Goal: Task Accomplishment & Management: Manage account settings

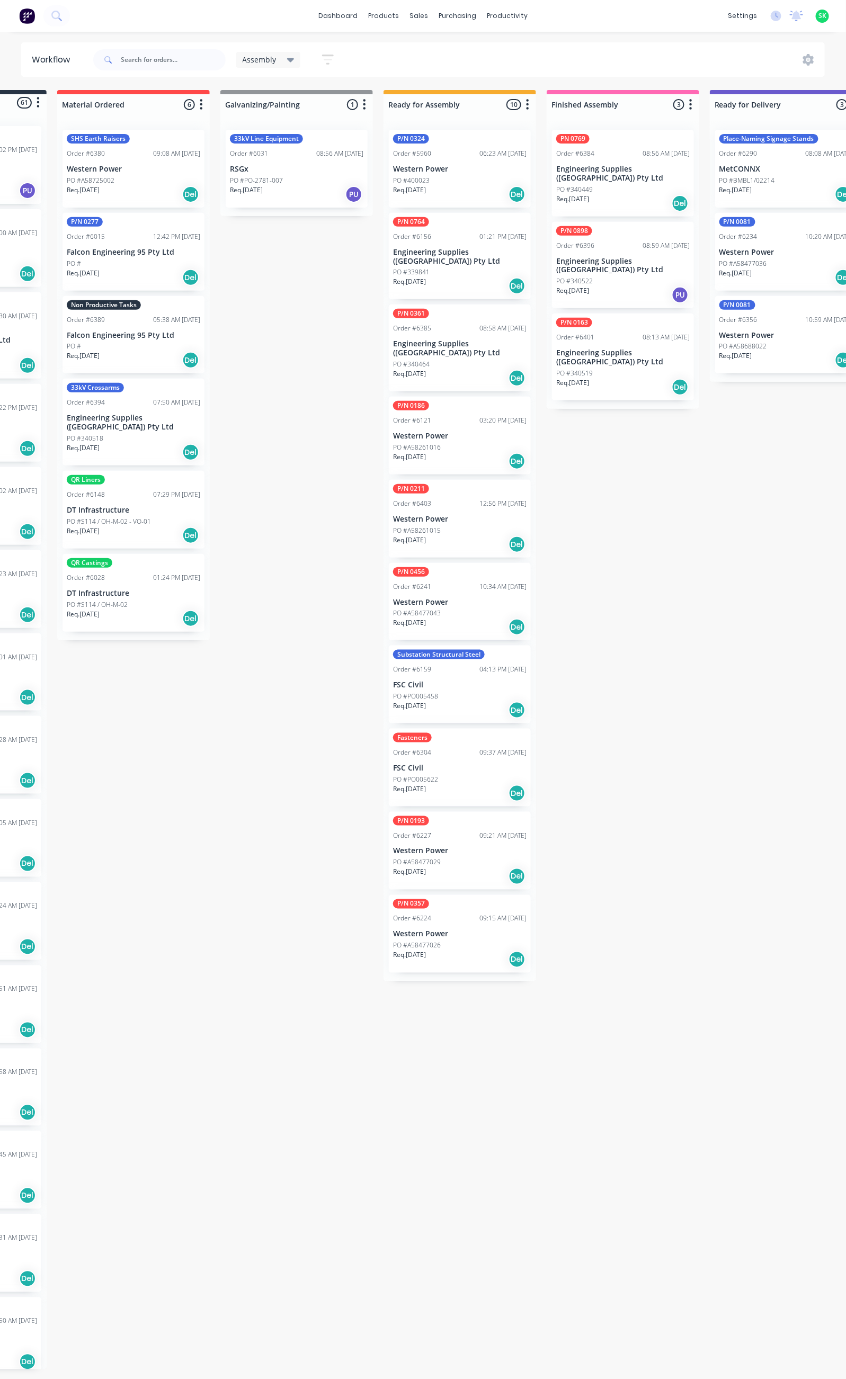
scroll to position [0, 162]
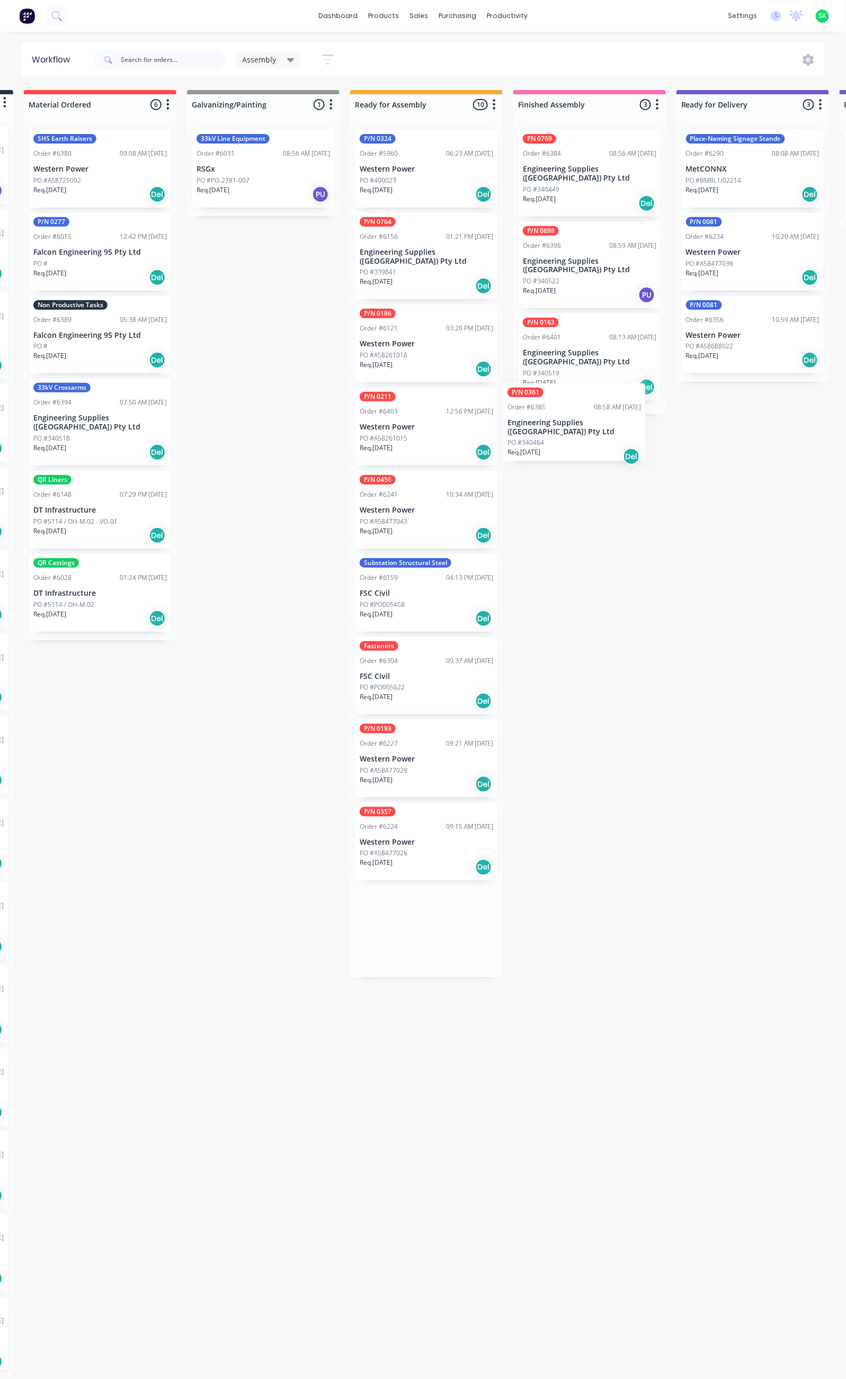
drag, startPoint x: 411, startPoint y: 334, endPoint x: 563, endPoint y: 424, distance: 177.0
click at [563, 424] on div "Submitted 61 Status colour #273444 hex #273444 Save Cancel Summaries Total orde…" at bounding box center [790, 730] width 1920 height 1280
drag, startPoint x: 422, startPoint y: 335, endPoint x: 601, endPoint y: 345, distance: 179.8
click at [601, 345] on div "Submitted 61 Status colour #273444 hex #273444 Save Cancel Summaries Total orde…" at bounding box center [790, 730] width 1920 height 1280
click at [581, 349] on p "Engineering Supplies ([GEOGRAPHIC_DATA]) Pty Ltd" at bounding box center [589, 358] width 133 height 18
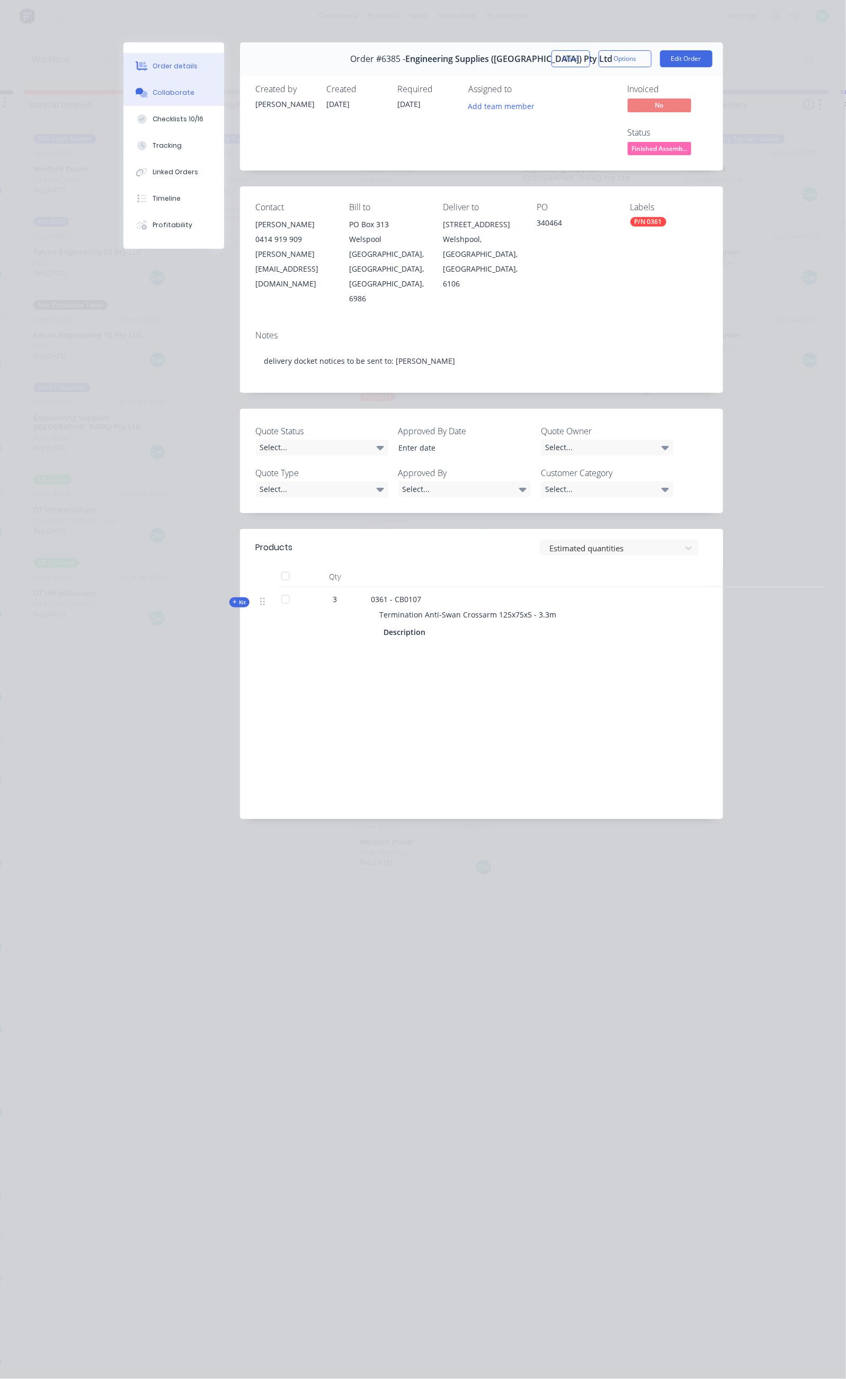
click at [123, 99] on button "Collaborate" at bounding box center [173, 92] width 101 height 26
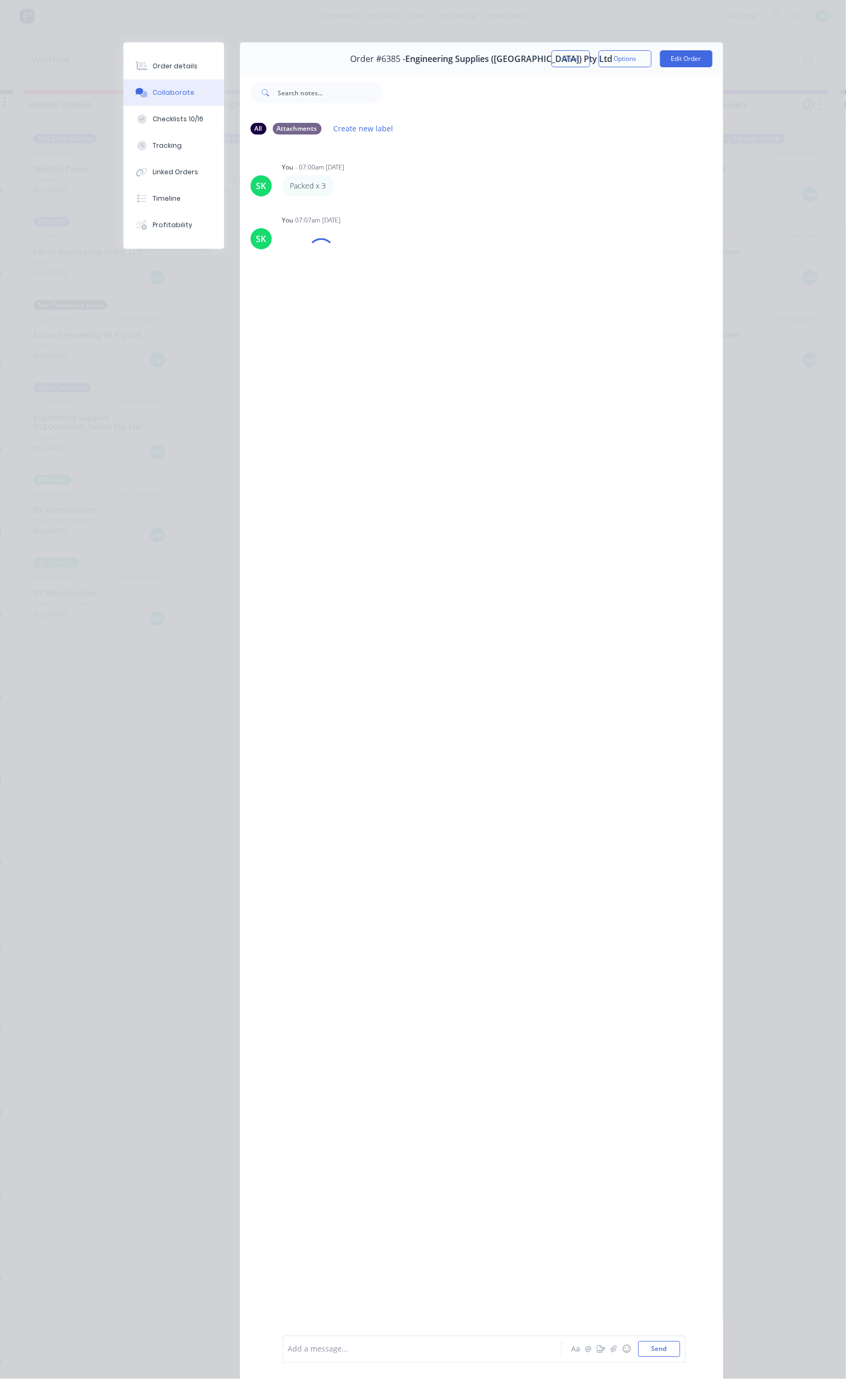
click at [289, 1345] on div at bounding box center [425, 1349] width 272 height 11
click at [590, 62] on button "Close" at bounding box center [570, 58] width 39 height 17
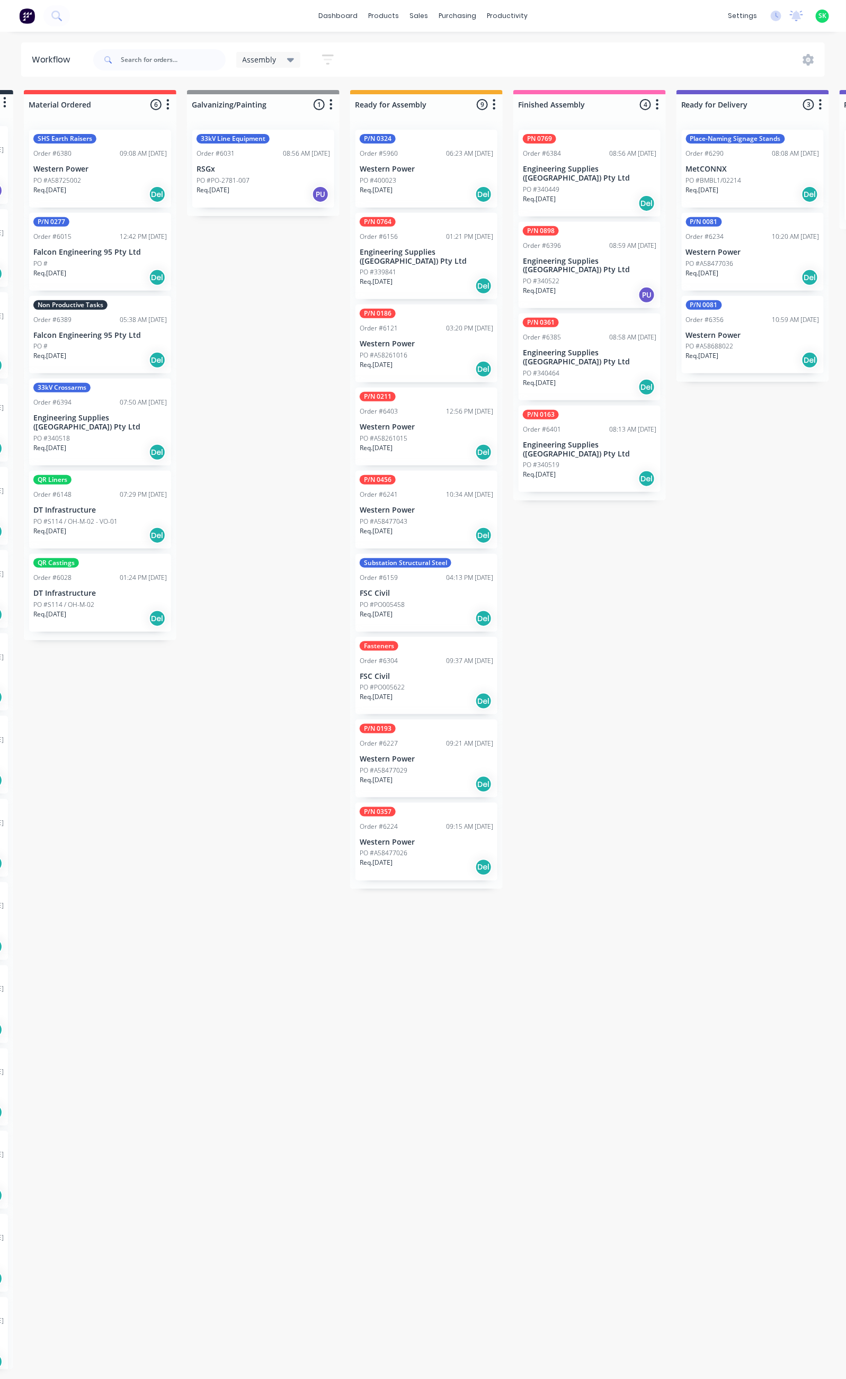
click at [590, 460] on div "PO #340519" at bounding box center [589, 465] width 133 height 10
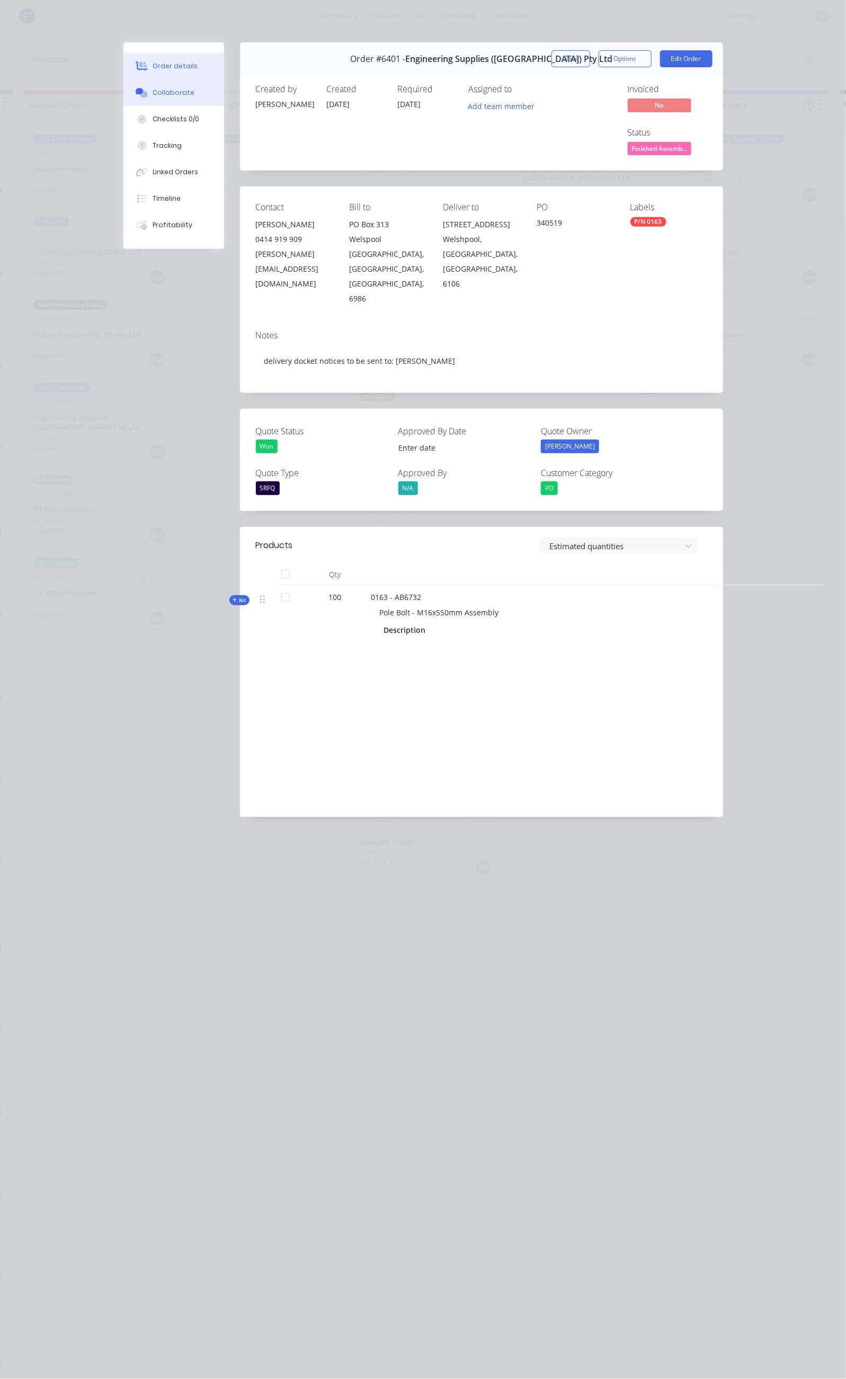
click at [123, 99] on button "Collaborate" at bounding box center [173, 92] width 101 height 26
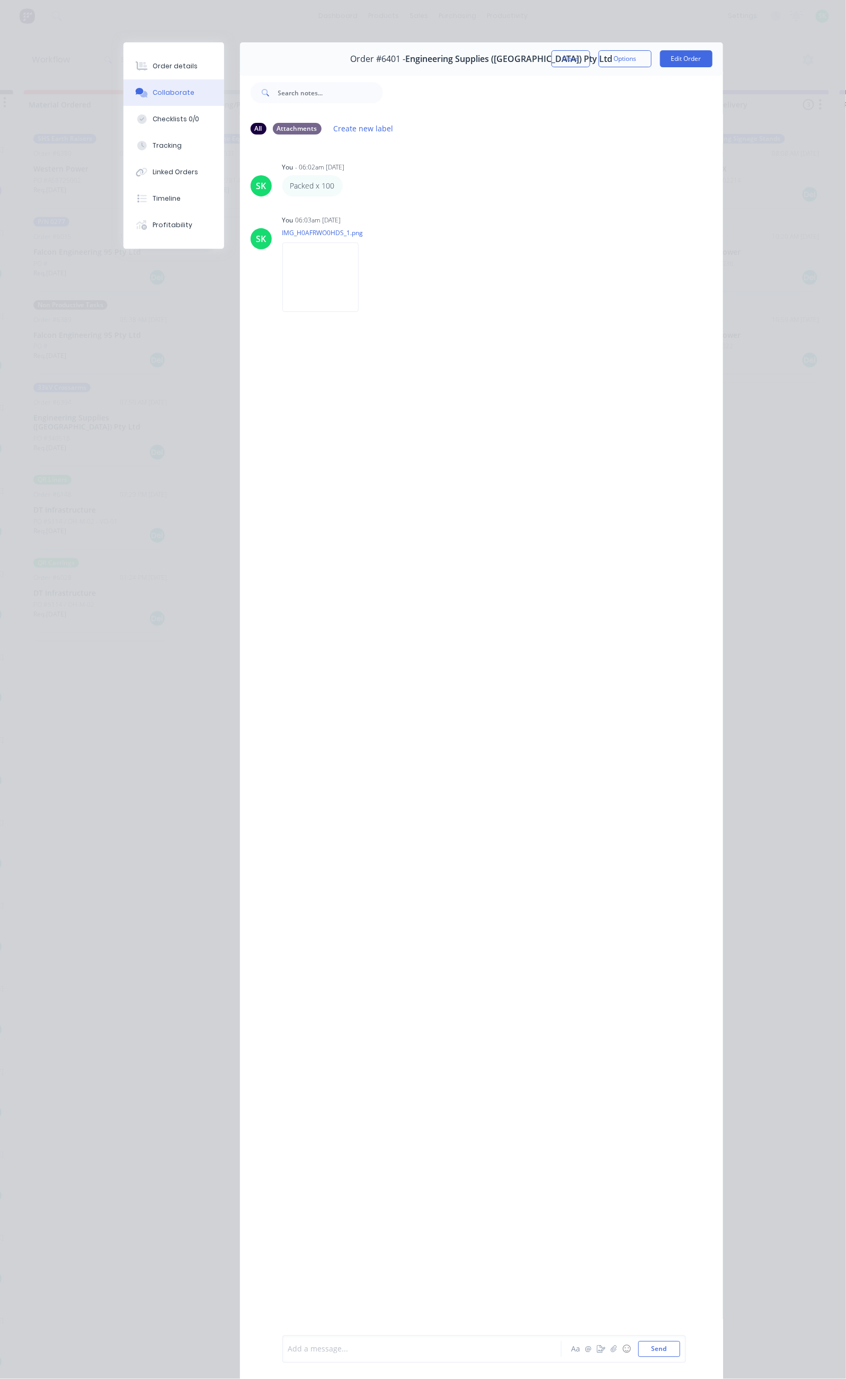
click at [289, 1348] on div at bounding box center [425, 1349] width 272 height 11
click at [590, 53] on button "Close" at bounding box center [570, 58] width 39 height 17
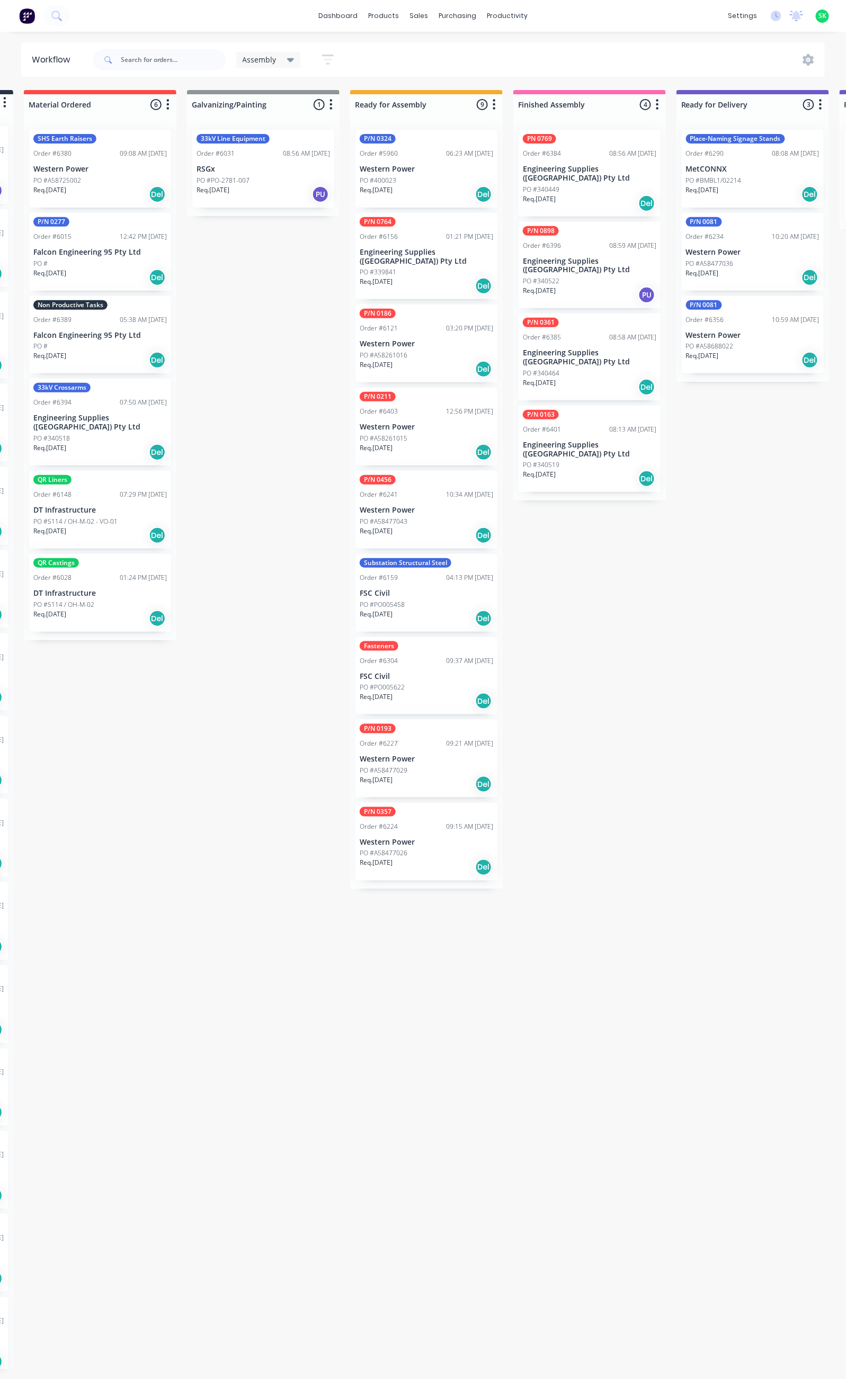
click at [585, 257] on p "Engineering Supplies ([GEOGRAPHIC_DATA]) Pty Ltd" at bounding box center [589, 266] width 133 height 18
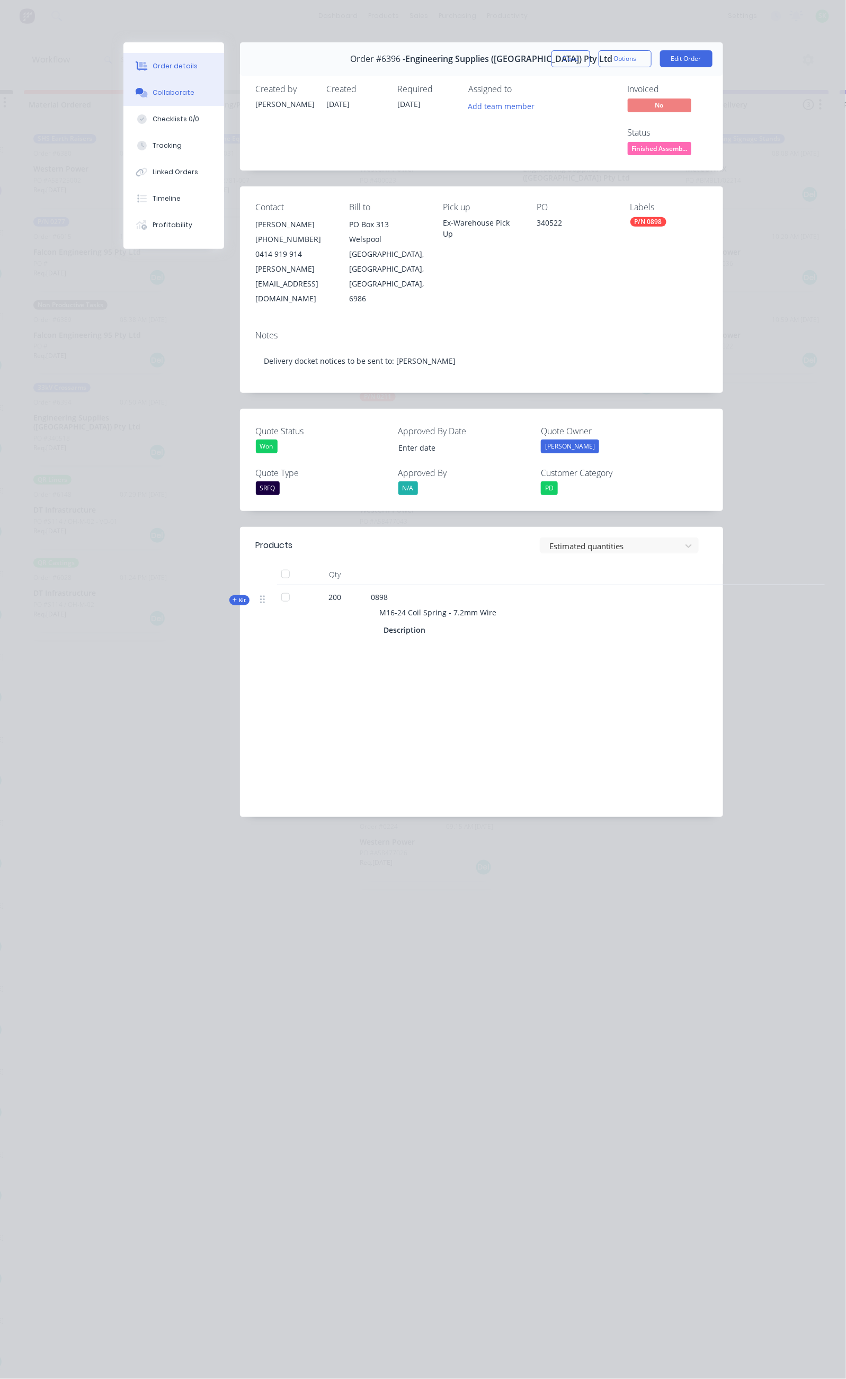
click at [123, 84] on button "Collaborate" at bounding box center [173, 92] width 101 height 26
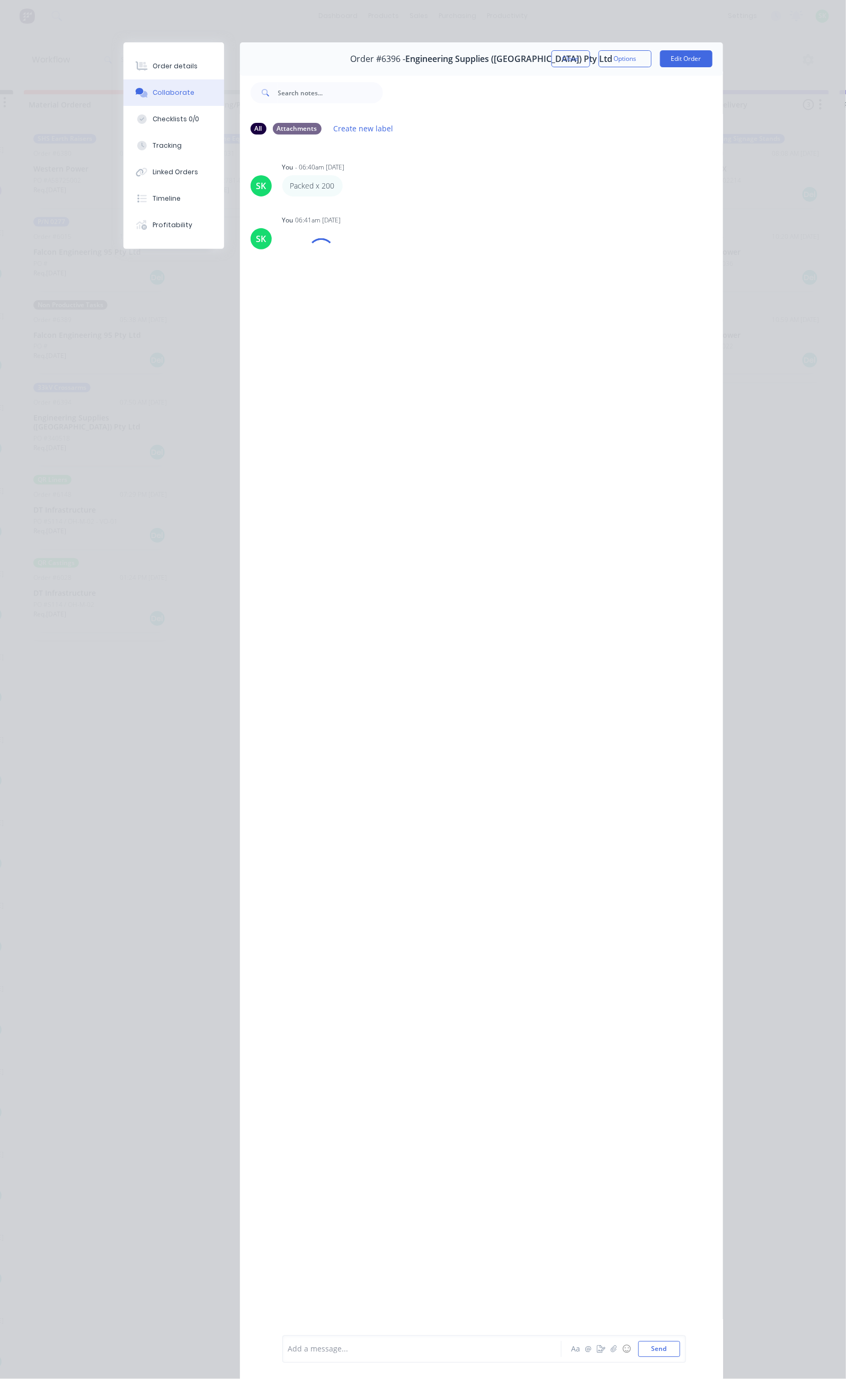
click at [289, 1345] on div at bounding box center [425, 1349] width 272 height 11
click at [387, 351] on icon "button" at bounding box center [388, 350] width 3 height 12
click at [394, 370] on button "Edit" at bounding box center [427, 369] width 67 height 17
click at [289, 1352] on span "remaonong stock x 3479" at bounding box center [332, 1350] width 86 height 10
click at [680, 1346] on button "Send" at bounding box center [659, 1350] width 42 height 16
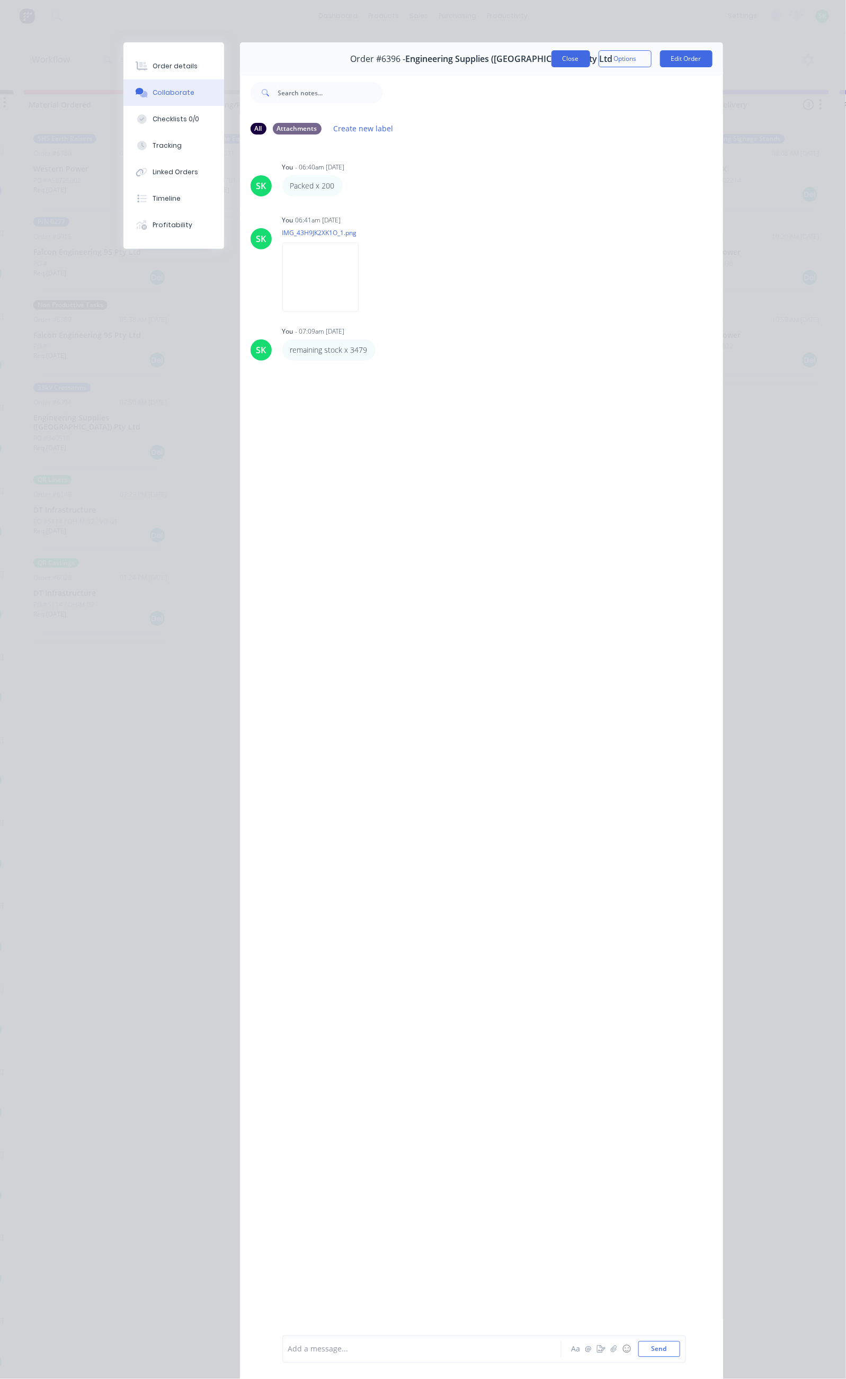
click at [590, 57] on button "Close" at bounding box center [570, 58] width 39 height 17
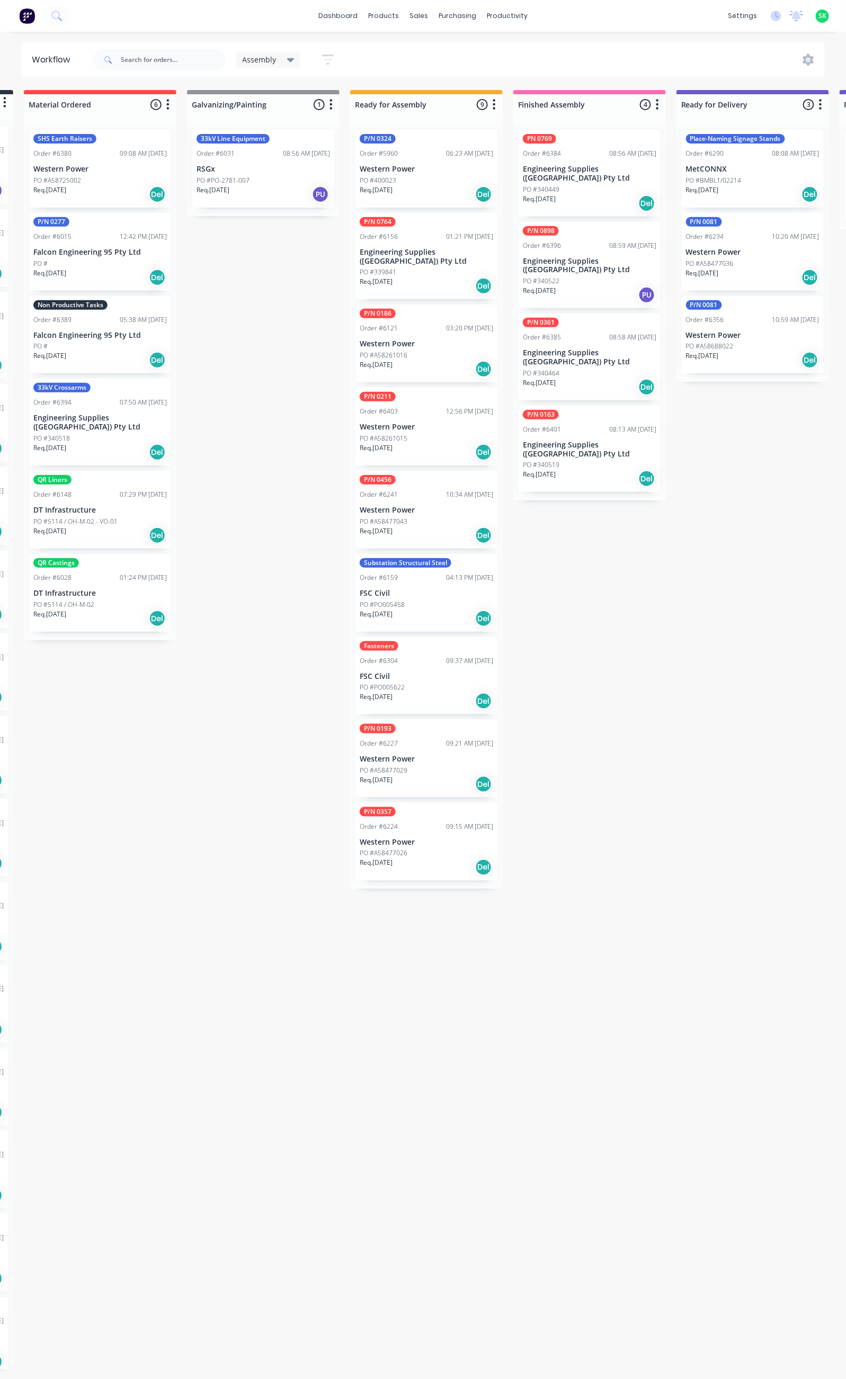
click at [588, 185] on div "PO #340449" at bounding box center [589, 190] width 133 height 10
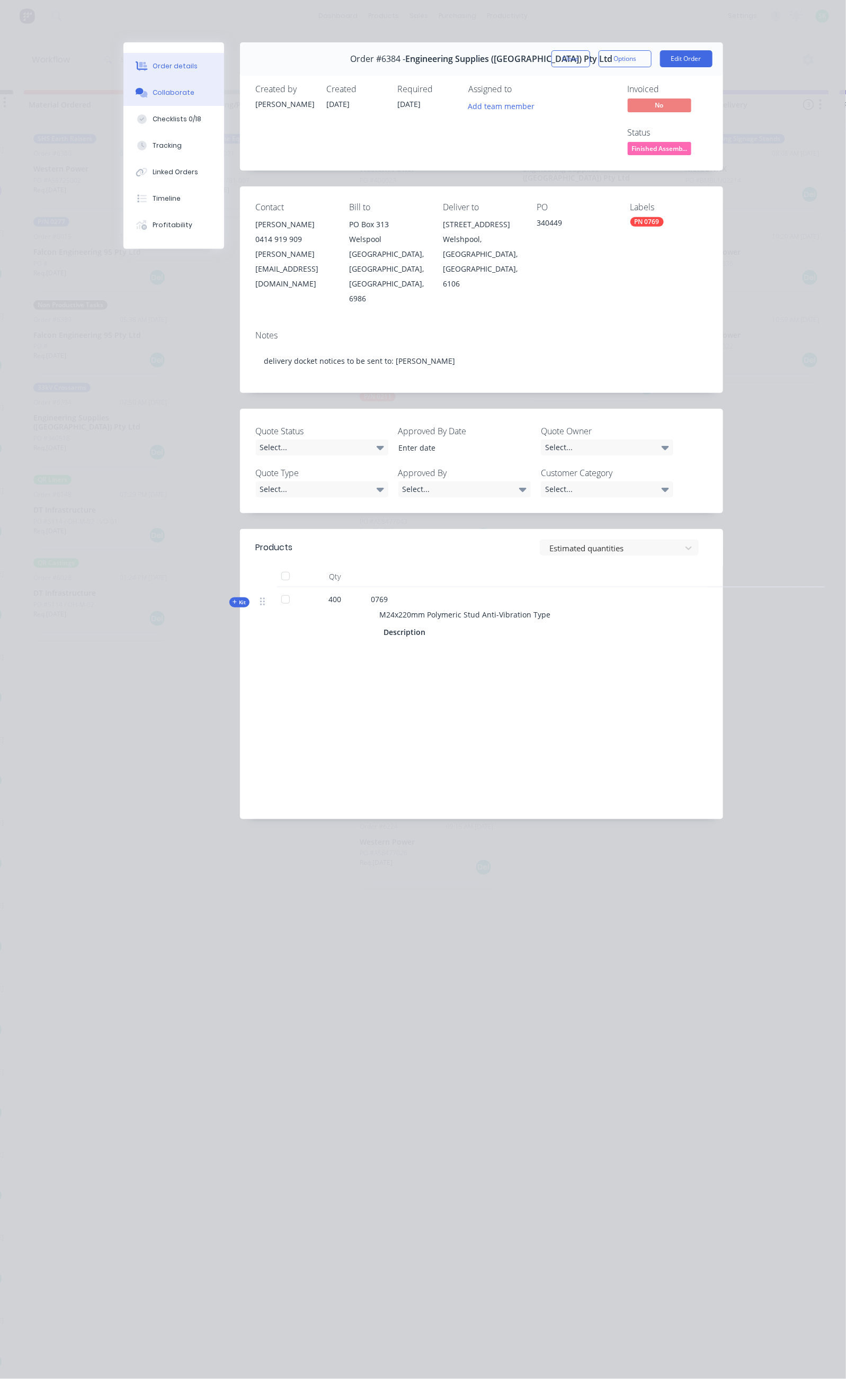
click at [123, 94] on button "Collaborate" at bounding box center [173, 92] width 101 height 26
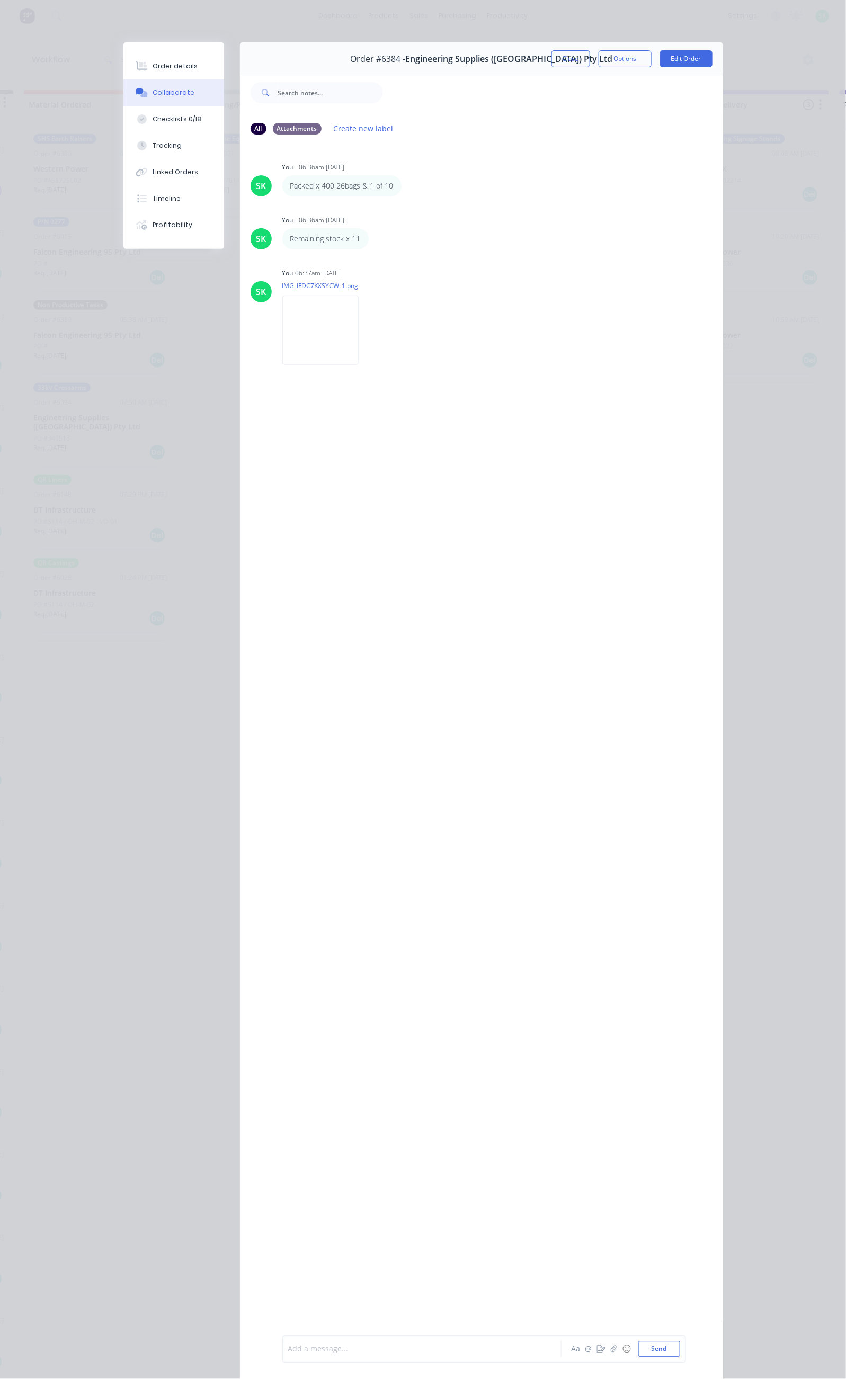
click at [289, 1353] on div at bounding box center [425, 1349] width 272 height 11
click at [590, 54] on button "Close" at bounding box center [570, 58] width 39 height 17
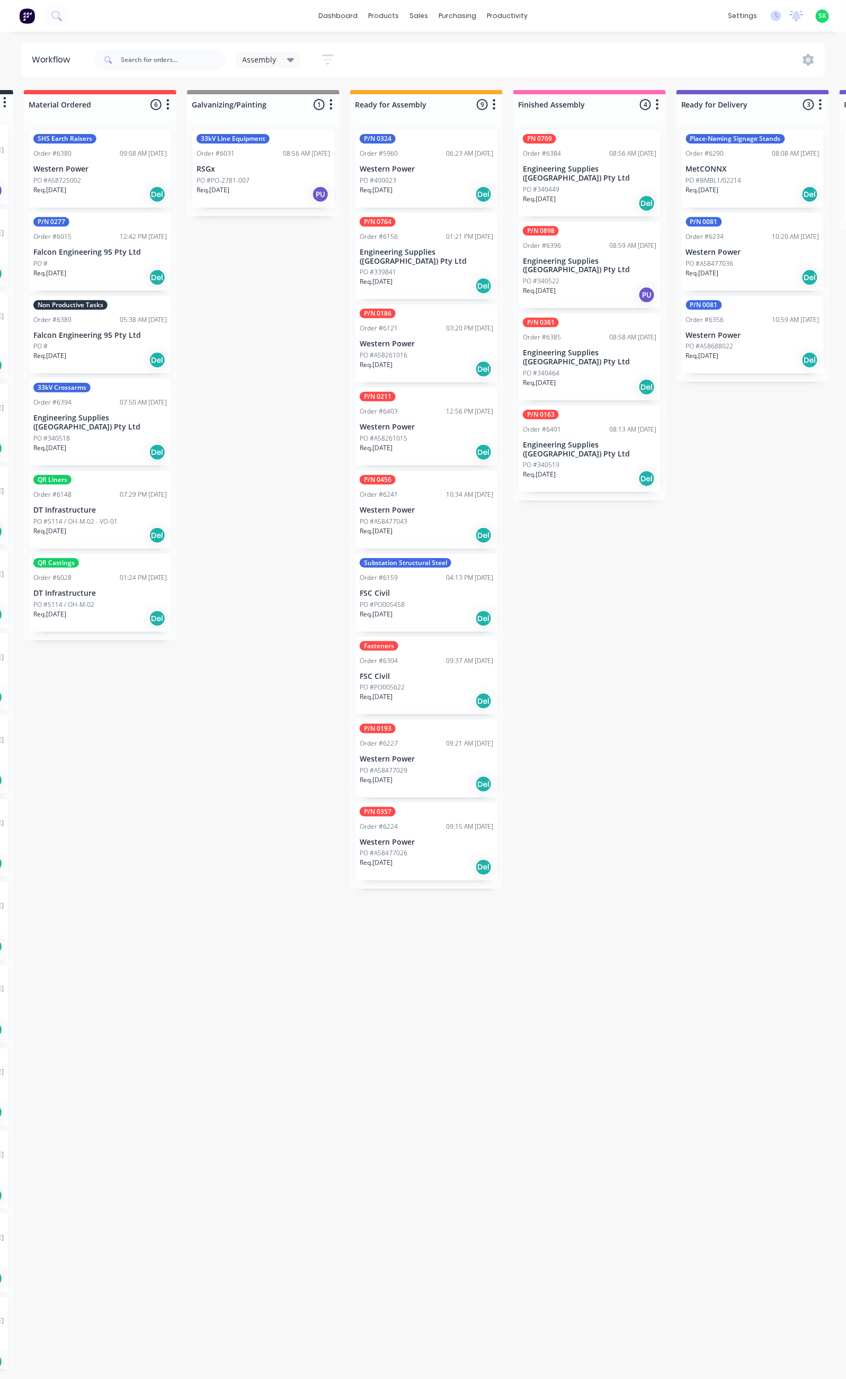
click at [604, 167] on p "Engineering Supplies ([GEOGRAPHIC_DATA]) Pty Ltd" at bounding box center [589, 174] width 133 height 18
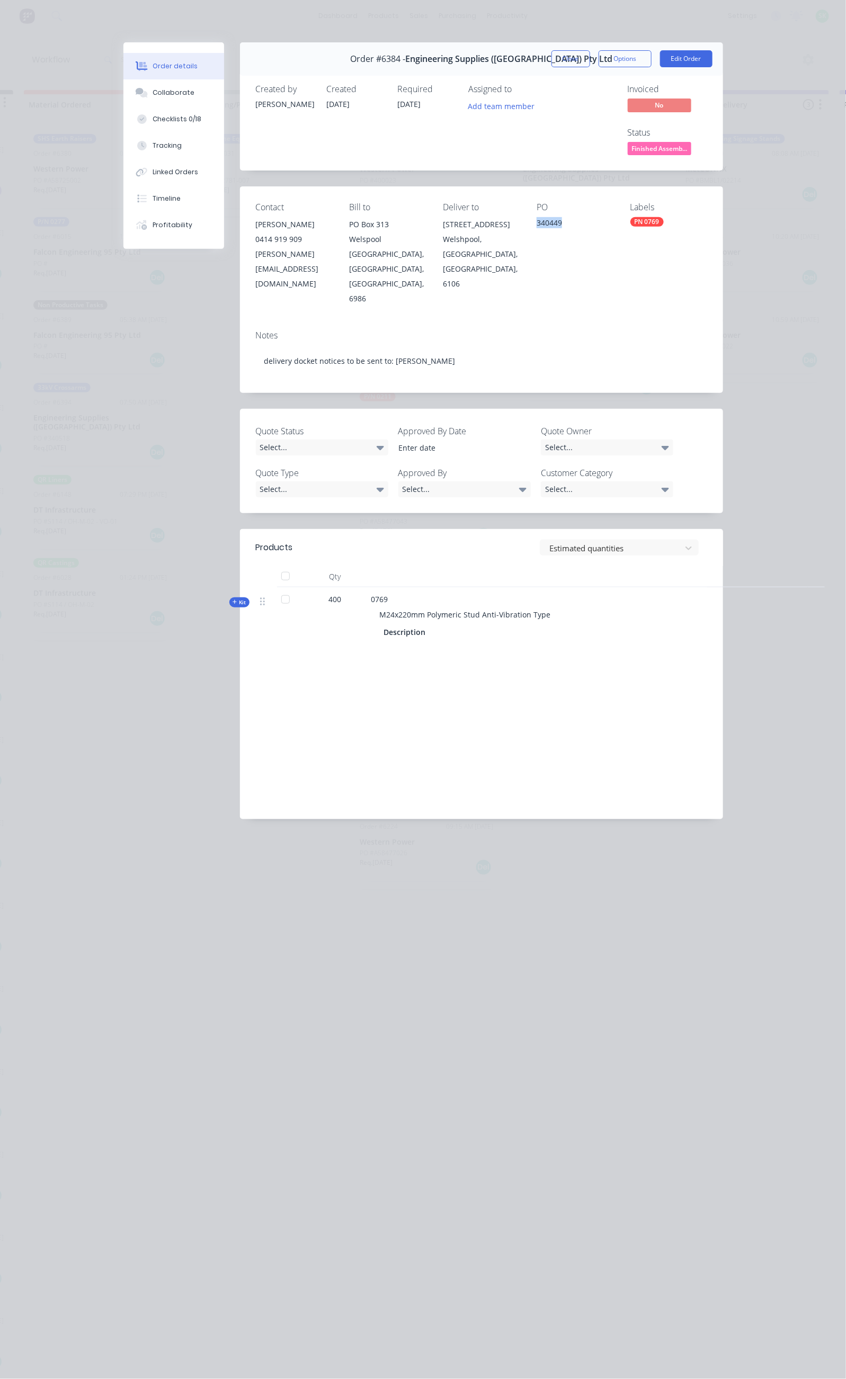
drag, startPoint x: 583, startPoint y: 179, endPoint x: 558, endPoint y: 183, distance: 25.4
click at [558, 217] on div "340449" at bounding box center [575, 224] width 77 height 15
copy div "340449"
drag, startPoint x: 420, startPoint y: 535, endPoint x: 272, endPoint y: 529, distance: 148.4
click at [371, 605] on div "M24x220mm Polymeric Stud Anti-Vibration Type" at bounding box center [578, 615] width 415 height 20
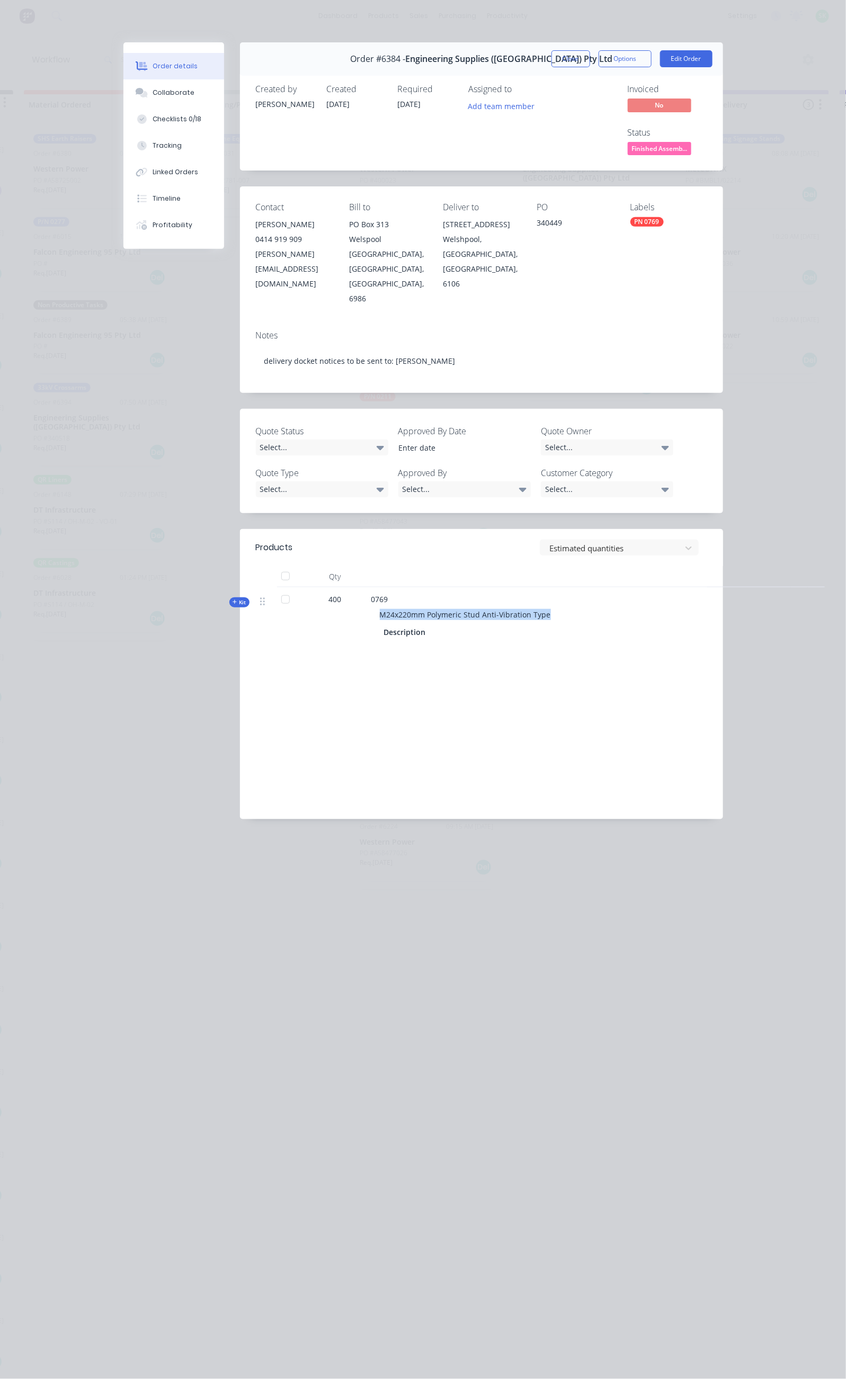
copy span "M24x220mm Polymeric Stud Anti-Vibration Type"
click at [590, 61] on button "Close" at bounding box center [570, 58] width 39 height 17
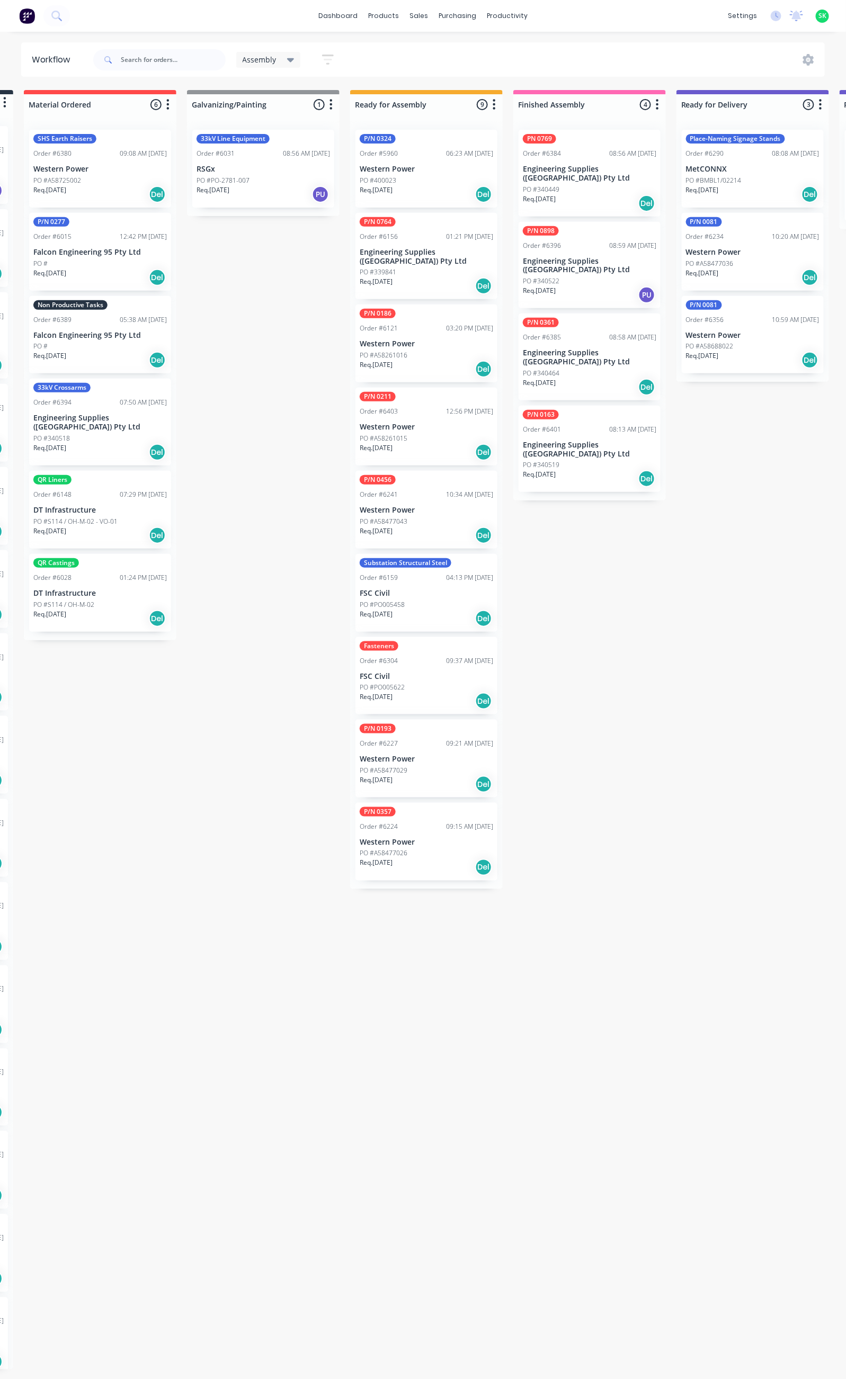
click at [582, 277] on div "PO #340522" at bounding box center [589, 282] width 133 height 10
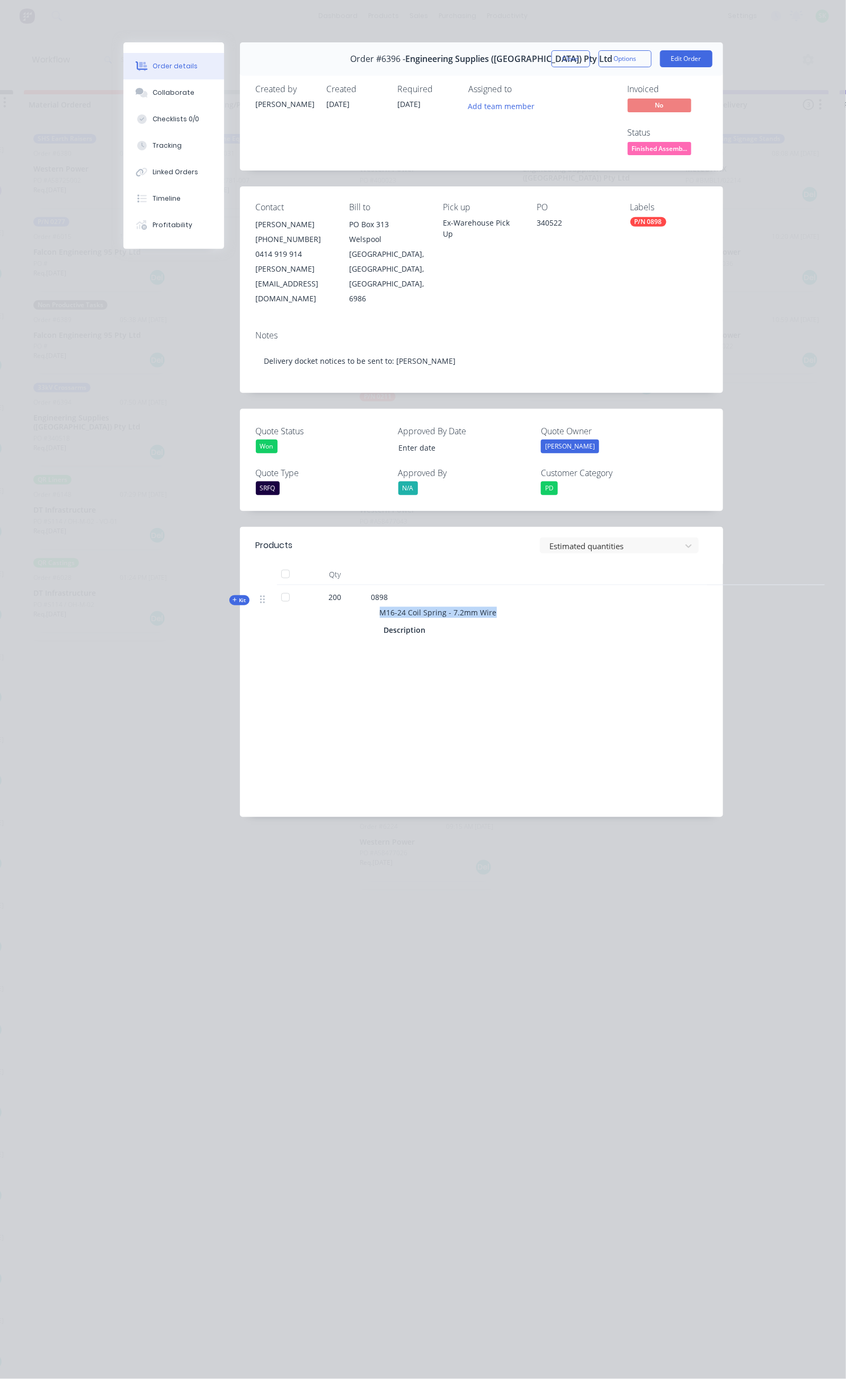
drag, startPoint x: 393, startPoint y: 541, endPoint x: 280, endPoint y: 544, distance: 112.9
click at [371, 603] on div "M16-24 Coil Spring - 7.2mm Wire" at bounding box center [578, 613] width 415 height 20
copy span "M16-24 Coil Spring - 7.2mm Wire"
drag, startPoint x: 585, startPoint y: 180, endPoint x: 547, endPoint y: 184, distance: 38.9
click at [547, 186] on div "Contact Gavin Dinsdale (08) 9258 8444 0414 919 914 gavin@engsup.com.au Bill to …" at bounding box center [481, 253] width 483 height 135
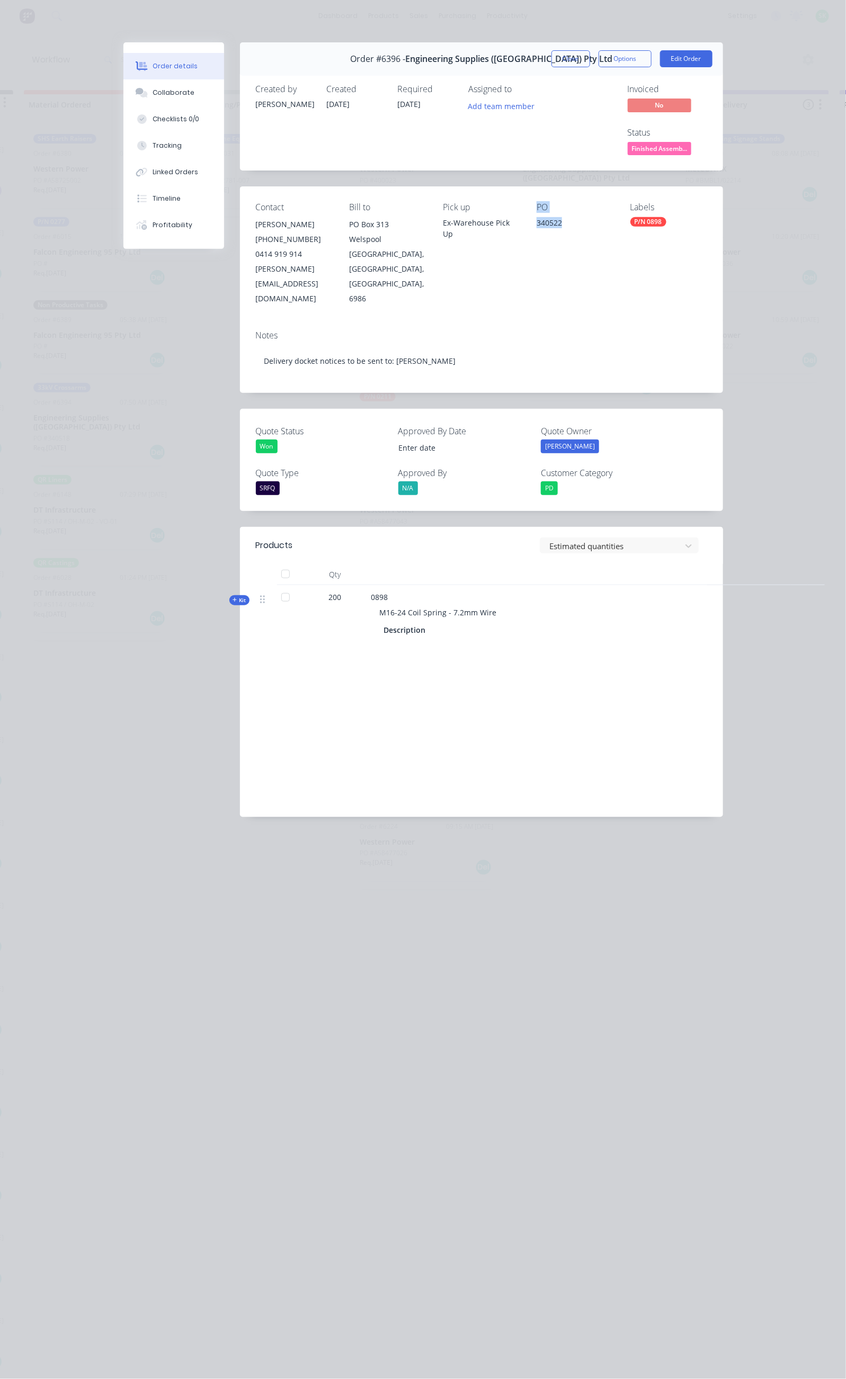
click at [567, 217] on div "340522" at bounding box center [575, 224] width 77 height 15
drag, startPoint x: 585, startPoint y: 179, endPoint x: 552, endPoint y: 183, distance: 33.6
click at [552, 186] on div "Contact Gavin Dinsdale (08) 9258 8444 0414 919 914 gavin@engsup.com.au Bill to …" at bounding box center [481, 253] width 483 height 135
copy div "340522"
click at [590, 52] on button "Close" at bounding box center [570, 58] width 39 height 17
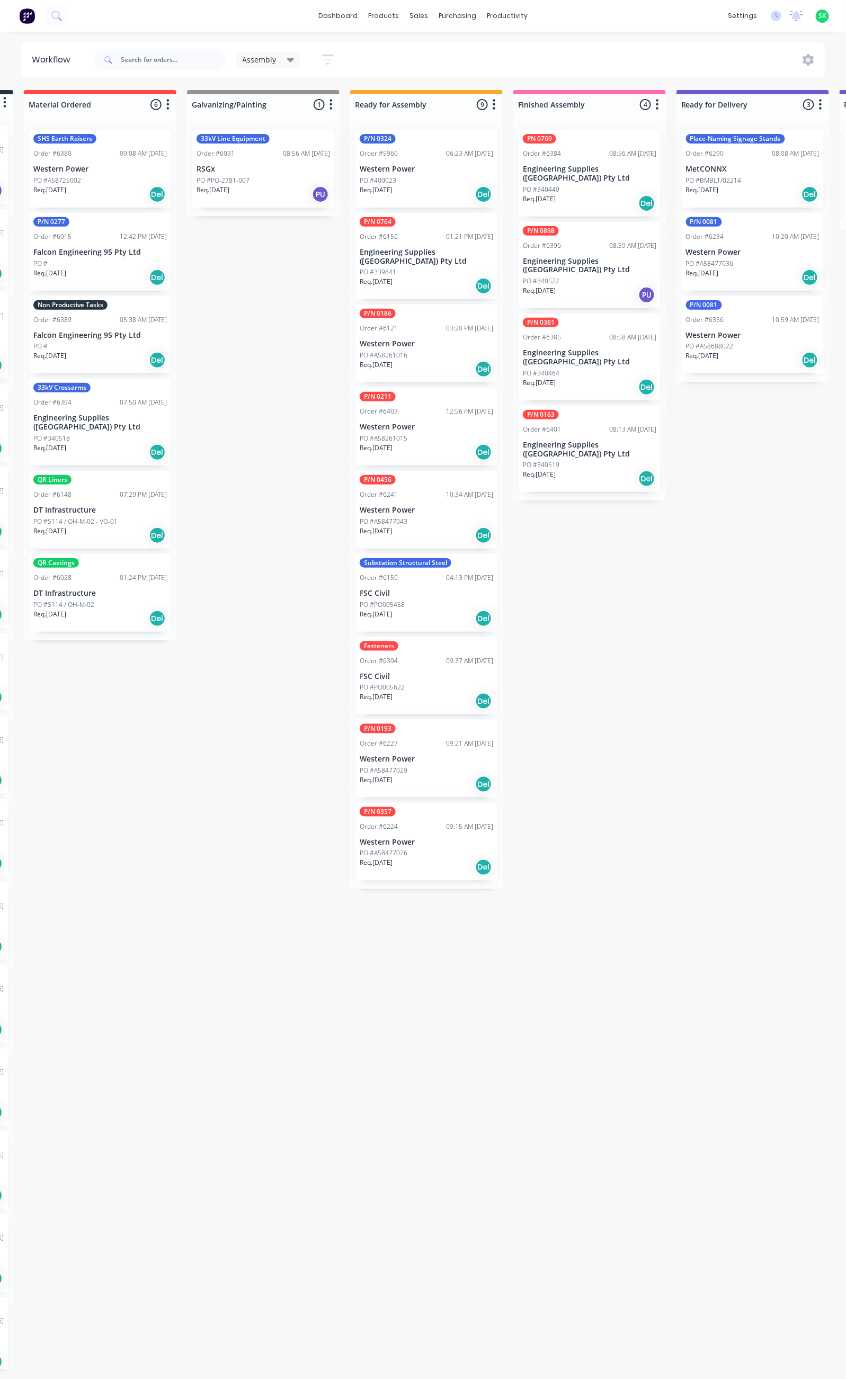
click at [601, 441] on p "Engineering Supplies ([GEOGRAPHIC_DATA]) Pty Ltd" at bounding box center [589, 450] width 133 height 18
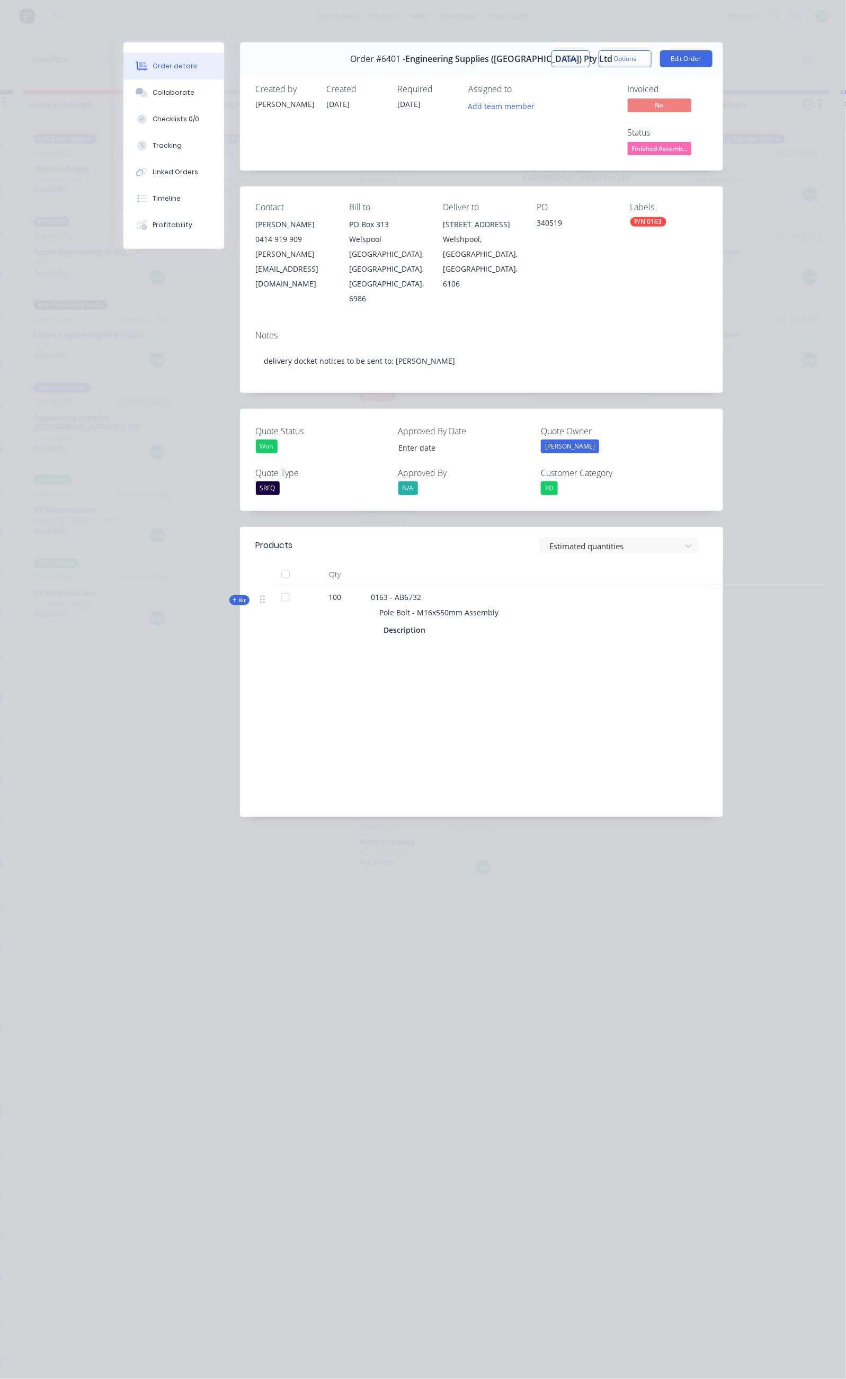
drag, startPoint x: 404, startPoint y: 528, endPoint x: 279, endPoint y: 528, distance: 125.6
click at [371, 603] on div "Pole Bolt - M16x550mm Assembly" at bounding box center [578, 613] width 415 height 20
copy span "Pole Bolt - M16x550mm Assembly"
drag, startPoint x: 593, startPoint y: 181, endPoint x: 558, endPoint y: 188, distance: 36.1
click at [558, 217] on div "340519" at bounding box center [575, 224] width 77 height 15
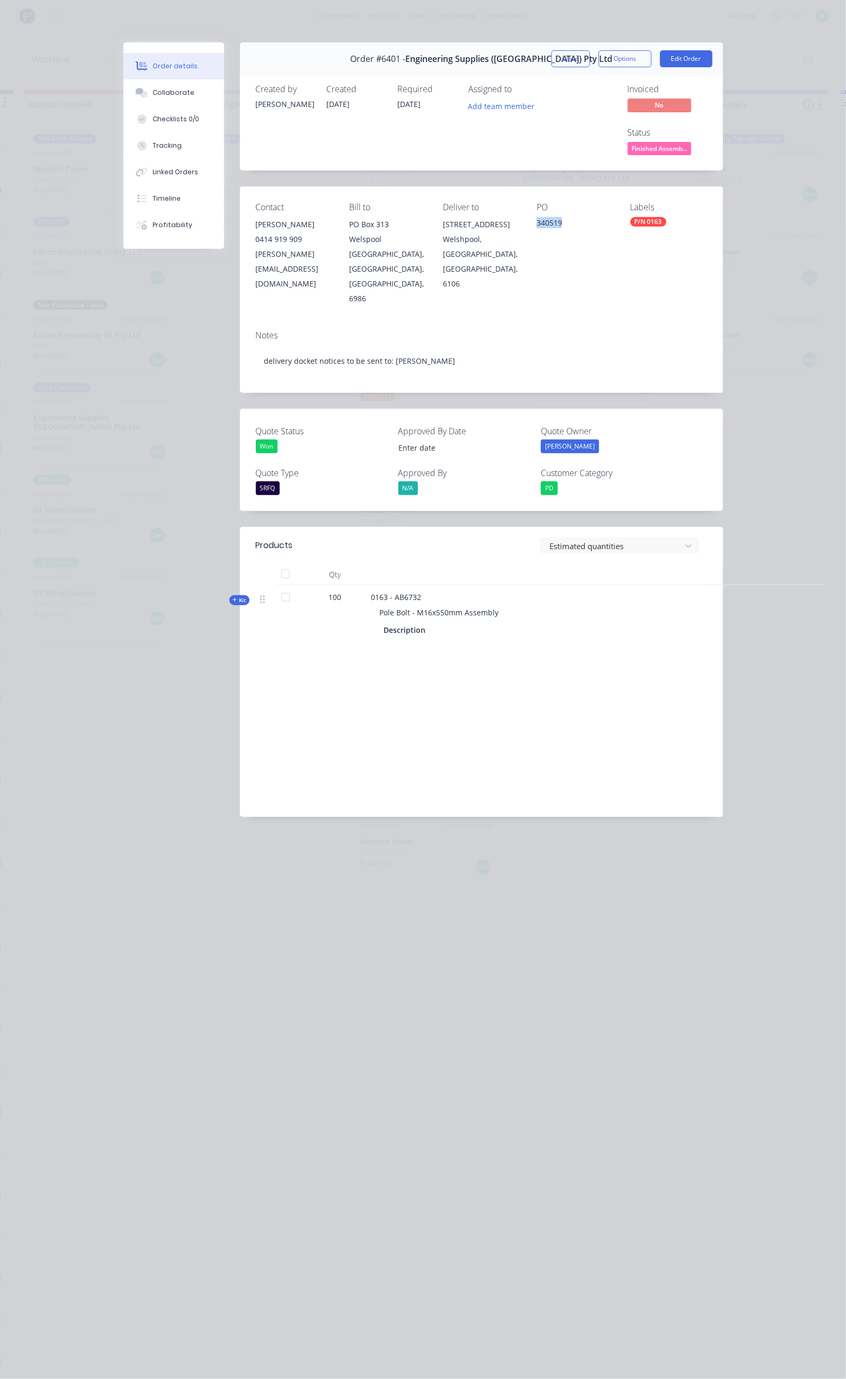
copy div "340519"
drag, startPoint x: 674, startPoint y: 60, endPoint x: 664, endPoint y: 60, distance: 9.5
click at [590, 60] on button "Close" at bounding box center [570, 58] width 39 height 17
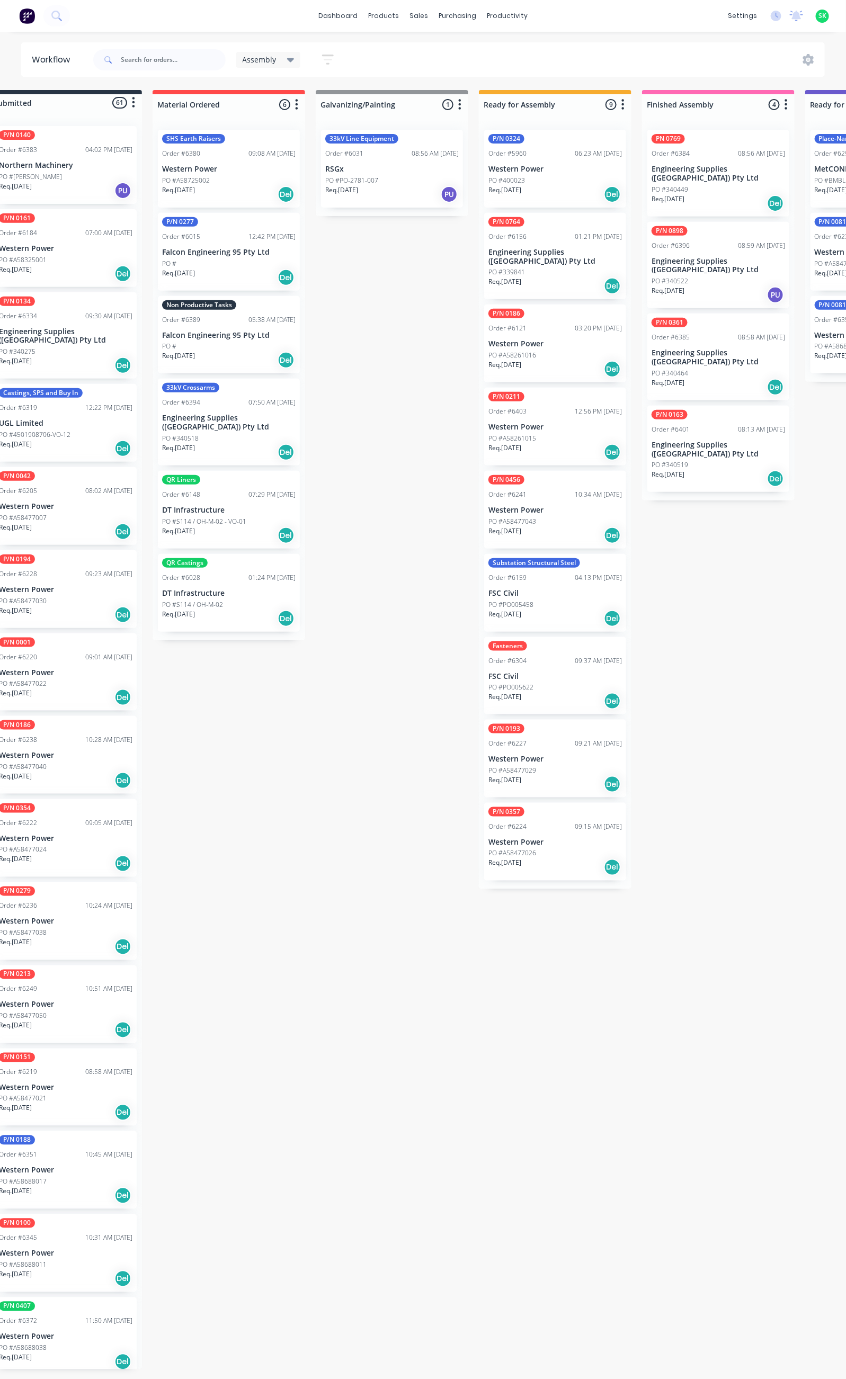
scroll to position [0, 0]
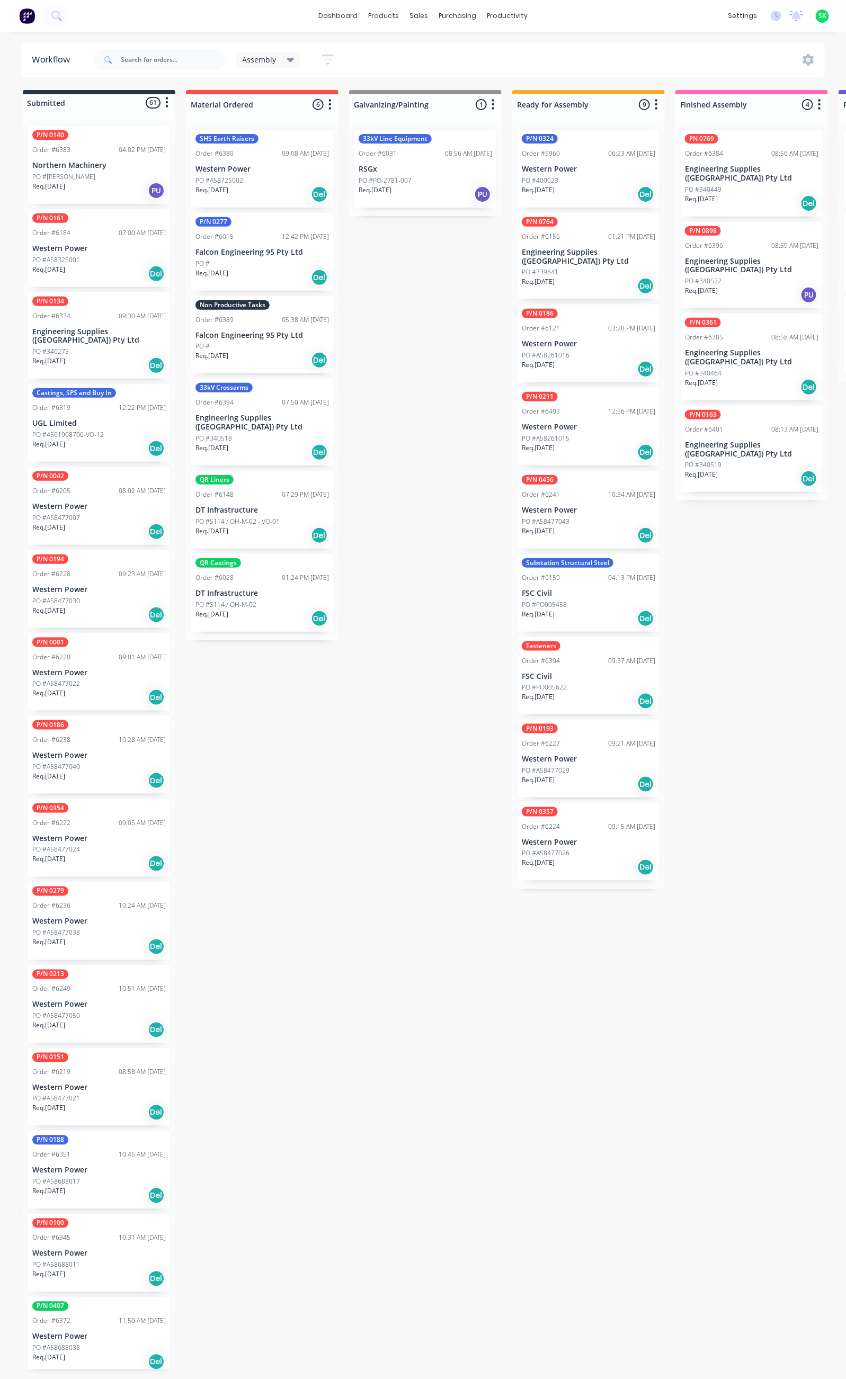
click at [760, 349] on p "Engineering Supplies ([GEOGRAPHIC_DATA]) Pty Ltd" at bounding box center [751, 358] width 133 height 18
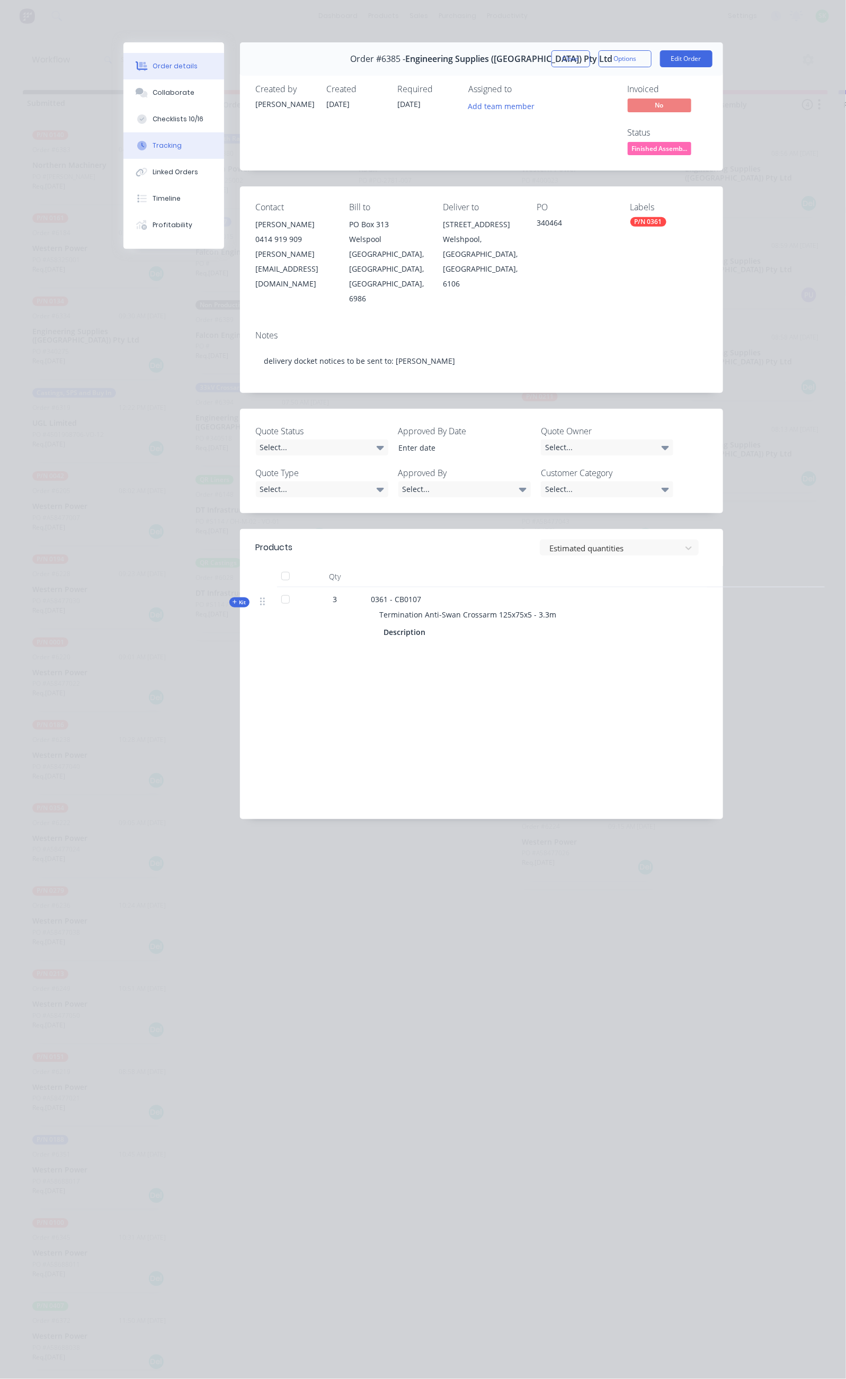
click at [123, 140] on button "Tracking" at bounding box center [173, 145] width 101 height 26
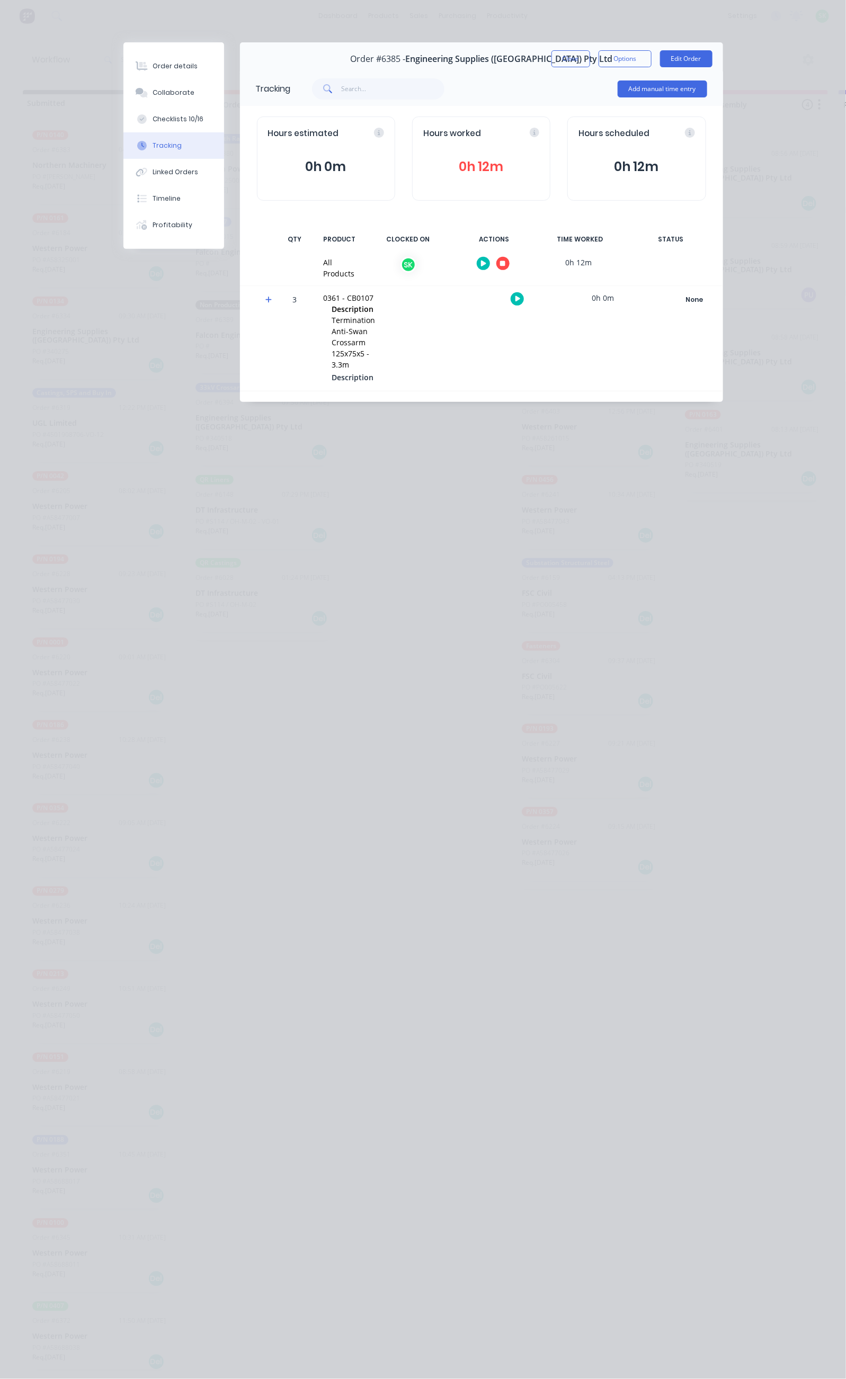
click at [505, 265] on icon "button" at bounding box center [502, 263] width 5 height 5
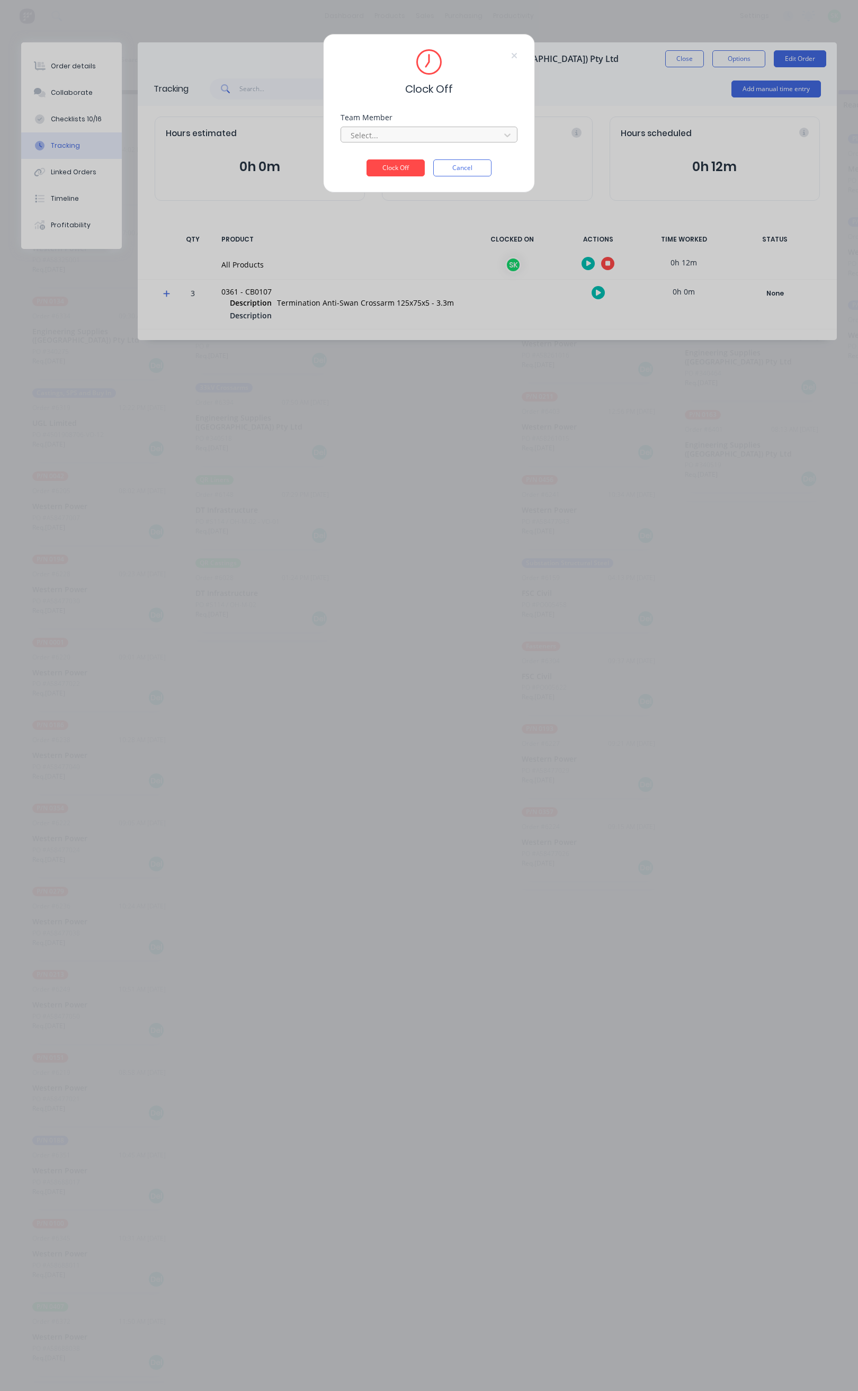
click at [494, 139] on div at bounding box center [422, 135] width 145 height 13
drag, startPoint x: 439, startPoint y: 158, endPoint x: 406, endPoint y: 158, distance: 33.4
click at [439, 158] on div "[PERSON_NAME]" at bounding box center [429, 159] width 176 height 20
click at [404, 163] on button "Clock Off" at bounding box center [396, 167] width 58 height 17
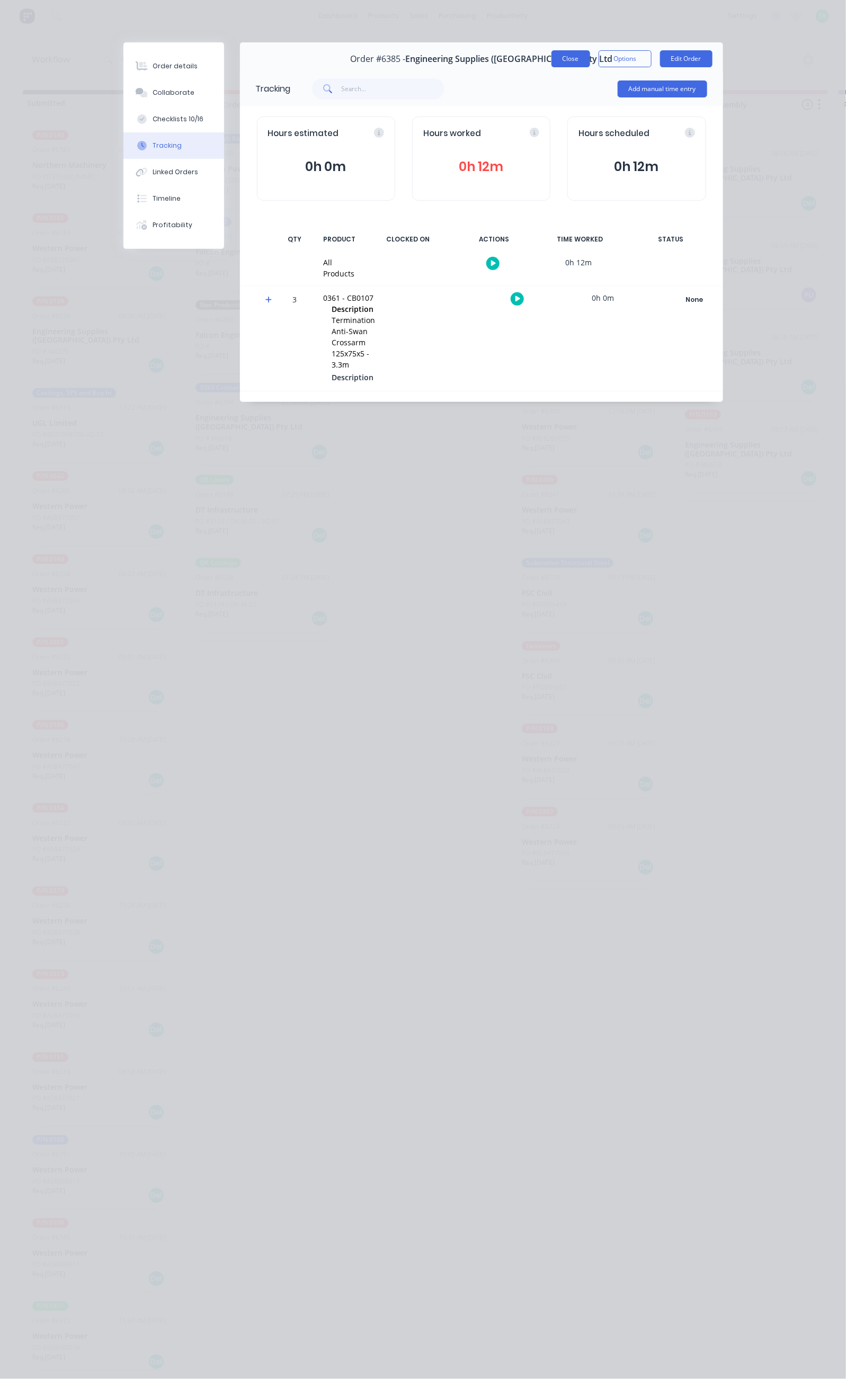
click at [590, 58] on button "Close" at bounding box center [570, 58] width 39 height 17
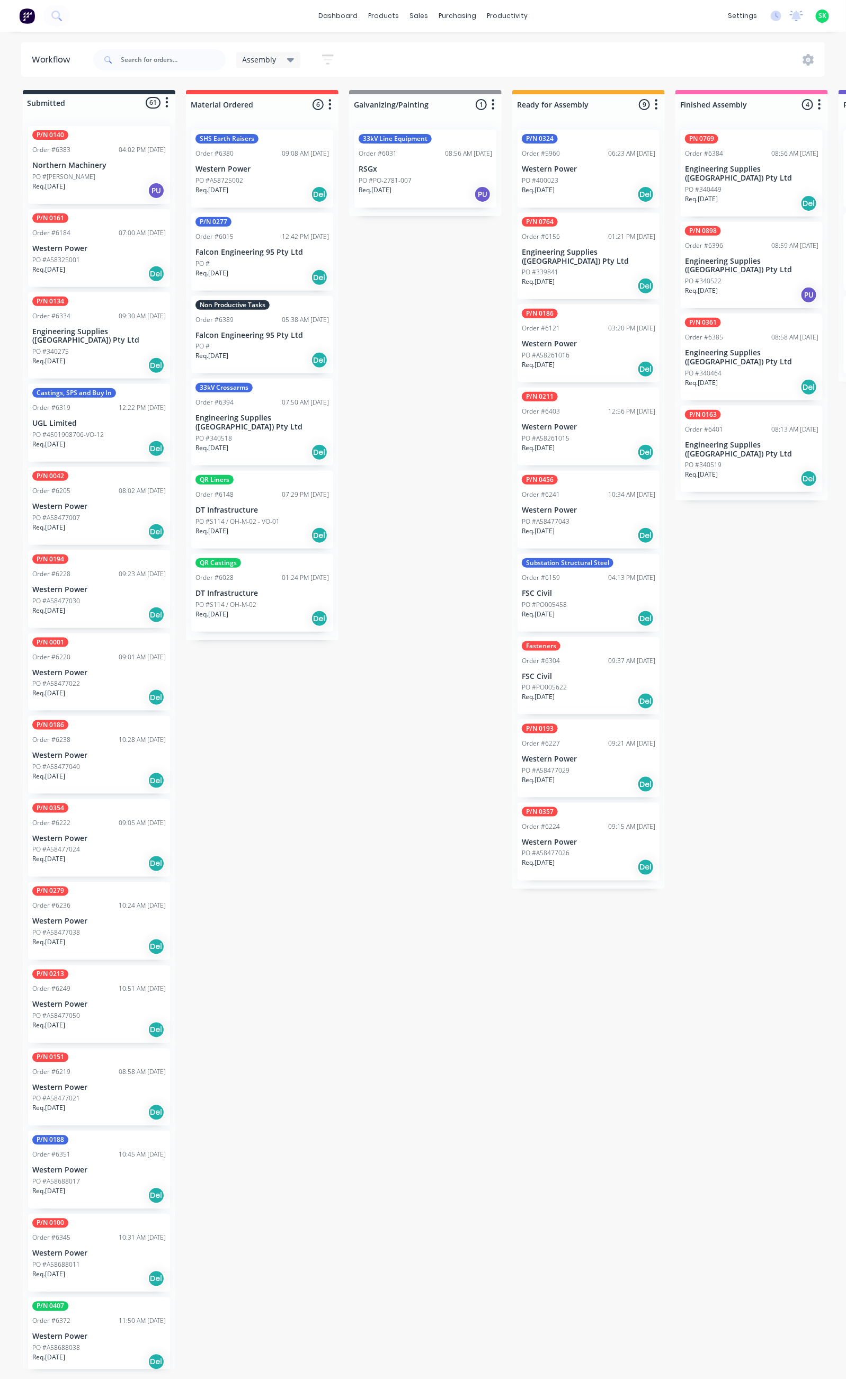
click at [265, 339] on p "Falcon Engineering 95 Pty Ltd" at bounding box center [261, 335] width 133 height 9
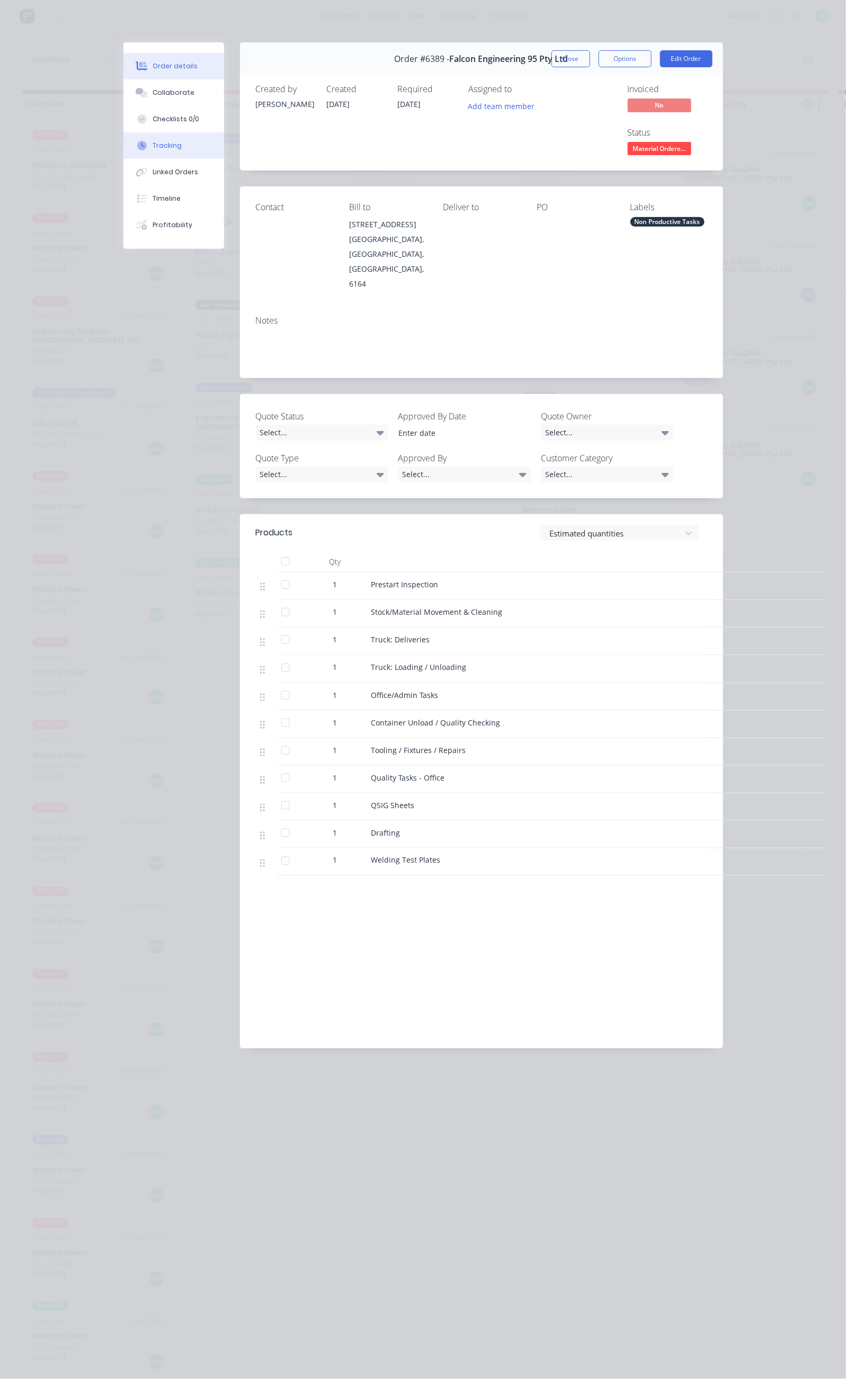
click at [123, 148] on button "Tracking" at bounding box center [173, 145] width 101 height 26
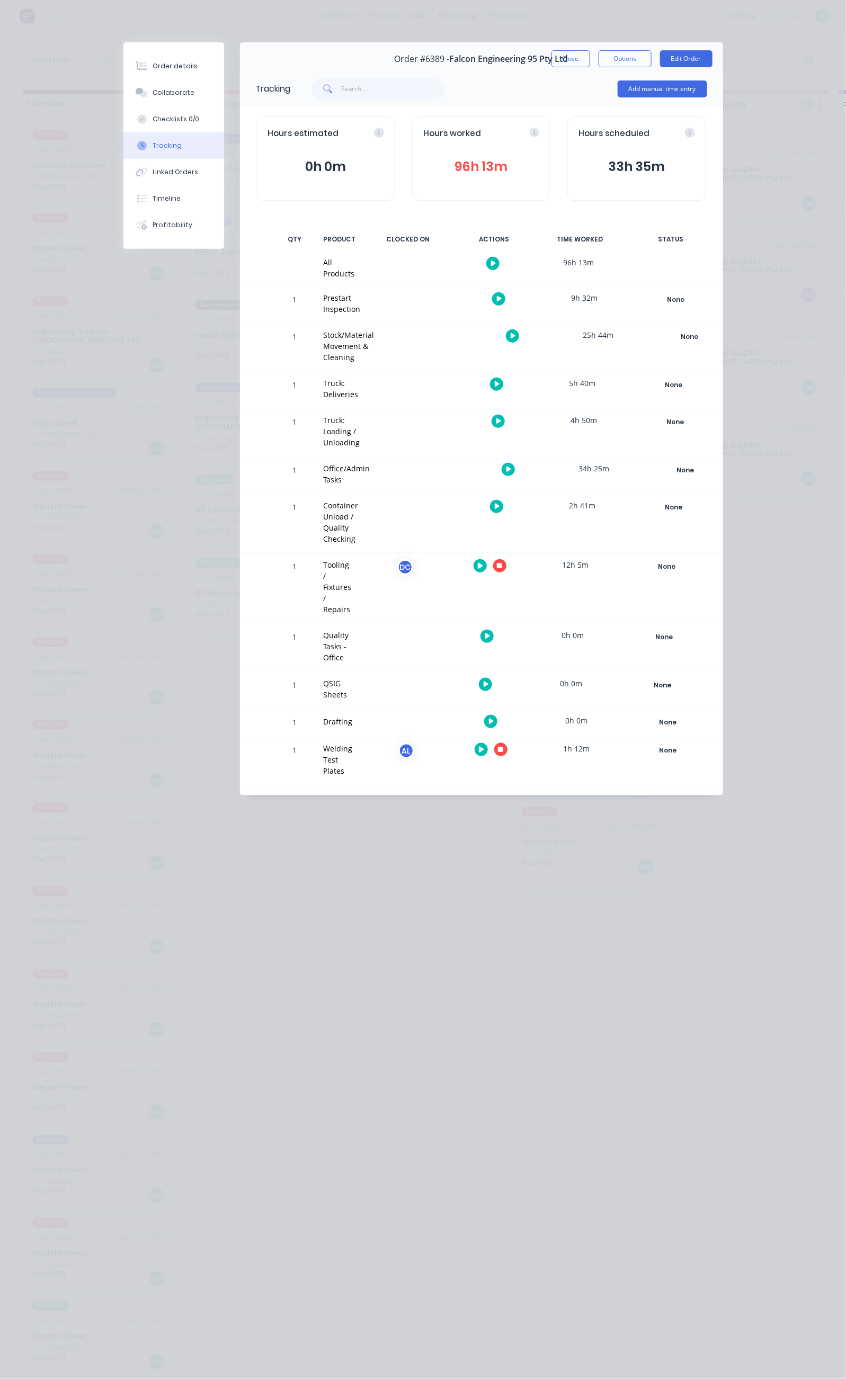
click at [512, 467] on icon "button" at bounding box center [508, 470] width 5 height 6
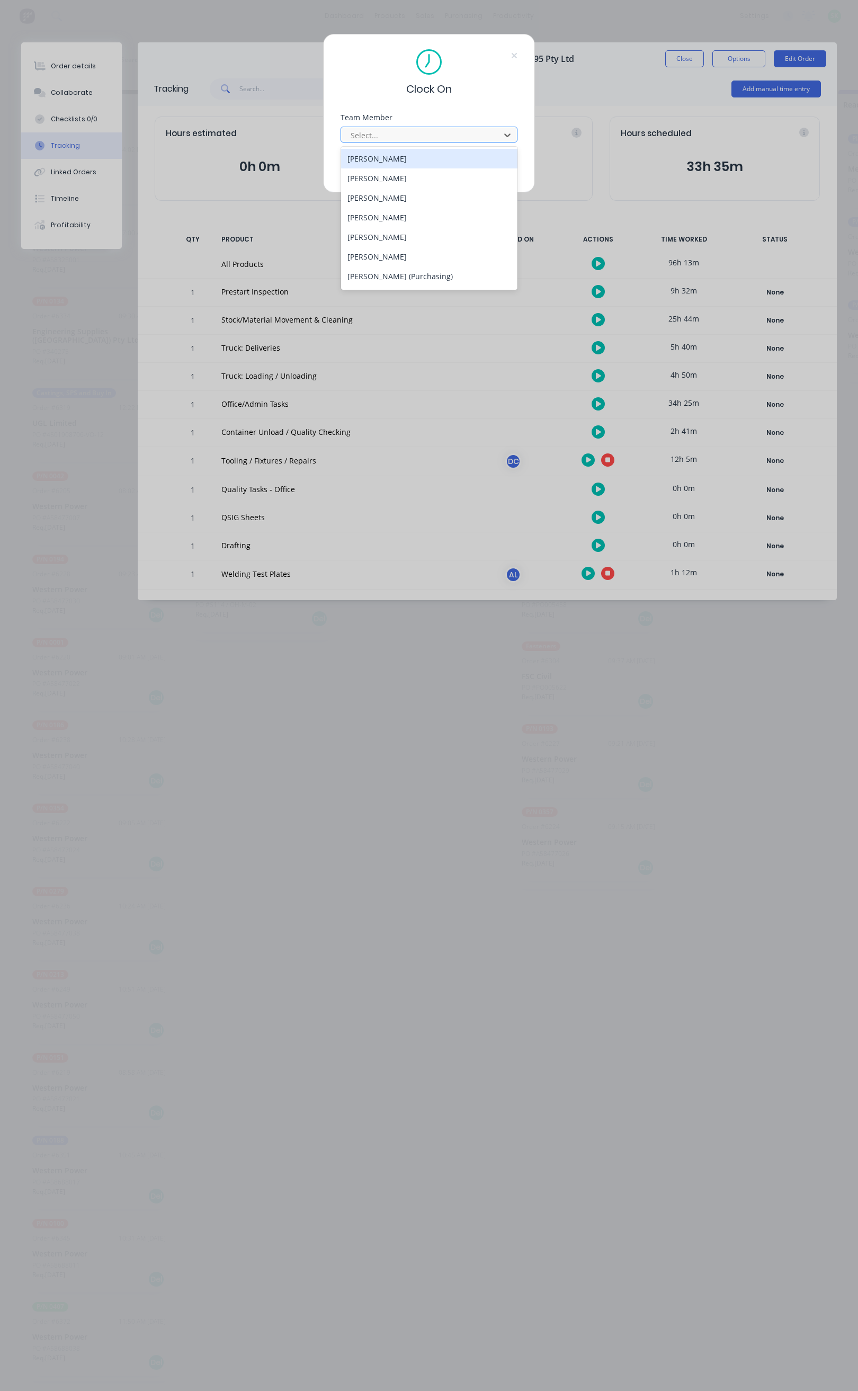
click at [459, 141] on div at bounding box center [422, 135] width 145 height 13
type input "st"
click at [415, 176] on div "[PERSON_NAME]" at bounding box center [429, 178] width 176 height 20
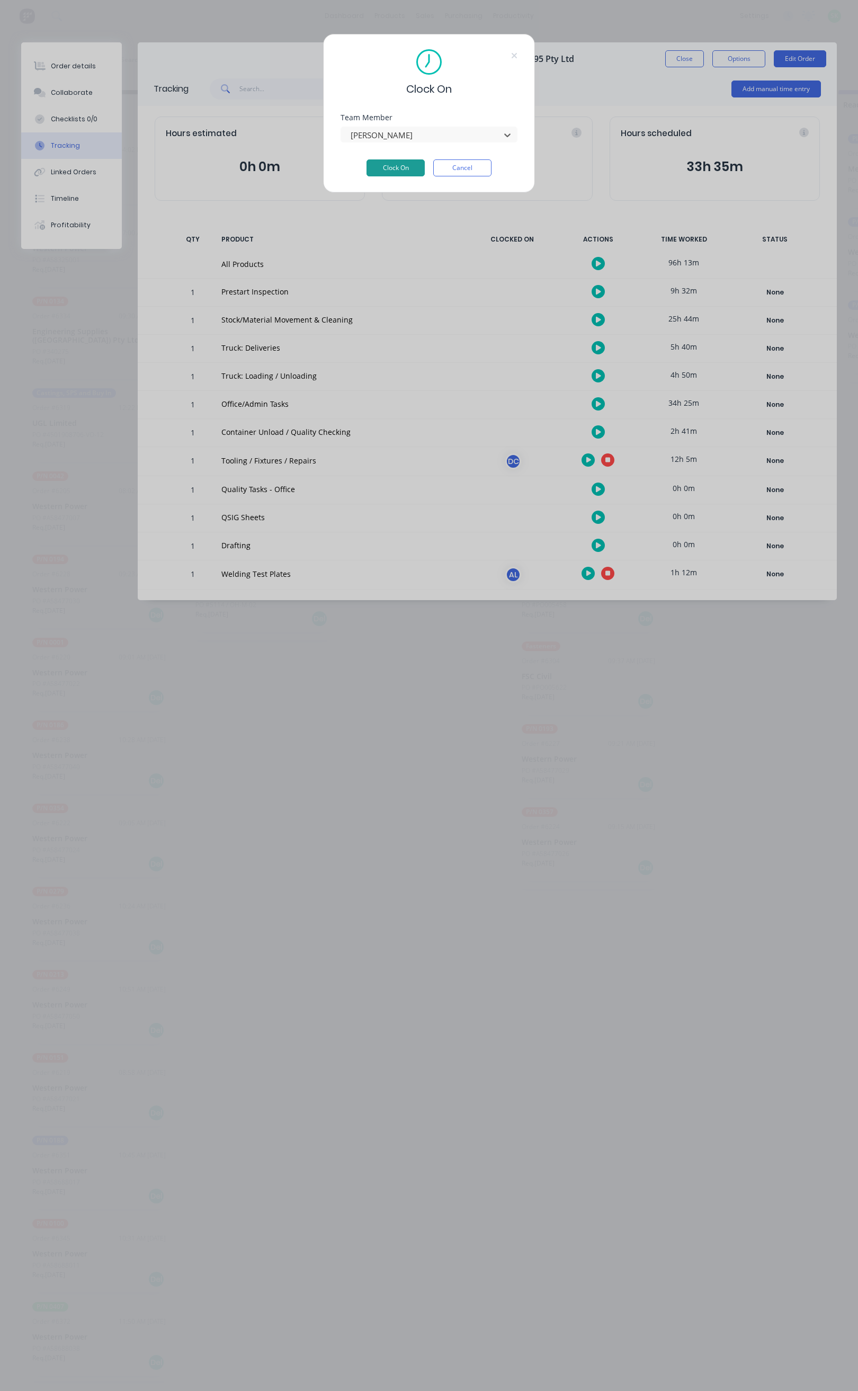
click at [408, 167] on button "Clock On" at bounding box center [396, 167] width 58 height 17
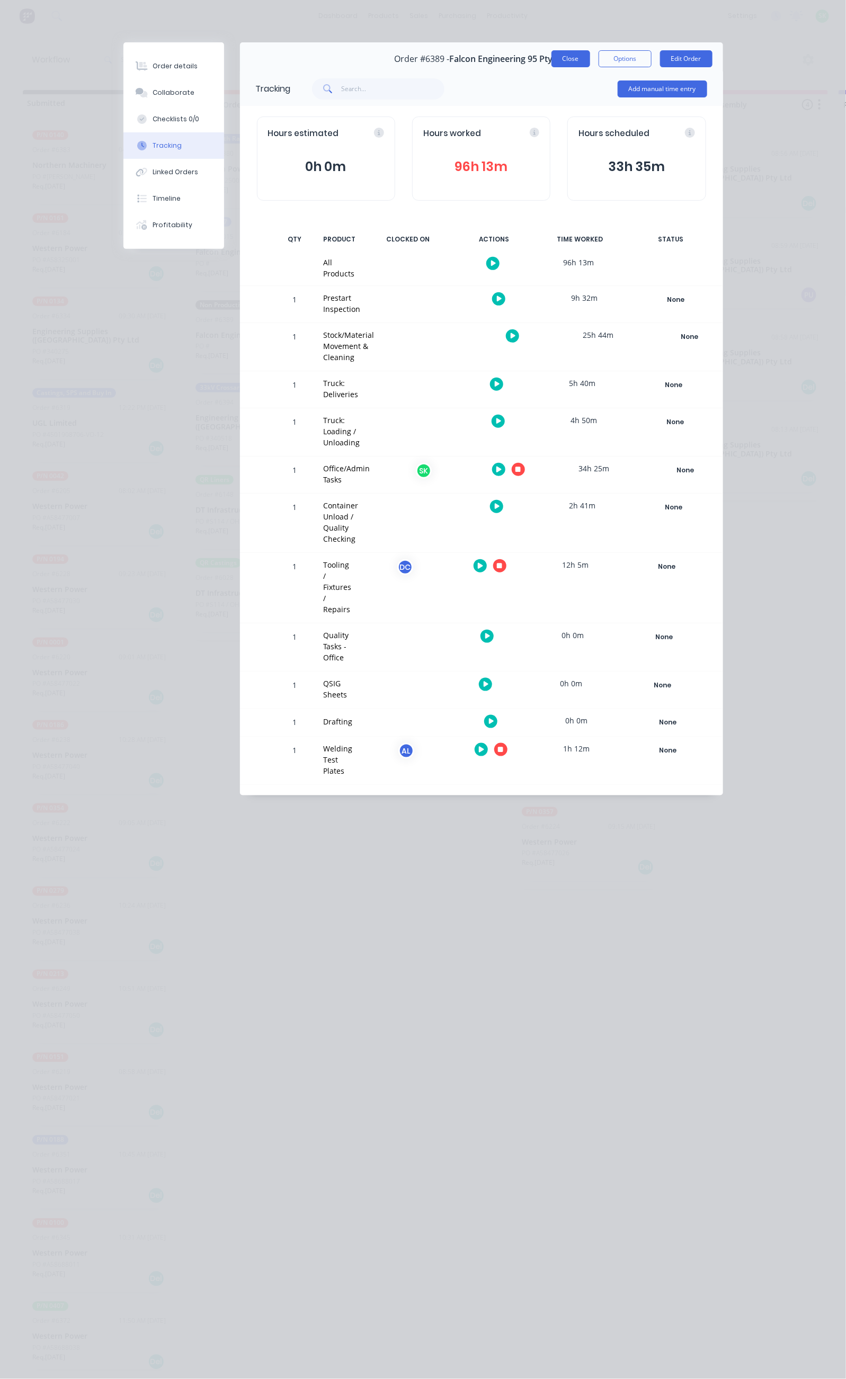
click at [590, 64] on button "Close" at bounding box center [570, 58] width 39 height 17
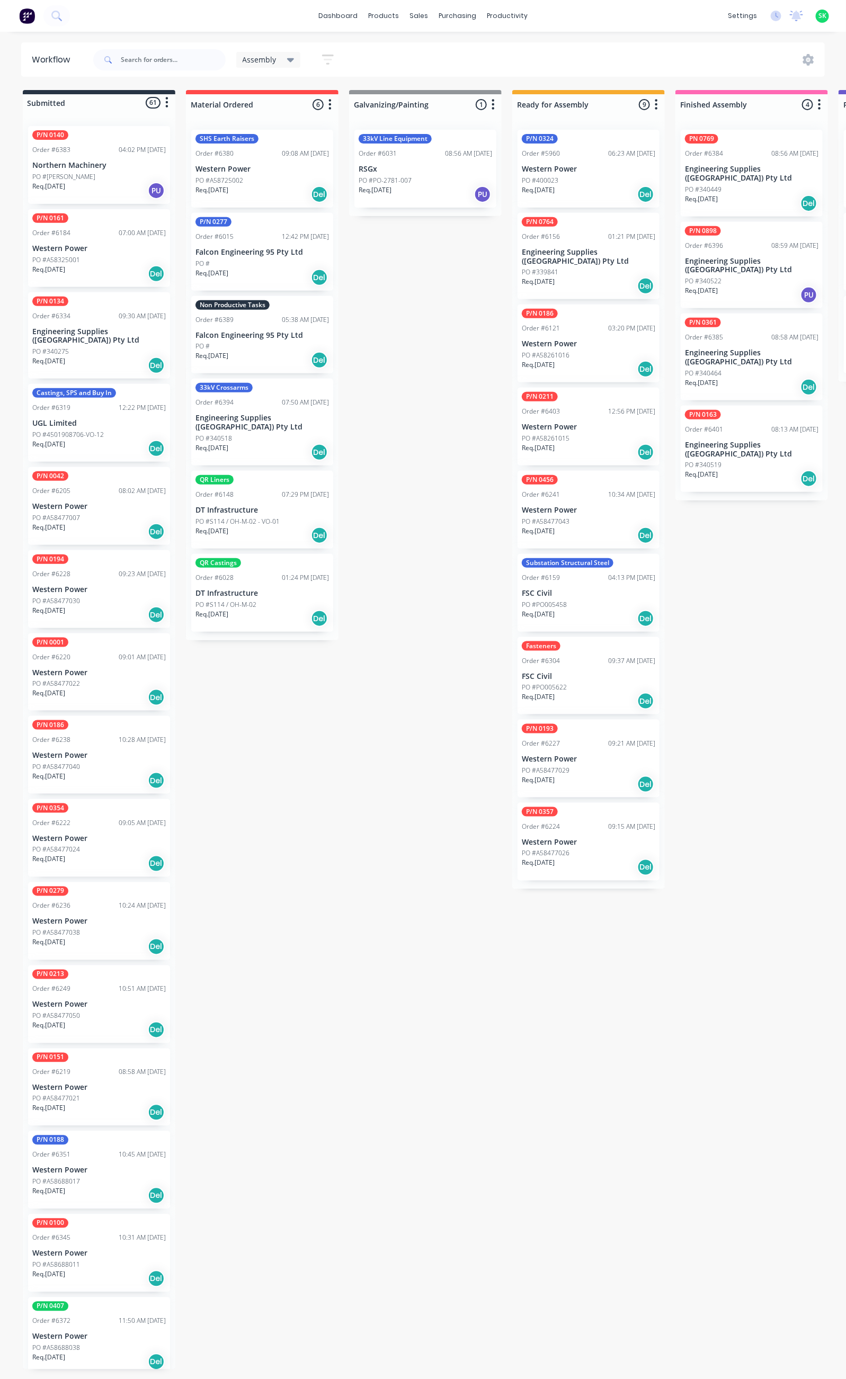
click at [99, 347] on div "PO #340275" at bounding box center [98, 352] width 133 height 10
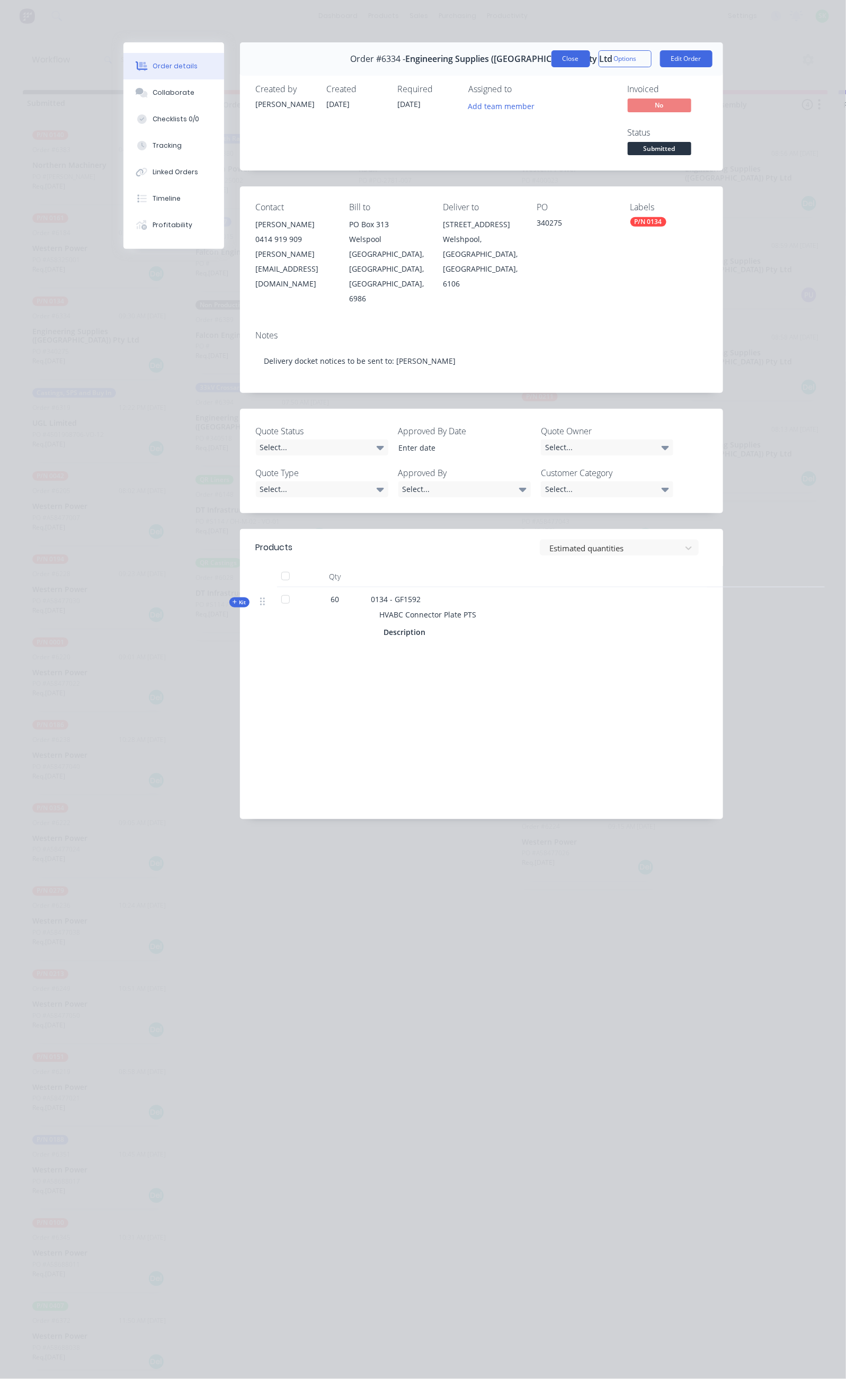
click at [590, 53] on button "Close" at bounding box center [570, 58] width 39 height 17
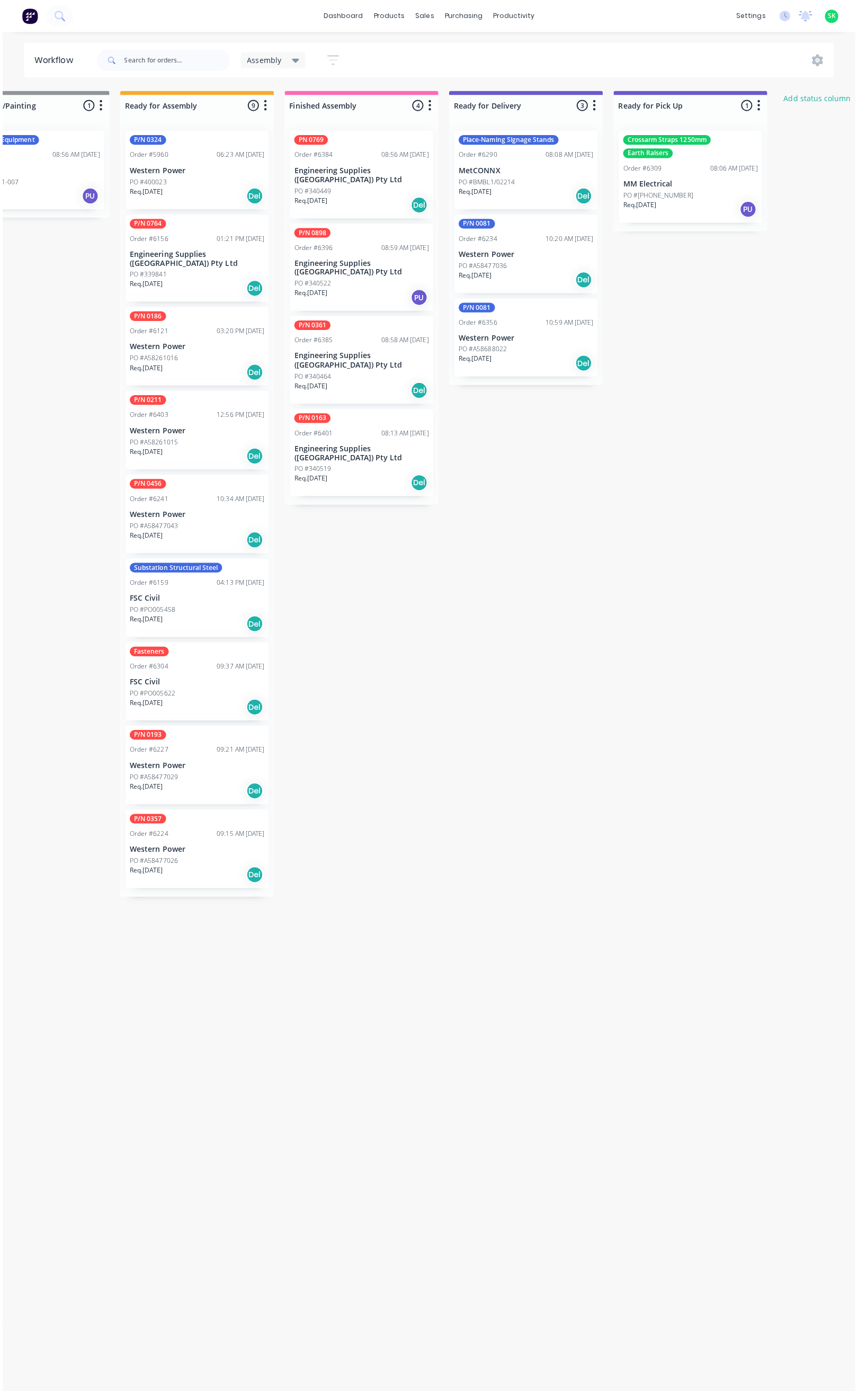
scroll to position [0, 397]
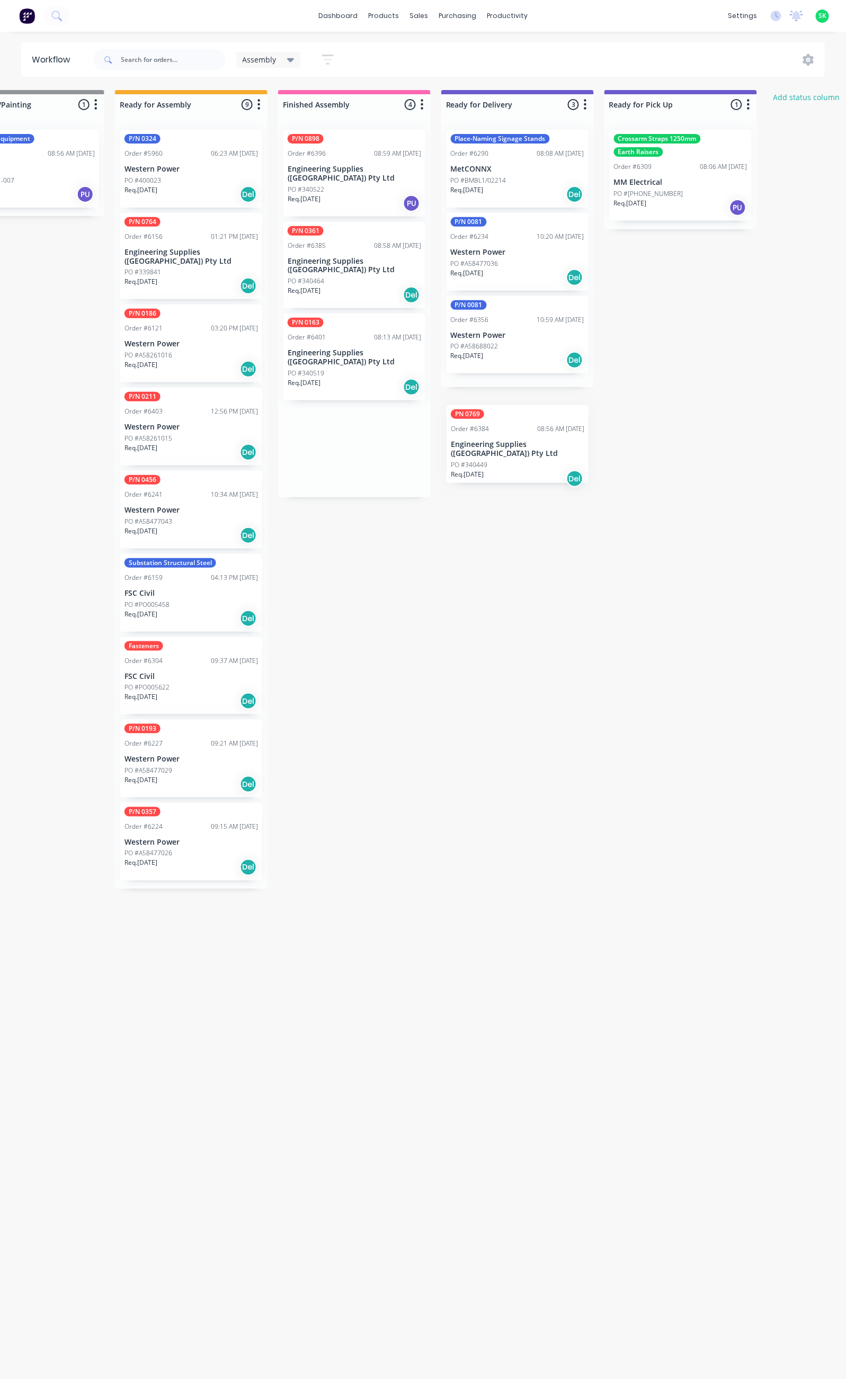
drag, startPoint x: 334, startPoint y: 180, endPoint x: 489, endPoint y: 446, distance: 307.5
click at [489, 446] on div "Submitted 61 Status colour #273444 hex #273444 Save Cancel Summaries Total orde…" at bounding box center [555, 730] width 1920 height 1280
drag, startPoint x: 383, startPoint y: 188, endPoint x: 544, endPoint y: 442, distance: 300.3
click at [544, 442] on div "Submitted 61 Status colour #273444 hex #273444 Save Cancel Summaries Total orde…" at bounding box center [555, 730] width 1920 height 1280
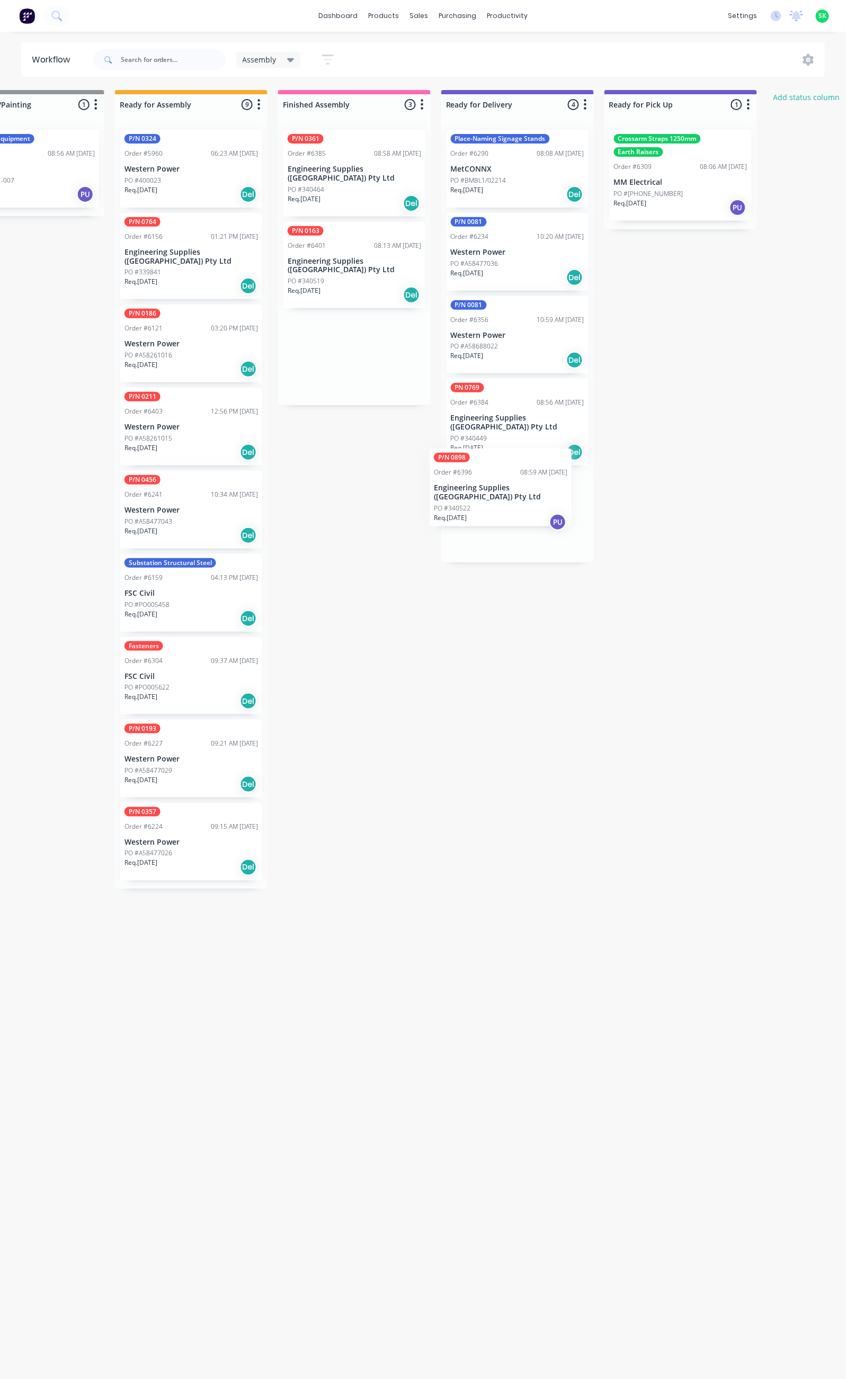
drag, startPoint x: 380, startPoint y: 178, endPoint x: 527, endPoint y: 502, distance: 355.6
click at [527, 502] on div "Submitted 61 Status colour #273444 hex #273444 Save Cancel Summaries Total orde…" at bounding box center [555, 730] width 1920 height 1280
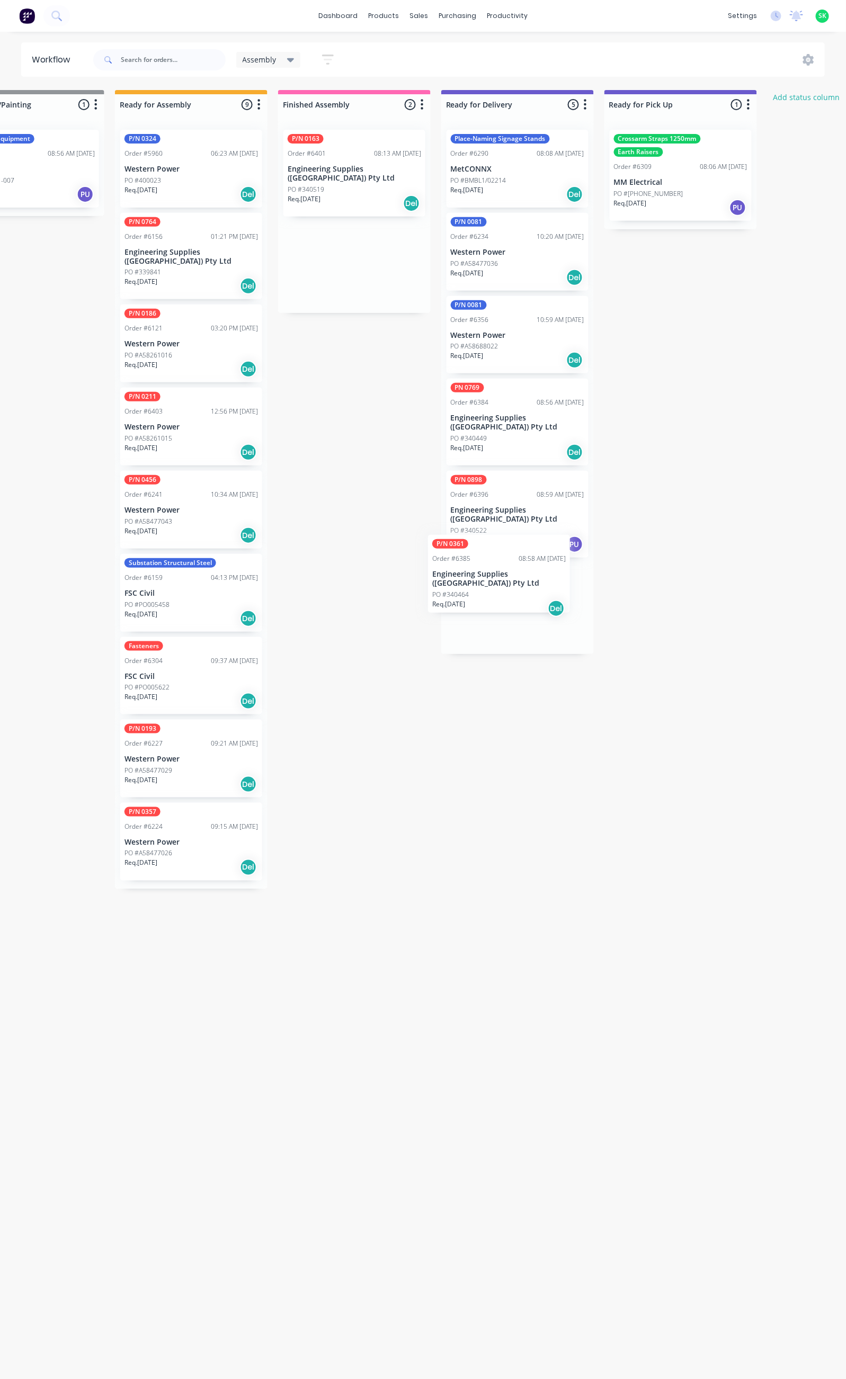
drag, startPoint x: 396, startPoint y: 167, endPoint x: 544, endPoint y: 575, distance: 434.2
click at [544, 575] on div "Submitted 61 Status colour #273444 hex #273444 Save Cancel Summaries Total orde…" at bounding box center [555, 730] width 1920 height 1280
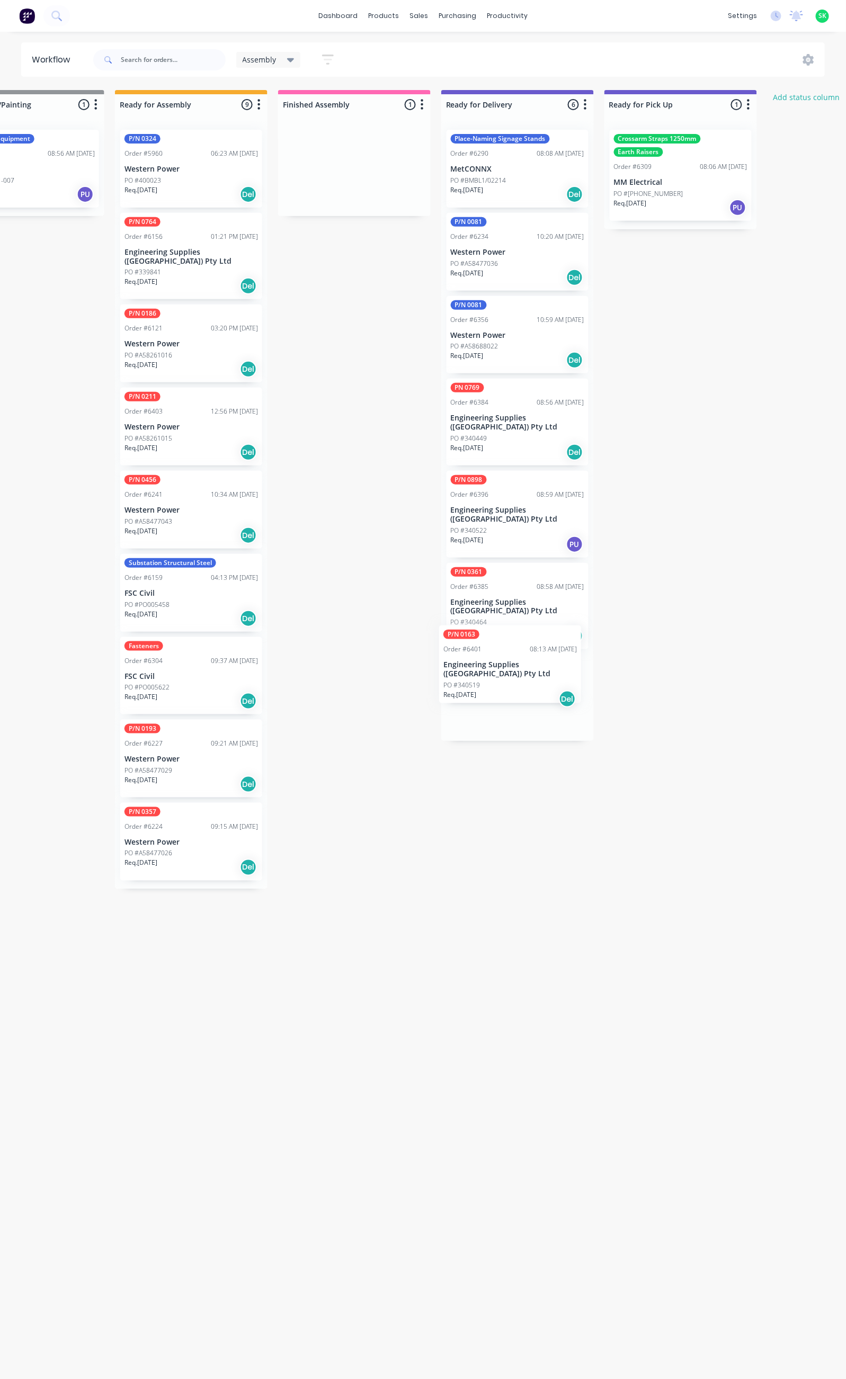
drag, startPoint x: 377, startPoint y: 163, endPoint x: 533, endPoint y: 663, distance: 523.8
click at [533, 663] on div "Submitted 61 Status colour #273444 hex #273444 Save Cancel Summaries Total orde…" at bounding box center [555, 730] width 1920 height 1280
click at [202, 589] on p "FSC Civil" at bounding box center [190, 593] width 133 height 9
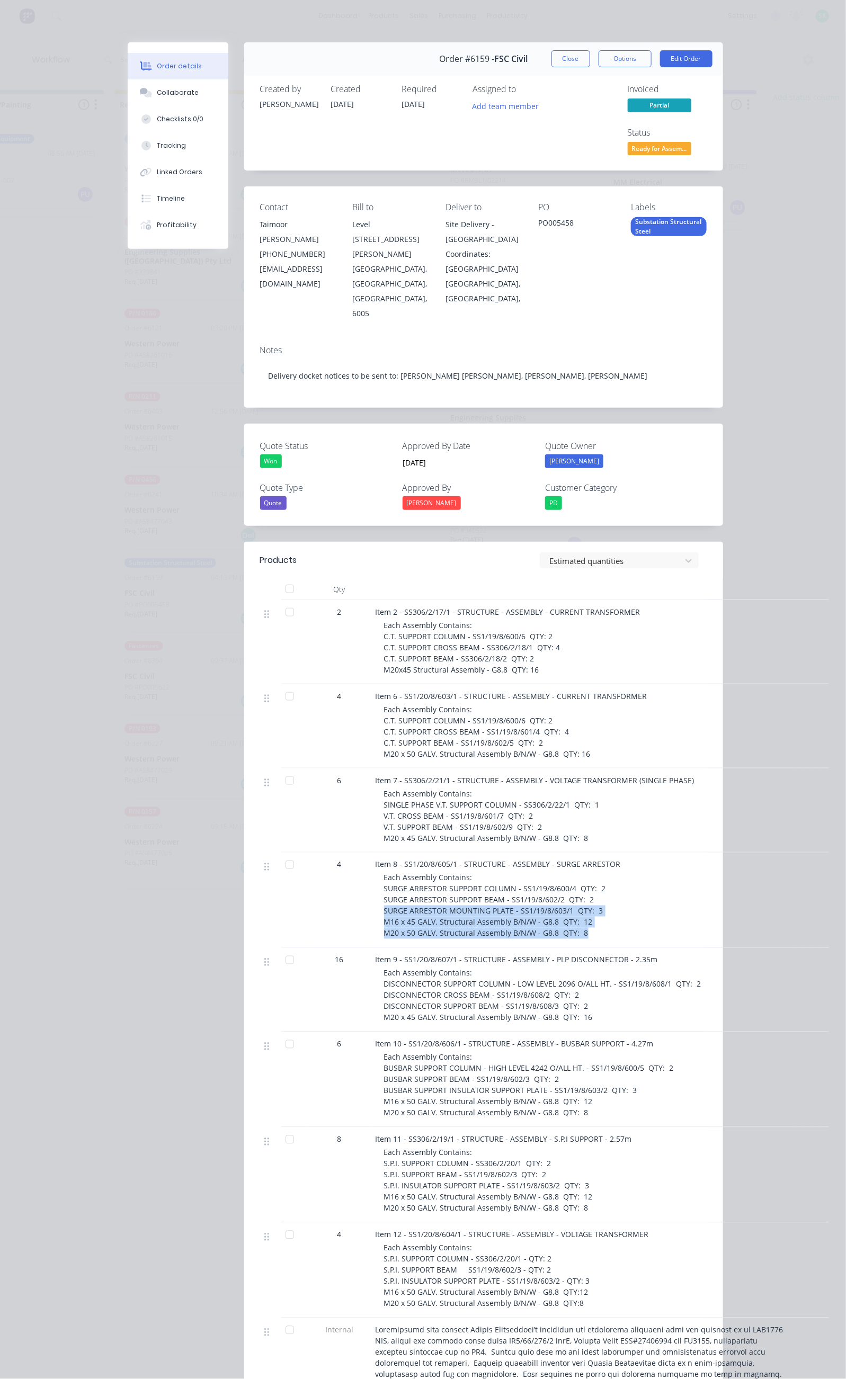
drag, startPoint x: 278, startPoint y: 825, endPoint x: 483, endPoint y: 857, distance: 207.4
click at [483, 857] on div "Item 8 - SS1/20/8/605/1 - STRUCTURE - ASSEMBLY - SURGE ARRESTOR Each Assembly C…" at bounding box center [583, 900] width 424 height 95
click at [621, 775] on div "Item 7 - SS306/2/21/1 - STRUCTURE - ASSEMBLY - VOLTAGE TRANSFORMER (SINGLE PHAS…" at bounding box center [583, 780] width 415 height 11
drag, startPoint x: 547, startPoint y: 183, endPoint x: 594, endPoint y: 185, distance: 47.7
click at [594, 186] on div "Contact Taimoor Amed Awan (08) 9356 7048 taimoor.a@fsccivils.com.au Bill to Lev…" at bounding box center [483, 261] width 479 height 150
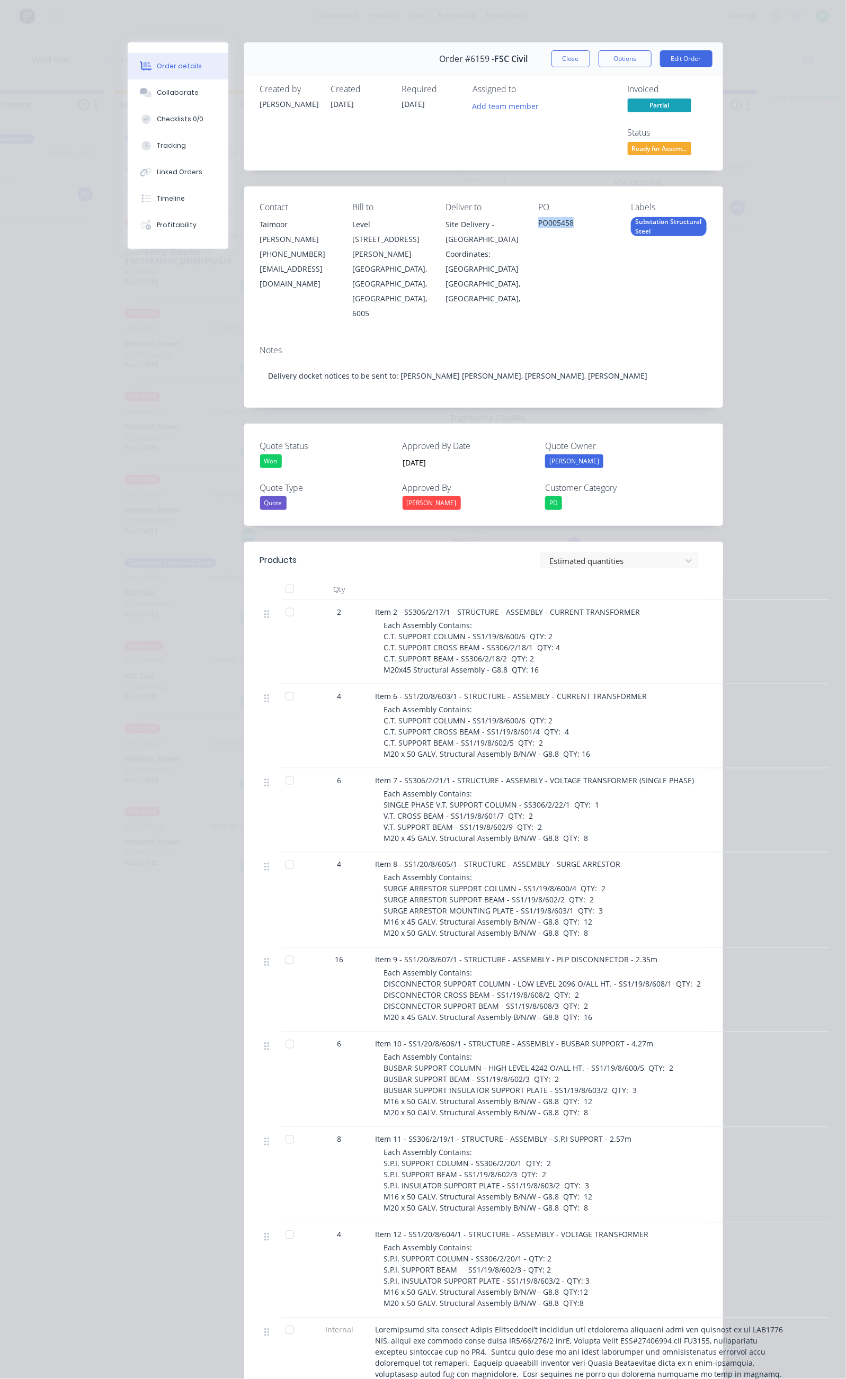
copy div "PO005458"
drag, startPoint x: 278, startPoint y: 823, endPoint x: 486, endPoint y: 857, distance: 210.9
click at [486, 857] on div "Item 8 - SS1/20/8/605/1 - STRUCTURE - ASSEMBLY - SURGE ARRESTOR Each Assembly C…" at bounding box center [583, 900] width 424 height 95
copy span "SURGE ARRESTOR MOUNTING PLATE - SS1/19/8/603/1 QTY: 3 M16 x 45 GALV. Structural…"
click at [308, 853] on div "4" at bounding box center [340, 900] width 64 height 95
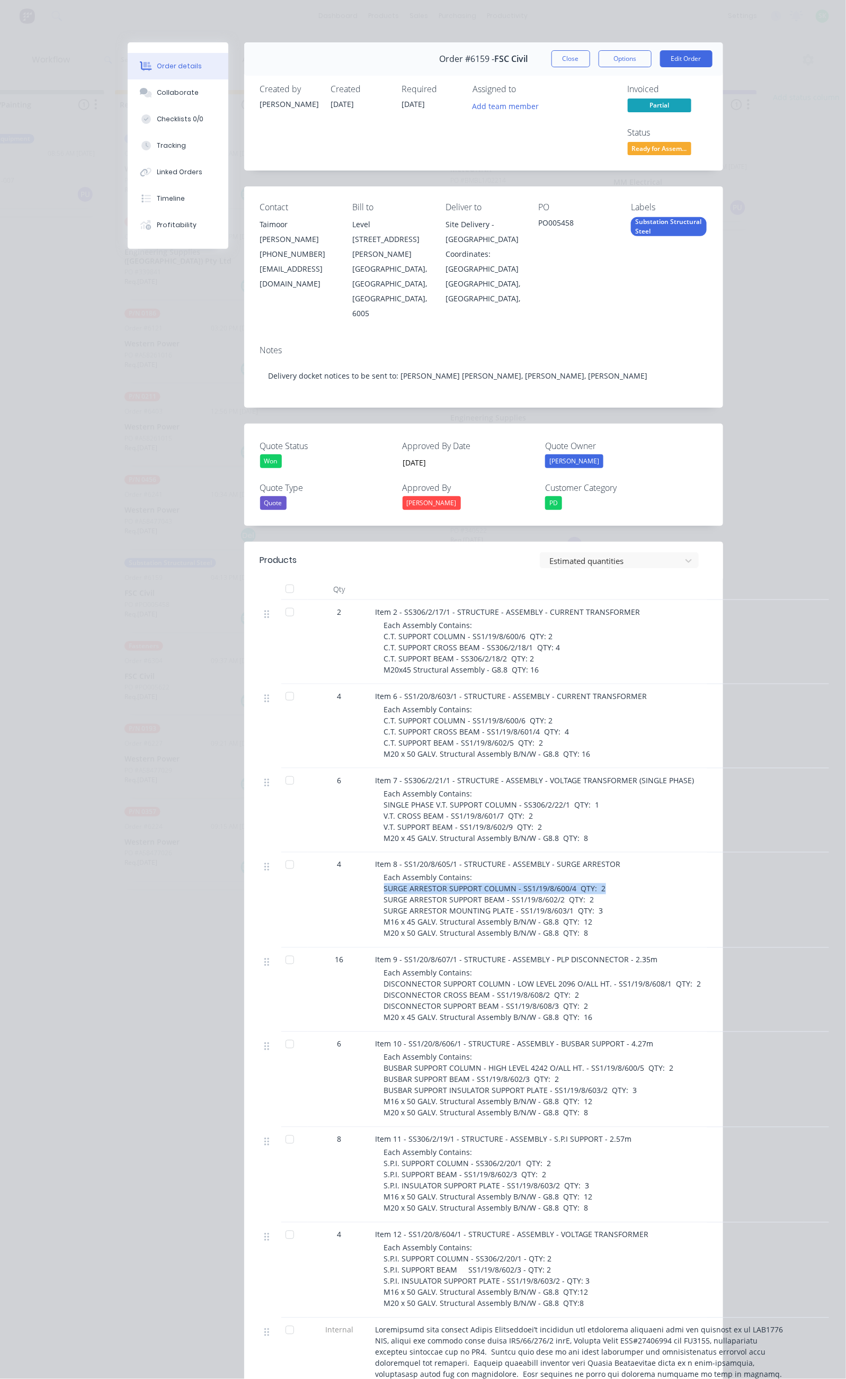
drag, startPoint x: 275, startPoint y: 803, endPoint x: 501, endPoint y: 805, distance: 225.1
click at [501, 853] on div "Item 8 - SS1/20/8/605/1 - STRUCTURE - ASSEMBLY - SURGE ARRESTOR Each Assembly C…" at bounding box center [583, 900] width 424 height 95
copy span "SURGE ARRESTOR SUPPORT COLUMN - SS1/19/8/600/4 QTY: 2"
drag, startPoint x: 600, startPoint y: 175, endPoint x: 577, endPoint y: 177, distance: 22.3
click at [577, 217] on div "PO005458" at bounding box center [576, 224] width 76 height 15
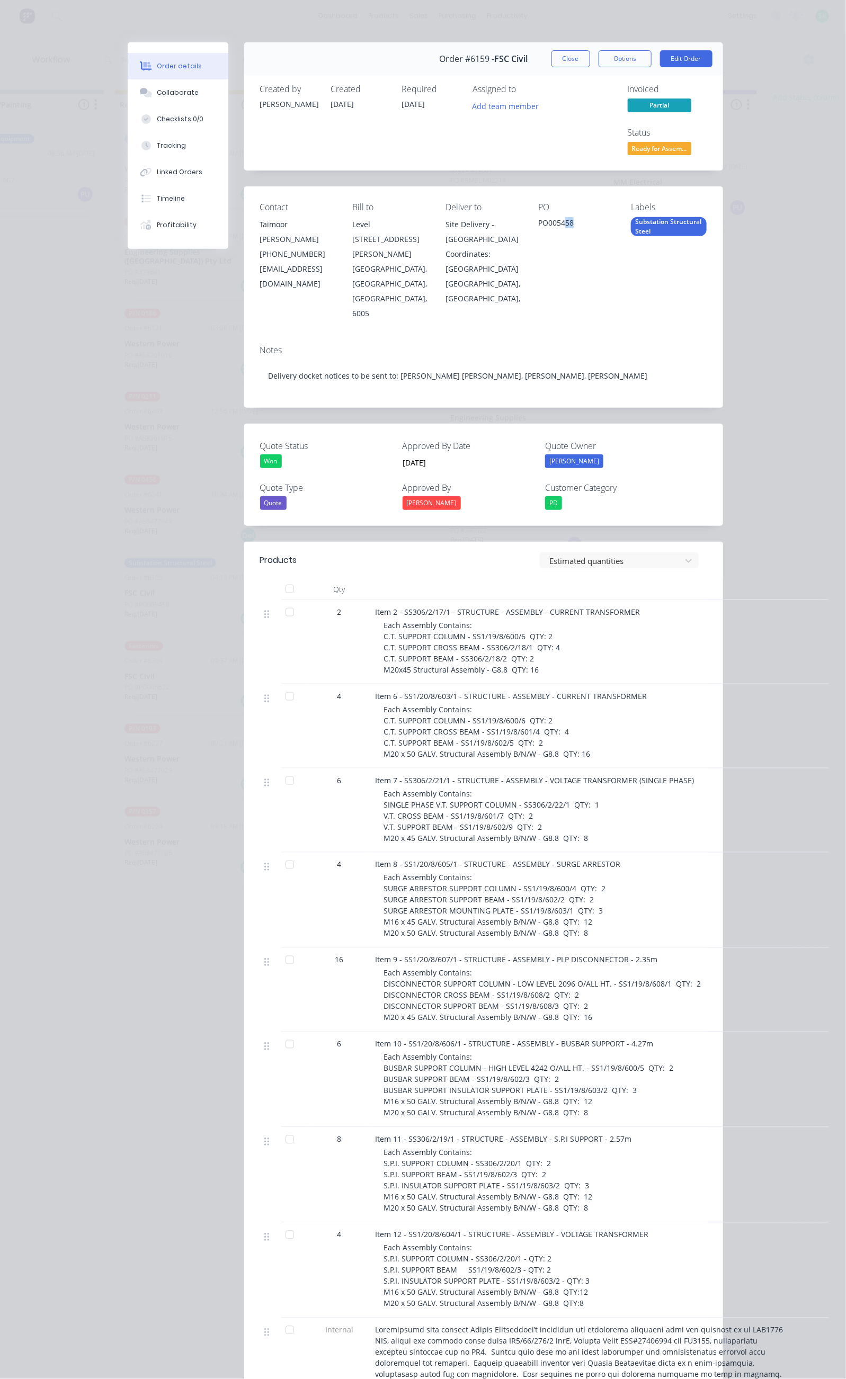
click at [577, 213] on div "PO PO005458" at bounding box center [576, 261] width 76 height 118
click at [577, 215] on div "PO PO005458" at bounding box center [576, 261] width 76 height 118
click at [586, 202] on div "PO PO005458" at bounding box center [576, 261] width 76 height 118
drag, startPoint x: 593, startPoint y: 181, endPoint x: 551, endPoint y: 182, distance: 41.3
click at [551, 217] on div "PO005458" at bounding box center [576, 224] width 76 height 15
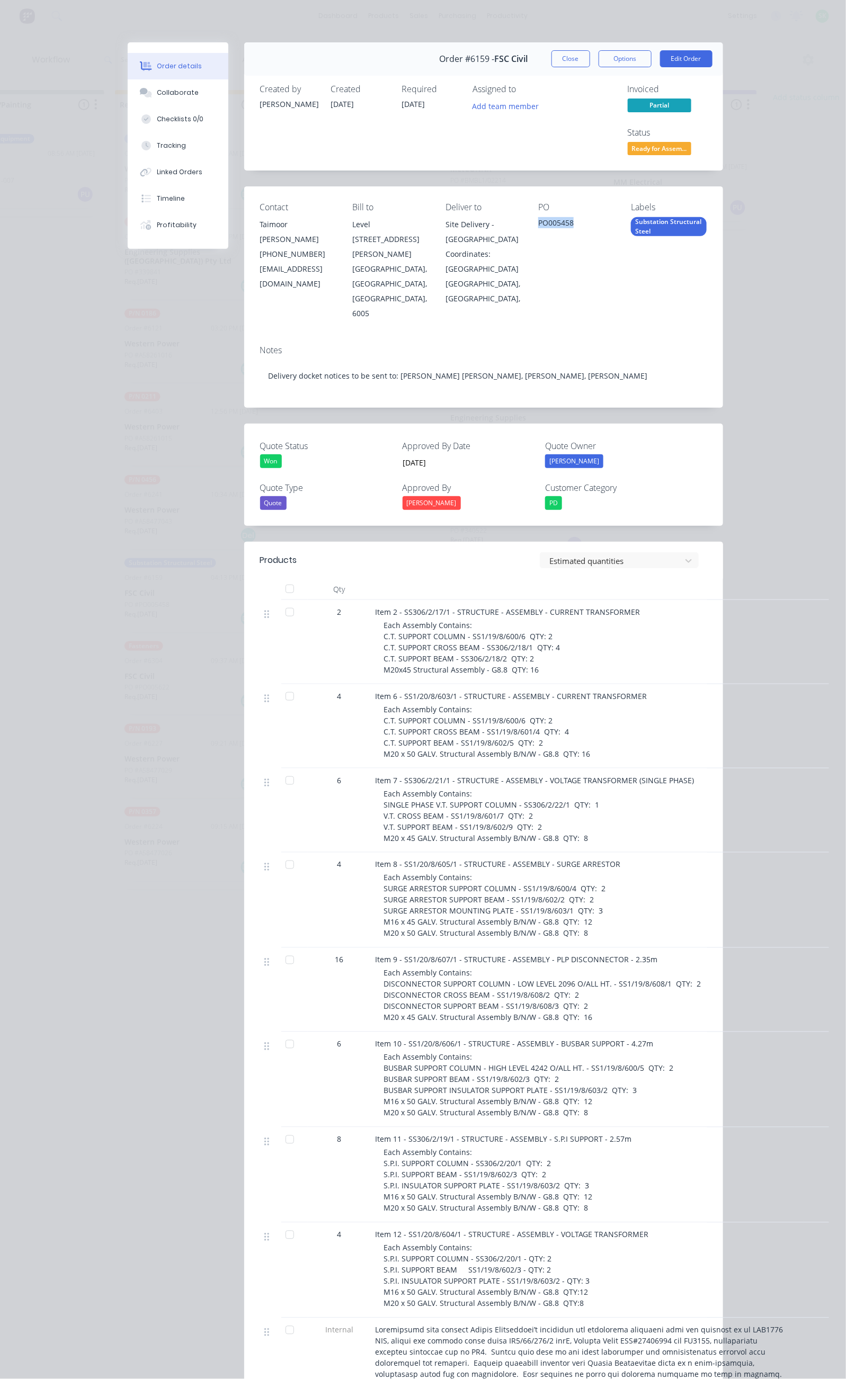
copy div "PO005458"
drag, startPoint x: 281, startPoint y: 803, endPoint x: 498, endPoint y: 806, distance: 216.7
click at [498, 873] on span "Each Assembly Contains: SURGE ARRESTOR SUPPORT COLUMN - SS1/19/8/600/4 QTY: 2 S…" at bounding box center [495, 906] width 222 height 66
drag, startPoint x: 682, startPoint y: 840, endPoint x: 675, endPoint y: 838, distance: 6.6
click at [681, 872] on div "Each Assembly Contains: SURGE ARRESTOR SUPPORT COLUMN - SS1/19/8/600/4 QTY: 2 S…" at bounding box center [587, 905] width 407 height 67
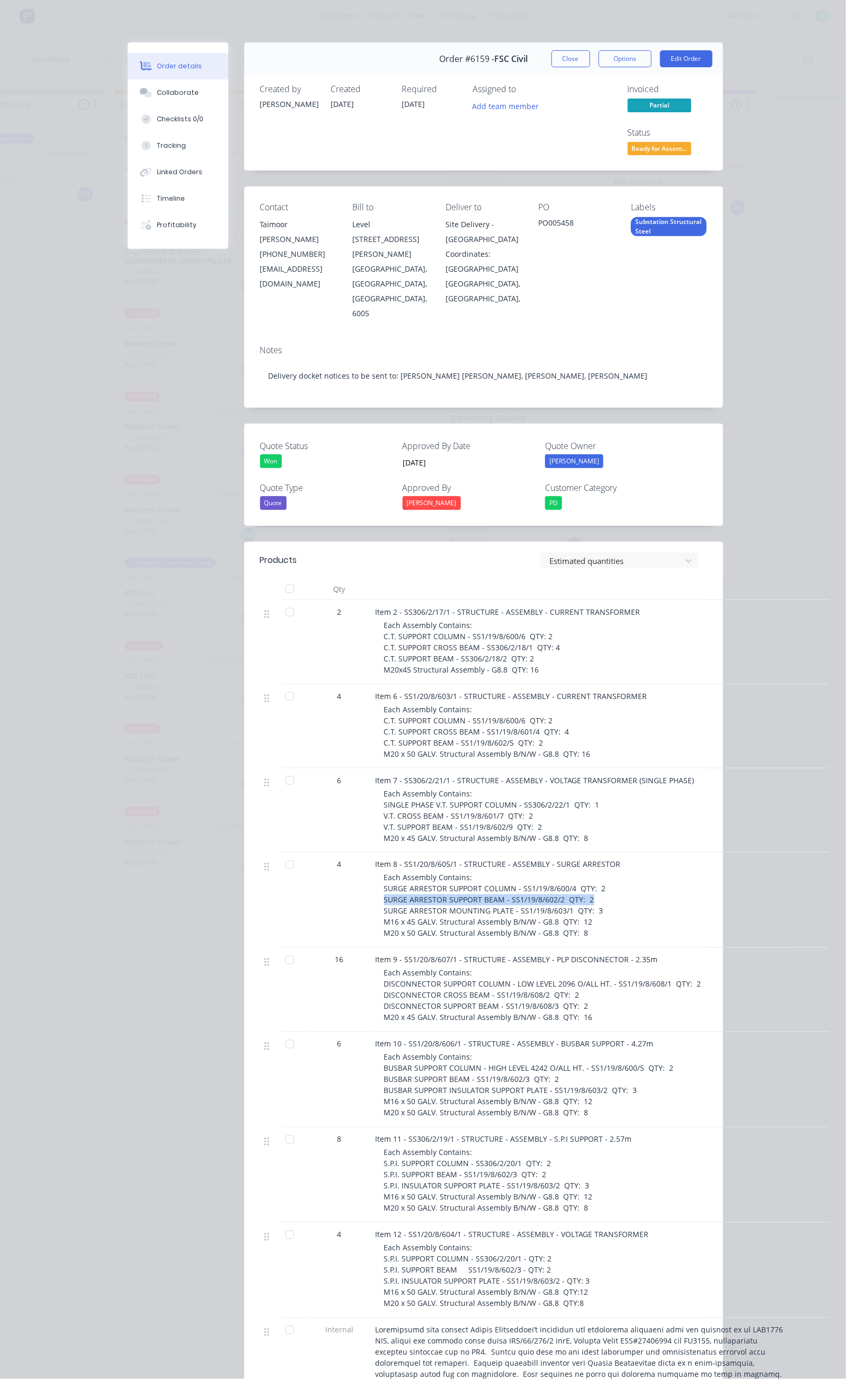
drag, startPoint x: 281, startPoint y: 812, endPoint x: 503, endPoint y: 811, distance: 221.4
click at [503, 872] on div "Each Assembly Contains: SURGE ARRESTOR SUPPORT COLUMN - SS1/19/8/600/4 QTY: 2 S…" at bounding box center [587, 905] width 407 height 67
click at [652, 61] on button "Options" at bounding box center [625, 58] width 53 height 17
click at [642, 122] on div "Delivery Docket" at bounding box center [596, 128] width 92 height 15
click at [642, 143] on div "Custom" at bounding box center [596, 149] width 92 height 15
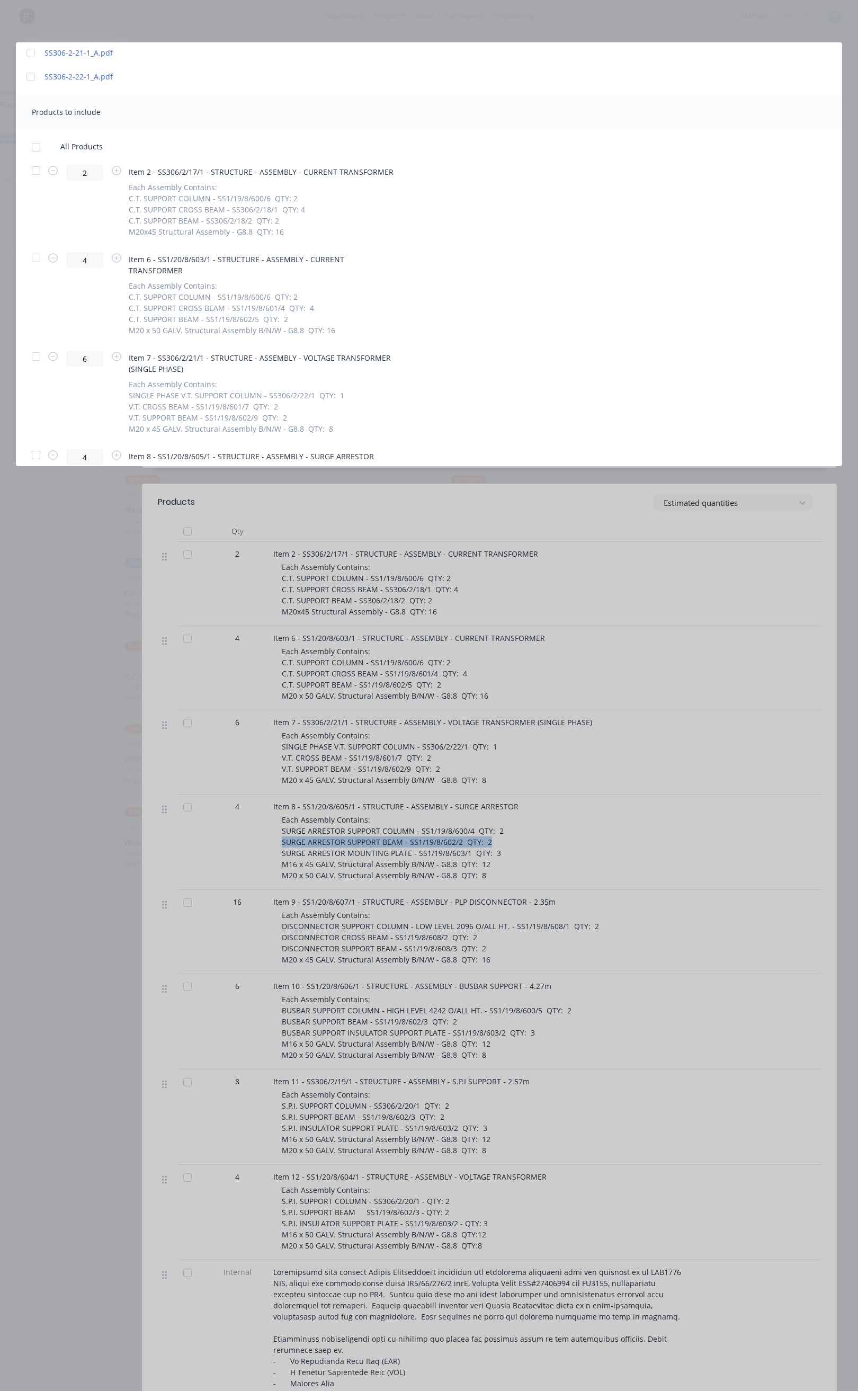
scroll to position [1510, 0]
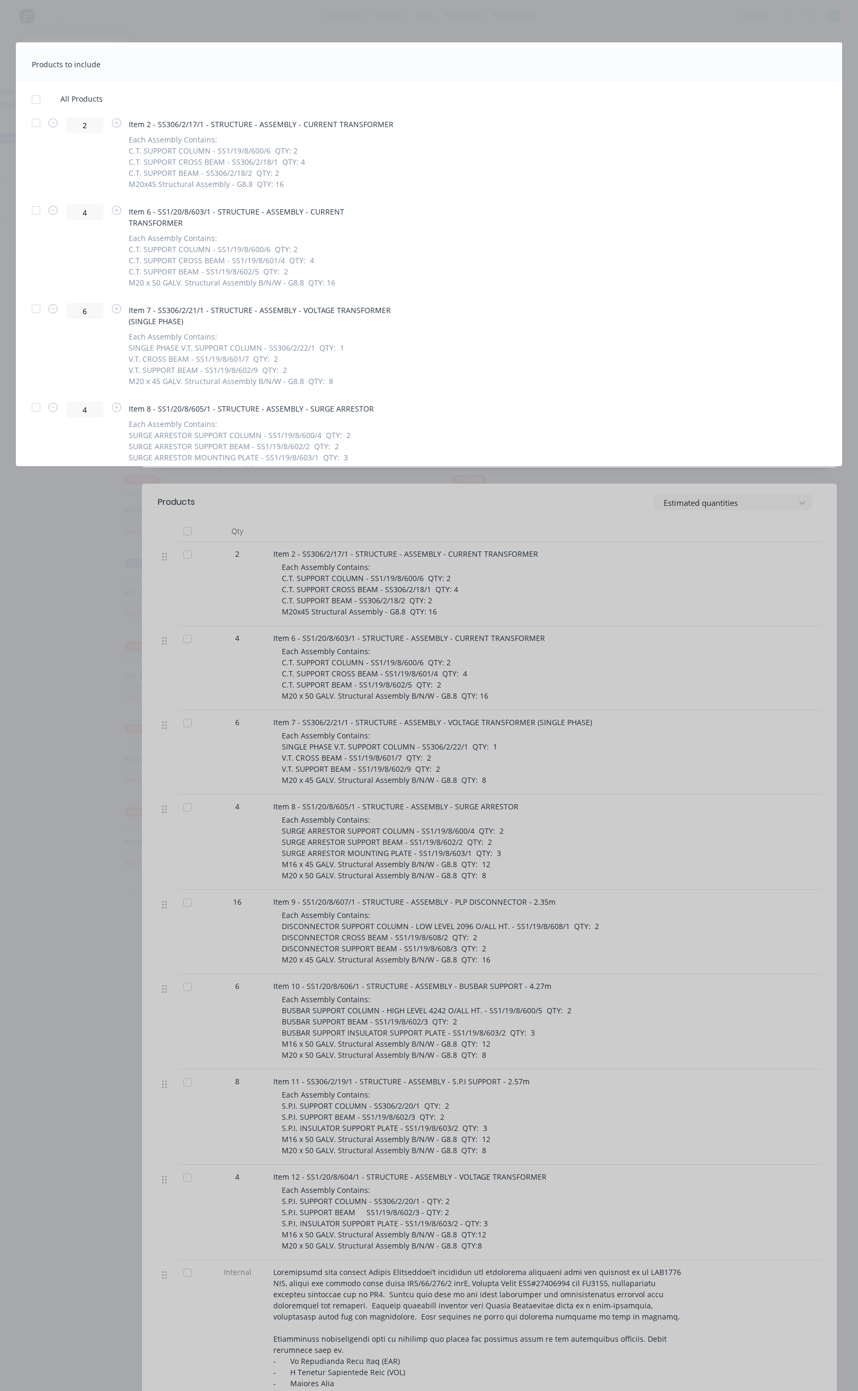
click at [37, 397] on div at bounding box center [35, 407] width 21 height 21
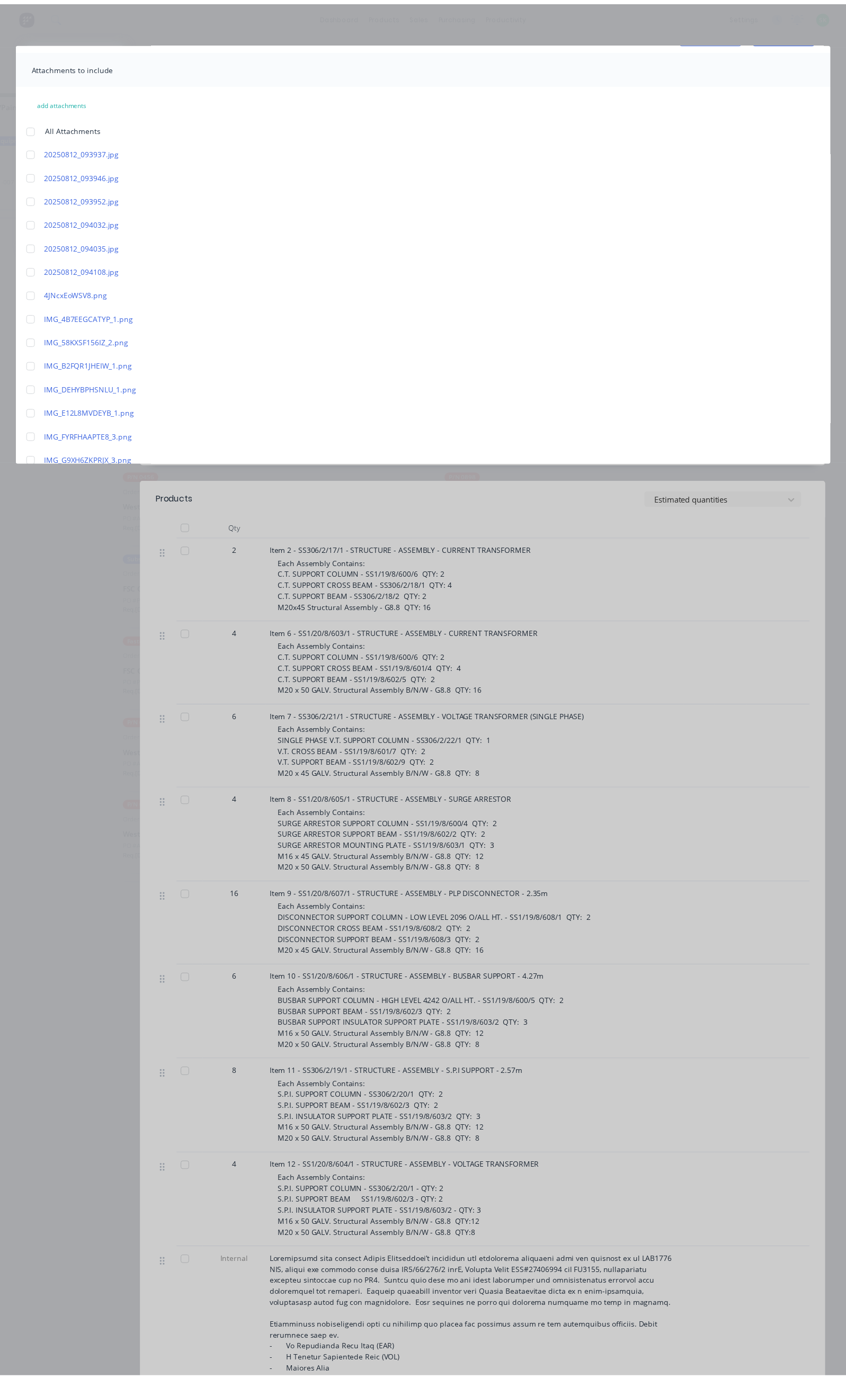
scroll to position [0, 0]
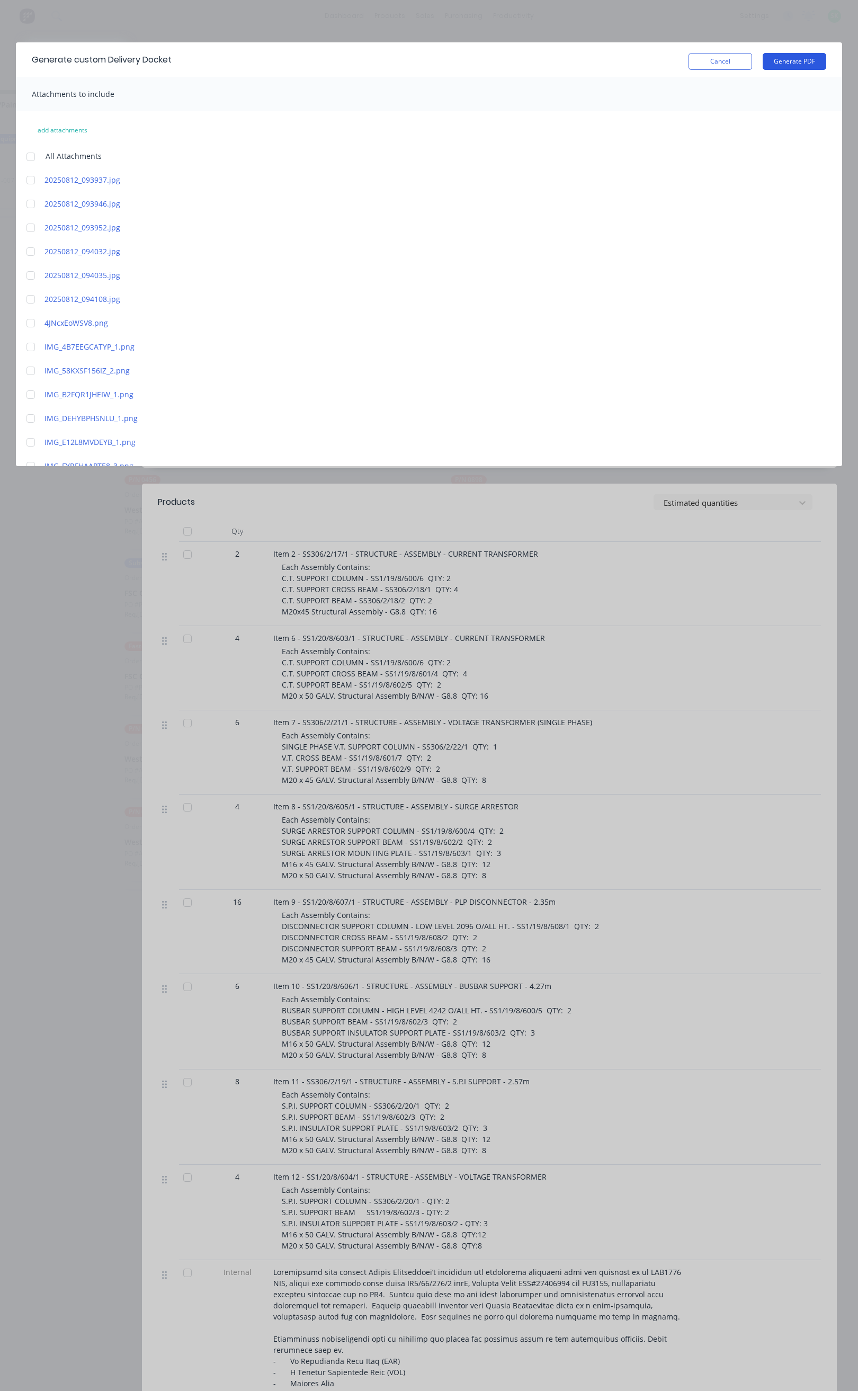
click at [793, 61] on button "Generate PDF" at bounding box center [795, 61] width 64 height 17
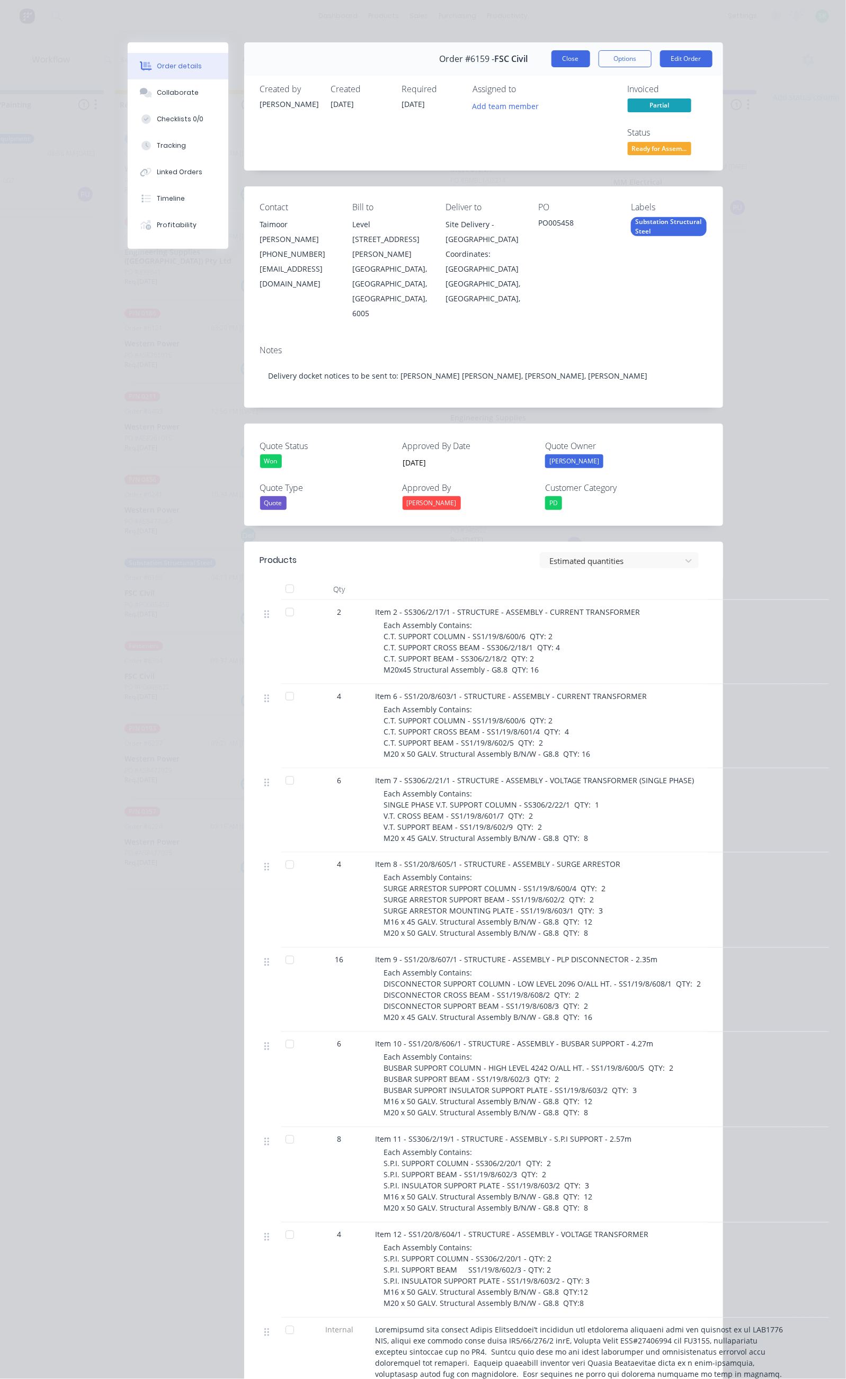
click at [590, 53] on button "Close" at bounding box center [570, 58] width 39 height 17
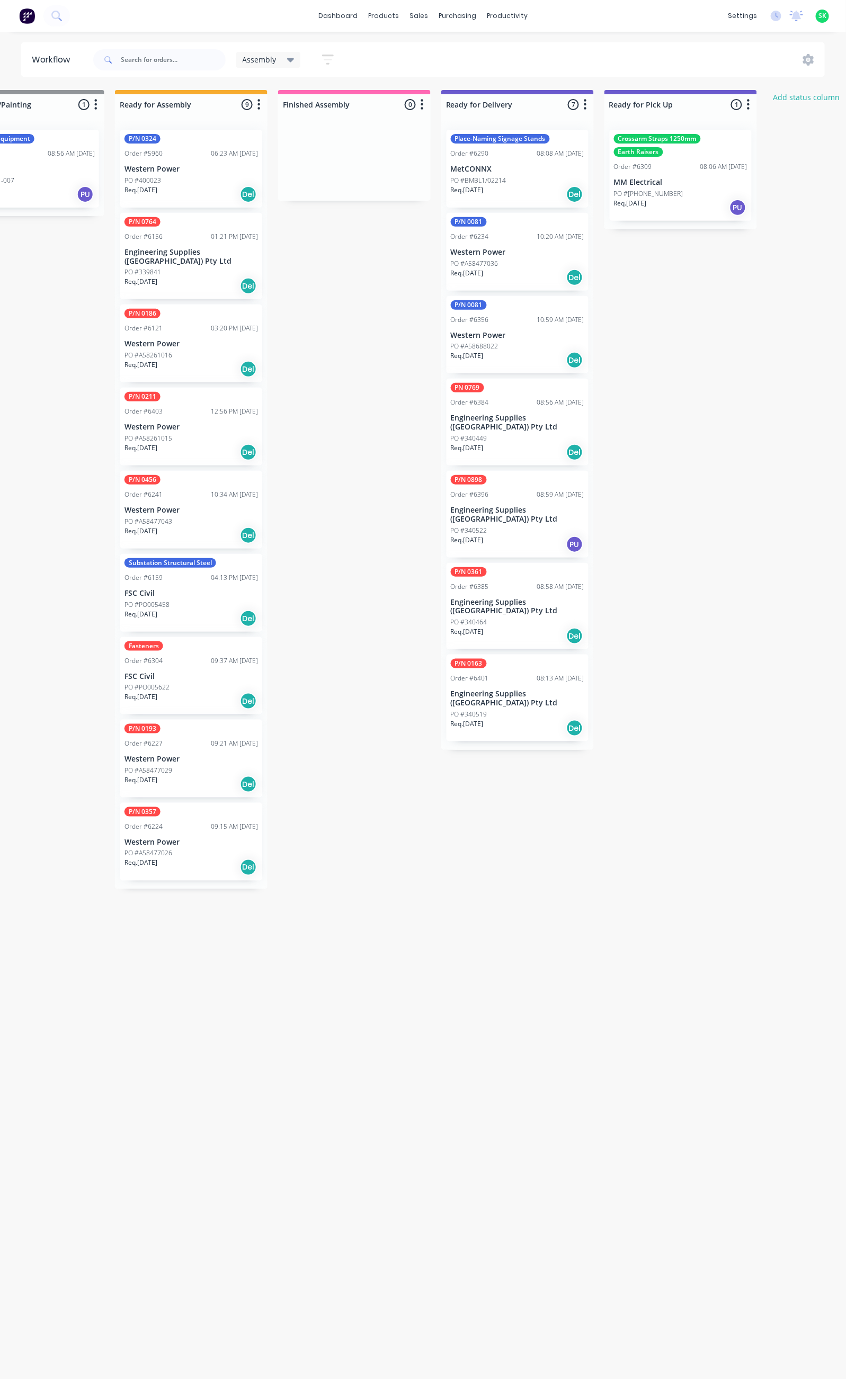
click at [507, 506] on p "Engineering Supplies ([GEOGRAPHIC_DATA]) Pty Ltd" at bounding box center [517, 515] width 133 height 18
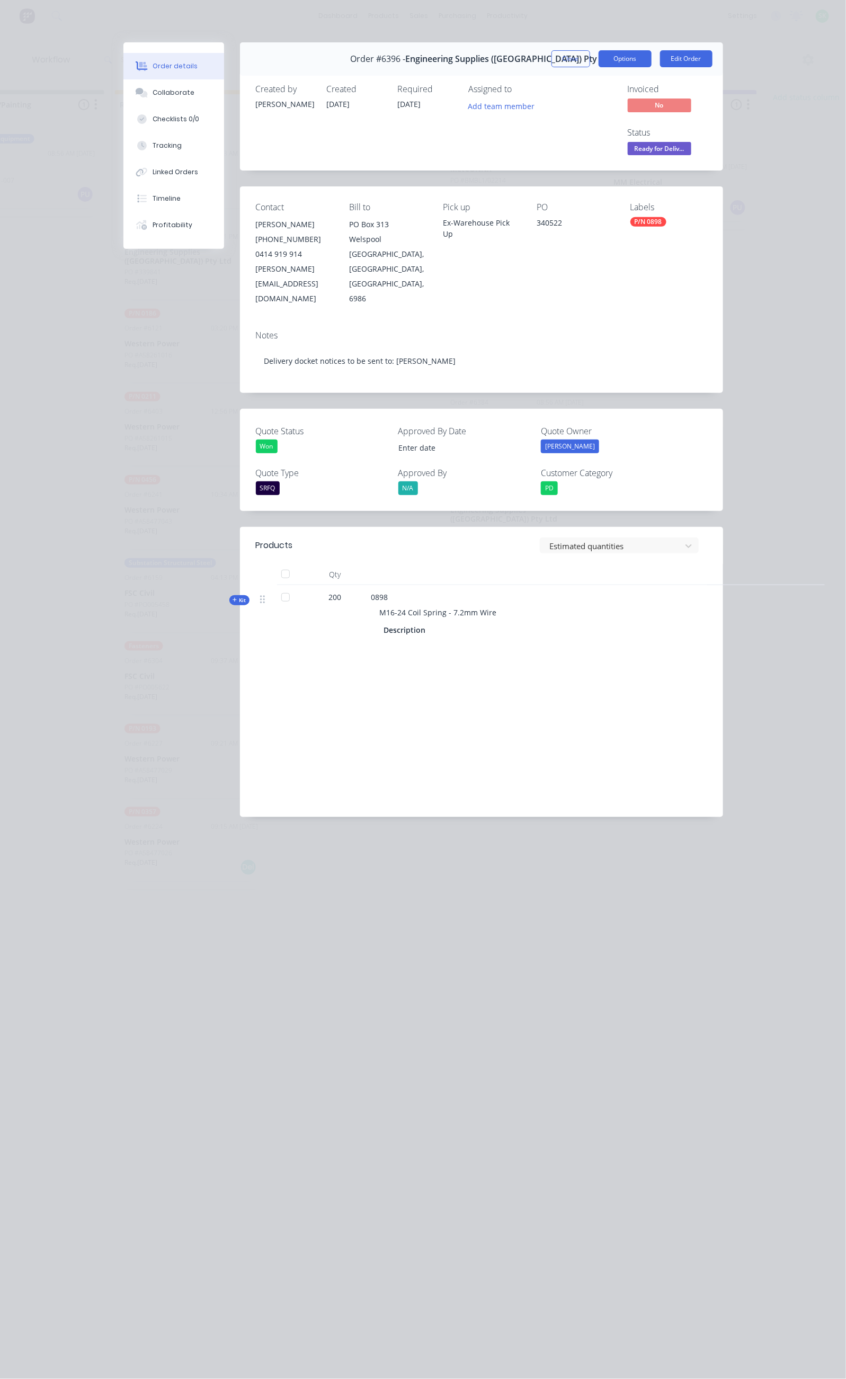
click at [652, 63] on button "Options" at bounding box center [625, 58] width 53 height 17
click at [642, 129] on div "Delivery Docket" at bounding box center [596, 128] width 92 height 15
click at [642, 124] on div "Standard" at bounding box center [596, 128] width 92 height 15
click at [590, 59] on button "Close" at bounding box center [570, 58] width 39 height 17
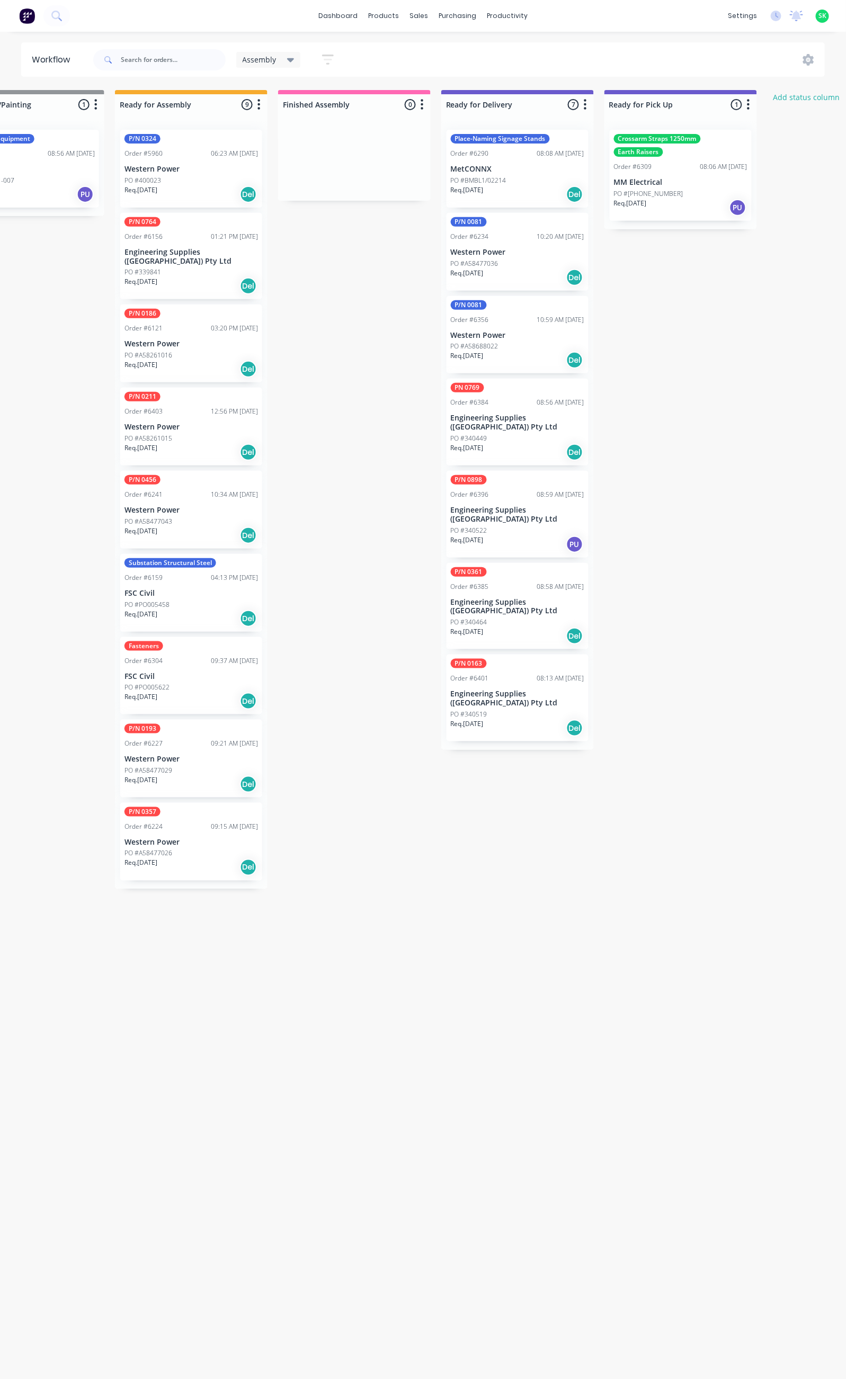
click at [192, 256] on p "Engineering Supplies ([GEOGRAPHIC_DATA]) Pty Ltd" at bounding box center [190, 257] width 133 height 18
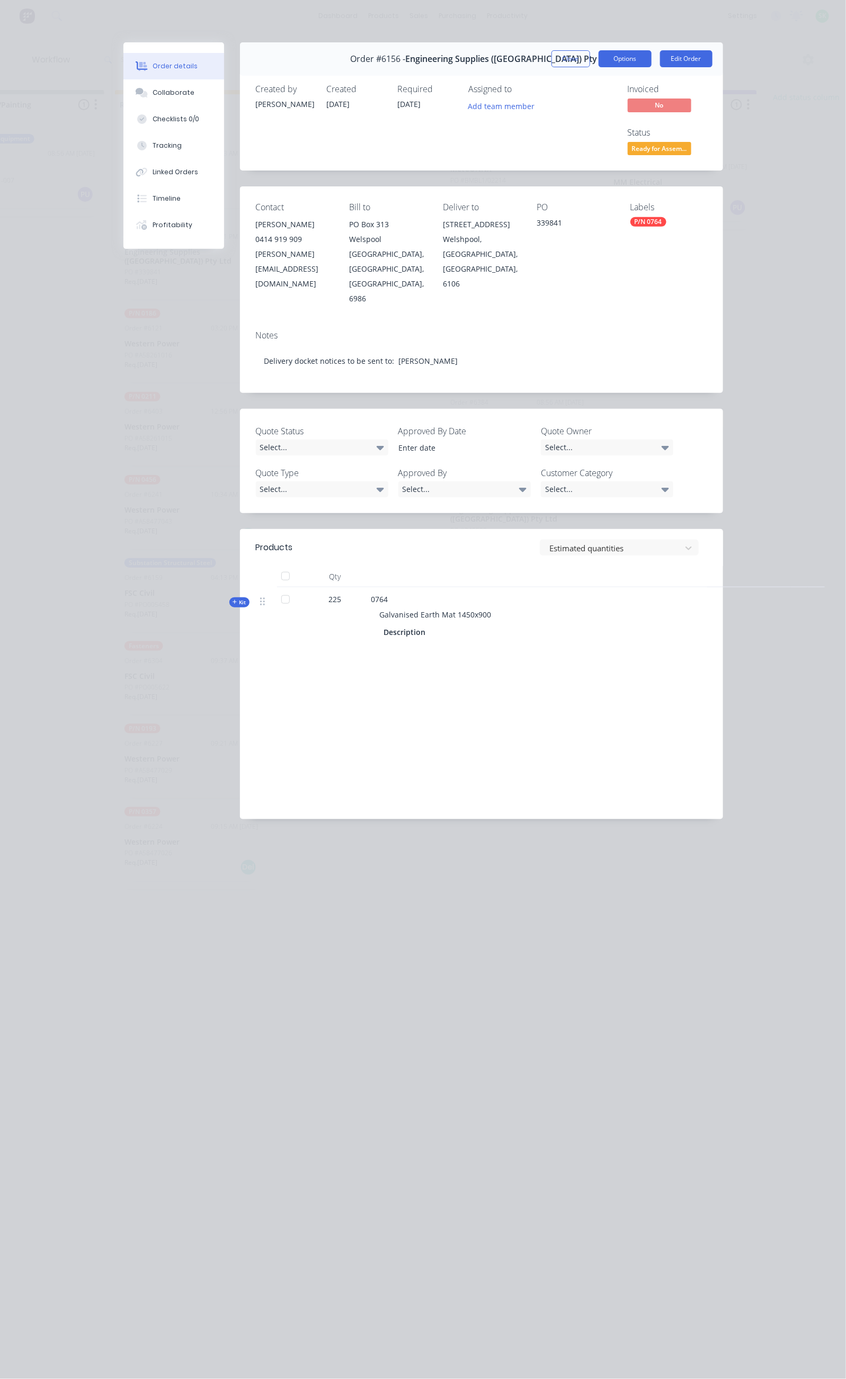
click at [652, 66] on button "Options" at bounding box center [625, 58] width 53 height 17
click at [642, 126] on div "Delivery Docket" at bounding box center [596, 128] width 92 height 15
click at [642, 124] on div "Standard" at bounding box center [596, 128] width 92 height 15
click at [590, 52] on button "Close" at bounding box center [570, 58] width 39 height 17
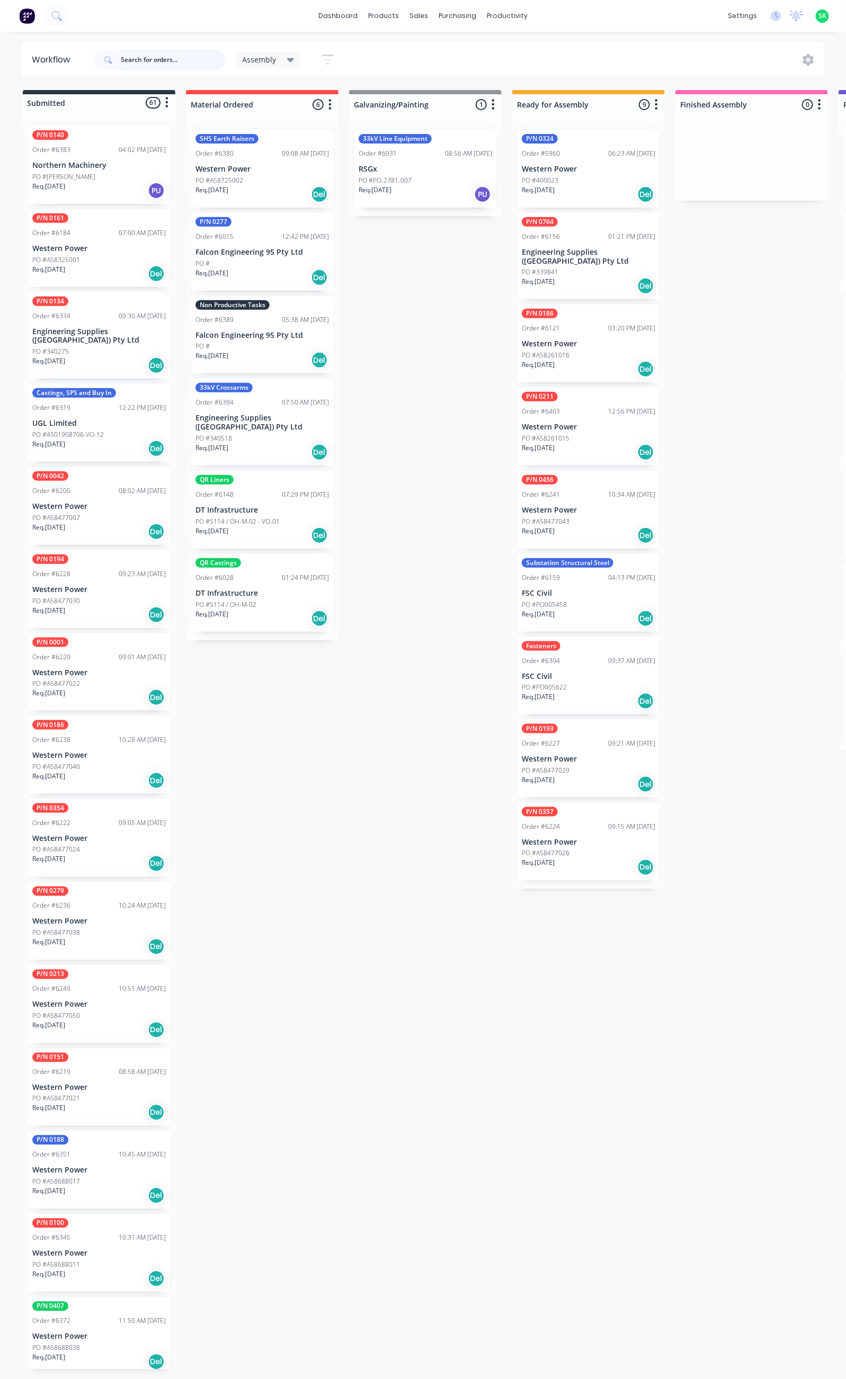
click at [128, 62] on input "text" at bounding box center [173, 59] width 105 height 21
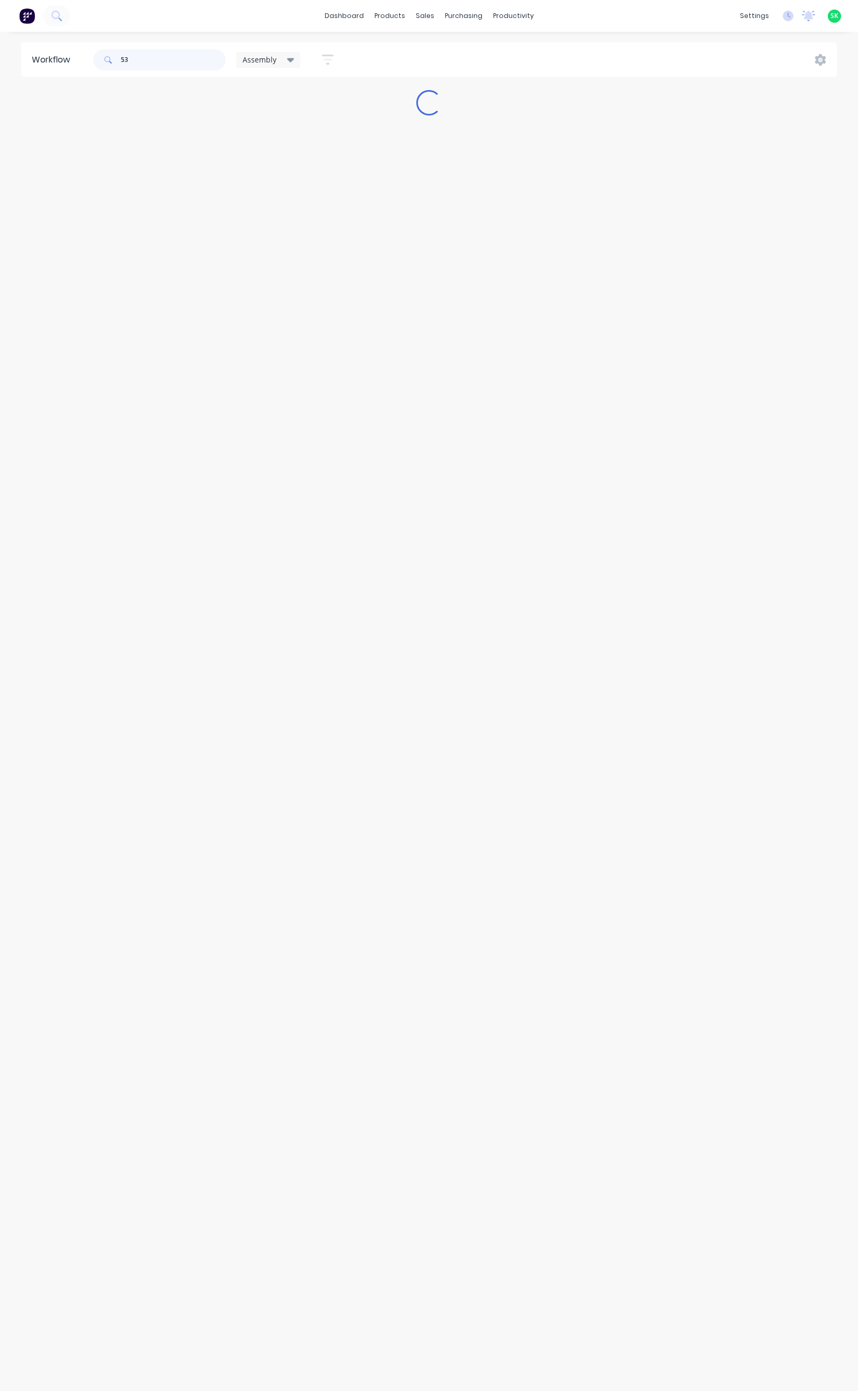
type input "5"
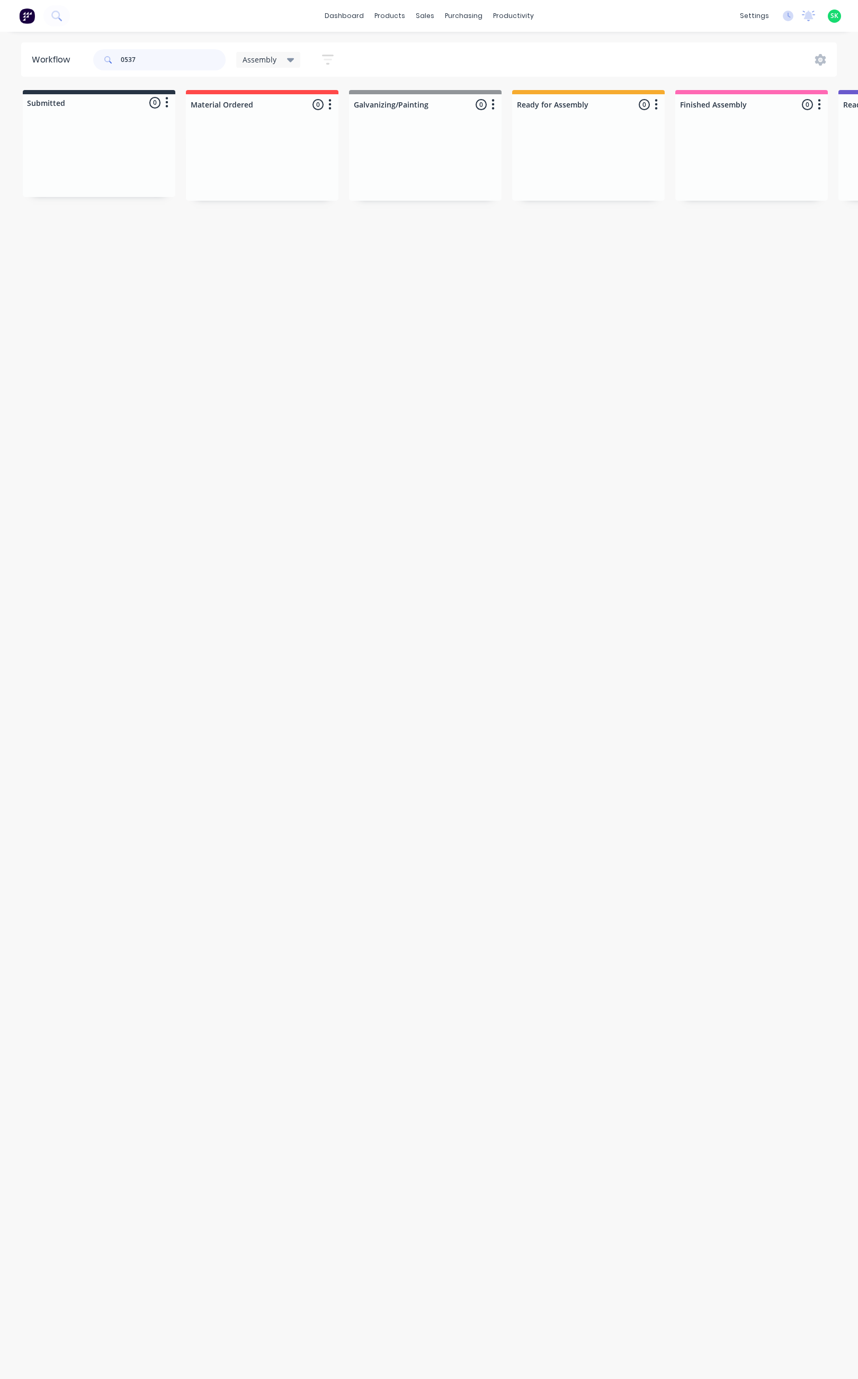
type input "0537"
click at [328, 64] on icon "button" at bounding box center [328, 60] width 12 height 10
click at [315, 221] on icon "button" at bounding box center [317, 221] width 7 height 4
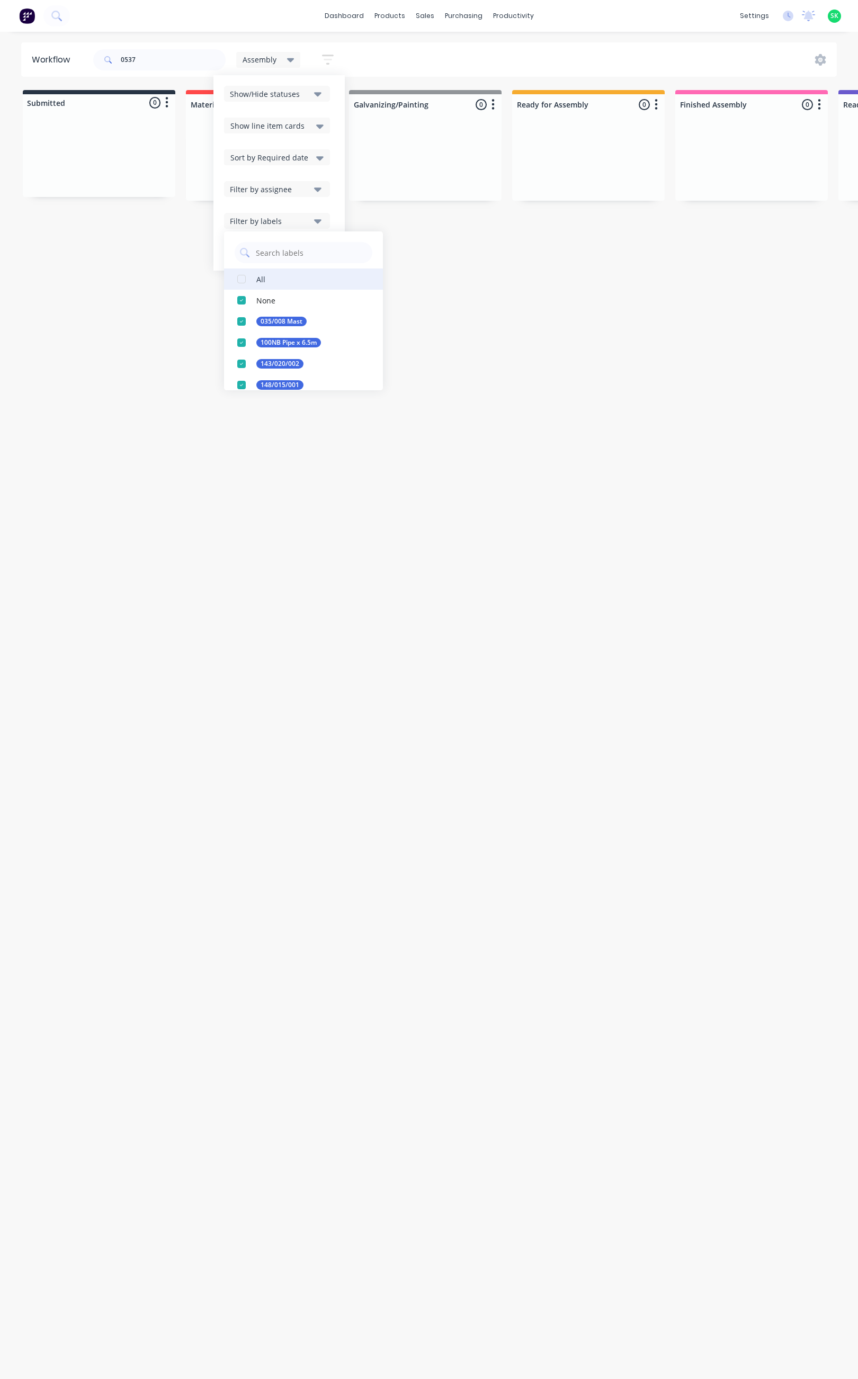
click at [263, 281] on div "All" at bounding box center [260, 278] width 9 height 11
click at [372, 441] on div "Workflow 0537 Assembly Save new view None edit Assembly (Default) edit Fabricat…" at bounding box center [429, 700] width 858 height 1316
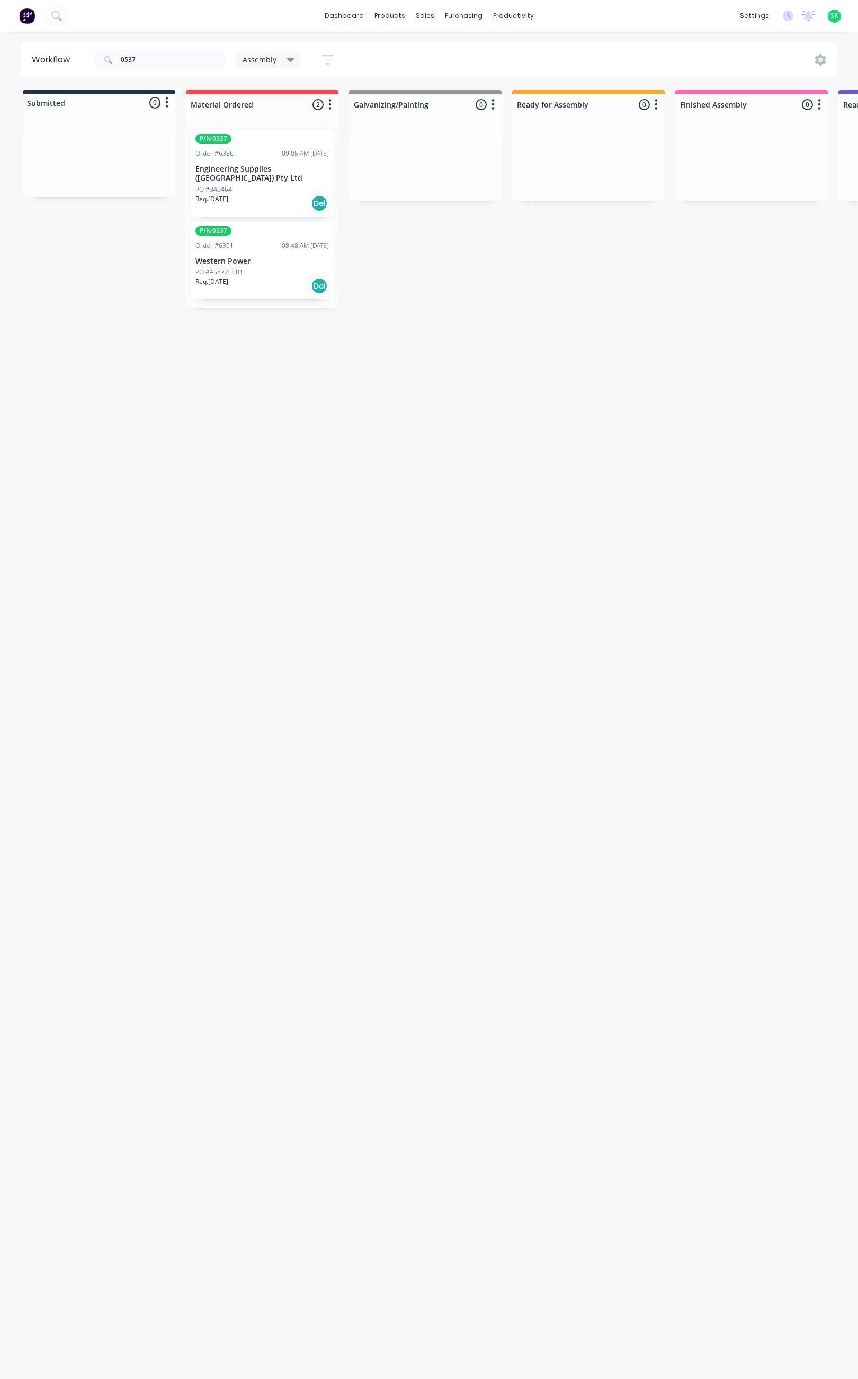
click at [267, 268] on div "PO #A58725001" at bounding box center [261, 273] width 133 height 10
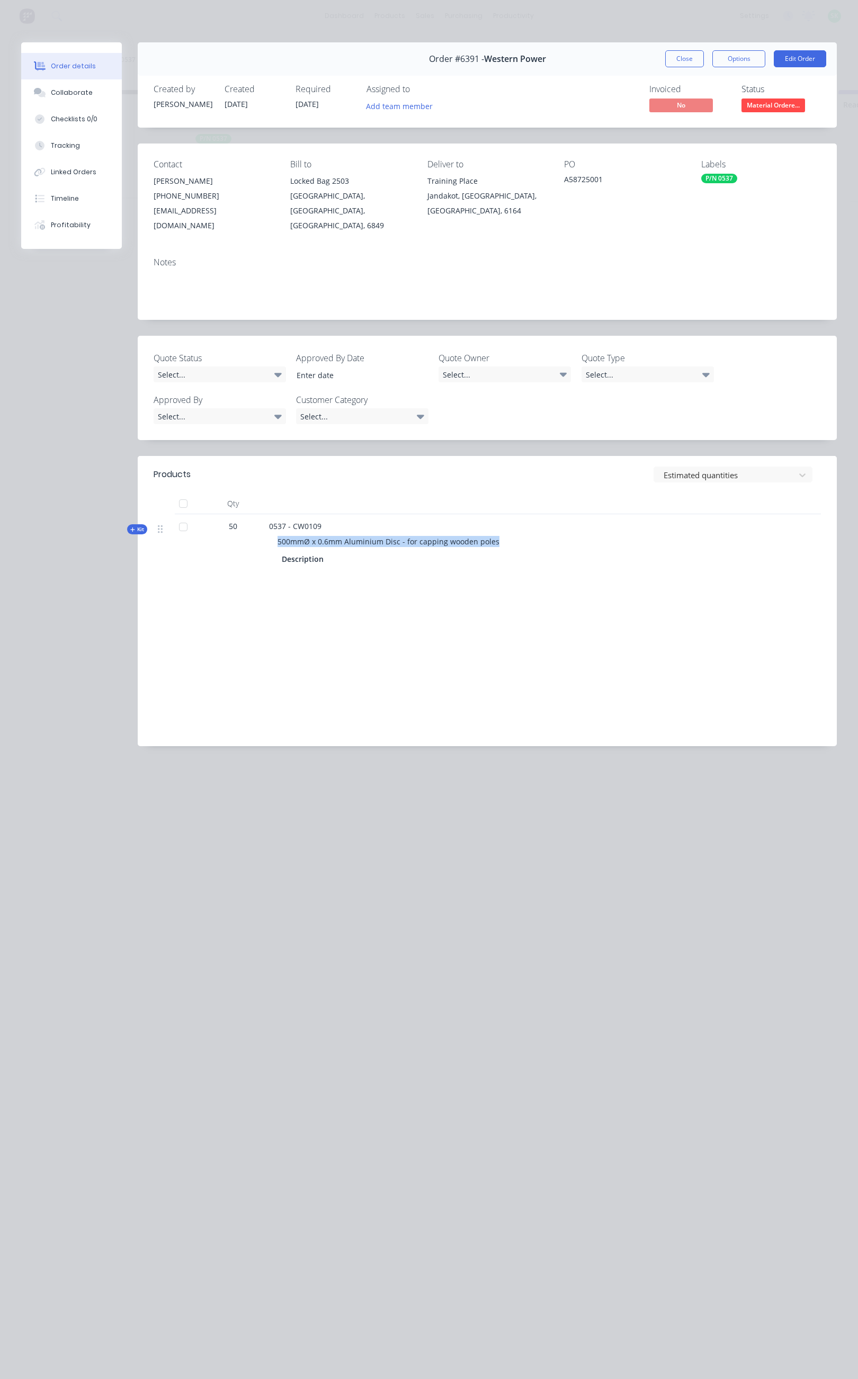
drag, startPoint x: 273, startPoint y: 527, endPoint x: 496, endPoint y: 534, distance: 222.6
click at [496, 534] on div "500mmØ x 0.6mm Aluminium Disc - for capping wooden poles" at bounding box center [476, 542] width 415 height 20
click at [418, 647] on div "Labour $0.00 Sub total $892.50 Margin $0.00 ( 0.00 %) Tax $89.25 Total $981.75" at bounding box center [487, 669] width 667 height 123
click at [736, 51] on button "Options" at bounding box center [739, 58] width 53 height 17
click at [716, 121] on div "Delivery Docket" at bounding box center [710, 128] width 92 height 15
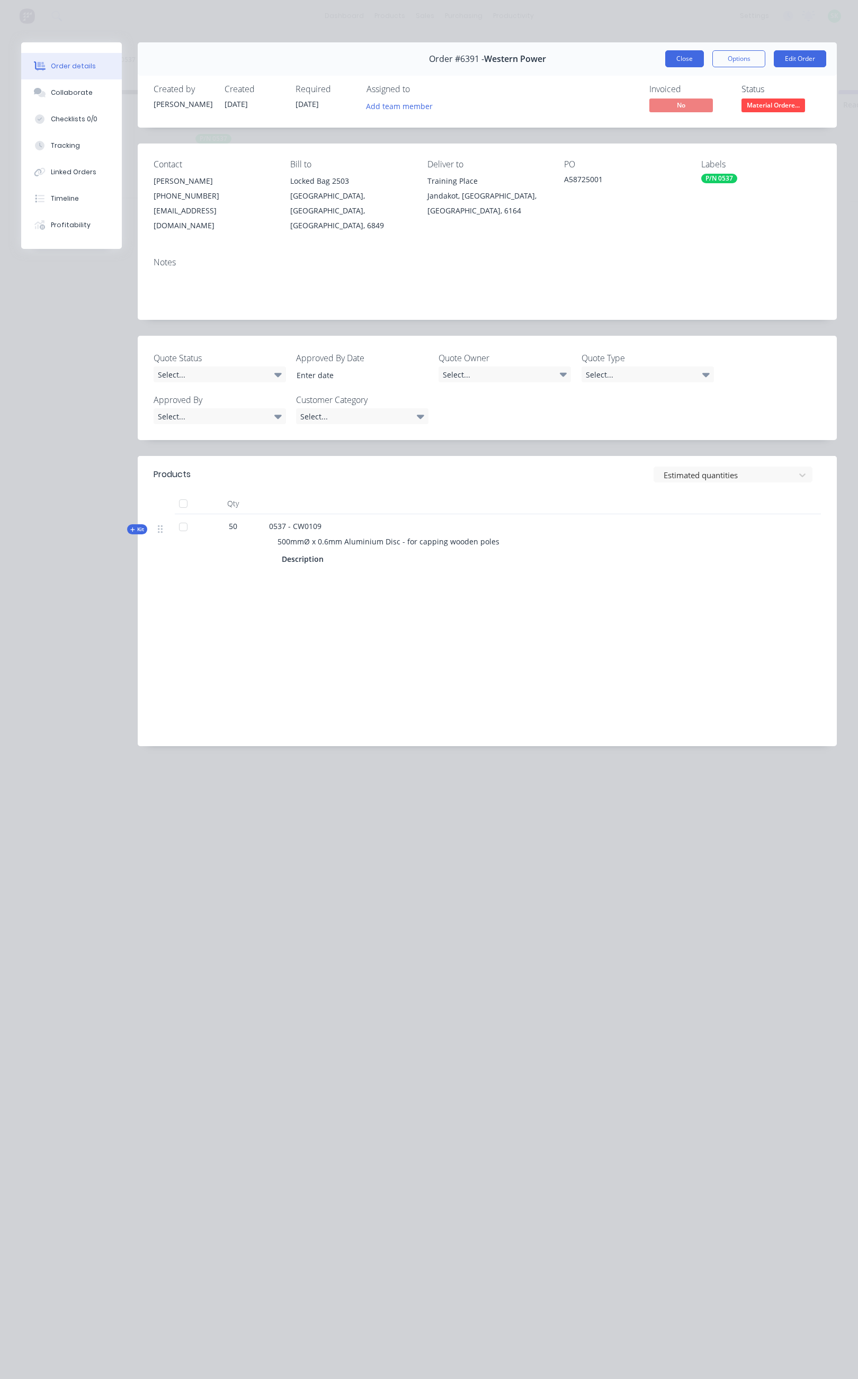
click at [689, 63] on button "Close" at bounding box center [684, 58] width 39 height 17
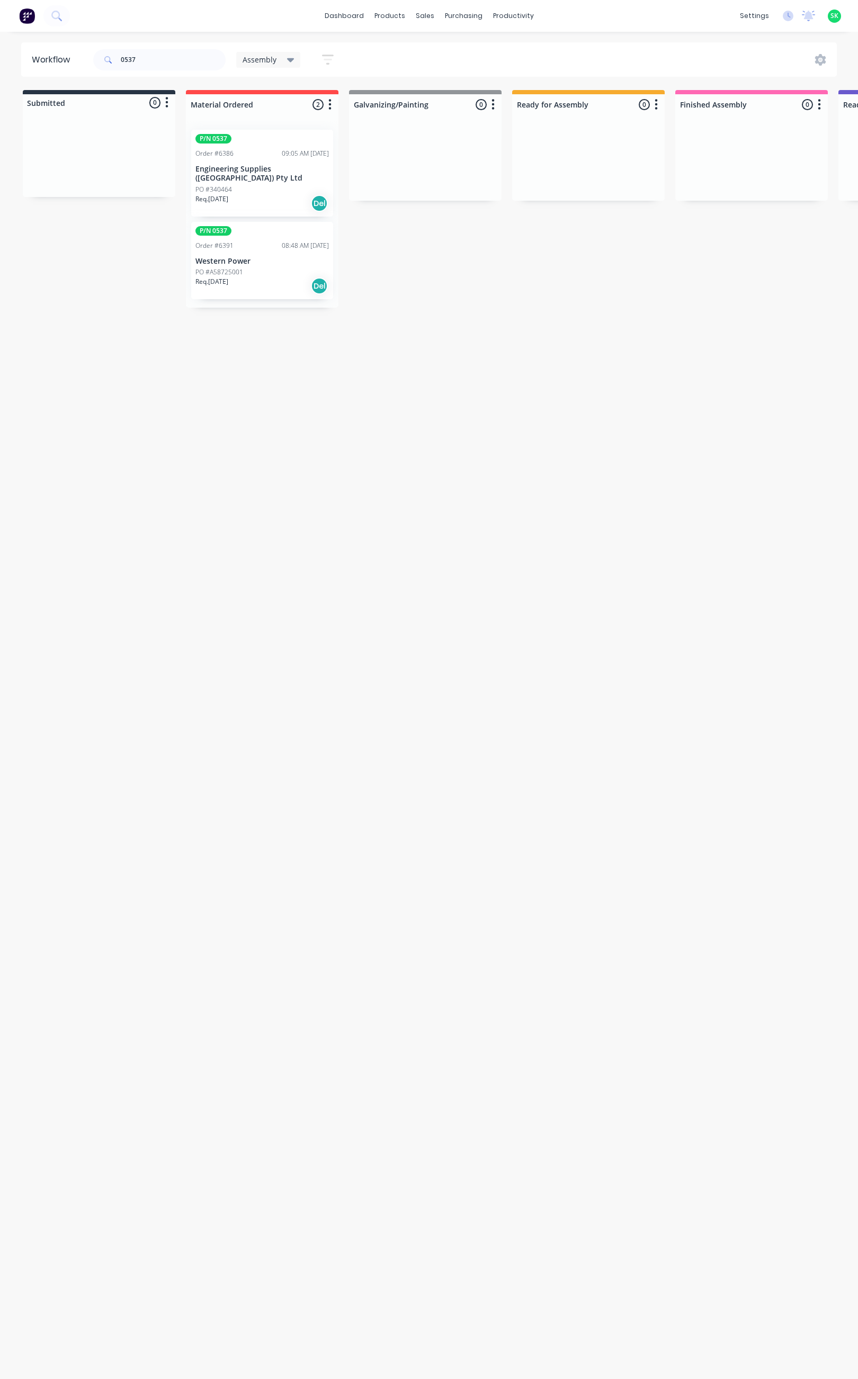
click at [257, 268] on div "PO #A58725001" at bounding box center [261, 273] width 133 height 10
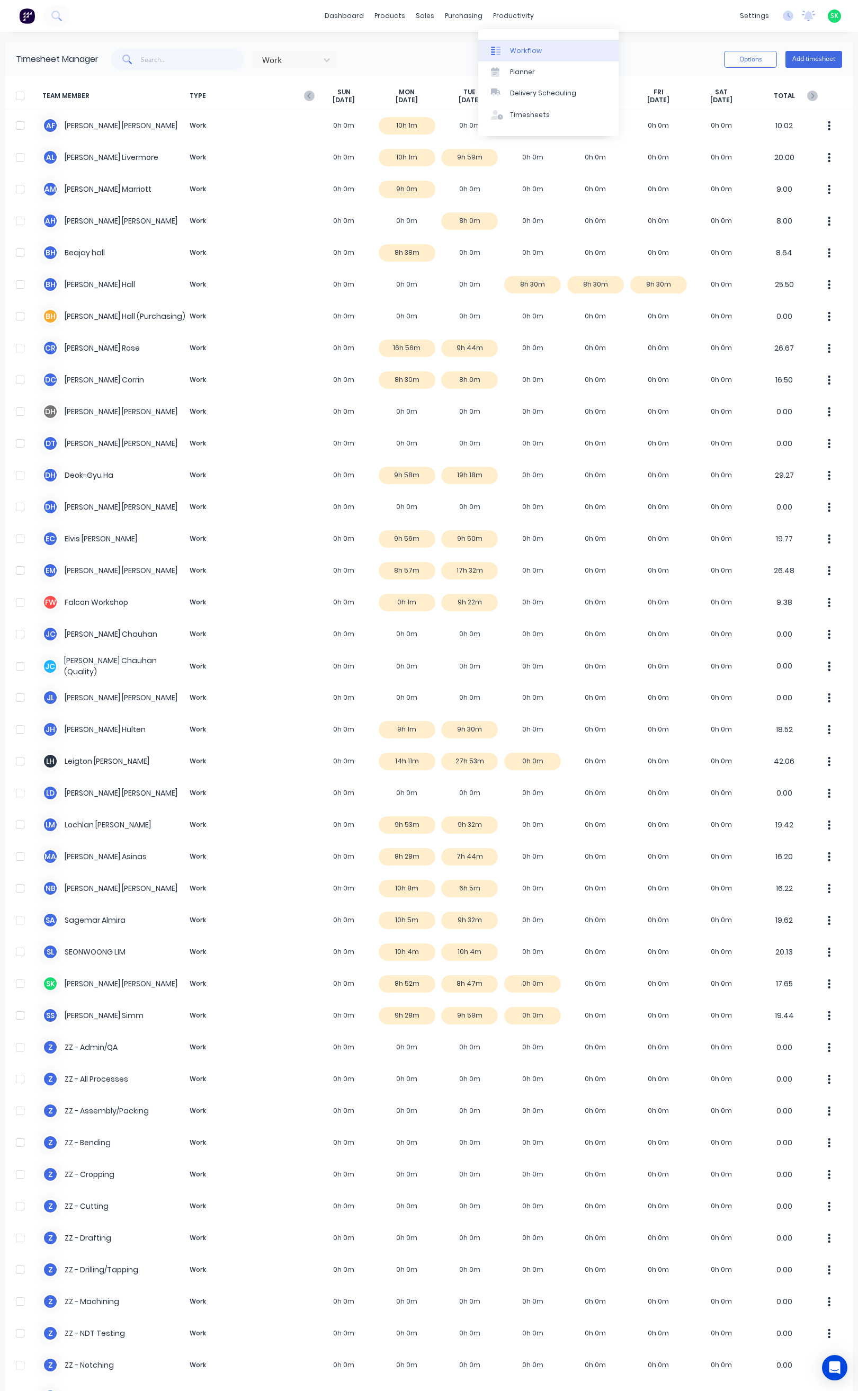
click at [506, 46] on div at bounding box center [499, 51] width 16 height 10
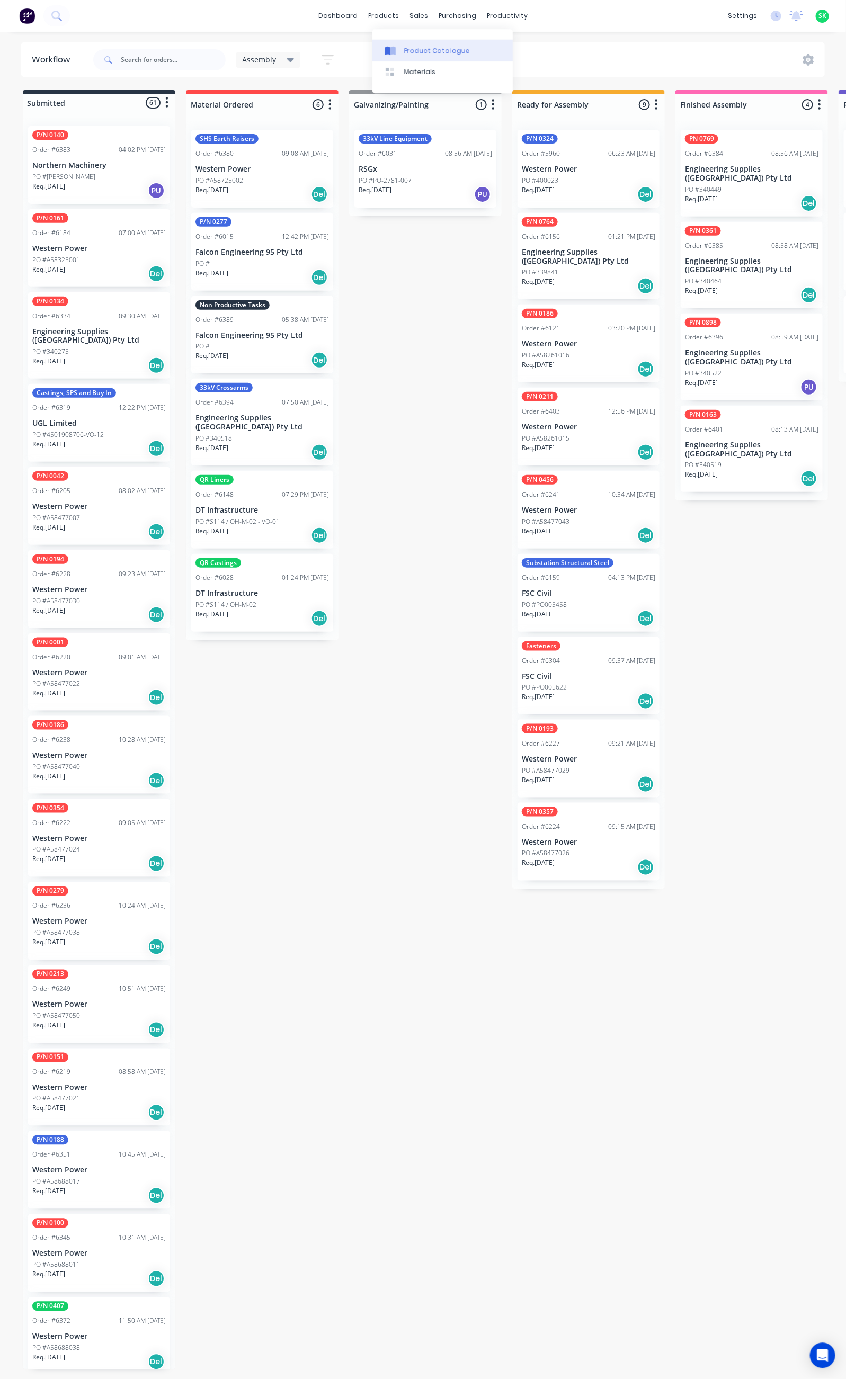
click at [407, 43] on link "Product Catalogue" at bounding box center [442, 50] width 140 height 21
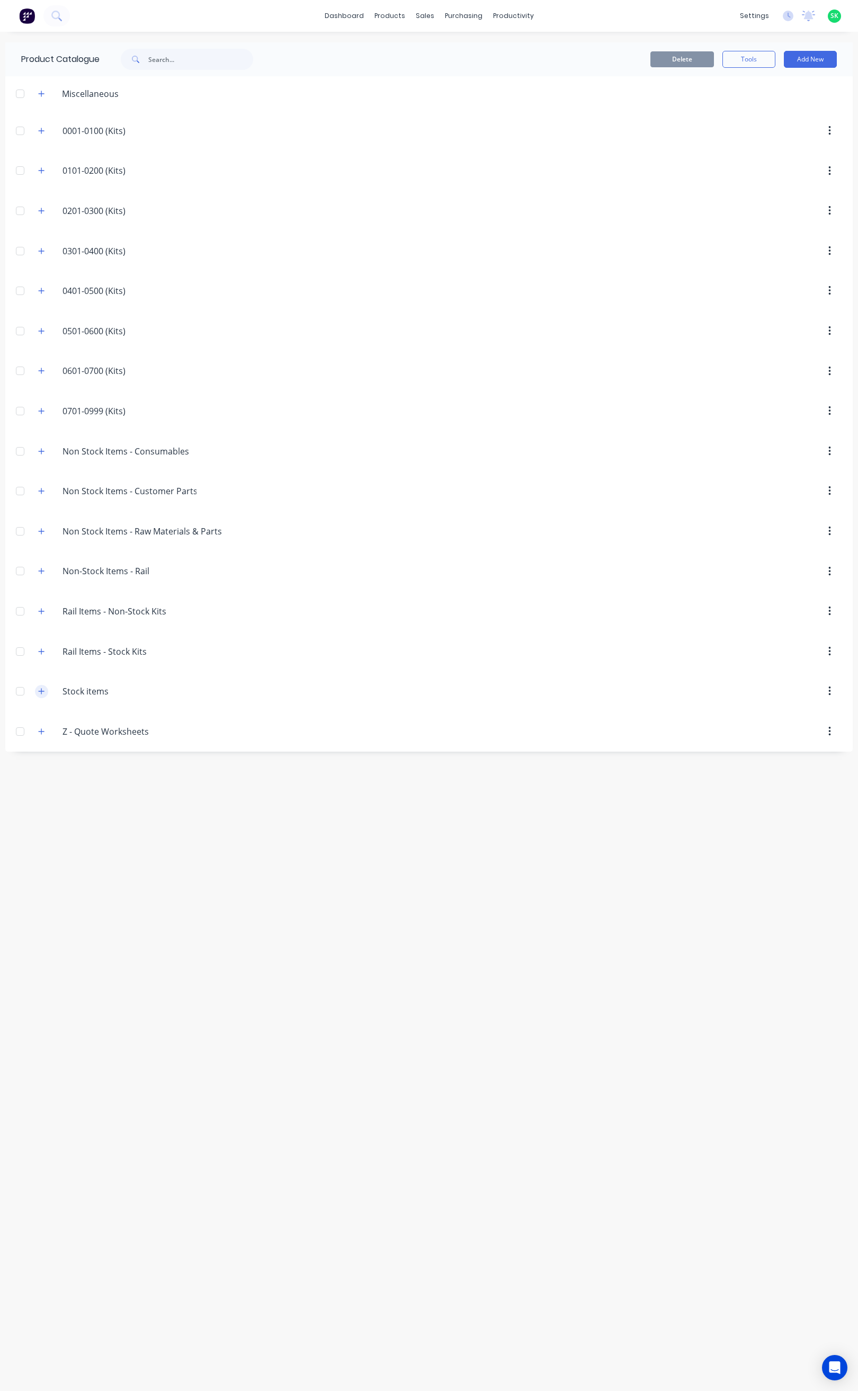
click at [42, 695] on icon "button" at bounding box center [41, 691] width 6 height 7
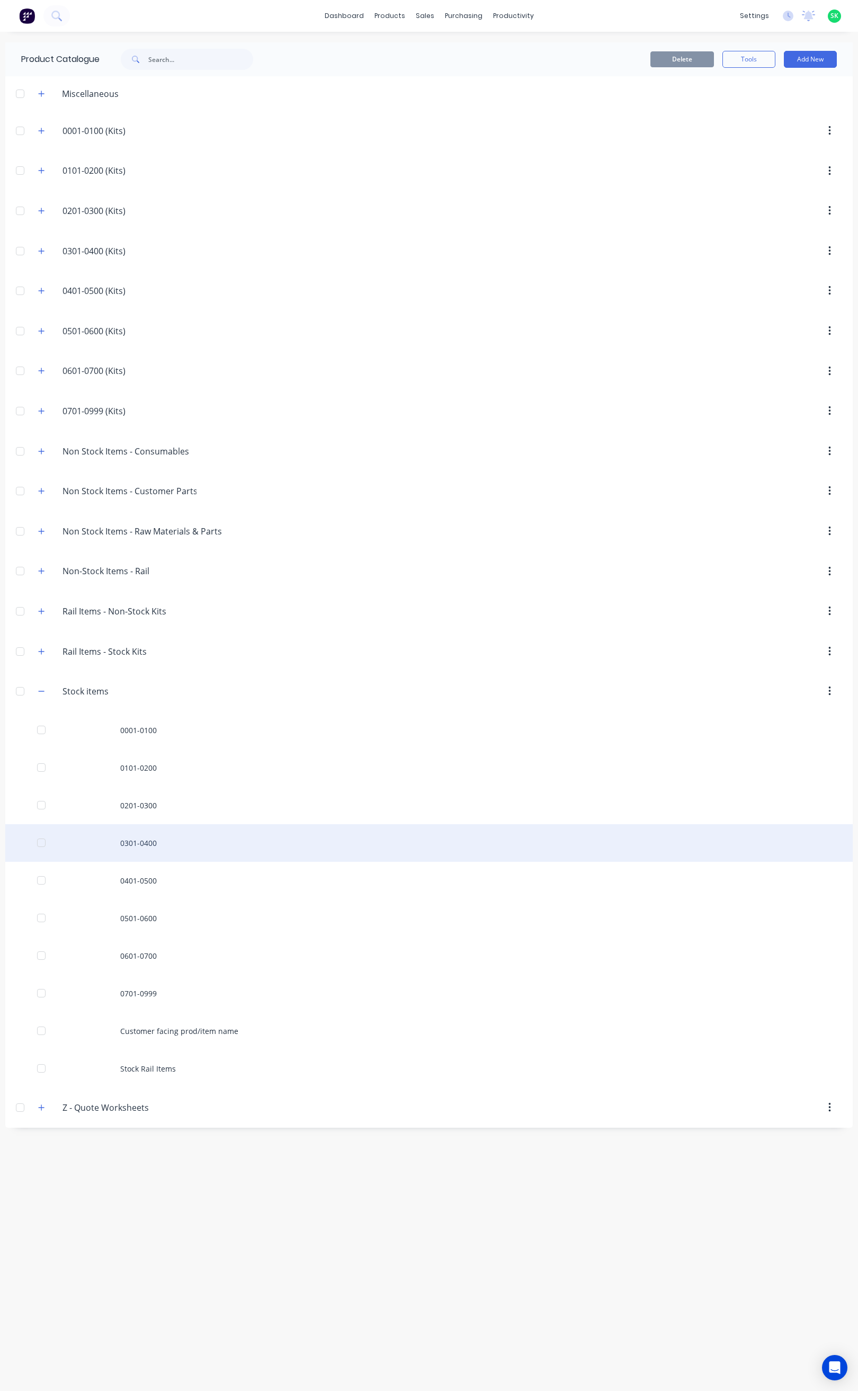
click at [150, 855] on div "0301-0400" at bounding box center [429, 843] width 848 height 38
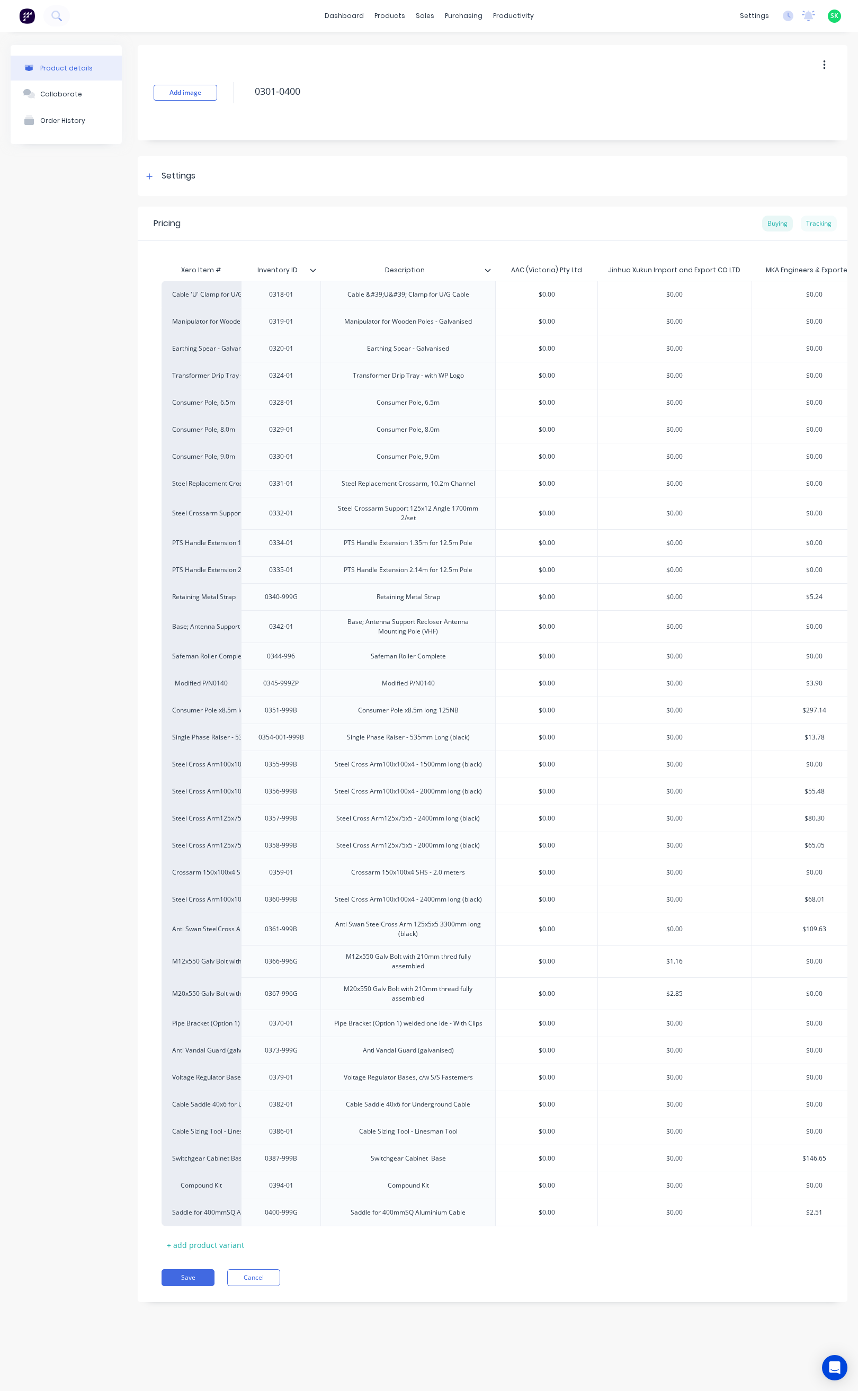
click at [819, 221] on div "Tracking" at bounding box center [819, 224] width 36 height 16
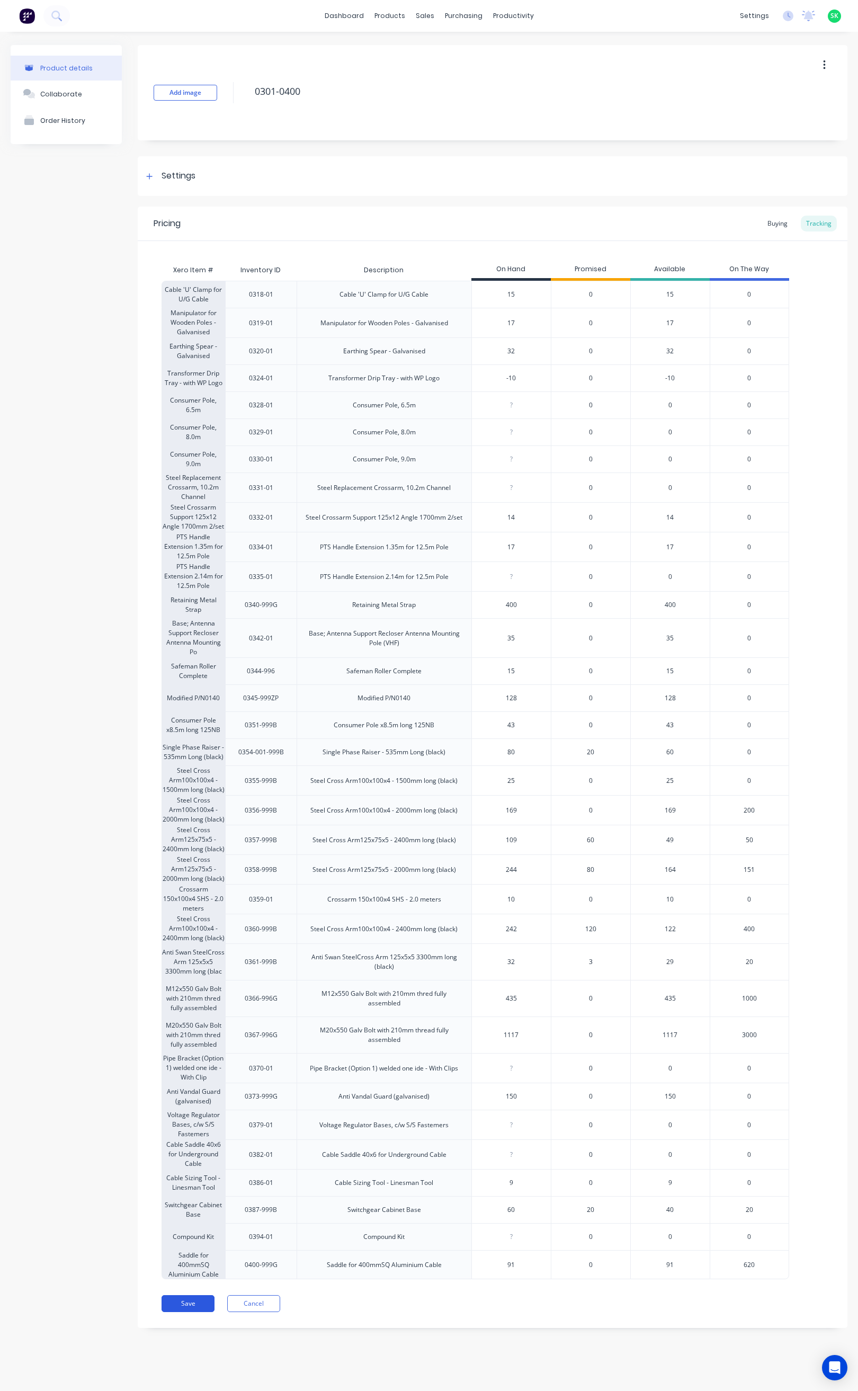
click at [191, 1312] on button "Save" at bounding box center [188, 1303] width 53 height 17
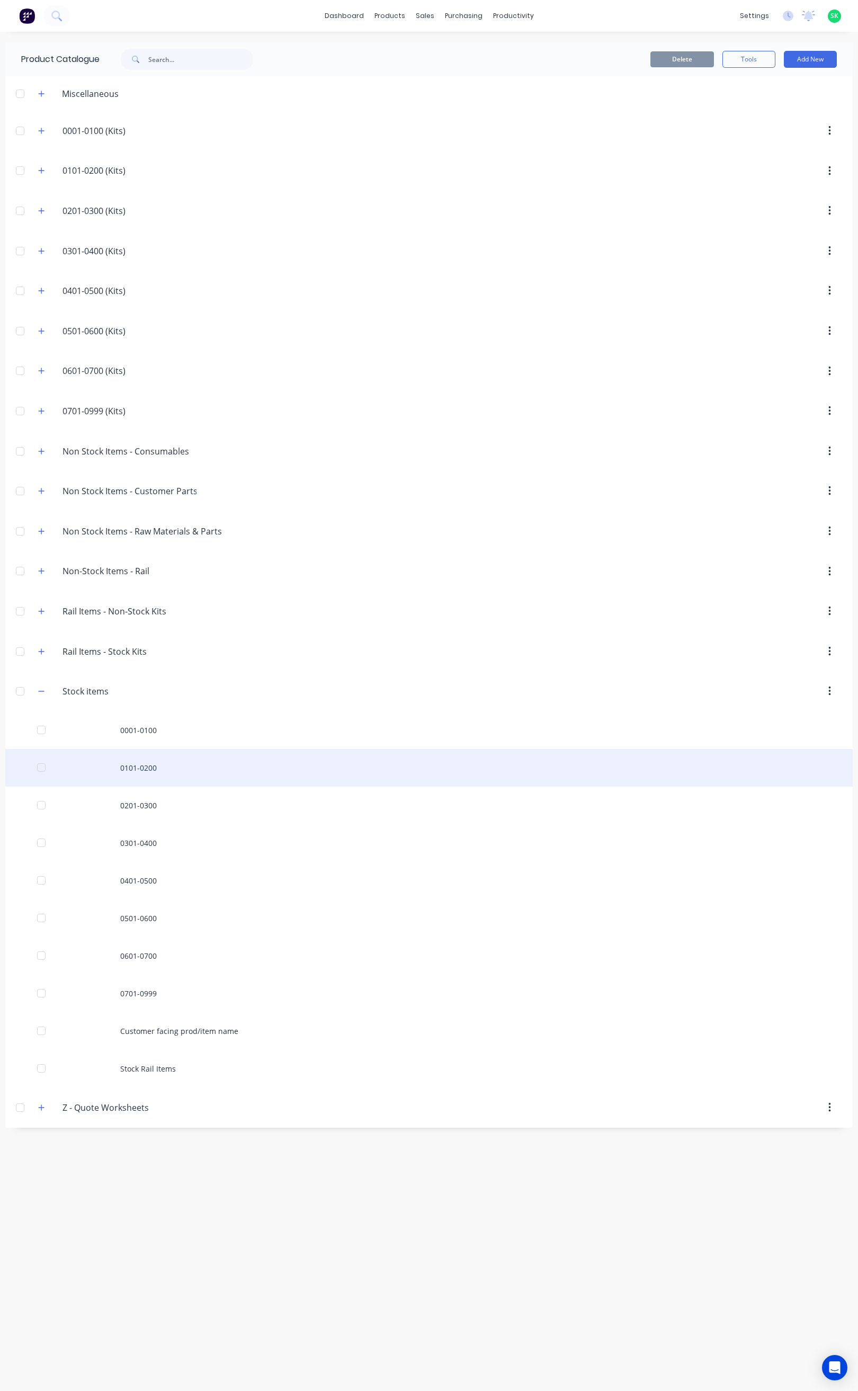
click at [148, 780] on div "0101-0200" at bounding box center [429, 768] width 848 height 38
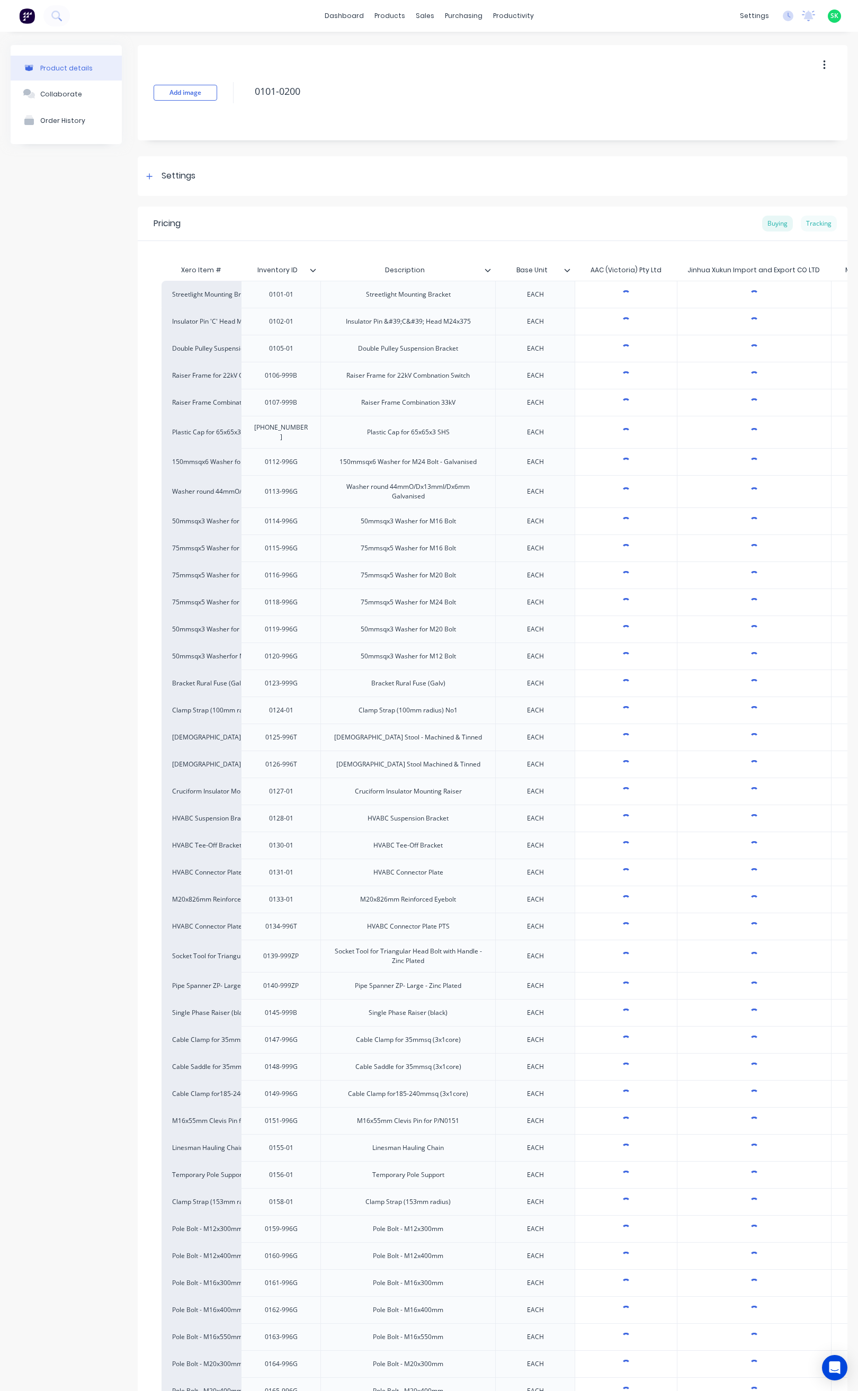
click at [803, 223] on div "Tracking" at bounding box center [819, 224] width 36 height 16
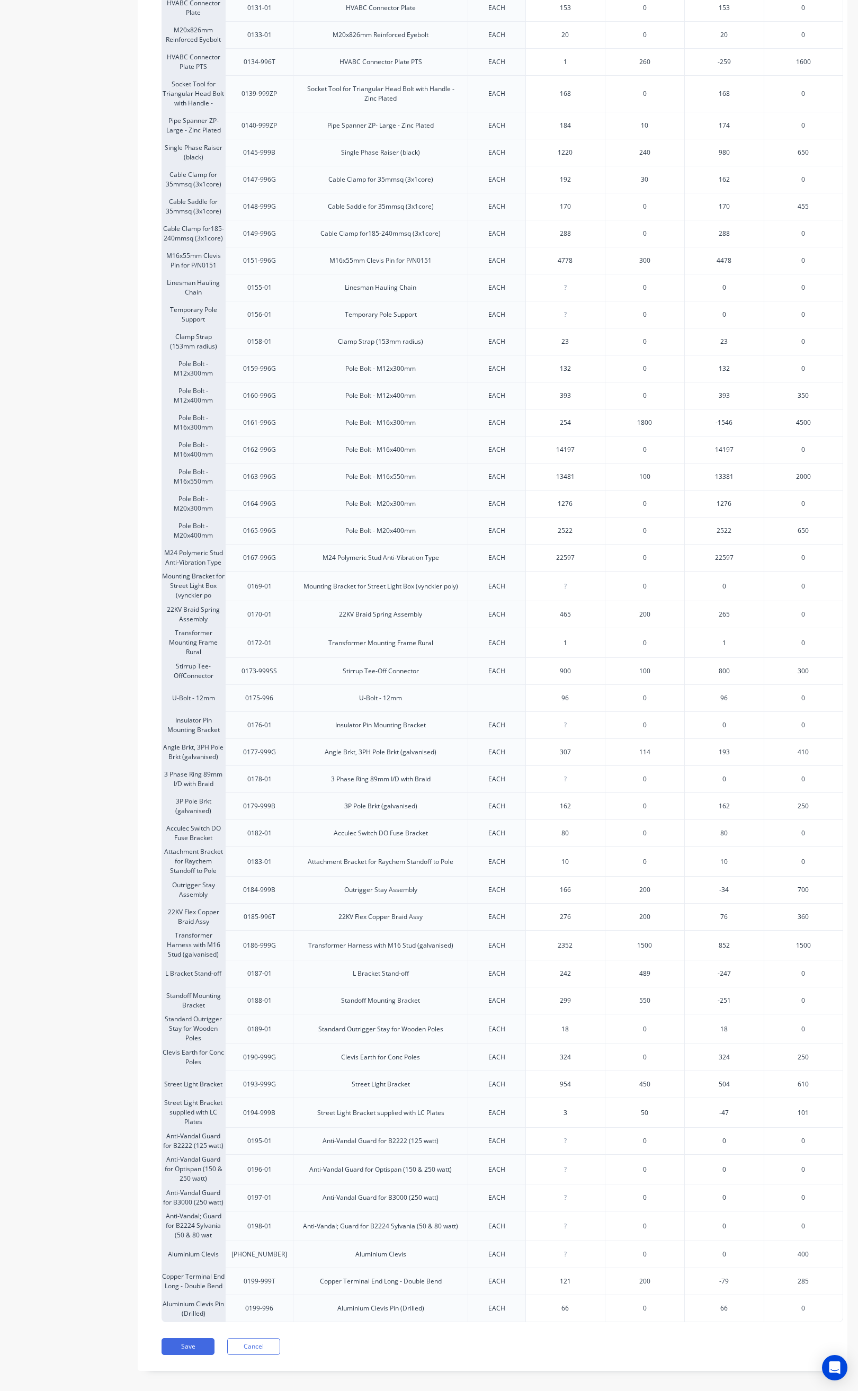
scroll to position [914, 0]
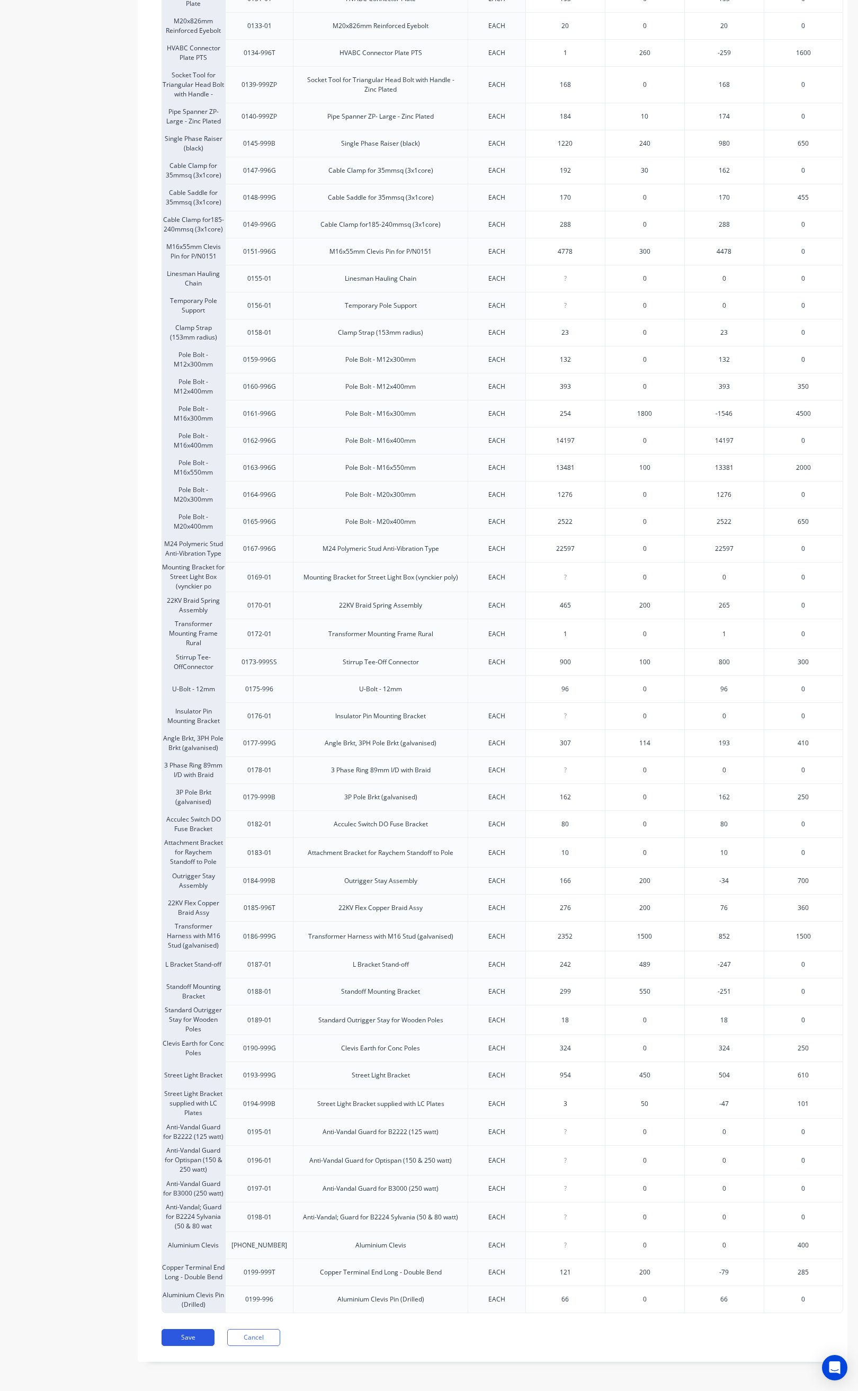
click at [194, 1340] on button "Save" at bounding box center [188, 1337] width 53 height 17
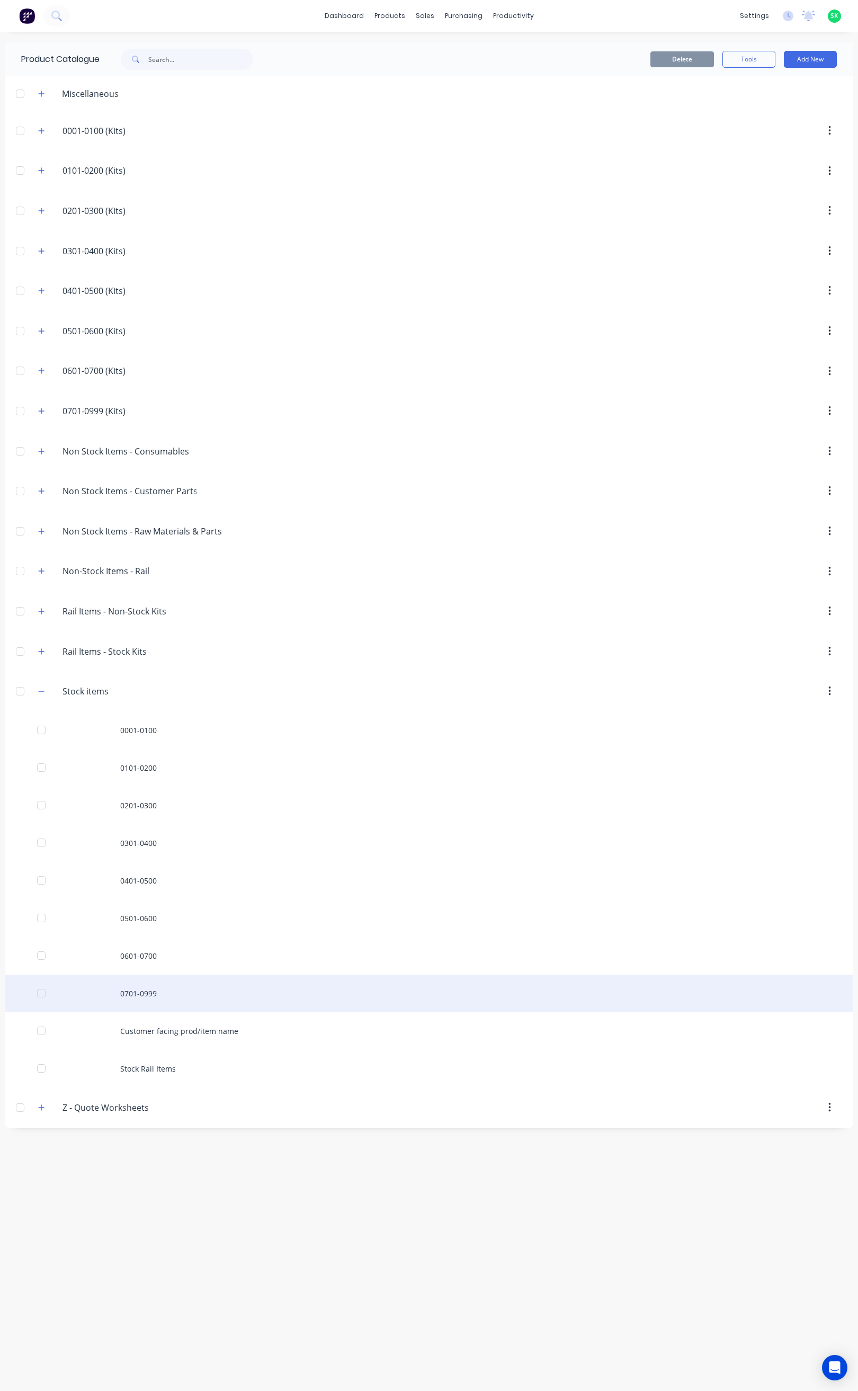
click at [137, 1002] on div "0701-0999" at bounding box center [429, 994] width 848 height 38
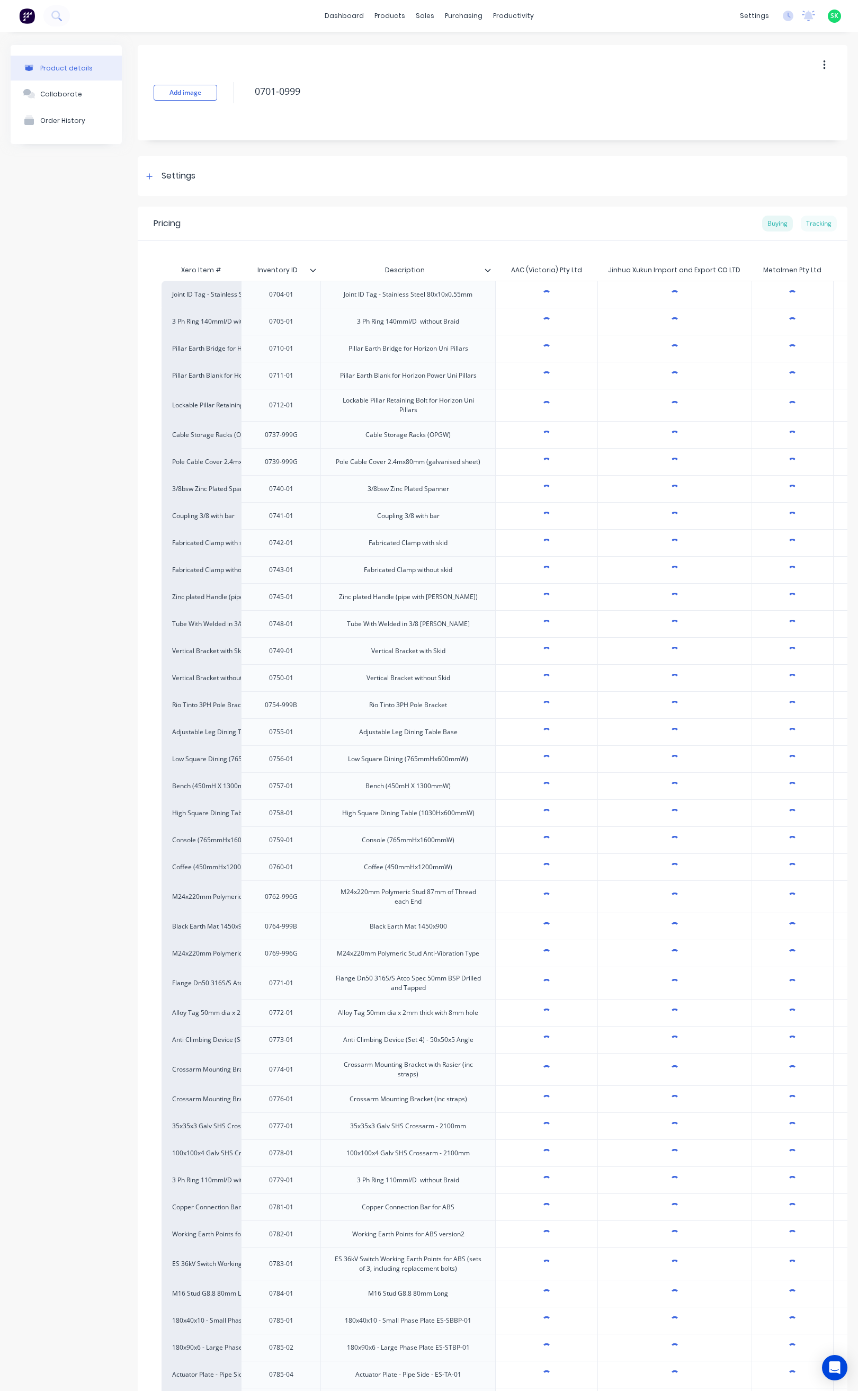
click at [815, 219] on div "Tracking" at bounding box center [819, 224] width 36 height 16
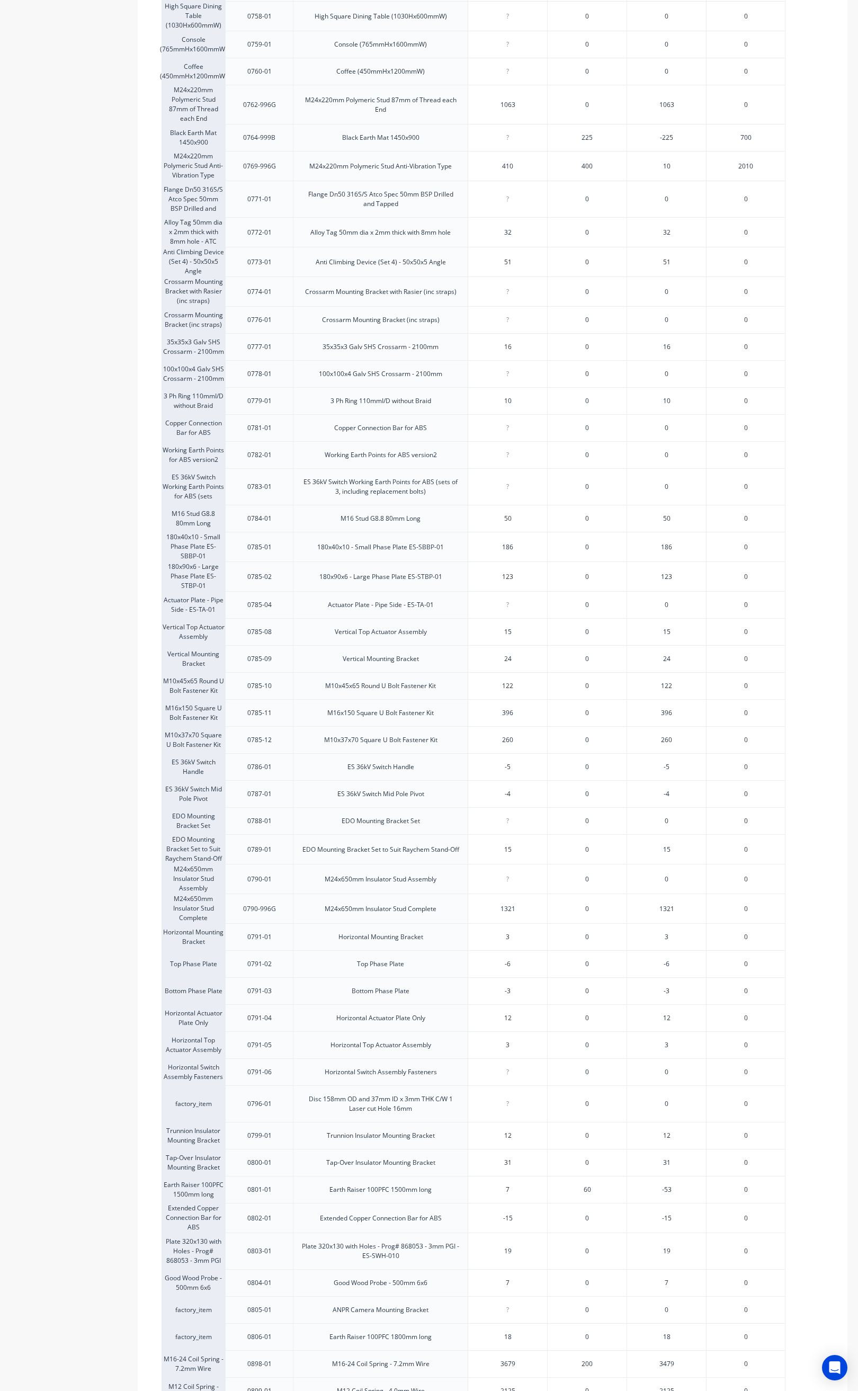
scroll to position [930, 0]
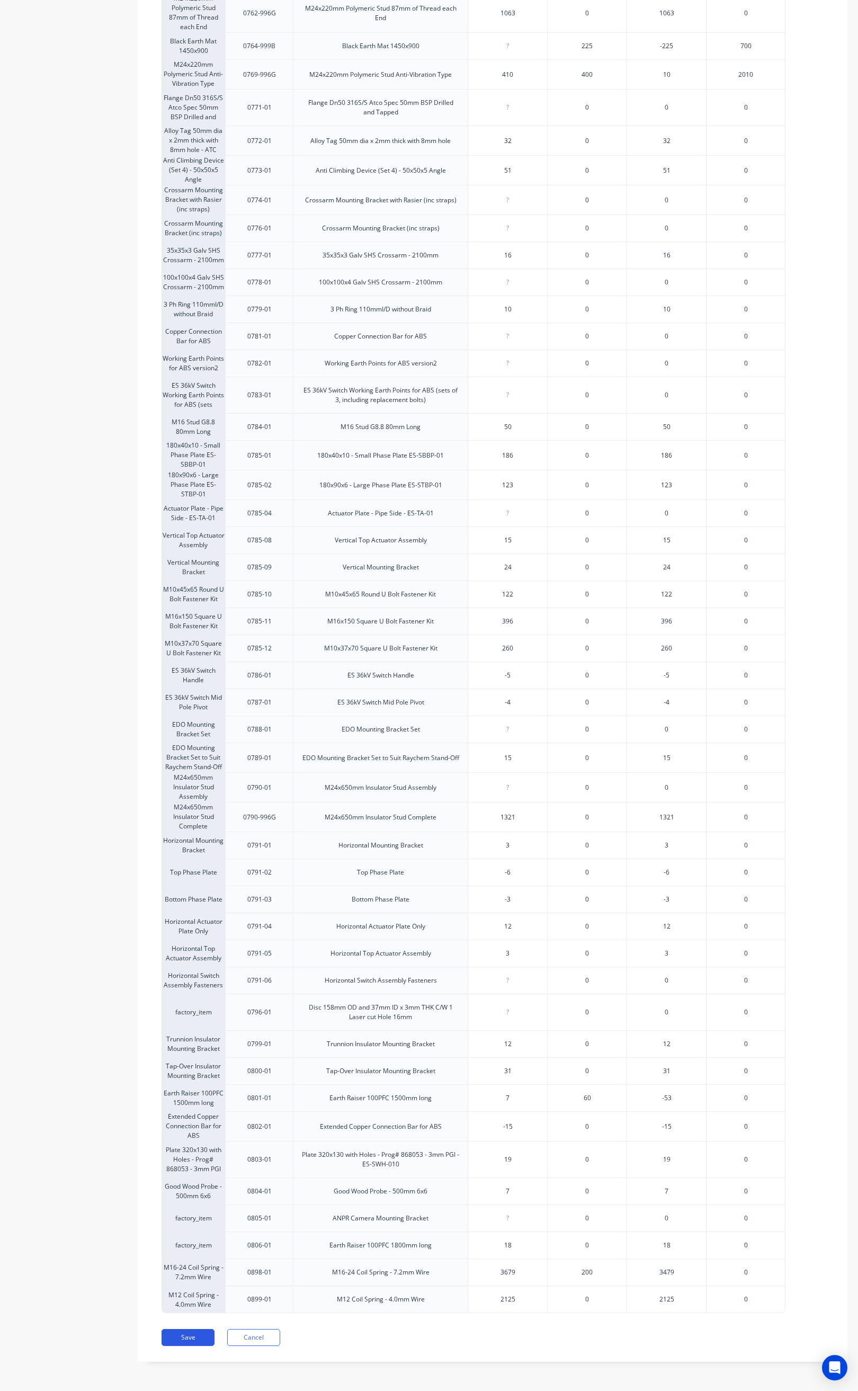
click at [207, 1338] on button "Save" at bounding box center [188, 1337] width 53 height 17
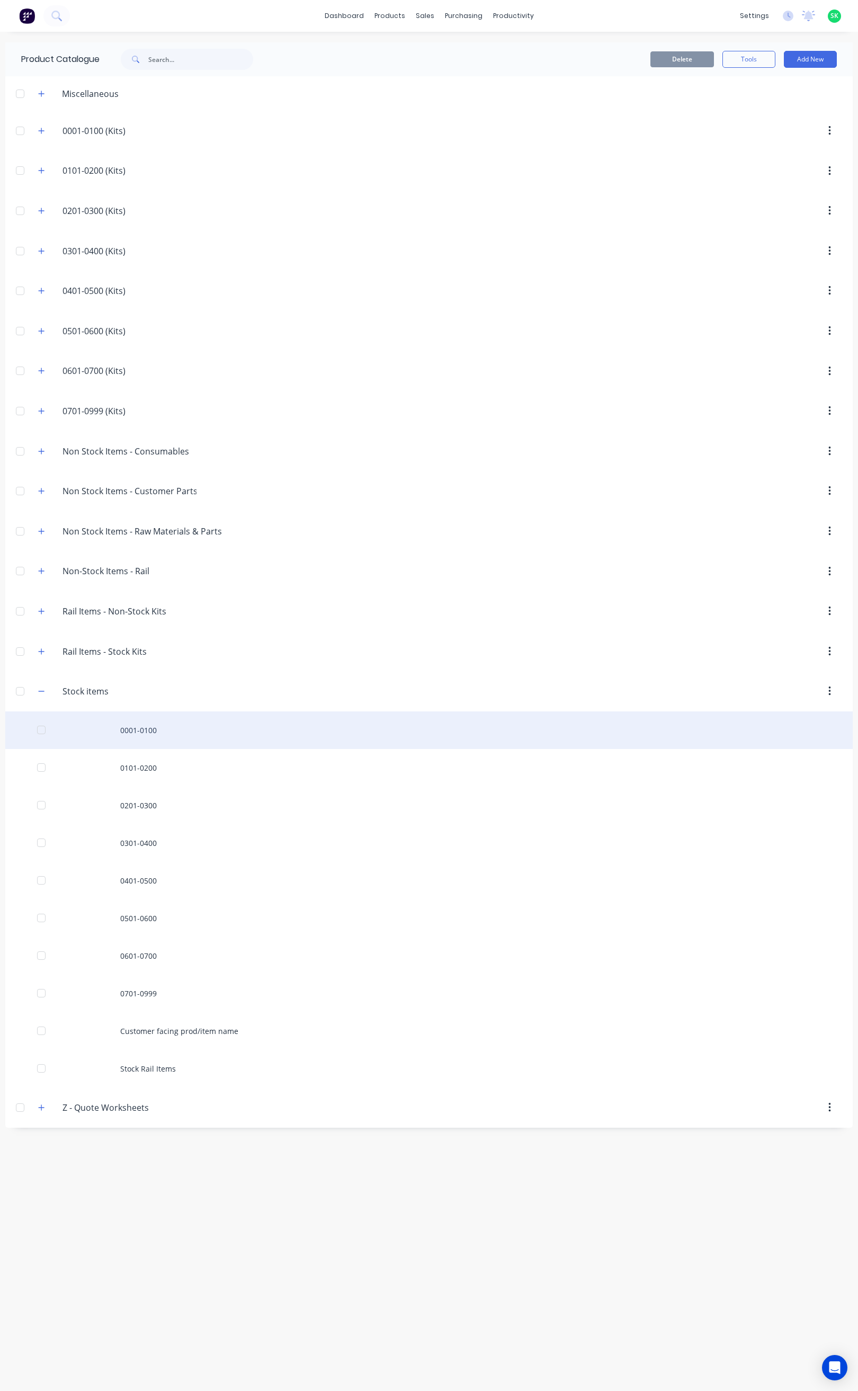
click at [153, 741] on div "0001-0100" at bounding box center [429, 730] width 848 height 38
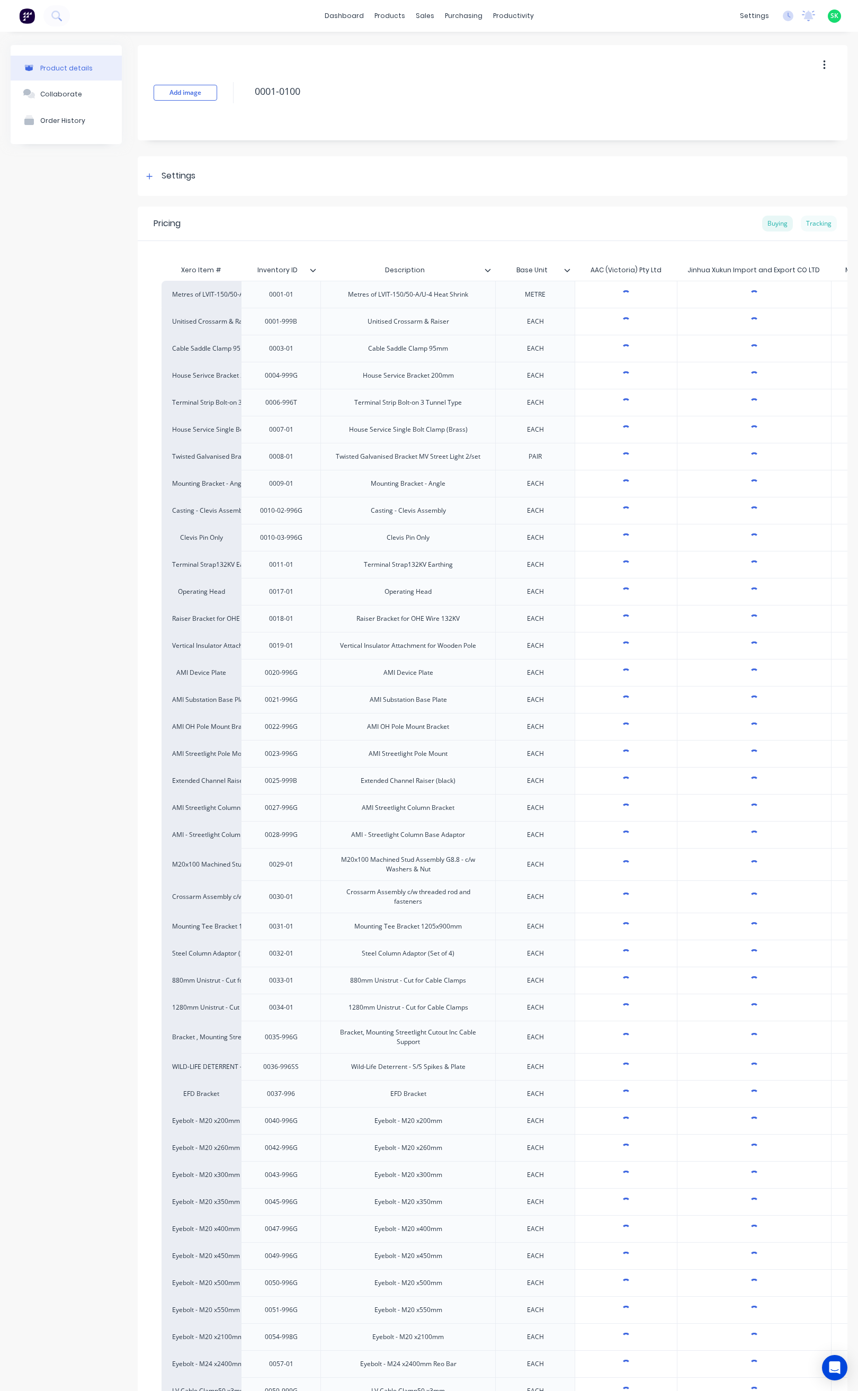
click at [807, 224] on div "Tracking" at bounding box center [819, 224] width 36 height 16
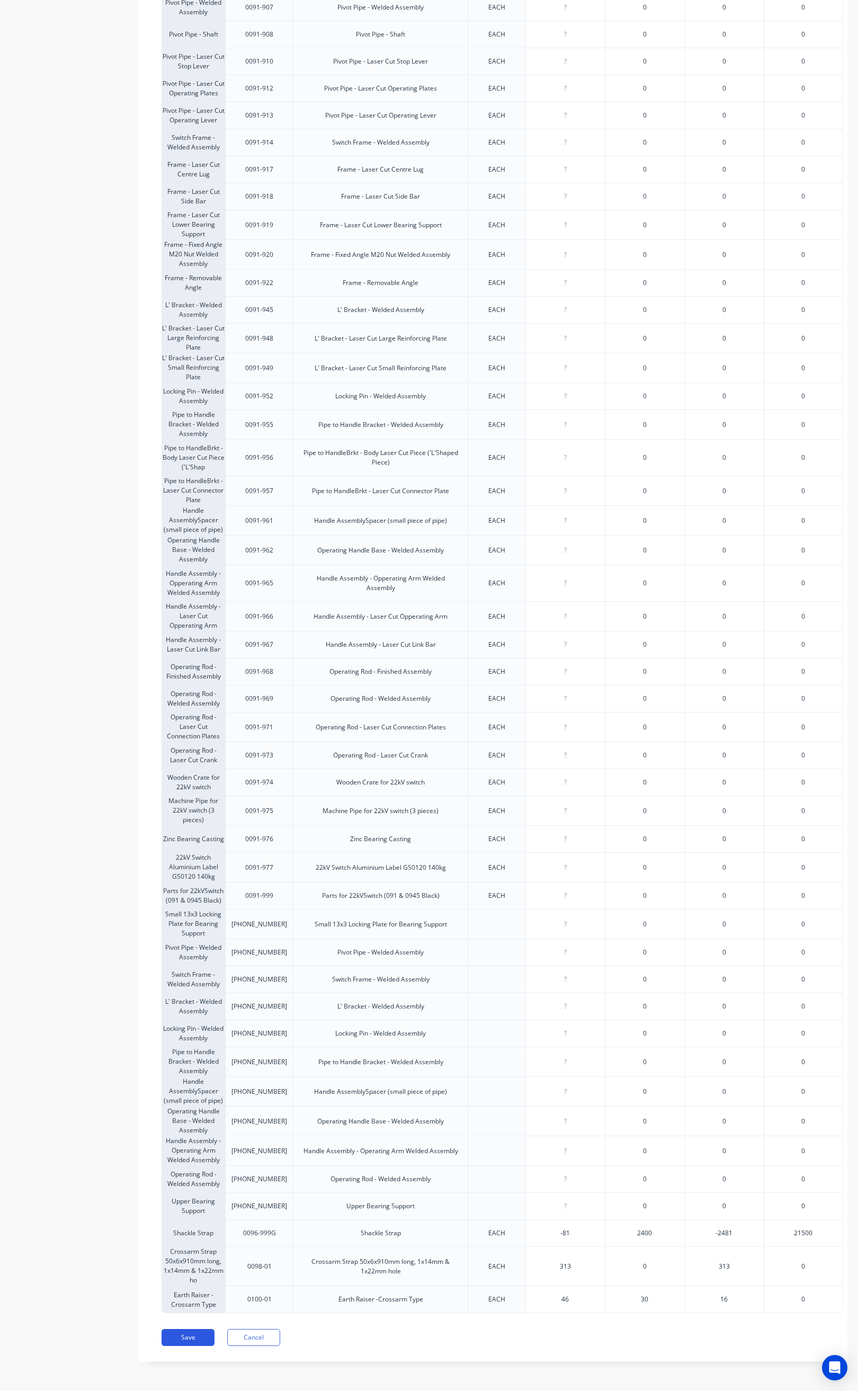
scroll to position [2198, 0]
click at [186, 1337] on button "Save" at bounding box center [188, 1337] width 53 height 17
type textarea "x"
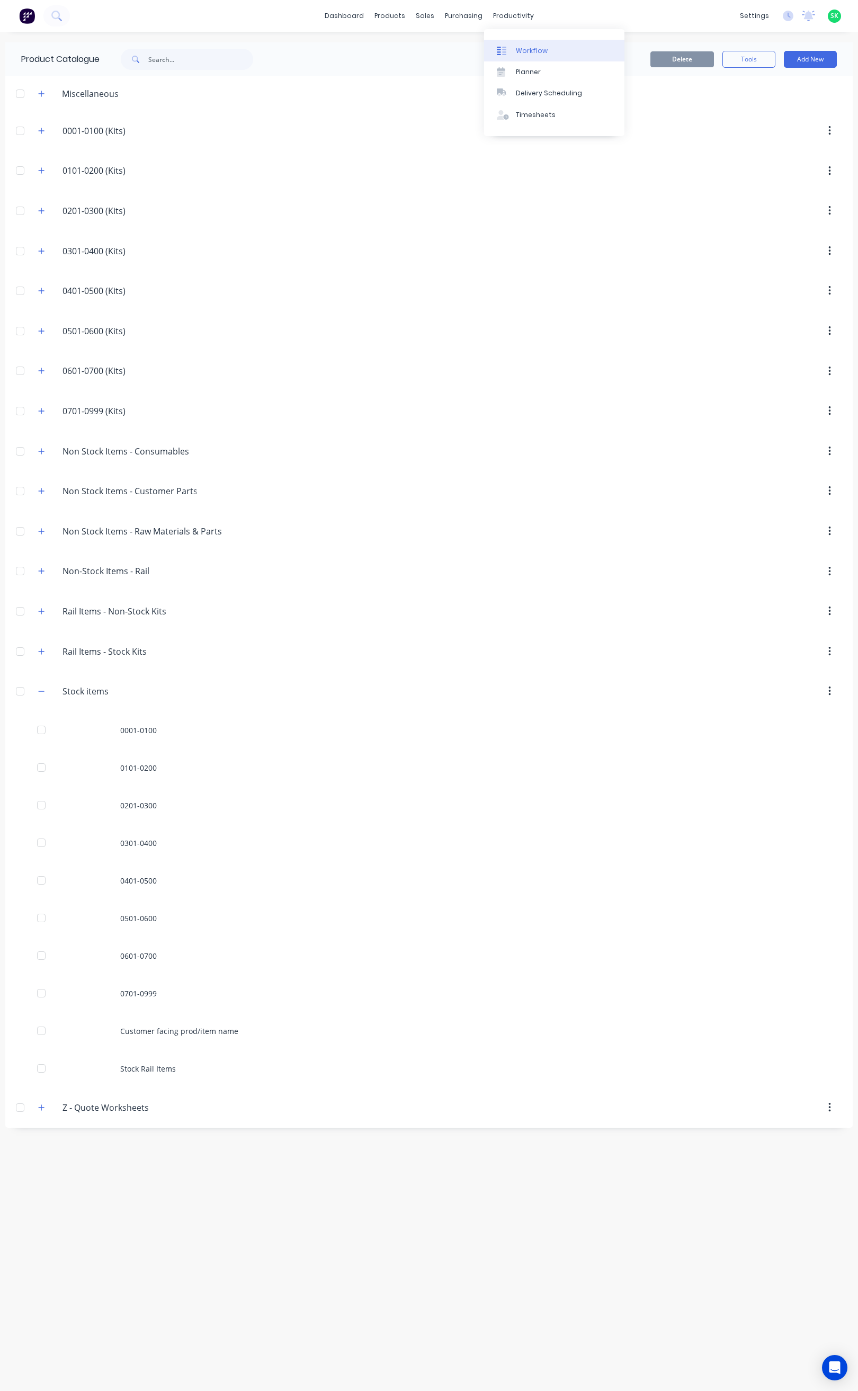
click at [512, 51] on div at bounding box center [505, 51] width 16 height 10
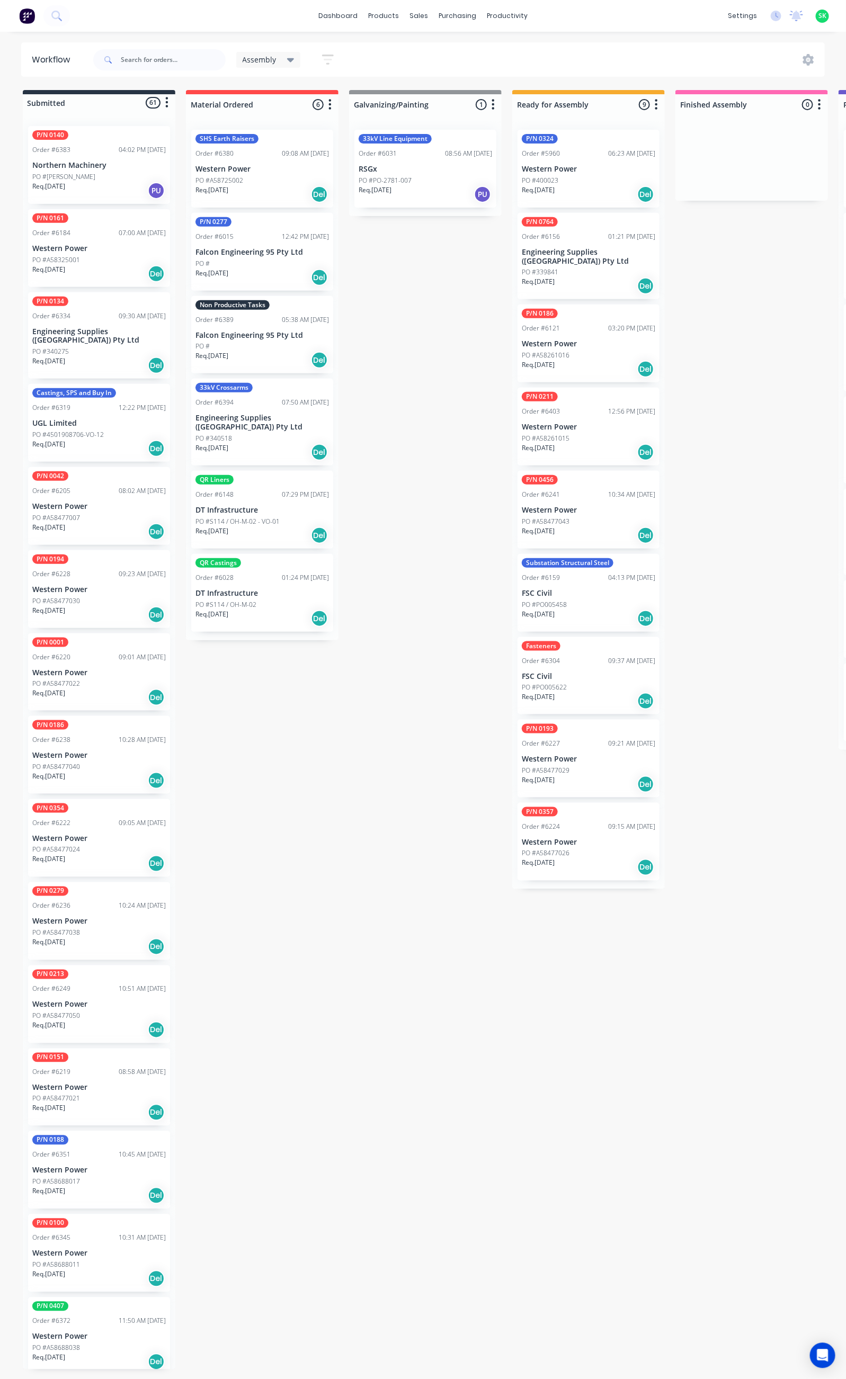
click at [577, 658] on div "Fasteners Order #6304 09:37 AM [DATE] FSC Civil PO #PO005622 Req. [DATE] Del" at bounding box center [589, 676] width 142 height 78
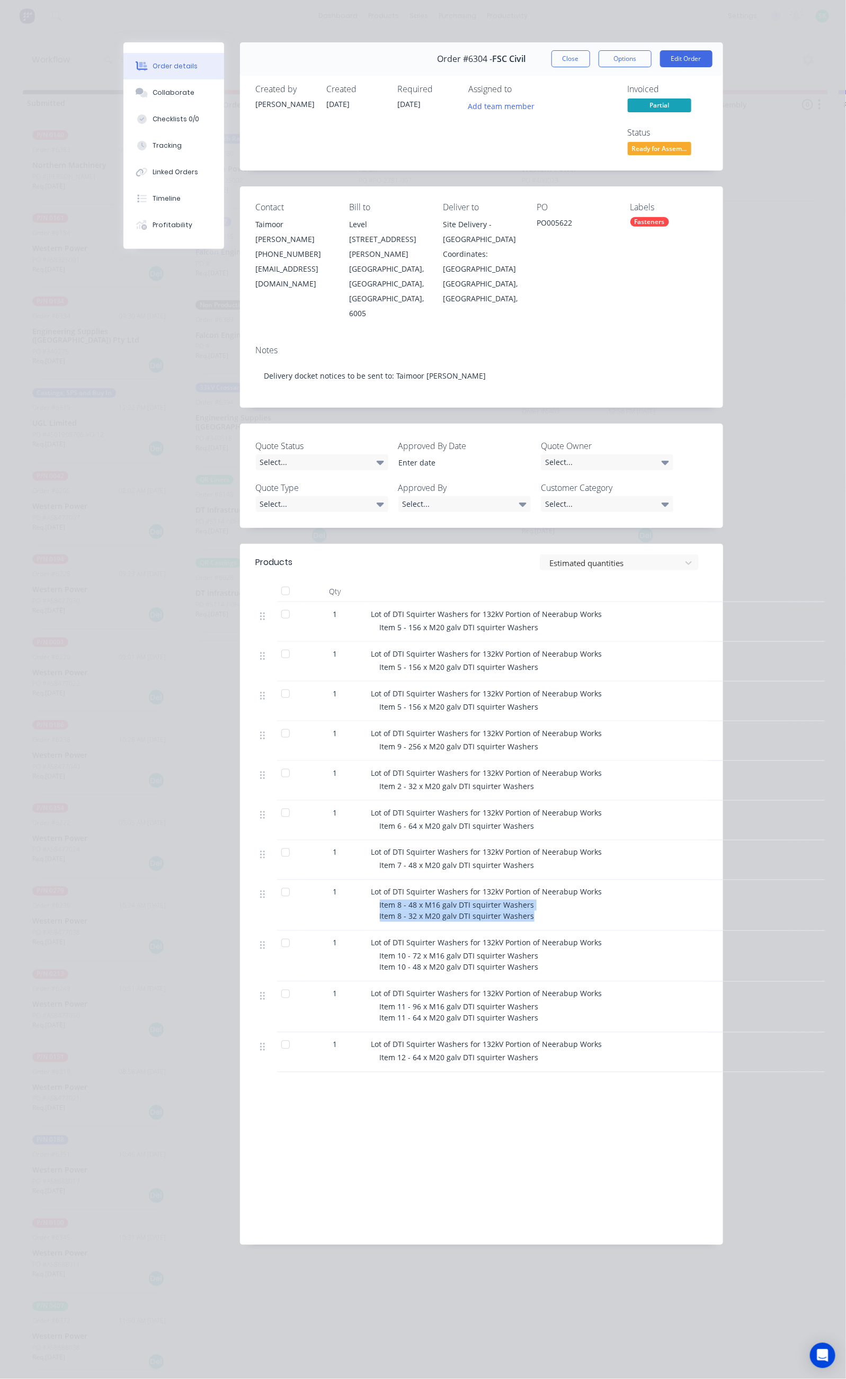
drag, startPoint x: 275, startPoint y: 817, endPoint x: 428, endPoint y: 842, distance: 155.1
click at [428, 880] on div "Lot of DTI Squirter Washers for 132kV Portion of Neerabup Works Item 8 - 48 x M…" at bounding box center [579, 905] width 424 height 51
drag, startPoint x: 302, startPoint y: 806, endPoint x: 432, endPoint y: 835, distance: 132.9
click at [432, 880] on div "Lot of DTI Squirter Washers for 132kV Portion of Neerabup Works Item 8 - 48 x M…" at bounding box center [579, 905] width 424 height 51
copy div "DTI Squirter Washers for 132kV Portion of Neerabup Works Item 8 - 48 x M16 galv…"
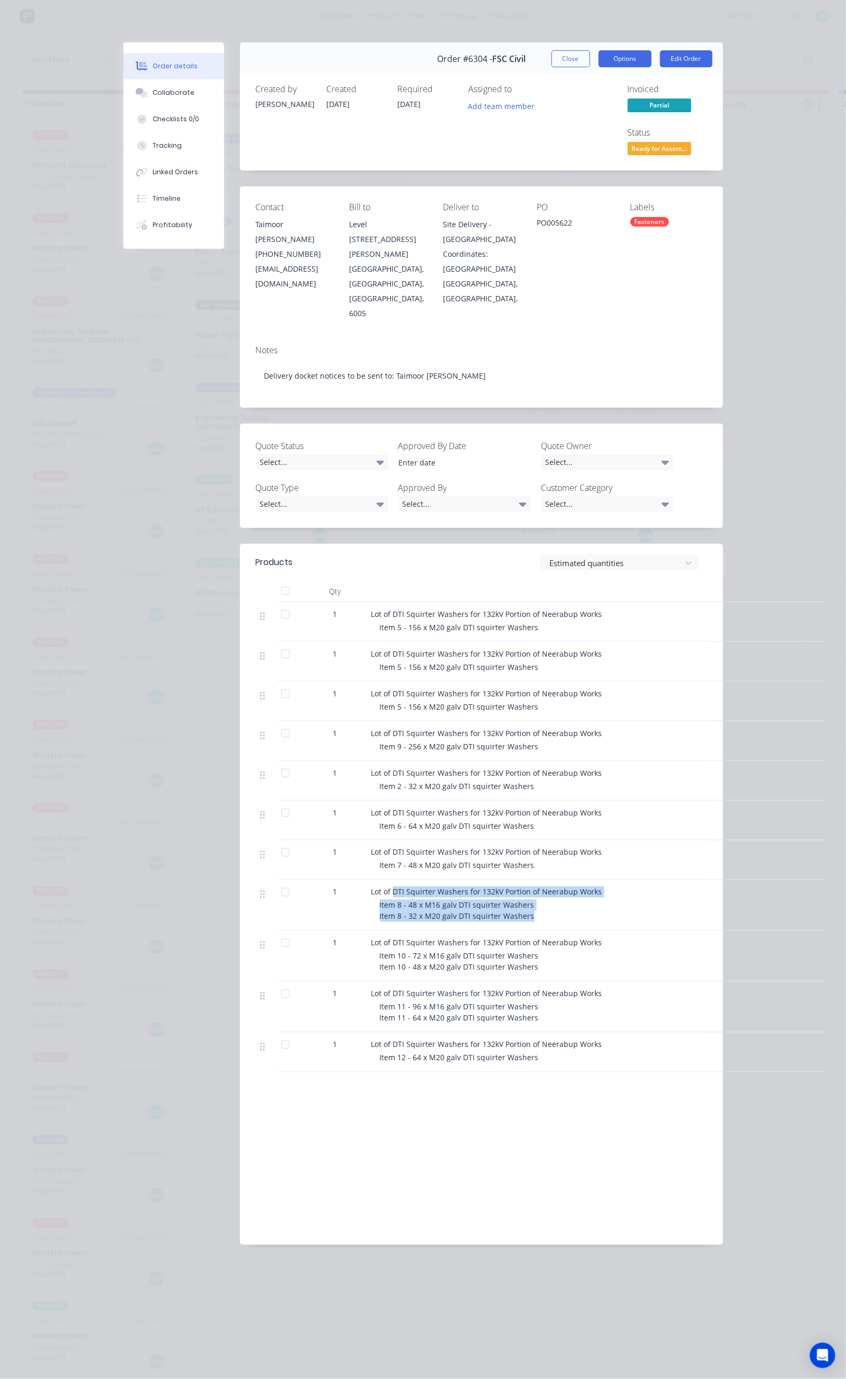
click at [652, 61] on button "Options" at bounding box center [625, 58] width 53 height 17
click at [642, 121] on div "Delivery Docket" at bounding box center [596, 128] width 92 height 15
click at [642, 146] on div "Custom" at bounding box center [596, 149] width 92 height 15
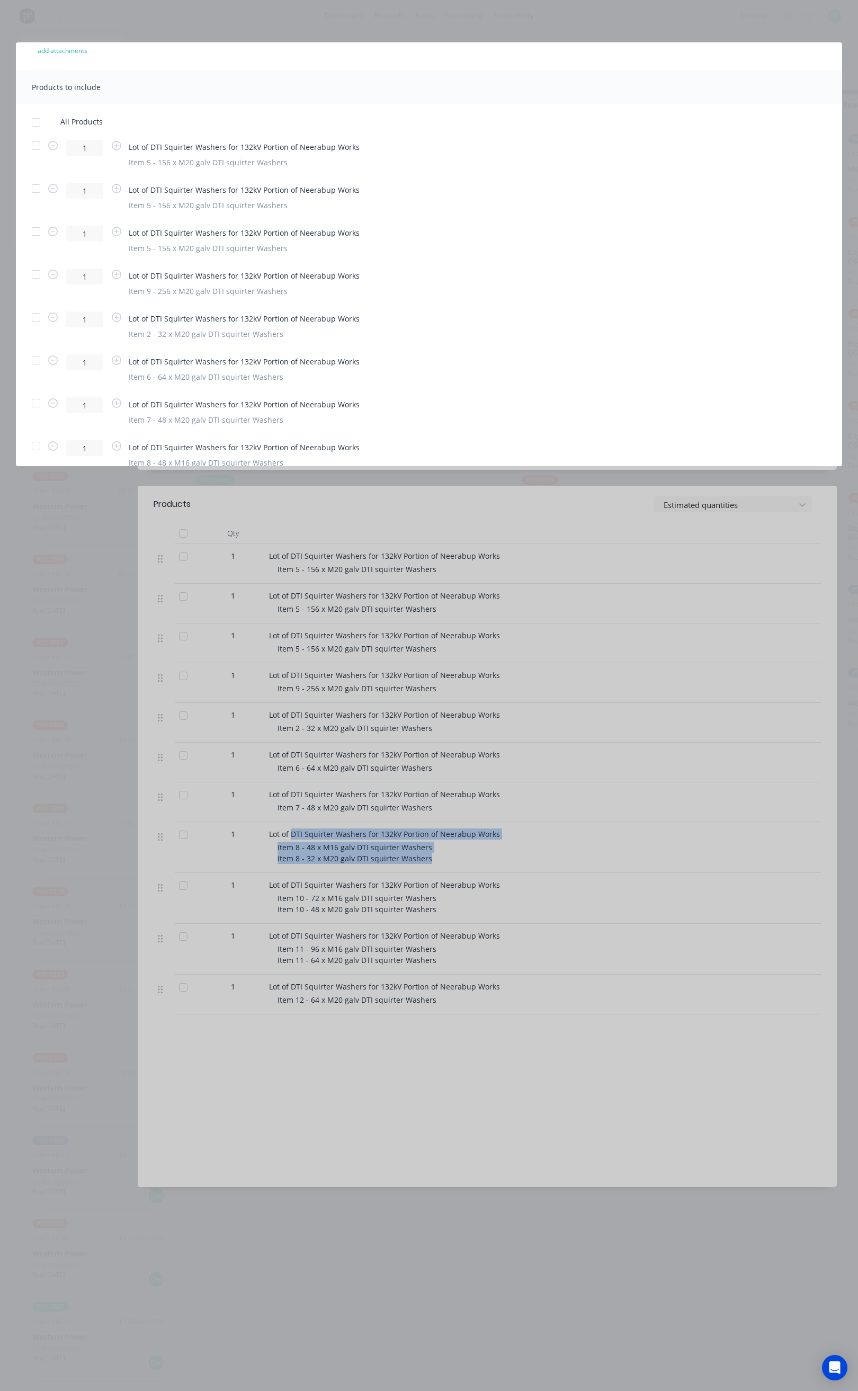
scroll to position [159, 0]
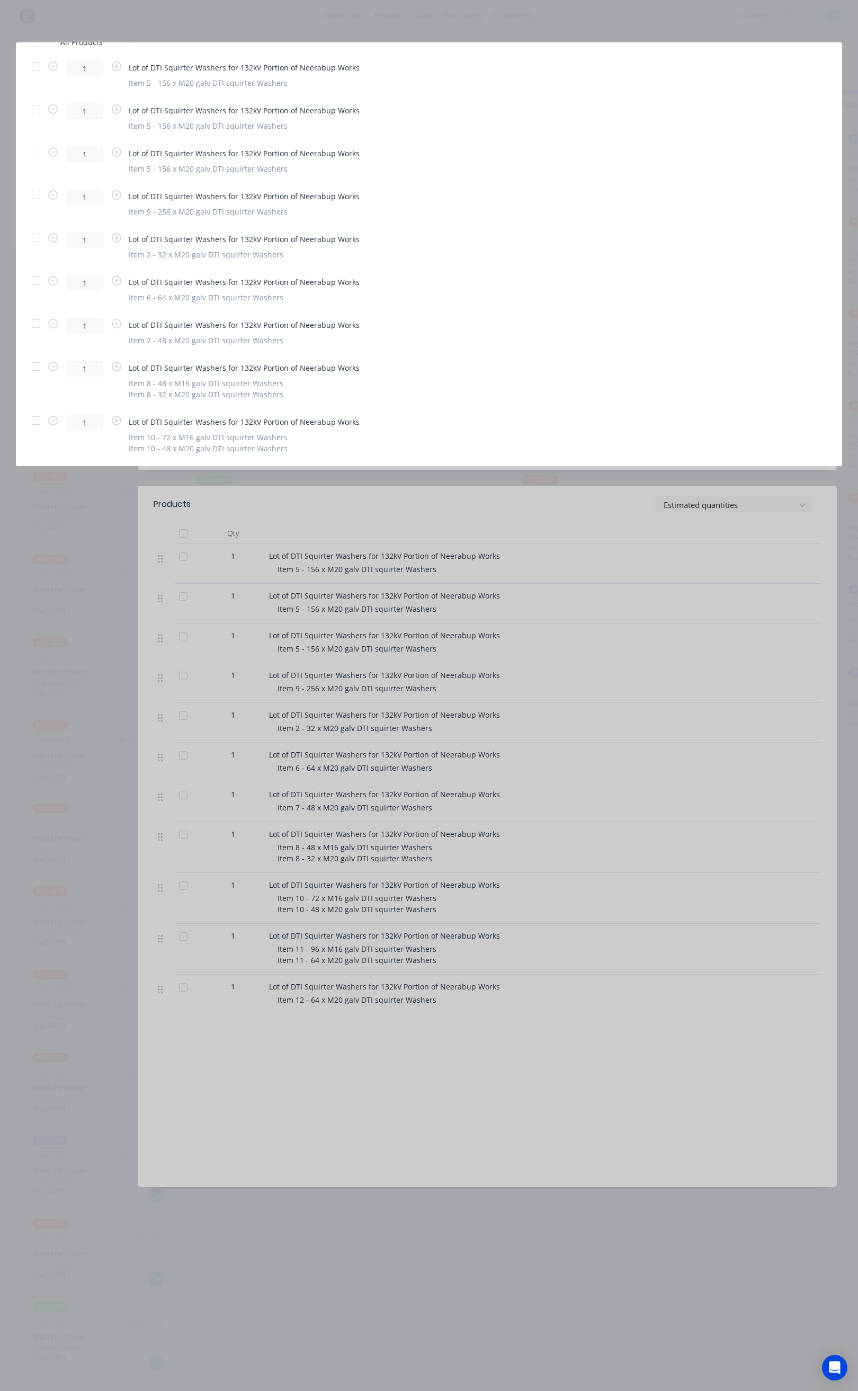
click at [41, 368] on div at bounding box center [35, 366] width 21 height 21
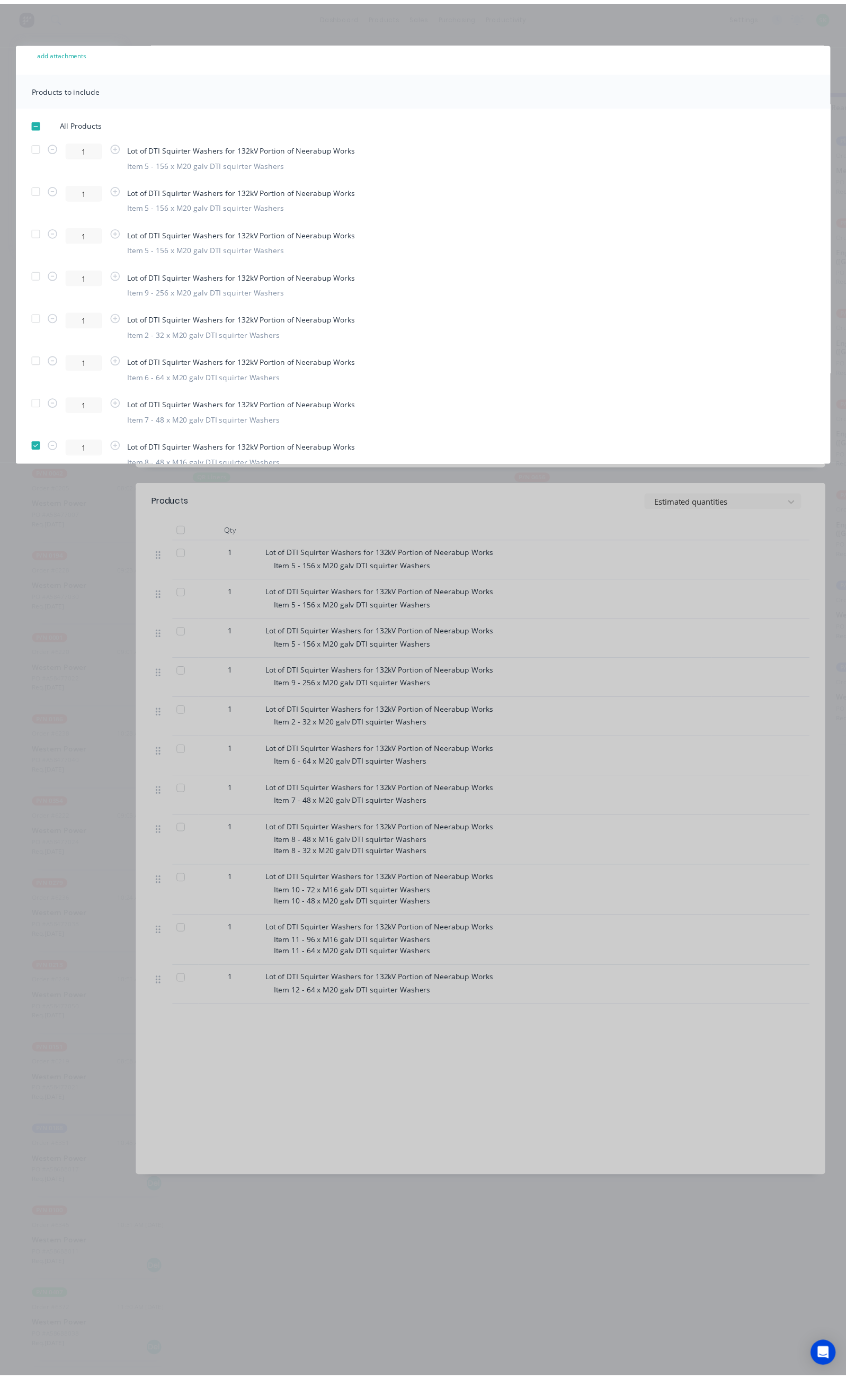
scroll to position [0, 0]
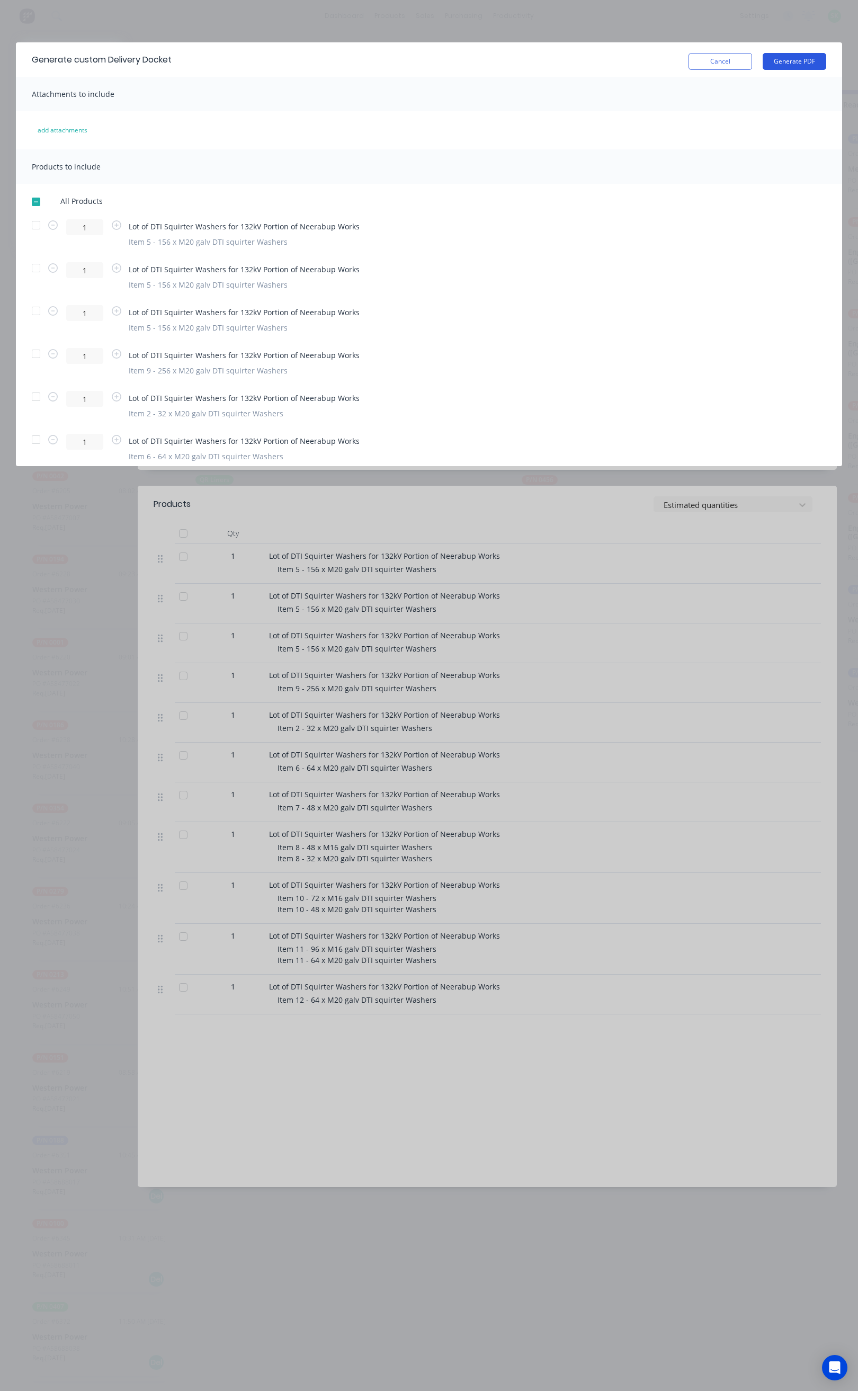
click at [779, 60] on button "Generate PDF" at bounding box center [795, 61] width 64 height 17
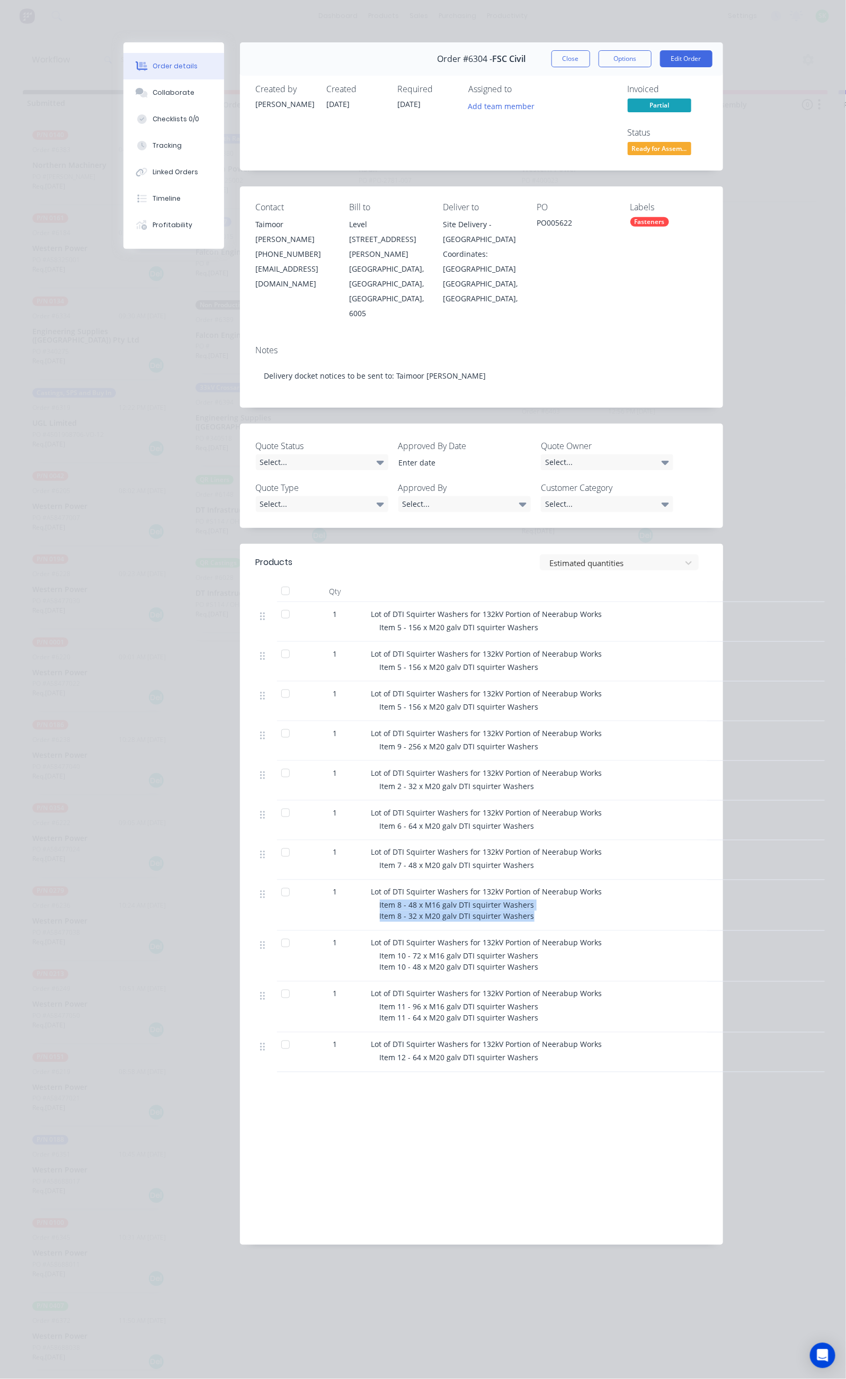
drag, startPoint x: 275, startPoint y: 819, endPoint x: 426, endPoint y: 836, distance: 152.5
click at [426, 880] on div "Lot of DTI Squirter Washers for 132kV Portion of Neerabup Works Item 8 - 48 x M…" at bounding box center [579, 905] width 424 height 51
copy span "Item 8 - 48 x M16 galv DTI squirter Washers Item 8 - 32 x M20 galv DTI squirter…"
click at [153, 94] on div "Collaborate" at bounding box center [174, 93] width 42 height 10
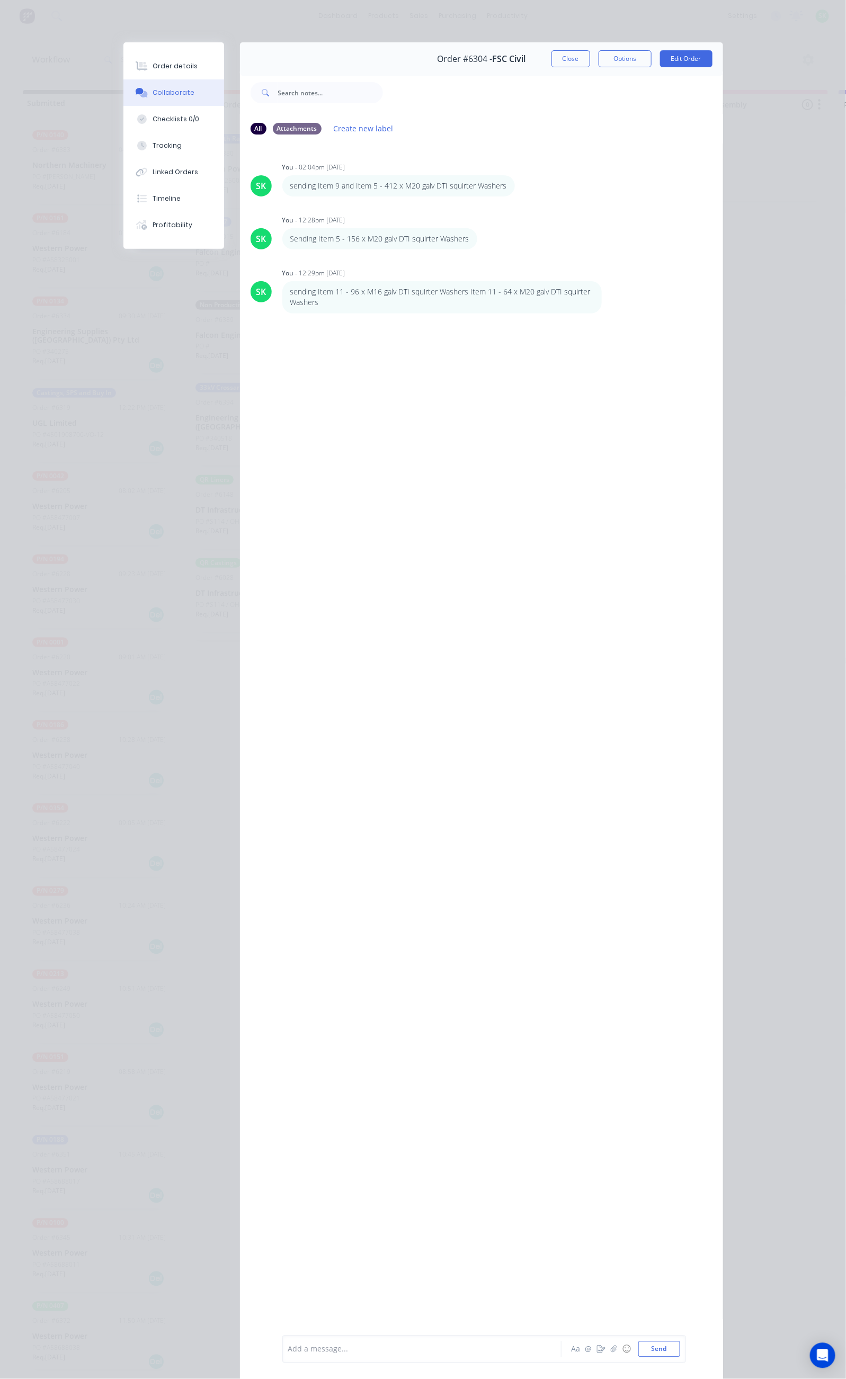
click at [289, 1347] on div at bounding box center [425, 1349] width 272 height 11
drag, startPoint x: 260, startPoint y: 1349, endPoint x: 255, endPoint y: 1359, distance: 10.7
click at [289, 1350] on span "Packed item 8 Item 8 - 48 x M16 galv DTI squirter Washers Item 8 - 32 x M20 gal…" at bounding box center [424, 1346] width 271 height 21
click at [483, 238] on icon "button" at bounding box center [484, 239] width 3 height 12
click at [490, 254] on button "Edit" at bounding box center [523, 258] width 67 height 17
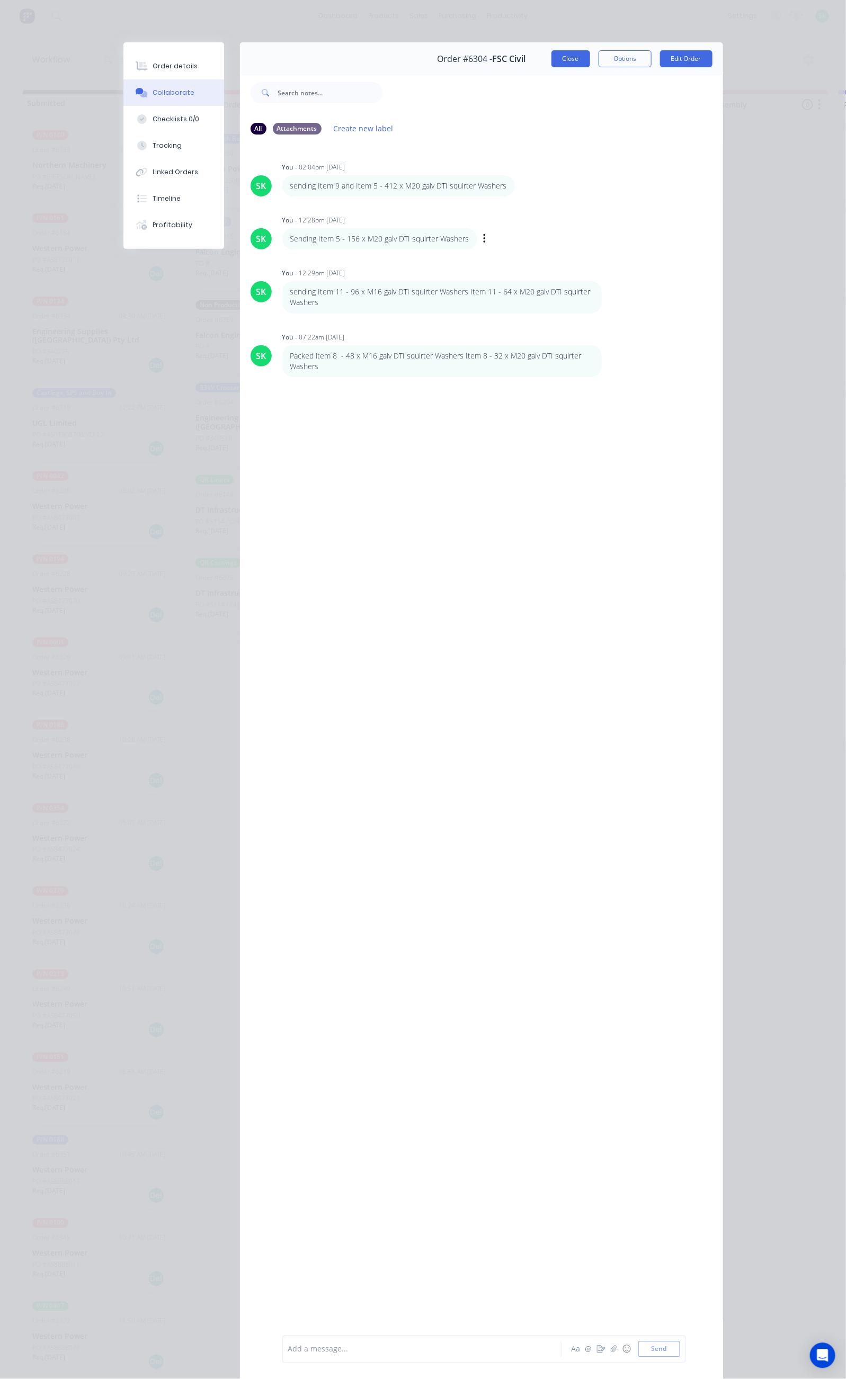
click at [590, 59] on button "Close" at bounding box center [570, 58] width 39 height 17
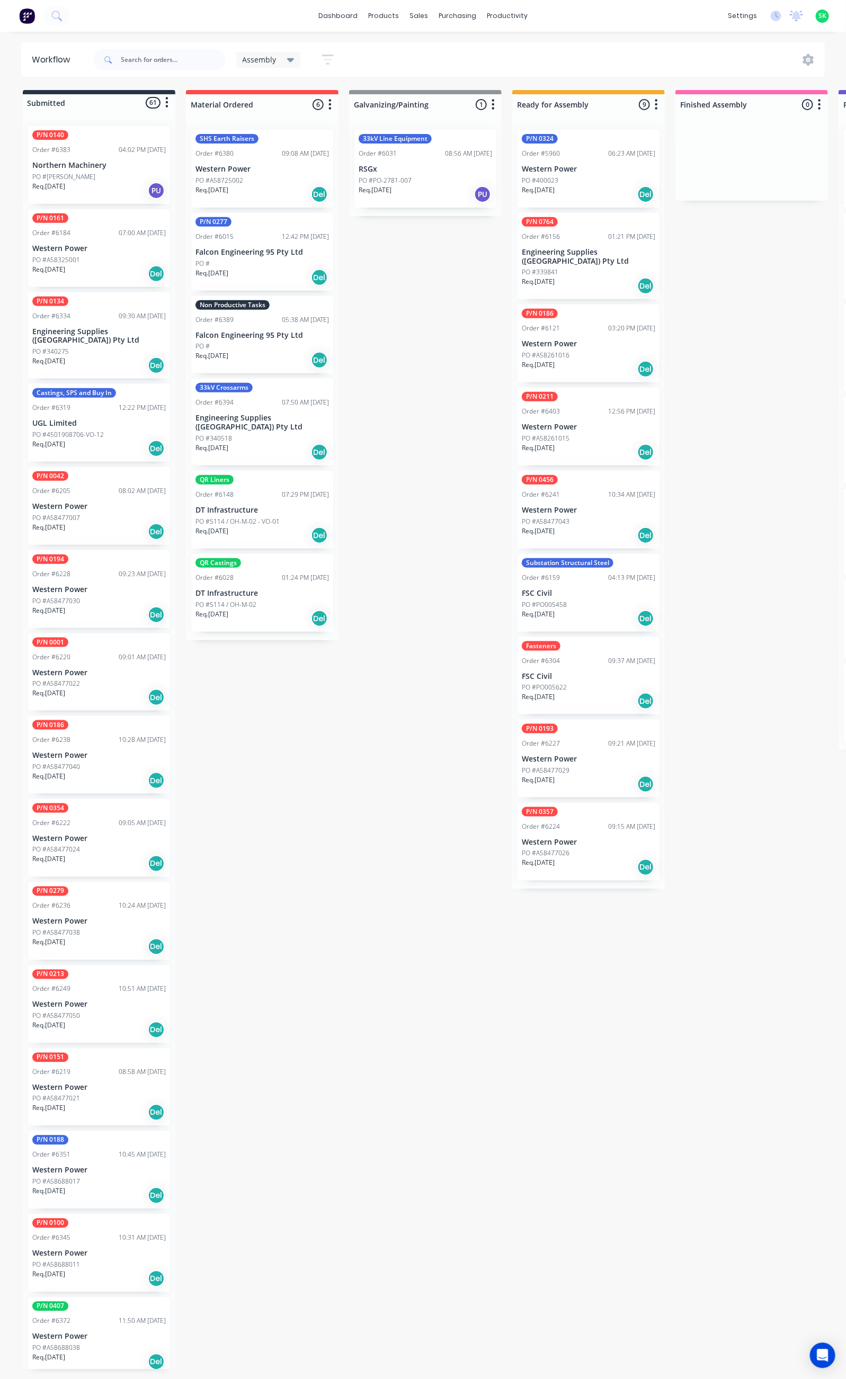
click at [581, 600] on div "PO #PO005458" at bounding box center [588, 605] width 133 height 10
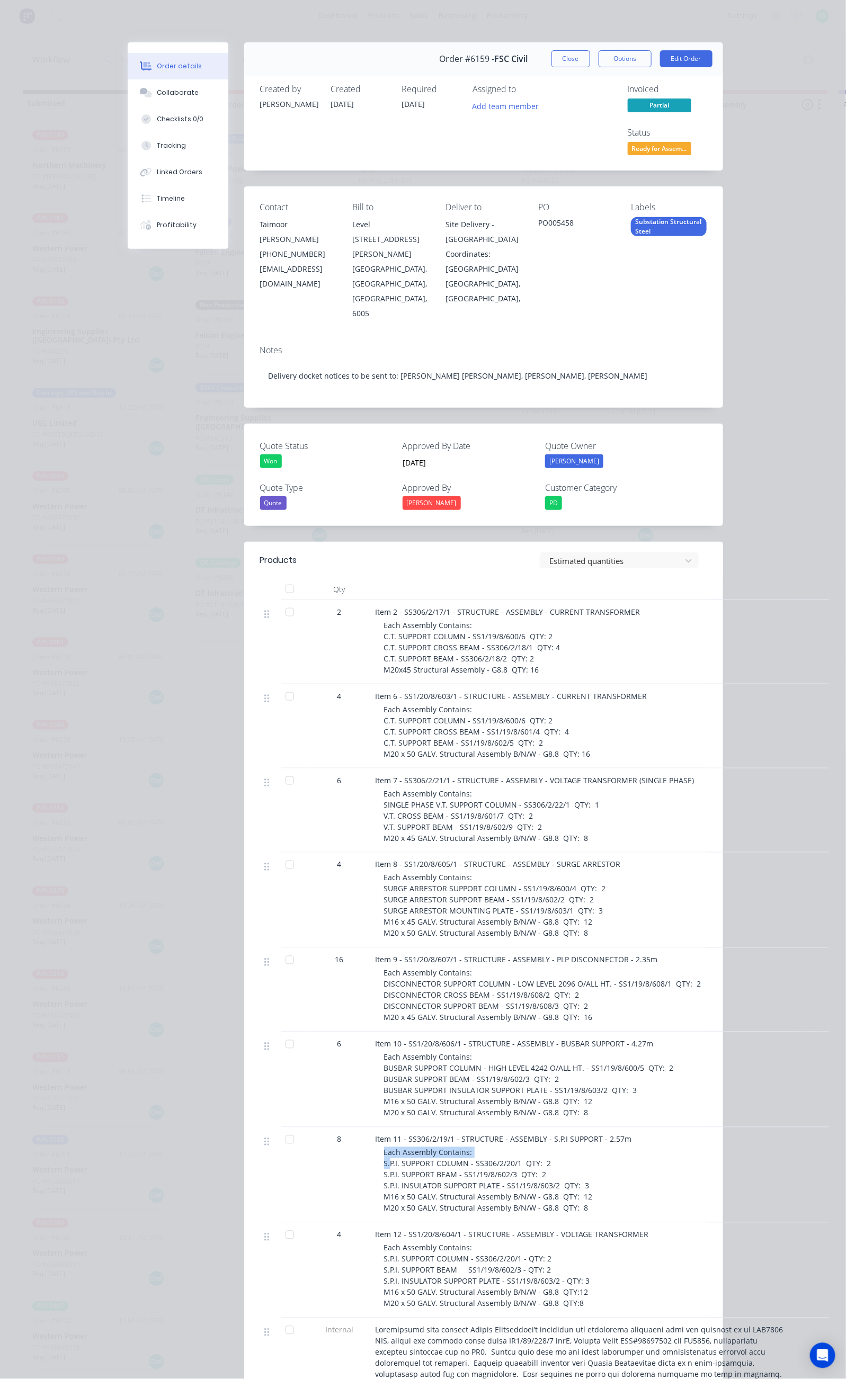
drag, startPoint x: 272, startPoint y: 1072, endPoint x: 289, endPoint y: 1079, distance: 18.5
click at [371, 1128] on div "Item 11 - SS306/2/19/1 - STRUCTURE - ASSEMBLY - S.P.I SUPPORT - 2.57m Each Asse…" at bounding box center [583, 1175] width 424 height 95
click at [308, 1032] on div "6" at bounding box center [340, 1079] width 64 height 95
drag, startPoint x: 277, startPoint y: 797, endPoint x: 327, endPoint y: 818, distance: 54.8
click at [371, 853] on div "Item 8 - SS1/20/8/605/1 - STRUCTURE - ASSEMBLY - SURGE ARRESTOR Each Assembly C…" at bounding box center [583, 900] width 424 height 95
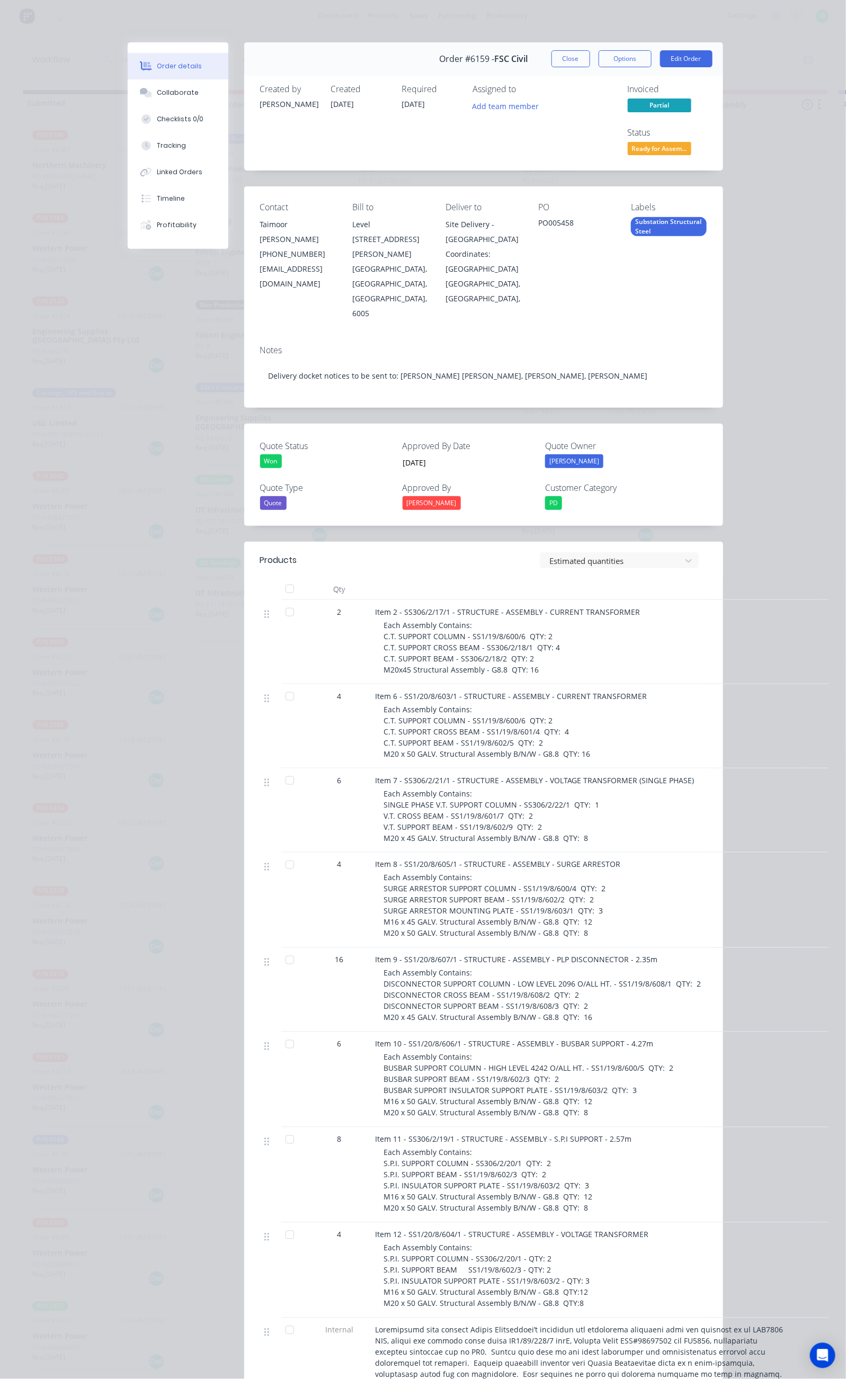
click at [308, 853] on div "4" at bounding box center [340, 900] width 64 height 95
drag, startPoint x: 278, startPoint y: 803, endPoint x: 491, endPoint y: 852, distance: 218.6
click at [491, 853] on div "Item 8 - SS1/20/8/605/1 - STRUCTURE - ASSEMBLY - SURGE ARRESTOR Each Assembly C…" at bounding box center [583, 900] width 424 height 95
copy span "SURGE ARRESTOR SUPPORT COLUMN - SS1/19/8/600/4 QTY: 2 SURGE ARRESTOR SUPPORT BE…"
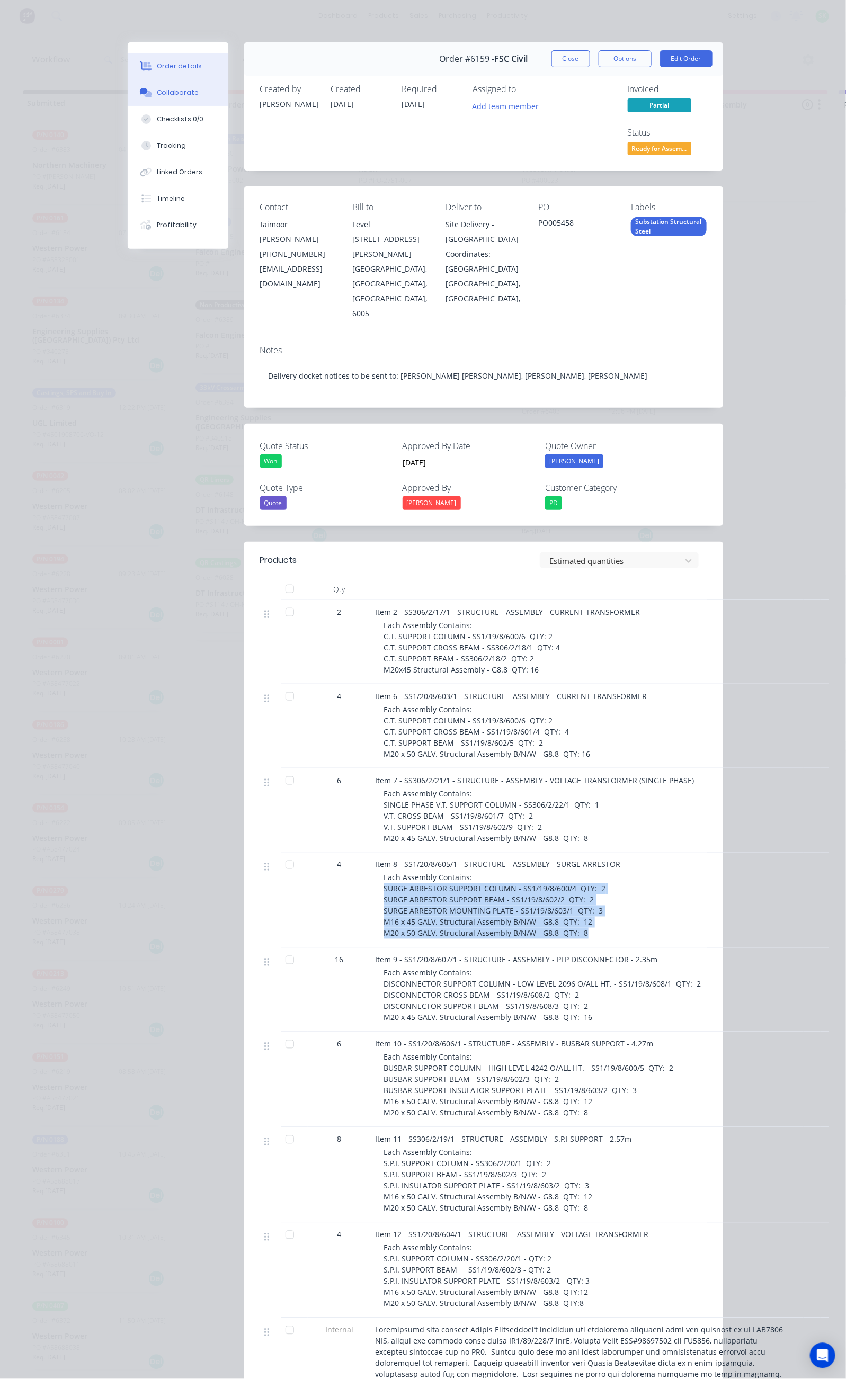
click at [128, 99] on button "Collaborate" at bounding box center [178, 92] width 101 height 26
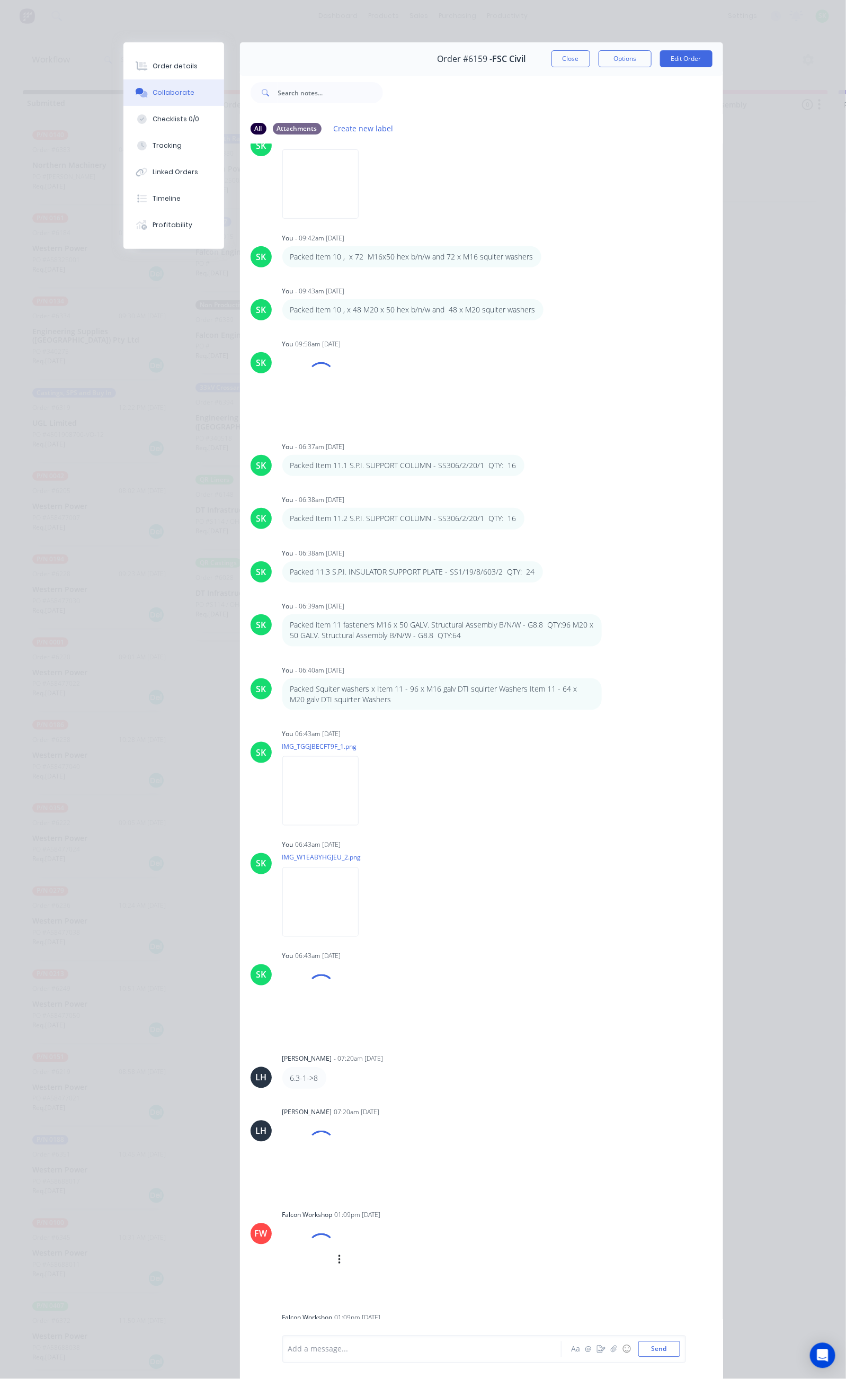
scroll to position [6241, 0]
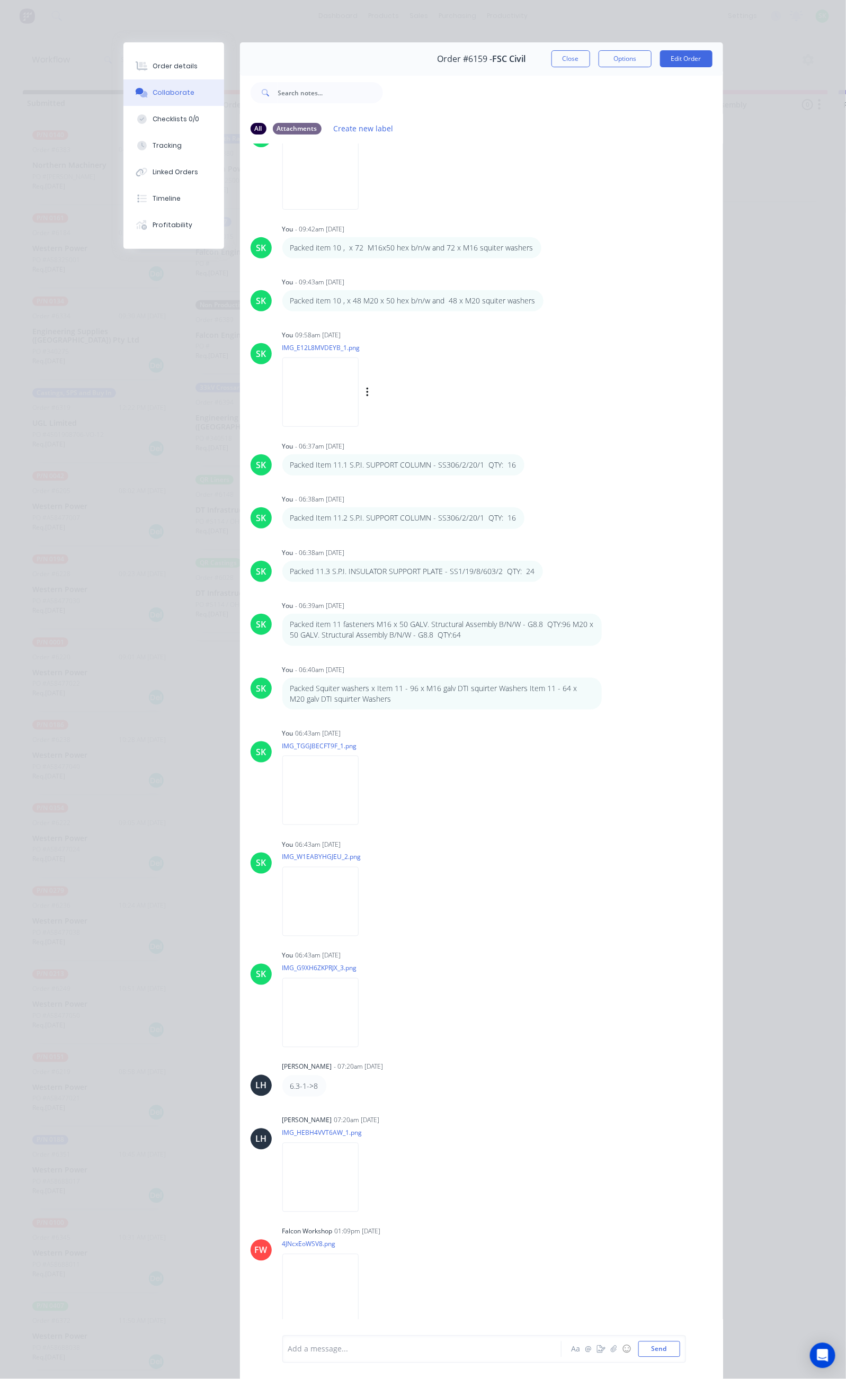
click at [282, 384] on img at bounding box center [320, 392] width 76 height 69
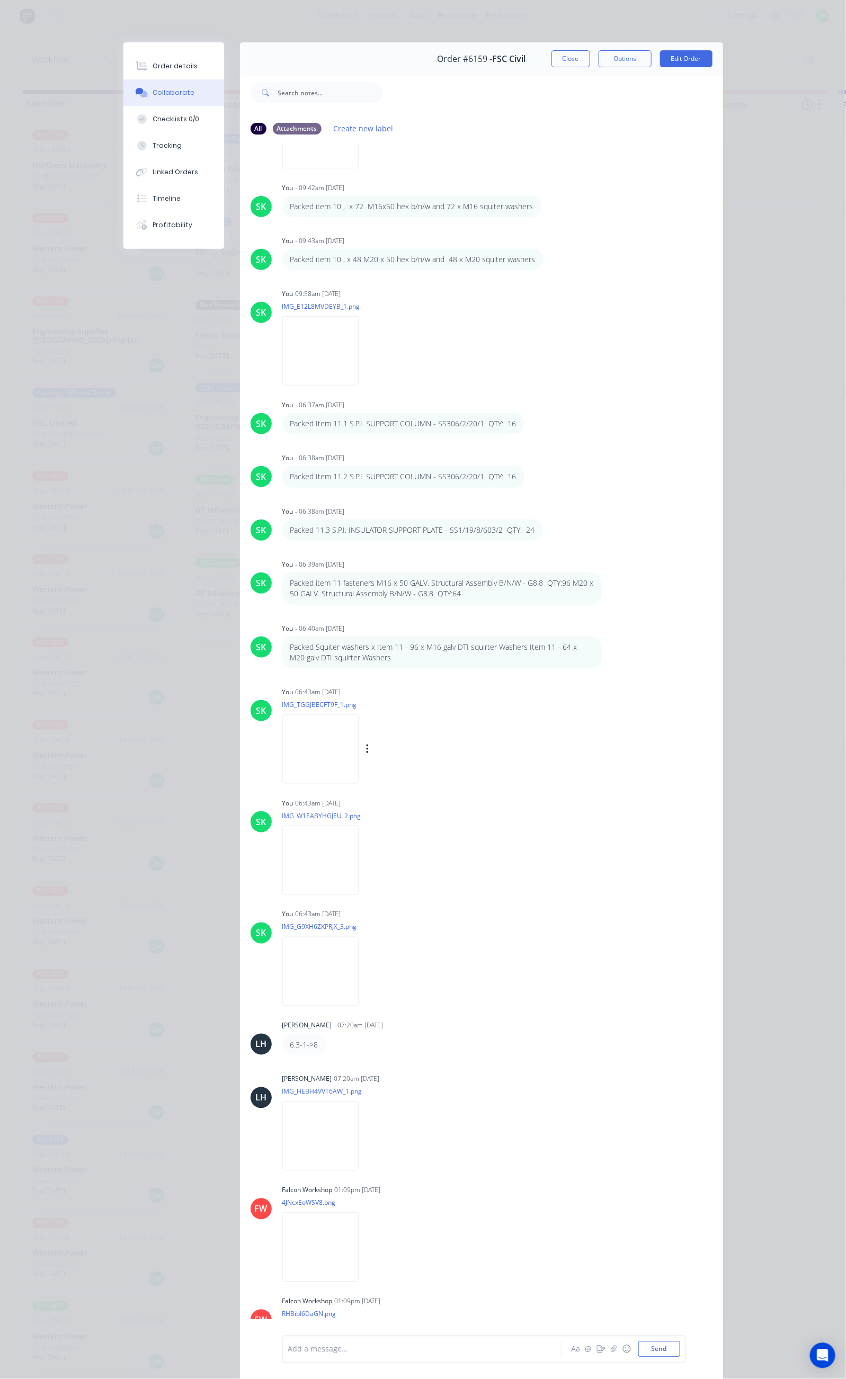
scroll to position [6334, 0]
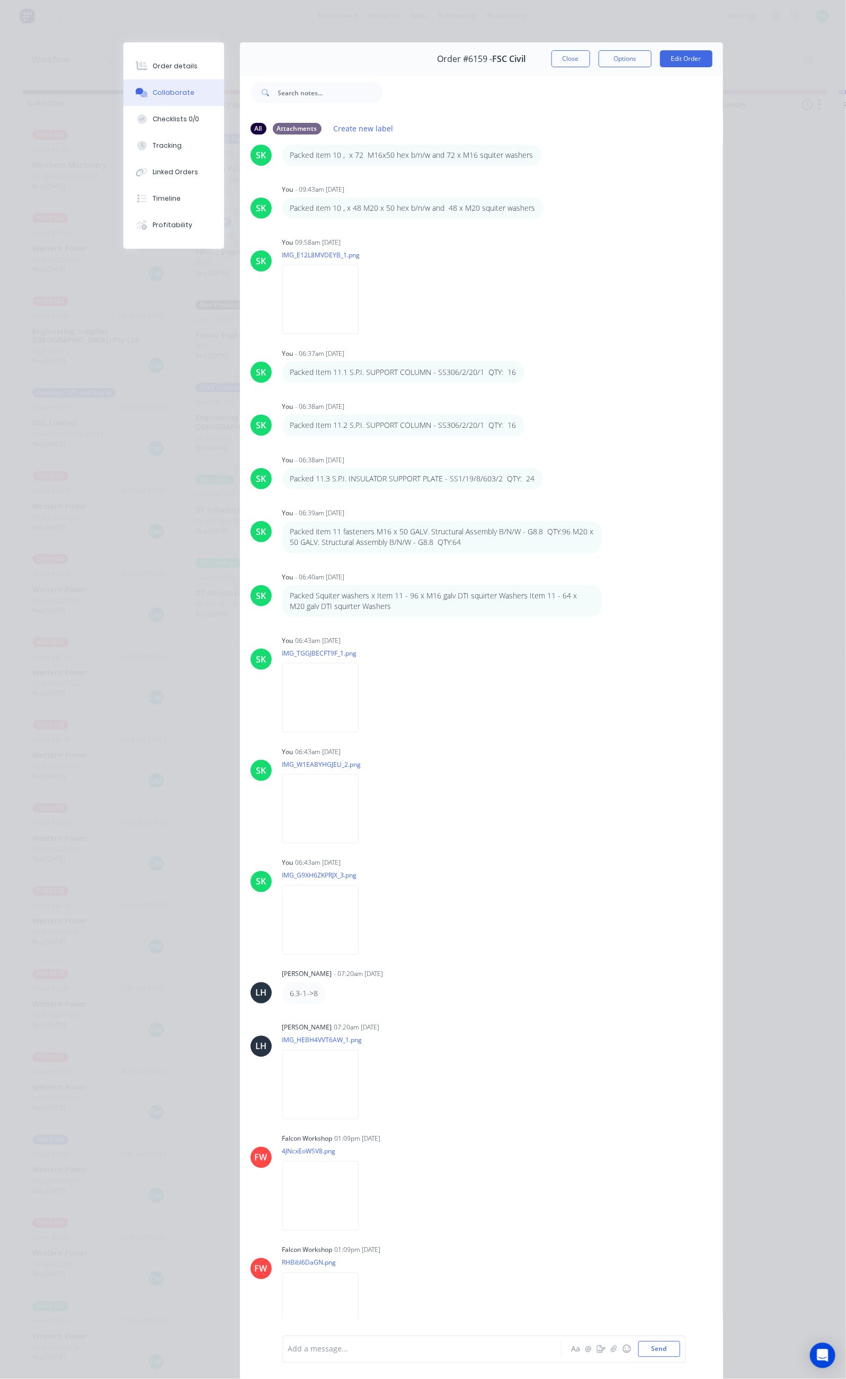
click at [289, 1347] on div at bounding box center [425, 1349] width 272 height 11
drag, startPoint x: 213, startPoint y: 1329, endPoint x: 220, endPoint y: 1335, distance: 9.7
click at [289, 1329] on span "Packed SURGE ARRESTOR SUPPORT COLUMN - SS1/19/8/600/4 QTY: 2 SURGE ARRESTOR SUP…" at bounding box center [415, 1330] width 252 height 55
click at [455, 1326] on span "Packed item 8 SURGE ARRESTOR SUPPORT COLUMN - SS1/19/8/600/4 QTY: 2 SURGE ARRES…" at bounding box center [423, 1330] width 269 height 55
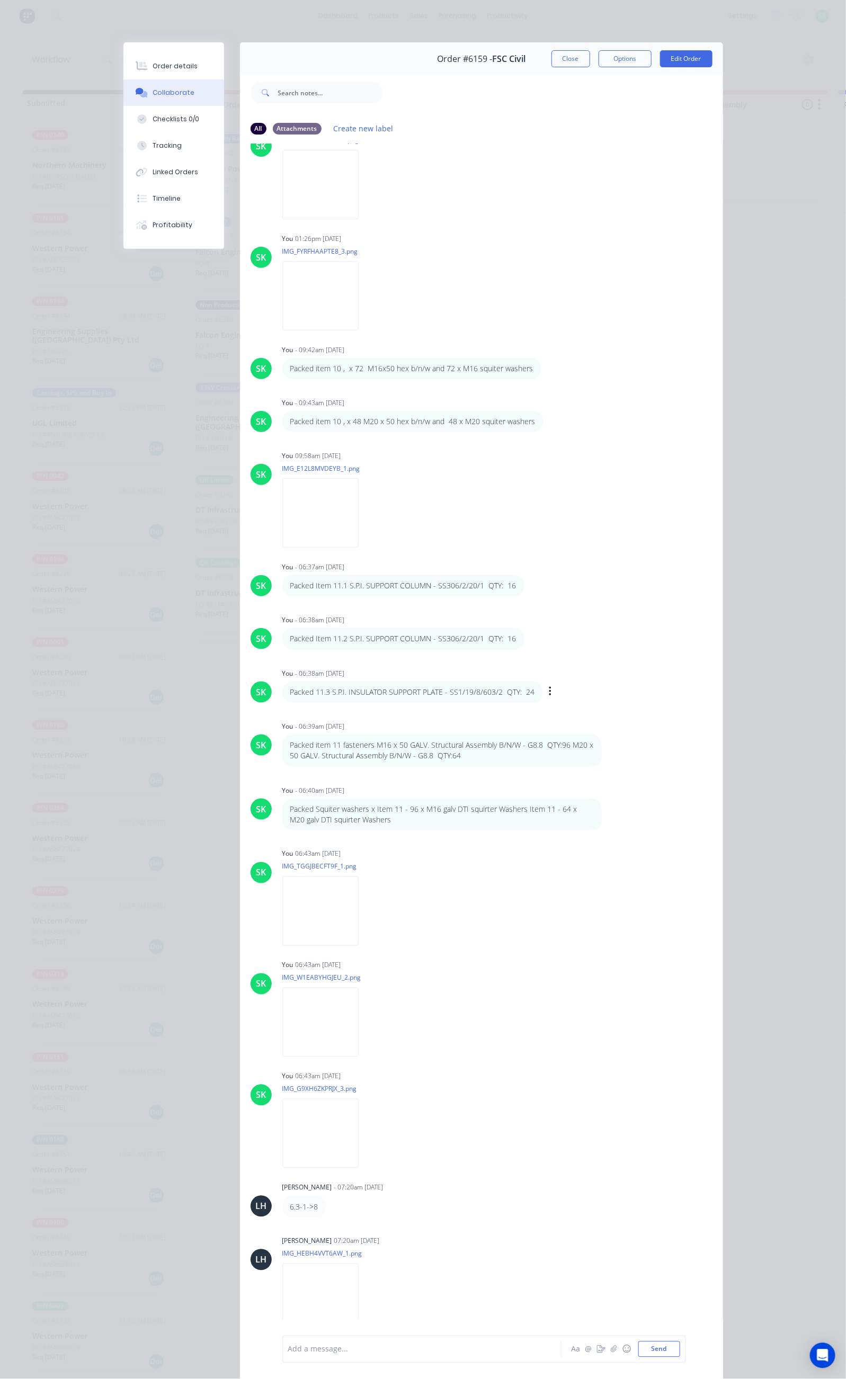
scroll to position [6092, 0]
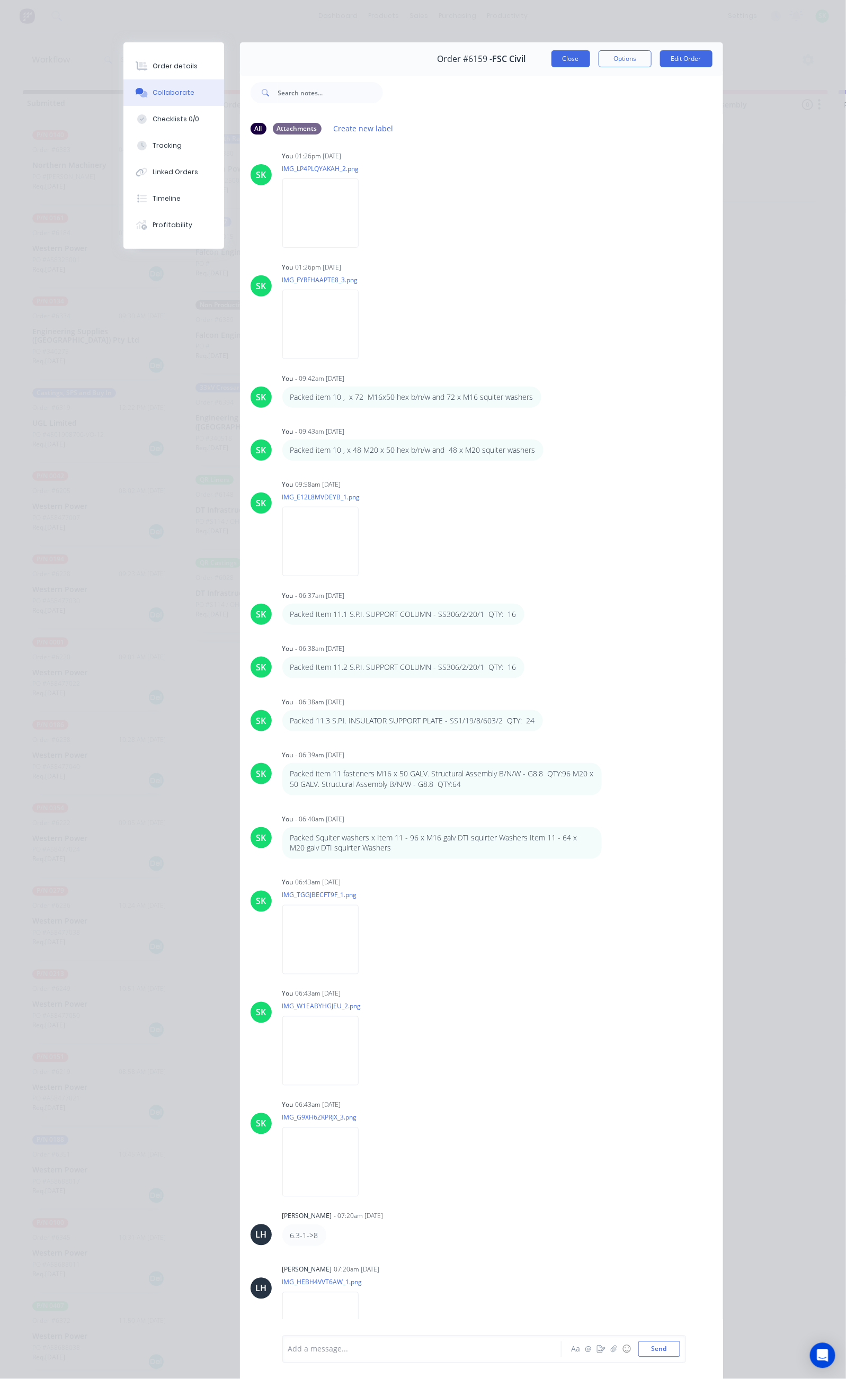
click at [590, 50] on button "Close" at bounding box center [570, 58] width 39 height 17
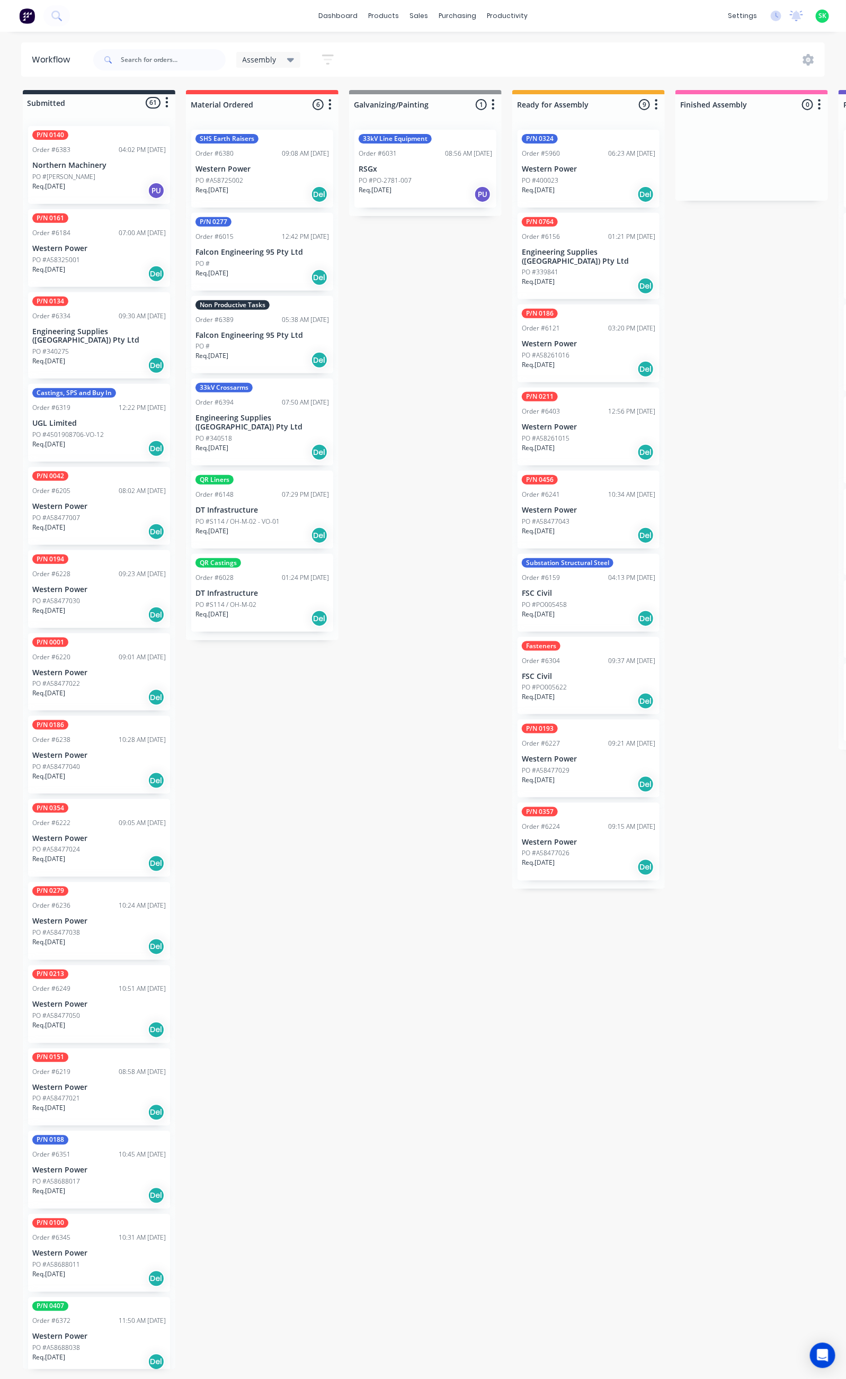
click at [577, 683] on div "PO #PO005622" at bounding box center [588, 688] width 133 height 10
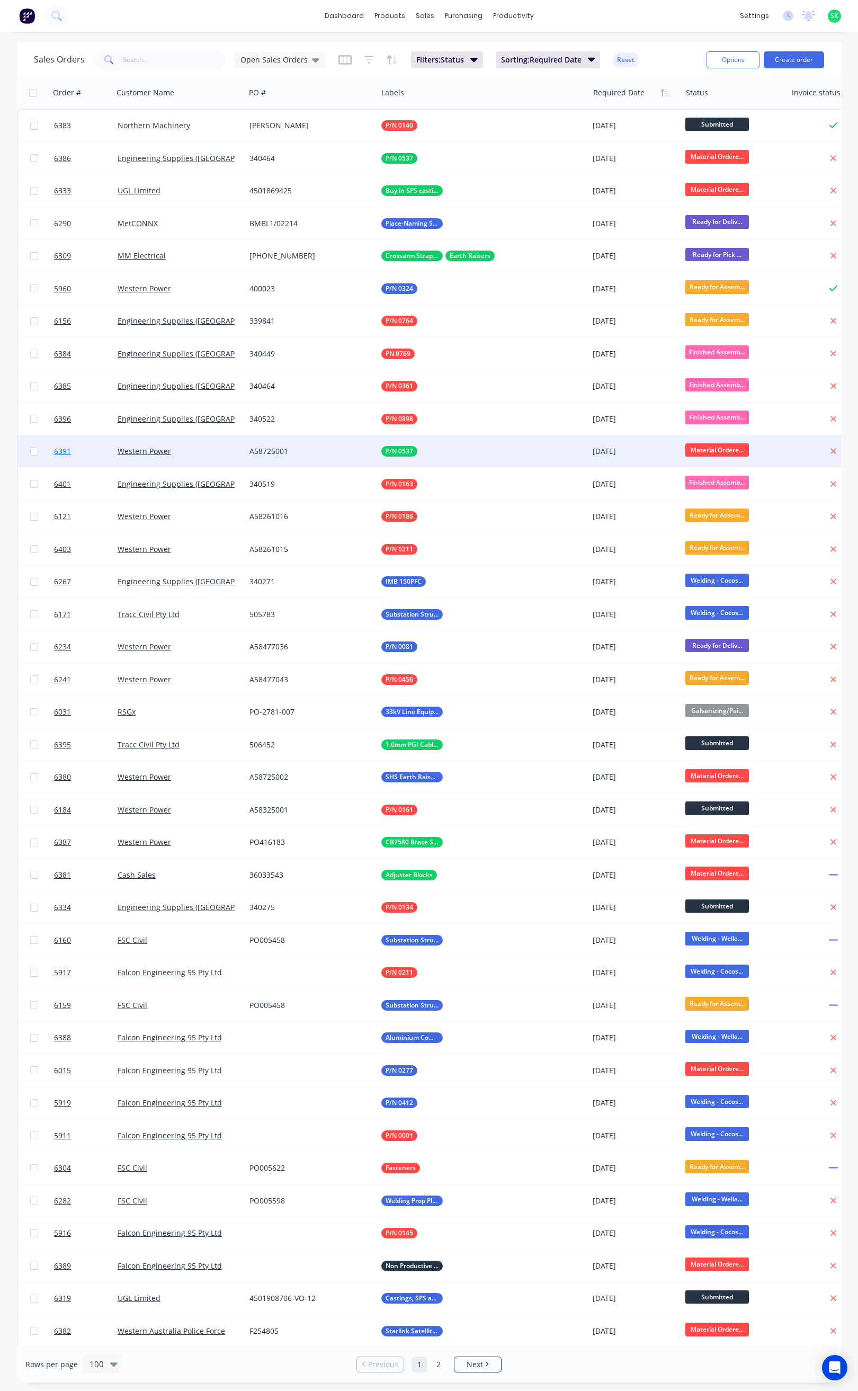
click at [68, 450] on span "6391" at bounding box center [62, 451] width 17 height 11
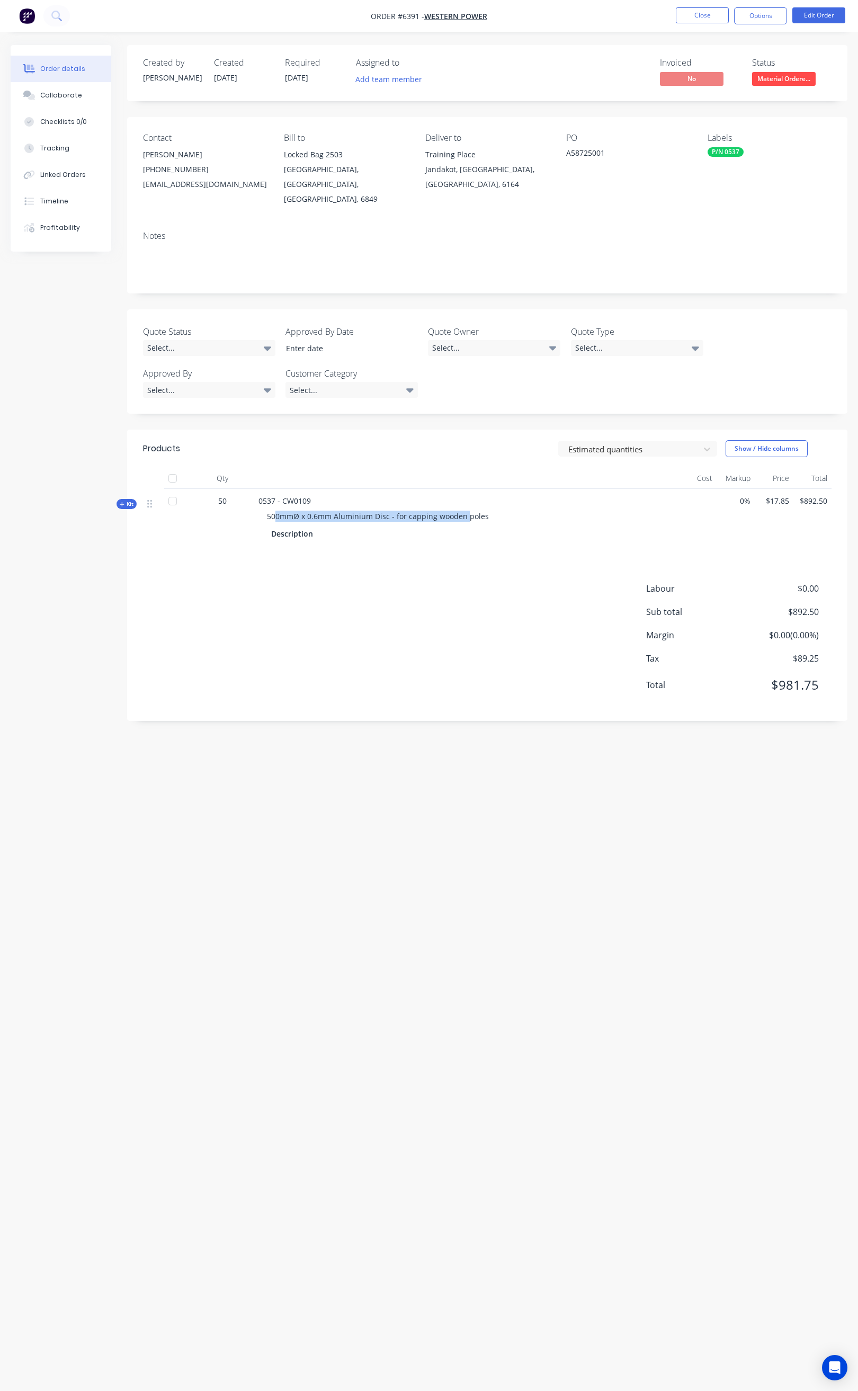
drag, startPoint x: 273, startPoint y: 499, endPoint x: 464, endPoint y: 504, distance: 190.8
click at [464, 511] on span "500mmØ x 0.6mm Aluminium Disc - for capping wooden poles" at bounding box center [378, 516] width 222 height 10
drag, startPoint x: 264, startPoint y: 502, endPoint x: 488, endPoint y: 504, distance: 224.1
click at [488, 506] on div "500mmØ x 0.6mm Aluminium Disc - for capping wooden poles" at bounding box center [466, 516] width 415 height 20
copy span "500mmØ x 0.6mm Aluminium Disc - for capping wooden poles"
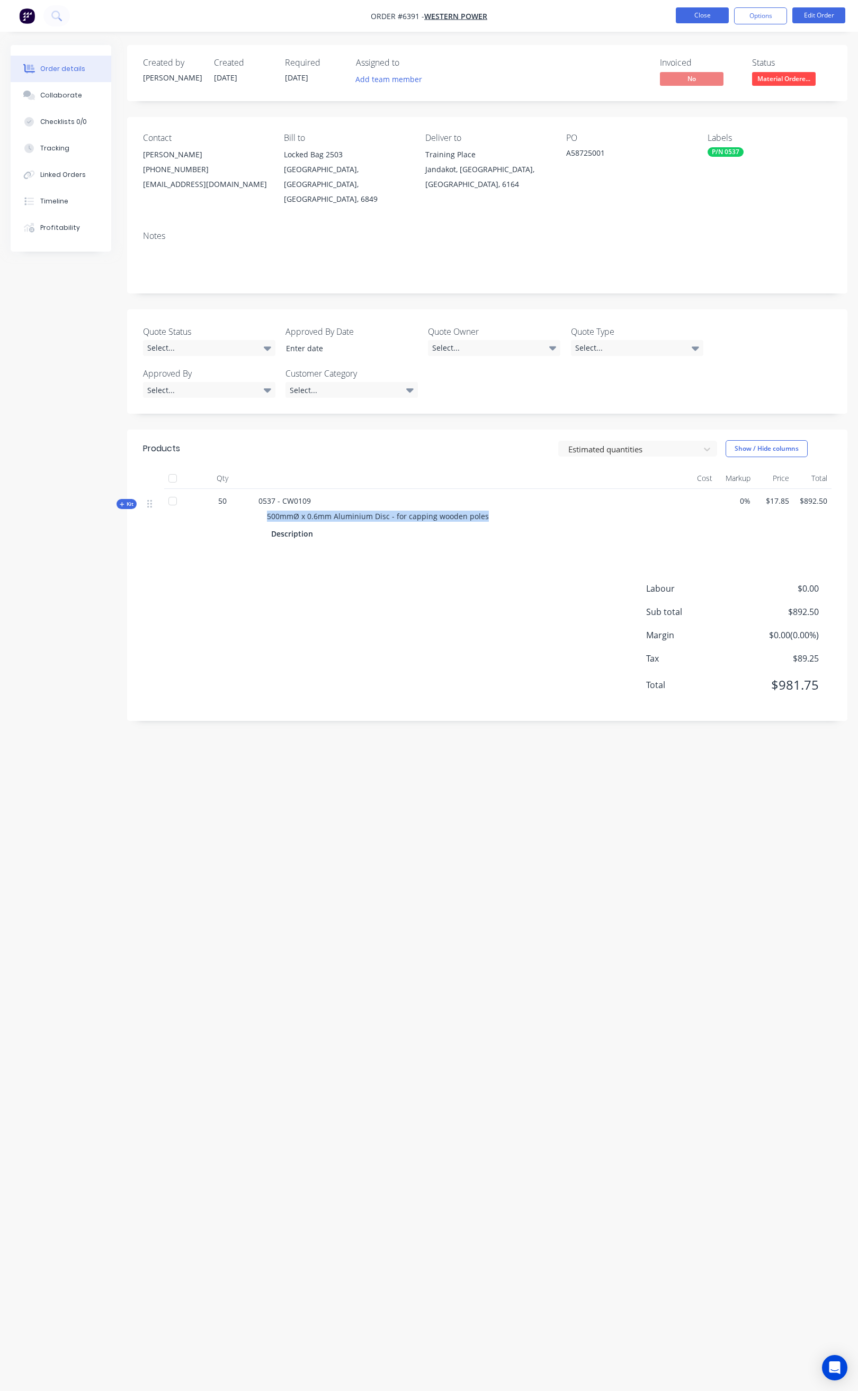
click at [714, 11] on button "Close" at bounding box center [702, 15] width 53 height 16
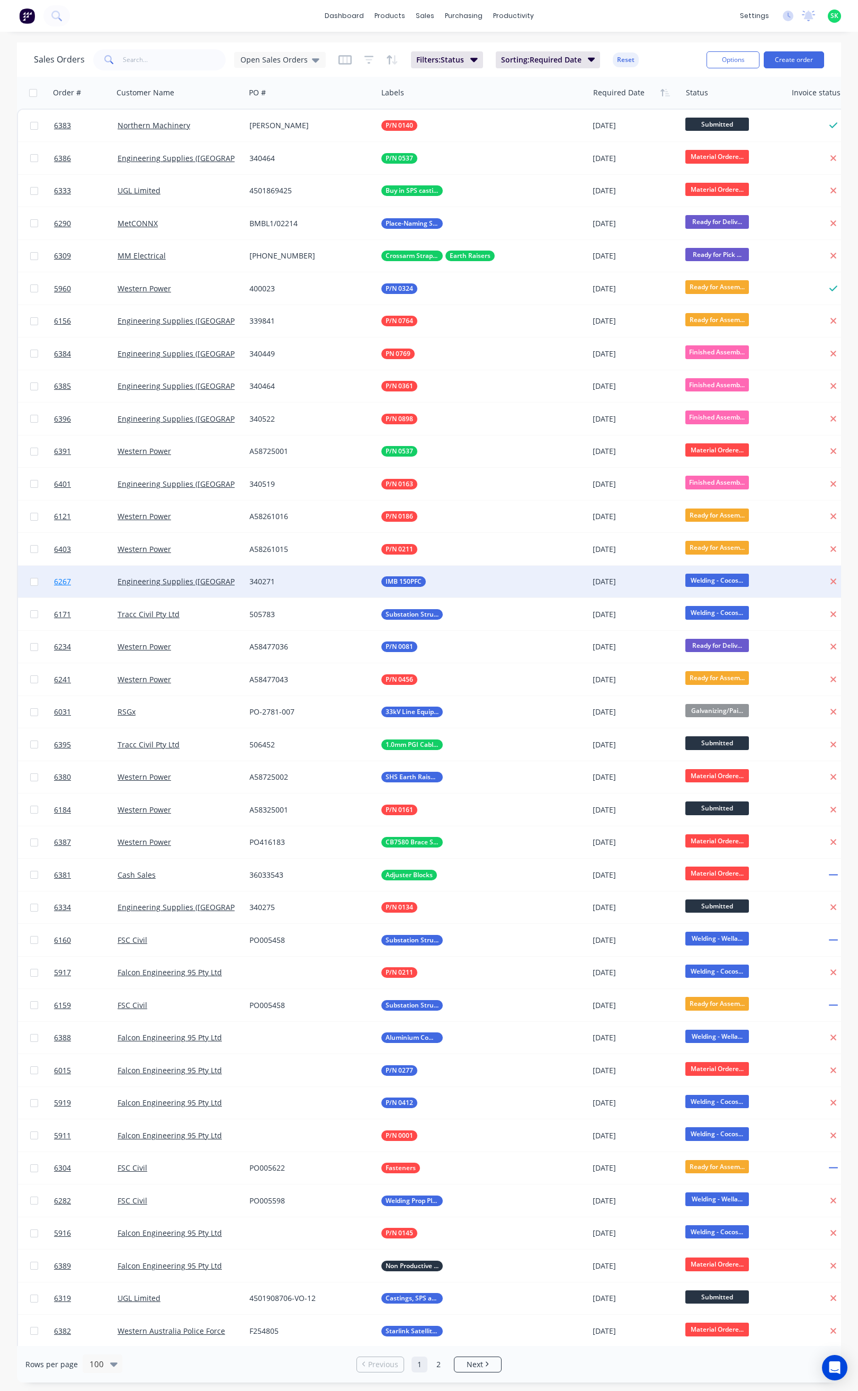
click at [68, 577] on span "6267" at bounding box center [62, 581] width 17 height 11
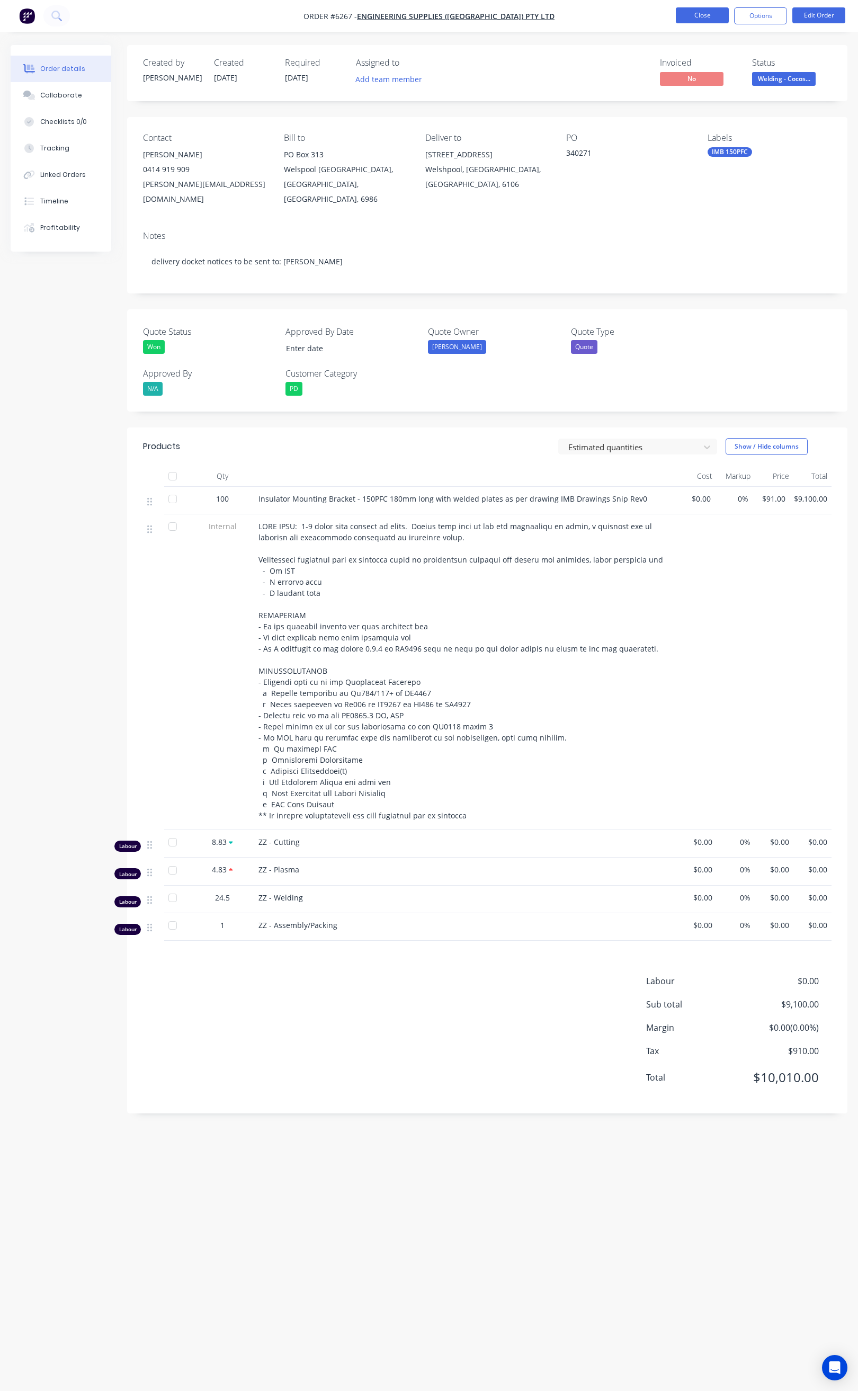
click at [681, 19] on button "Close" at bounding box center [702, 15] width 53 height 16
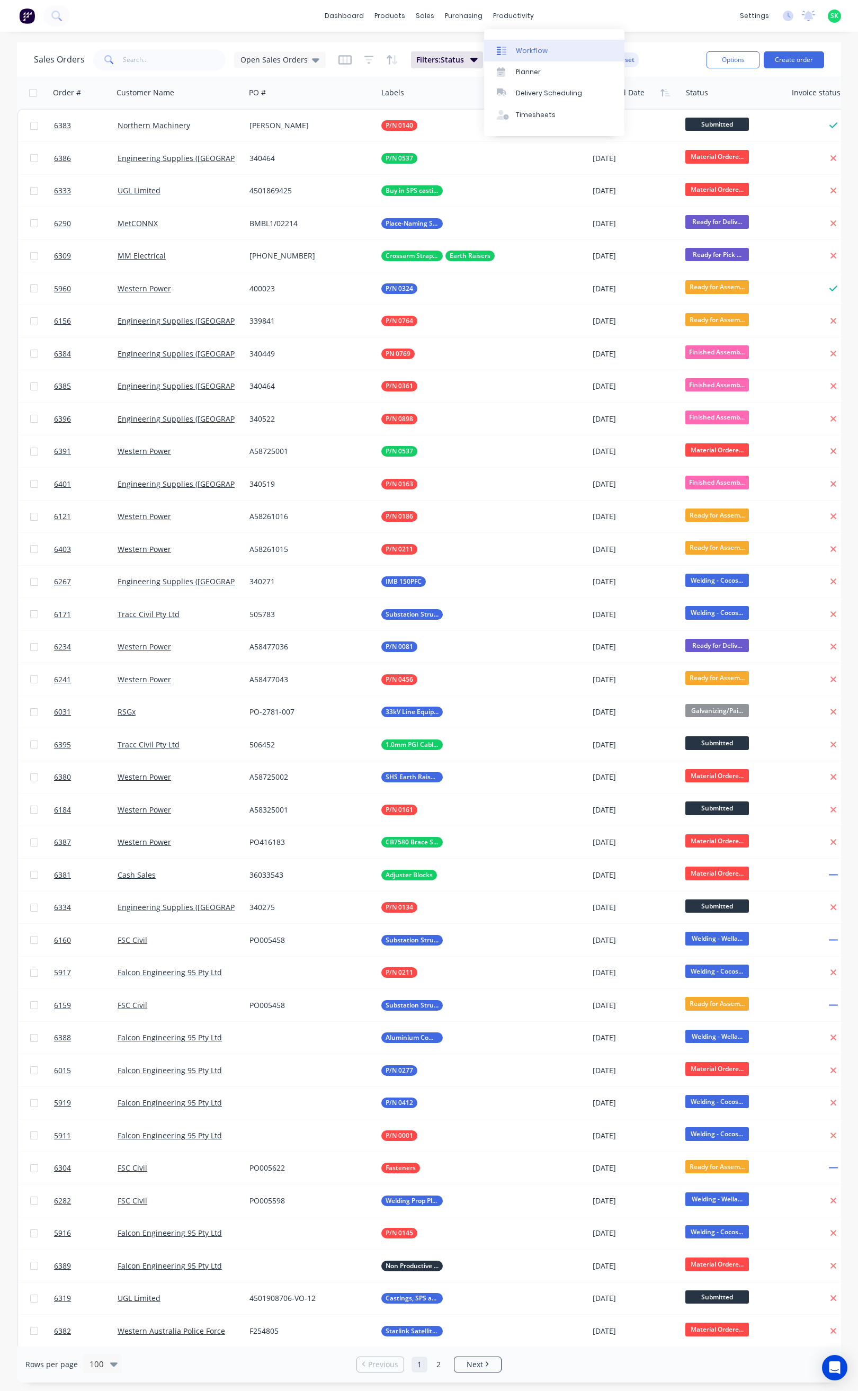
click at [507, 48] on div at bounding box center [505, 51] width 16 height 10
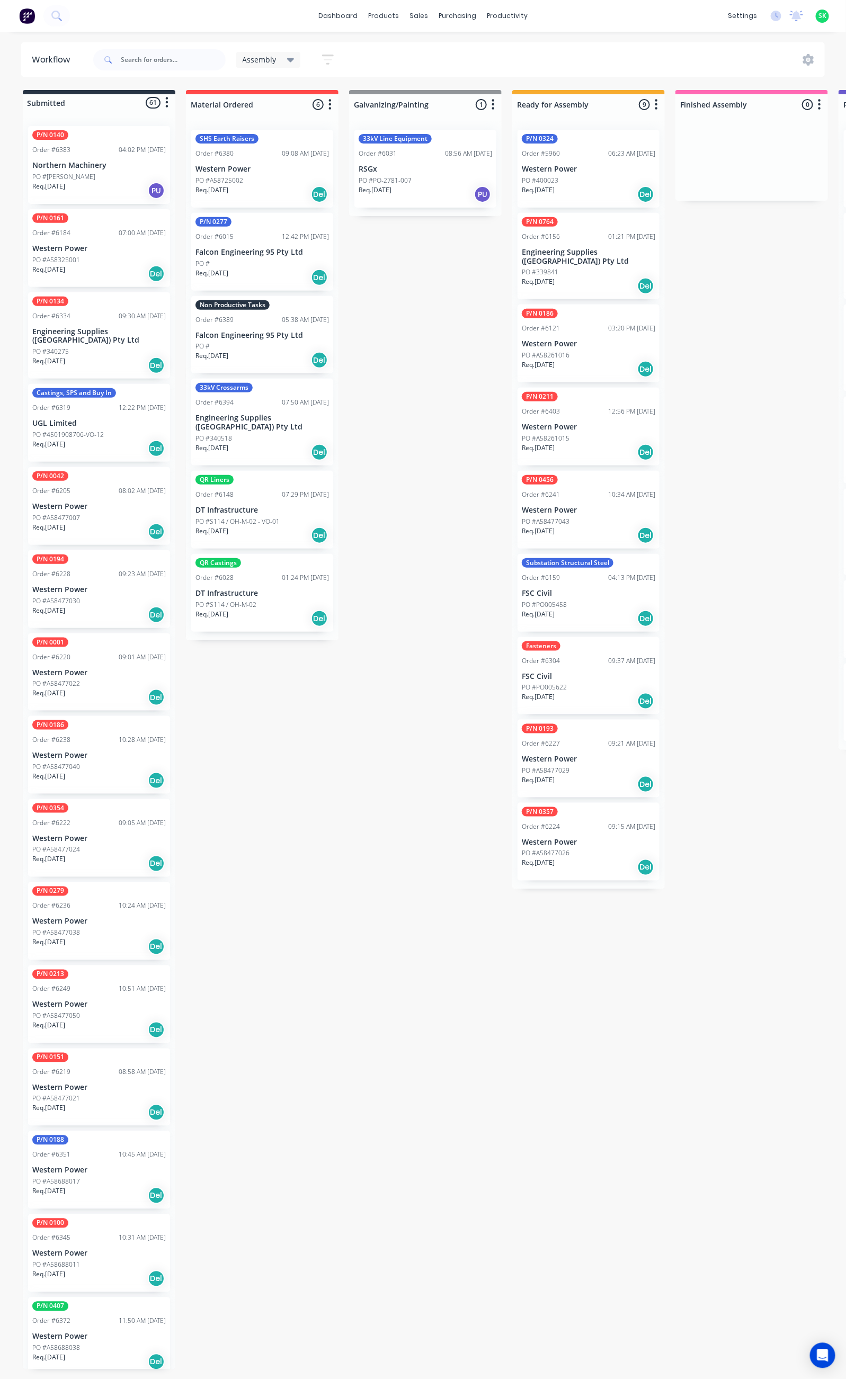
click at [556, 672] on div "Fasteners Order #6304 09:37 AM [DATE] FSC Civil PO #PO005622 Req. [DATE] Del" at bounding box center [589, 676] width 142 height 78
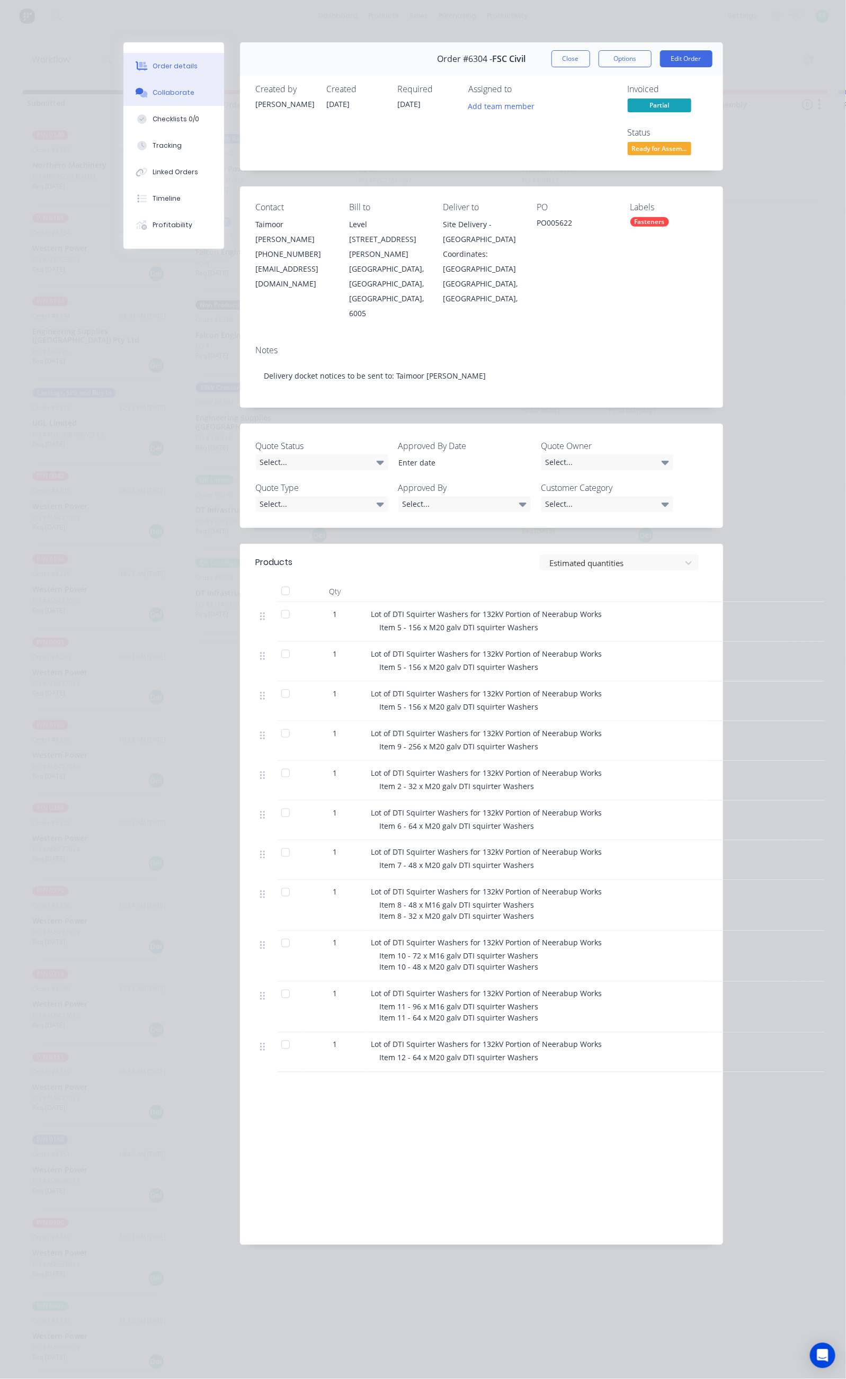
click at [153, 91] on div "Collaborate" at bounding box center [174, 93] width 42 height 10
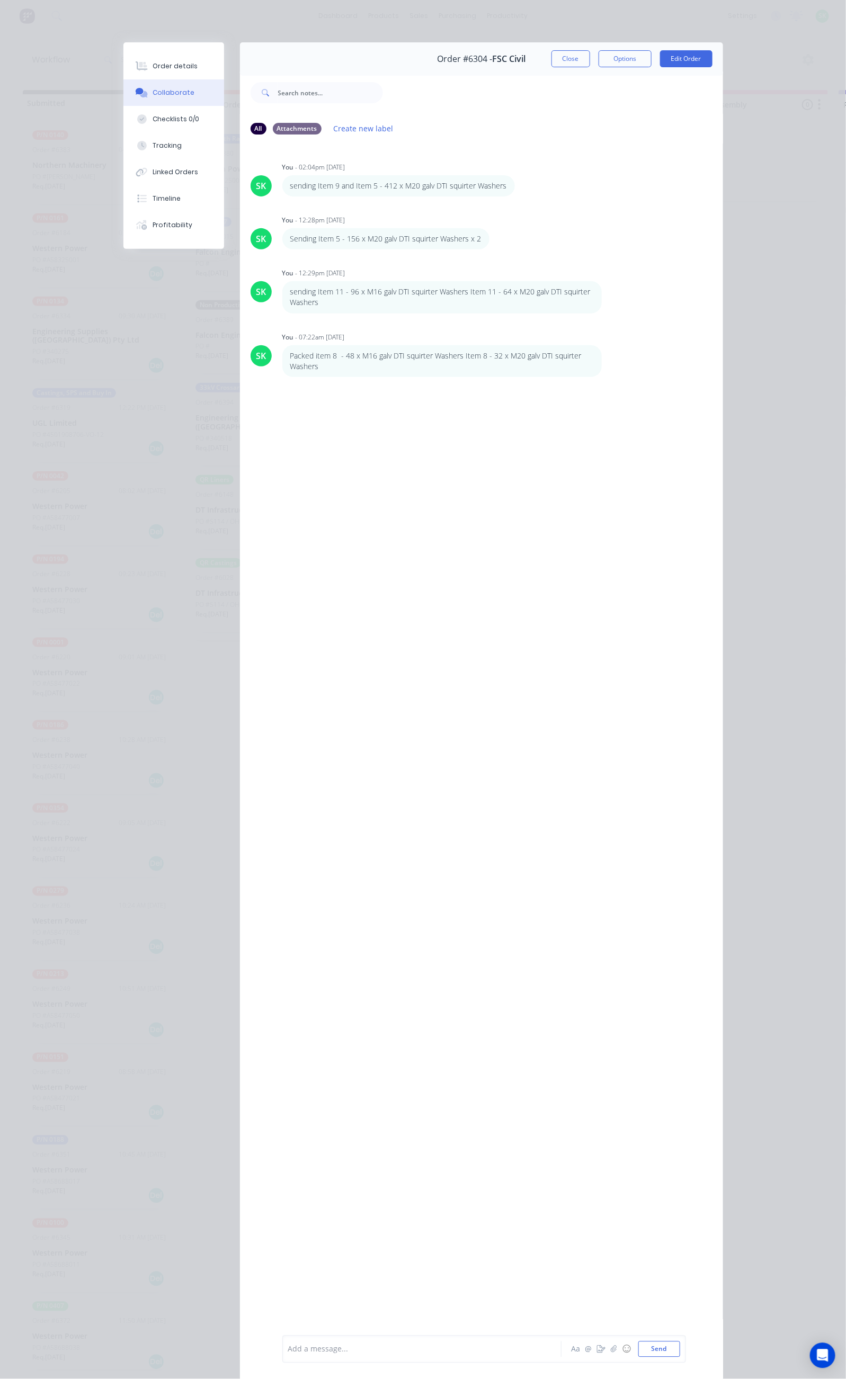
click at [288, 1357] on div "Add a message..." at bounding box center [424, 1350] width 273 height 16
click at [123, 140] on button "Tracking" at bounding box center [173, 145] width 101 height 26
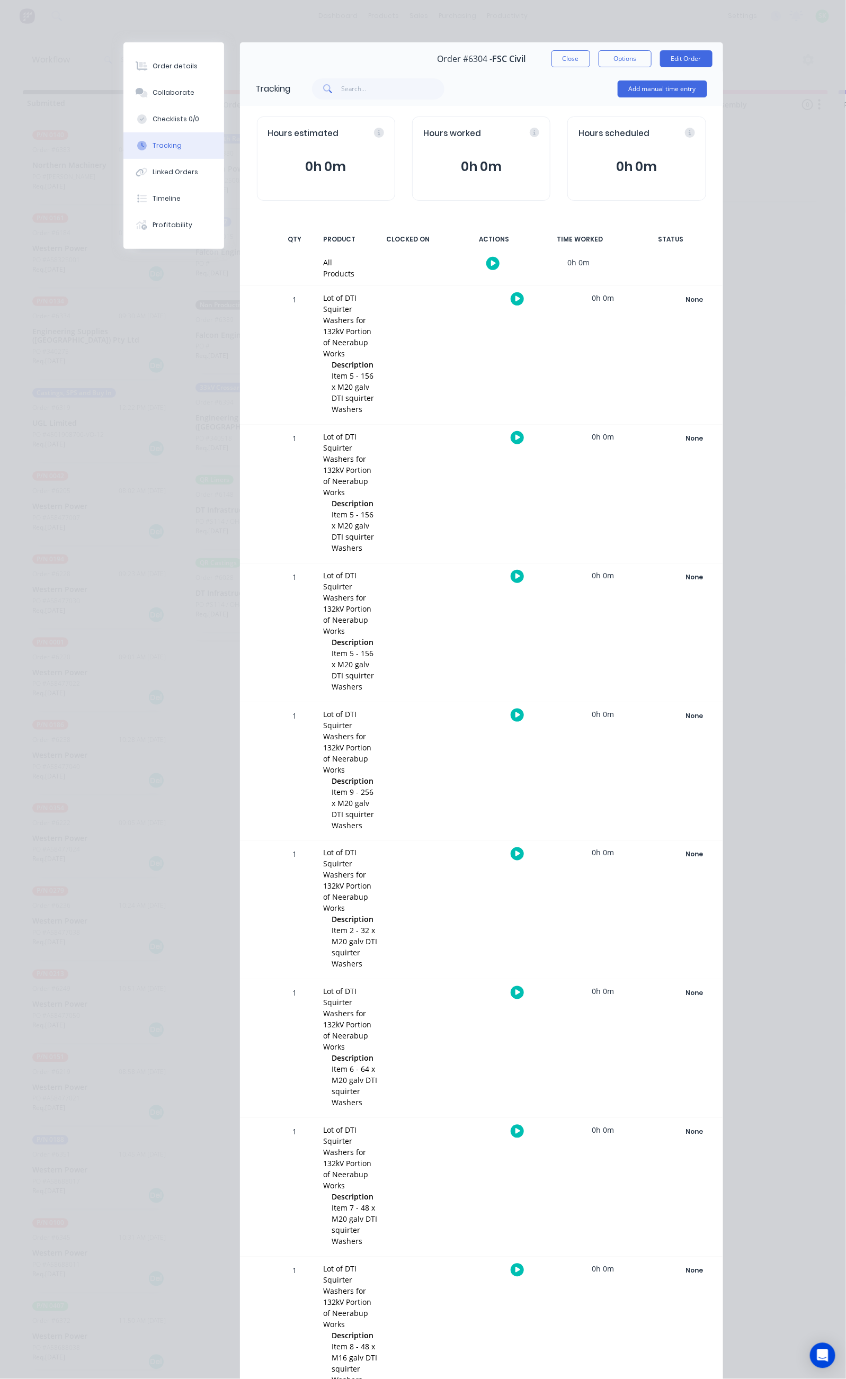
drag, startPoint x: 275, startPoint y: 622, endPoint x: 371, endPoint y: 643, distance: 97.6
copy span "Item 10 - 72 x M16 galv DTI squirter Washers Item 10 - 48 x M20 galv DTI squirt…"
click at [123, 100] on button "Collaborate" at bounding box center [173, 92] width 101 height 26
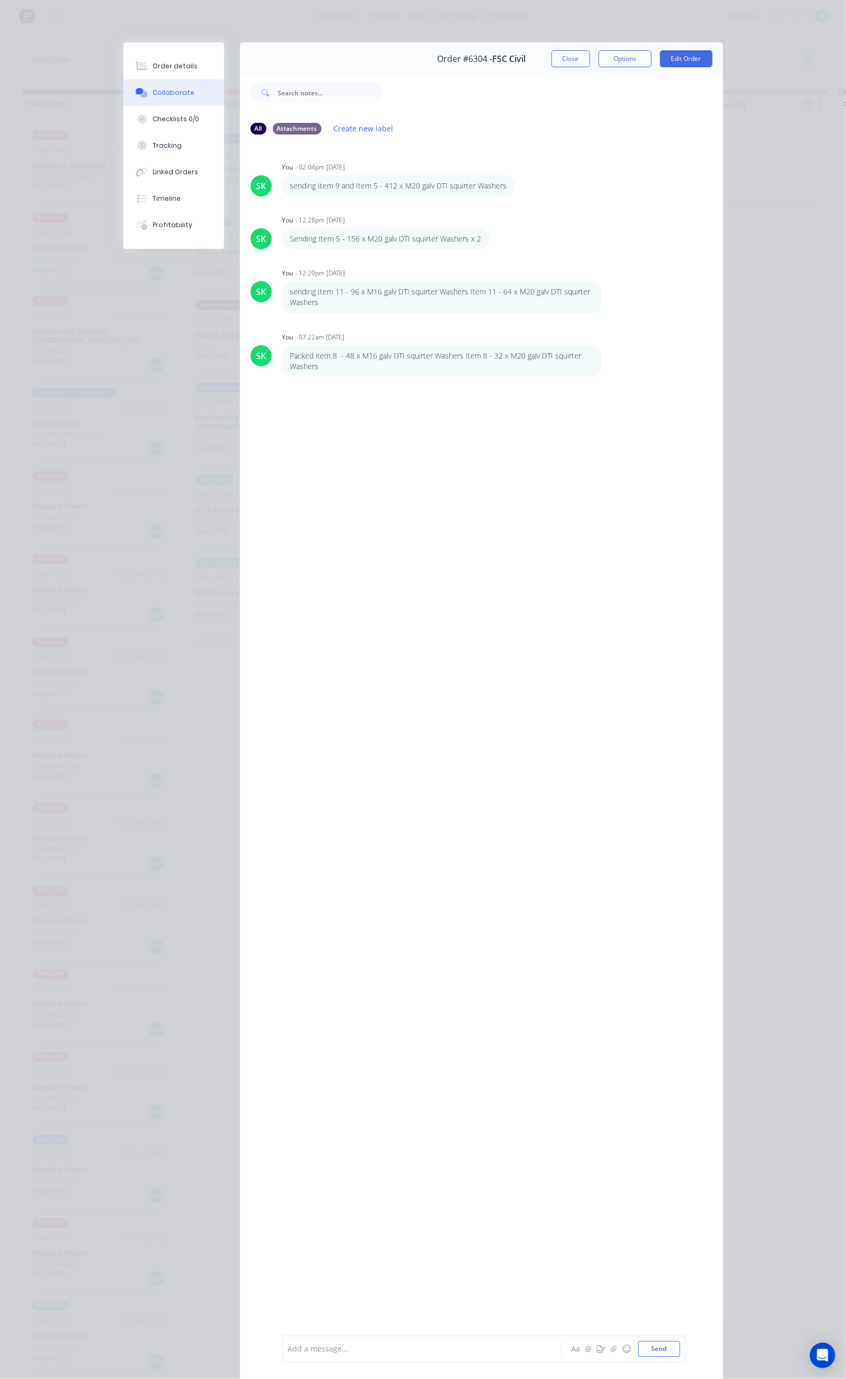
click at [289, 1352] on div at bounding box center [425, 1349] width 272 height 11
click at [590, 55] on button "Close" at bounding box center [570, 58] width 39 height 17
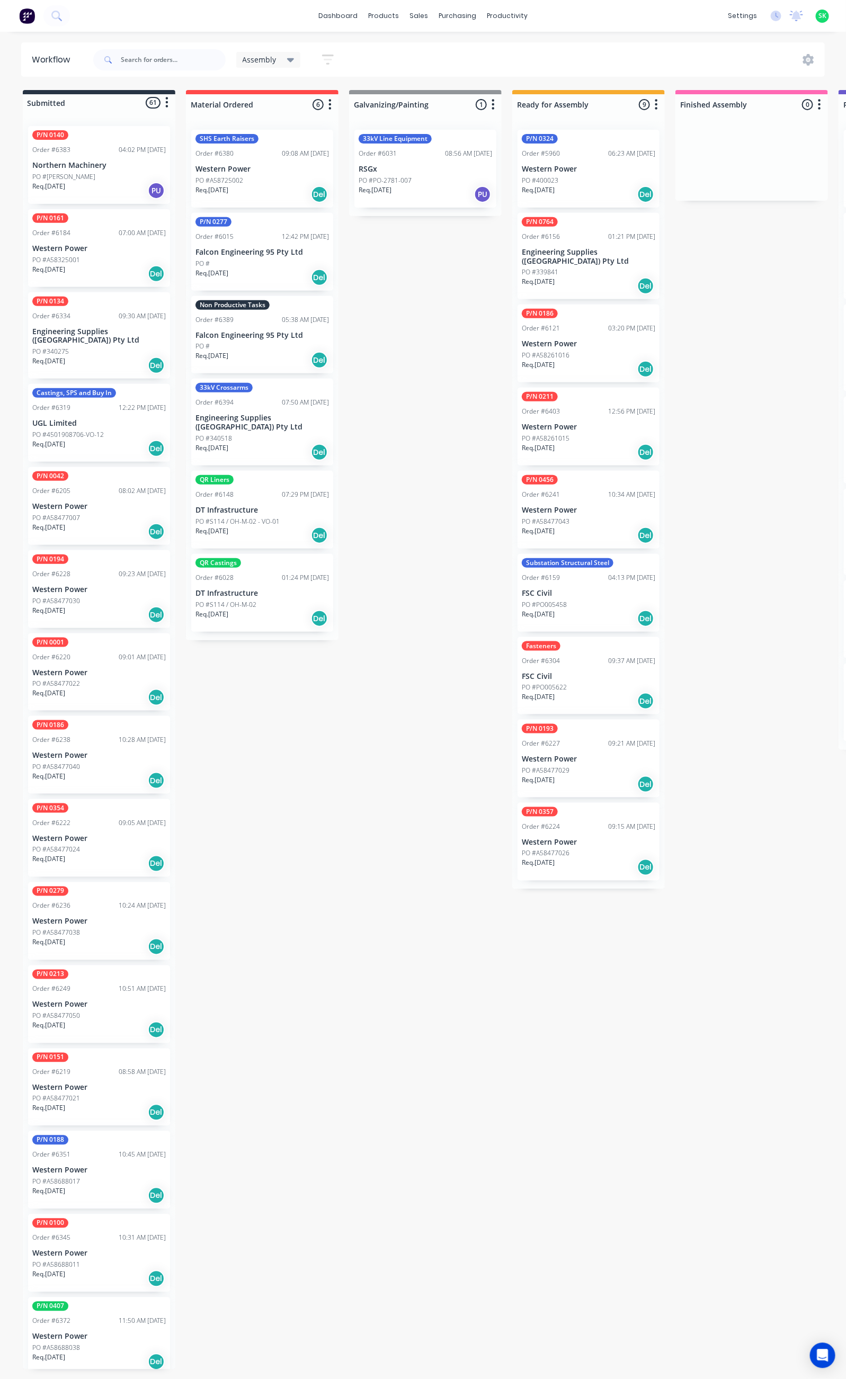
click at [577, 166] on p "Western Power" at bounding box center [588, 169] width 133 height 9
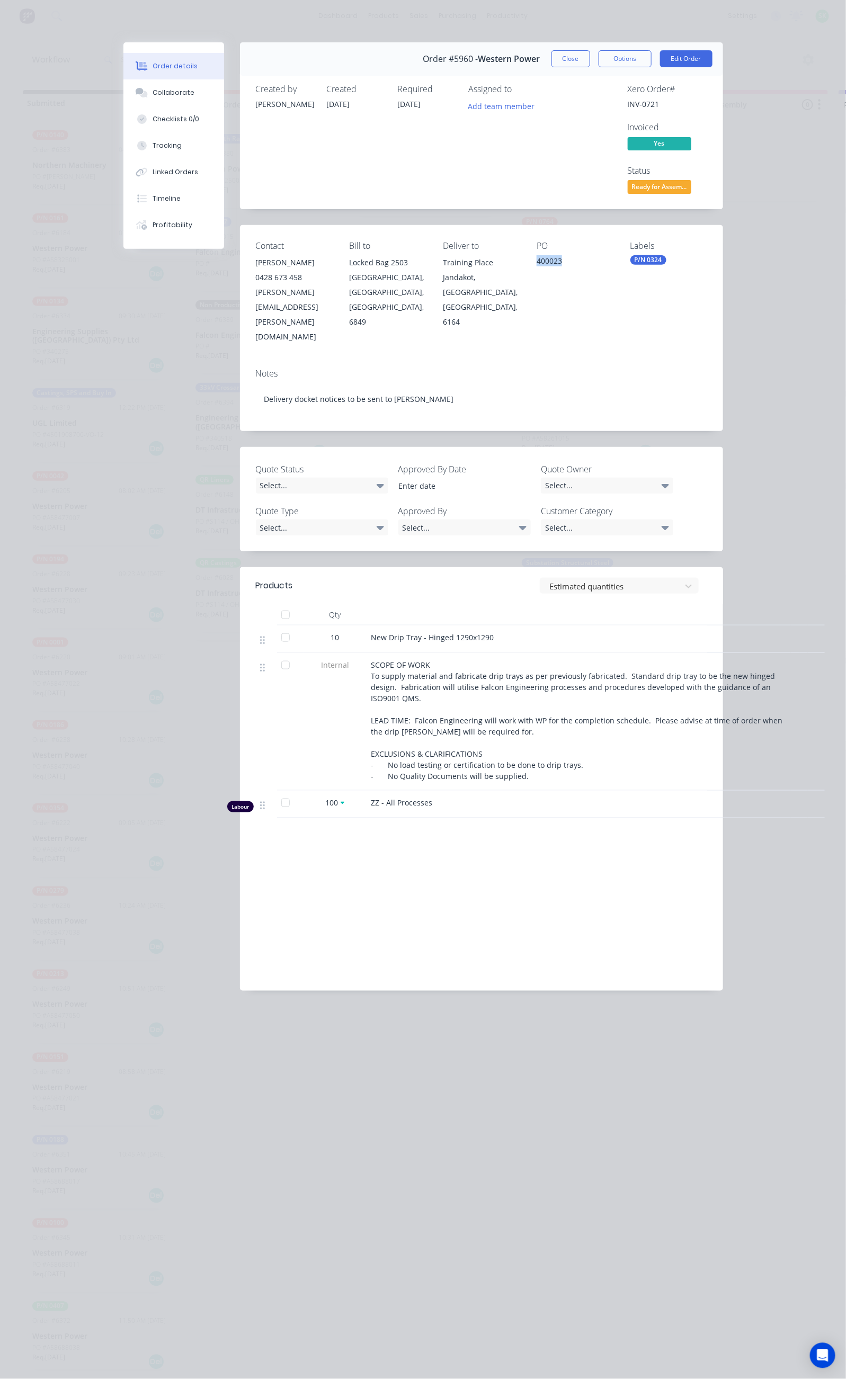
drag, startPoint x: 590, startPoint y: 180, endPoint x: 556, endPoint y: 186, distance: 34.0
click at [556, 225] on div "Contact [PERSON_NAME] [PHONE_NUMBER] [EMAIL_ADDRESS][PERSON_NAME][DOMAIN_NAME] …" at bounding box center [481, 292] width 483 height 135
copy div "400023"
click at [153, 94] on div "Collaborate" at bounding box center [174, 93] width 42 height 10
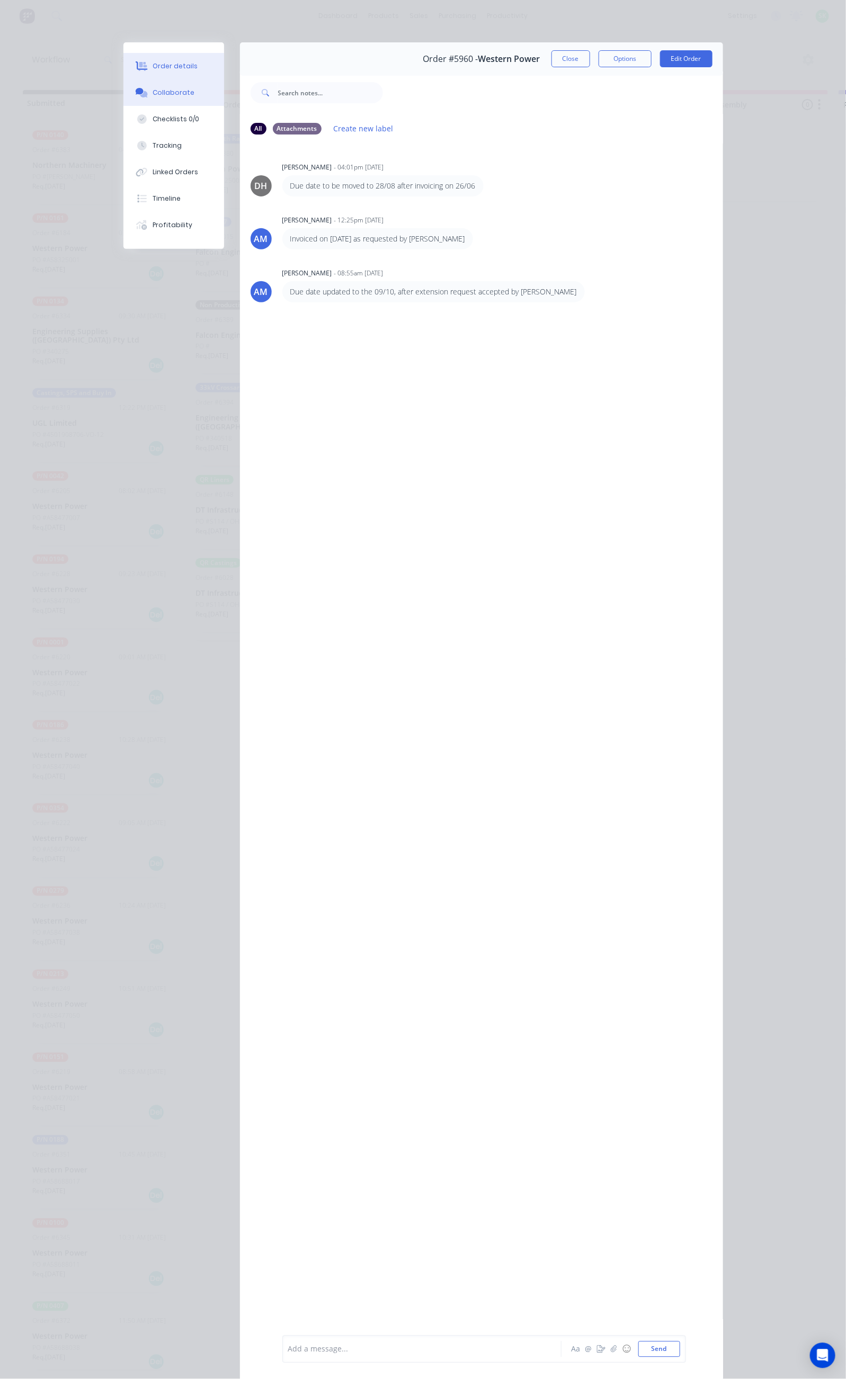
click at [153, 68] on div "Order details" at bounding box center [175, 66] width 45 height 10
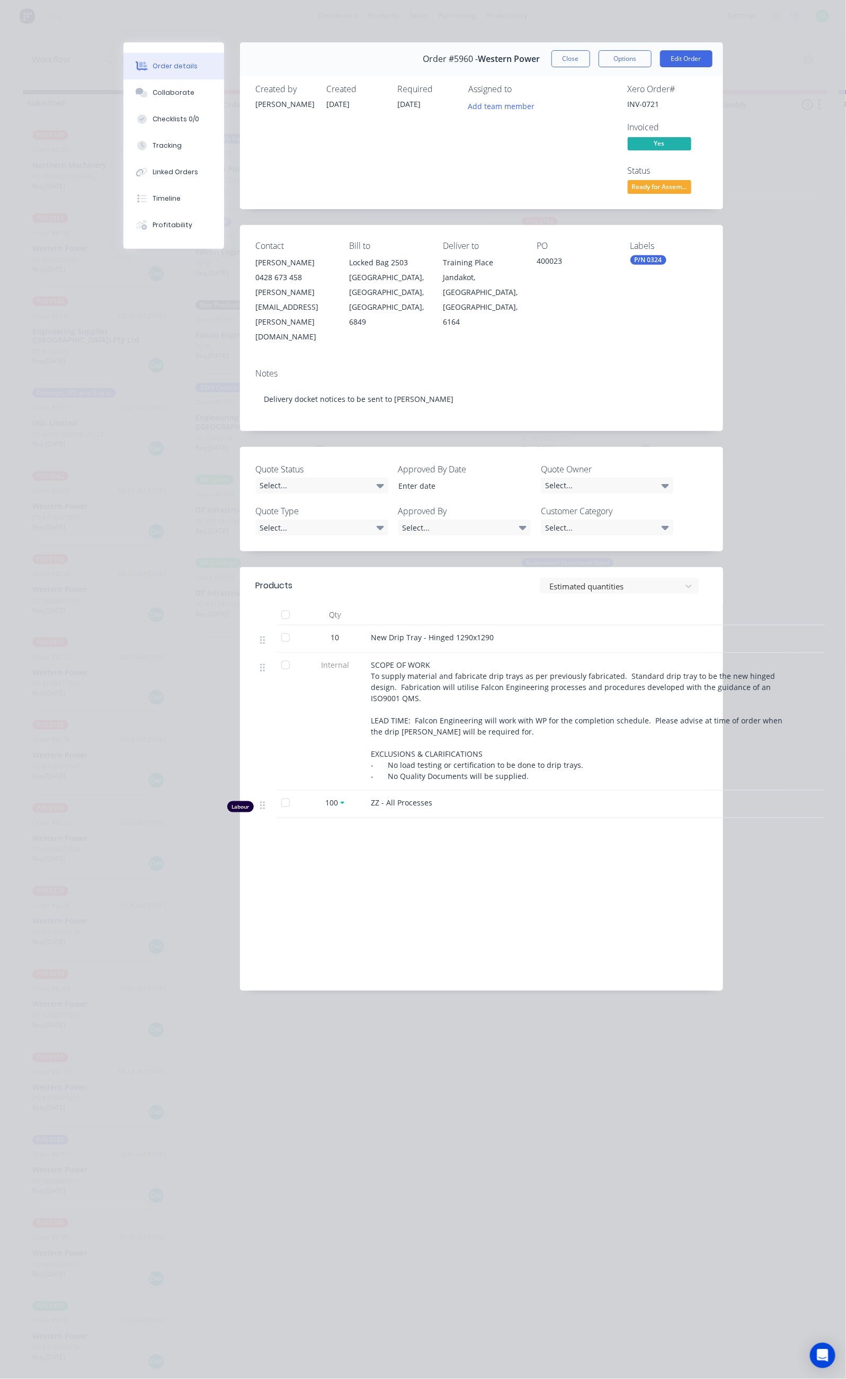
click at [590, 63] on button "Close" at bounding box center [570, 58] width 39 height 17
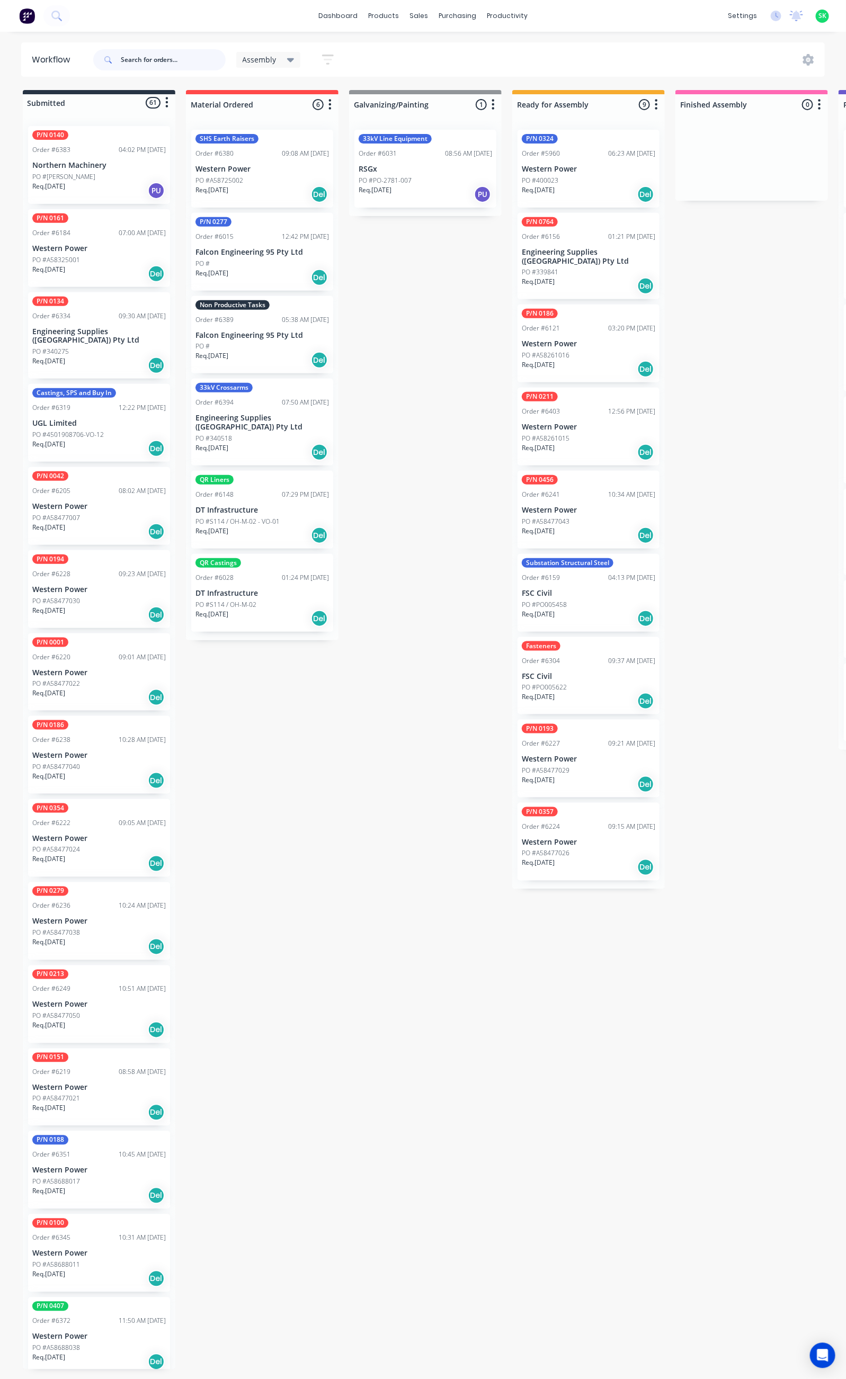
click at [137, 65] on input "text" at bounding box center [173, 59] width 105 height 21
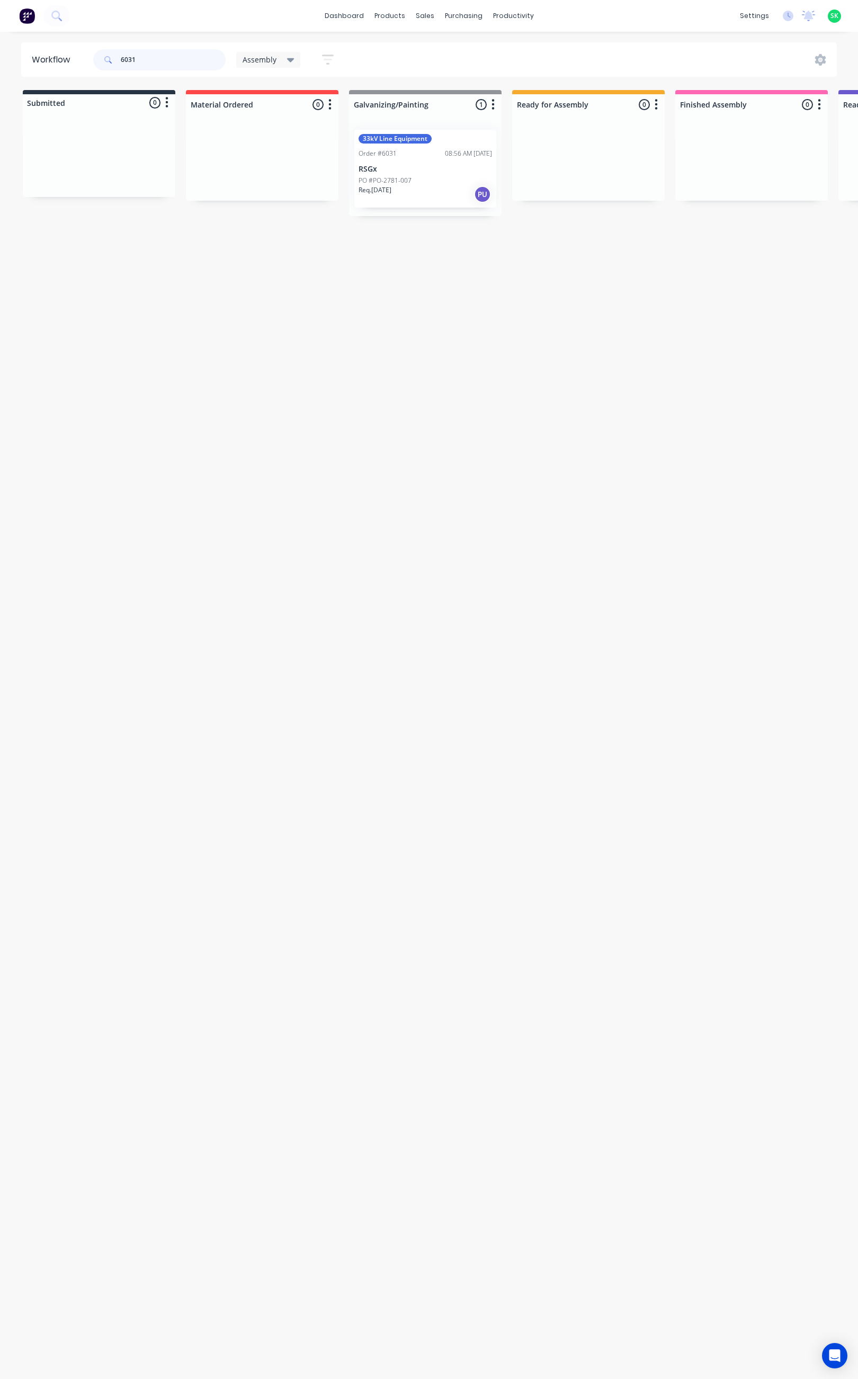
type input "6031"
click at [447, 182] on div "PO #PO-2781-007" at bounding box center [425, 181] width 133 height 10
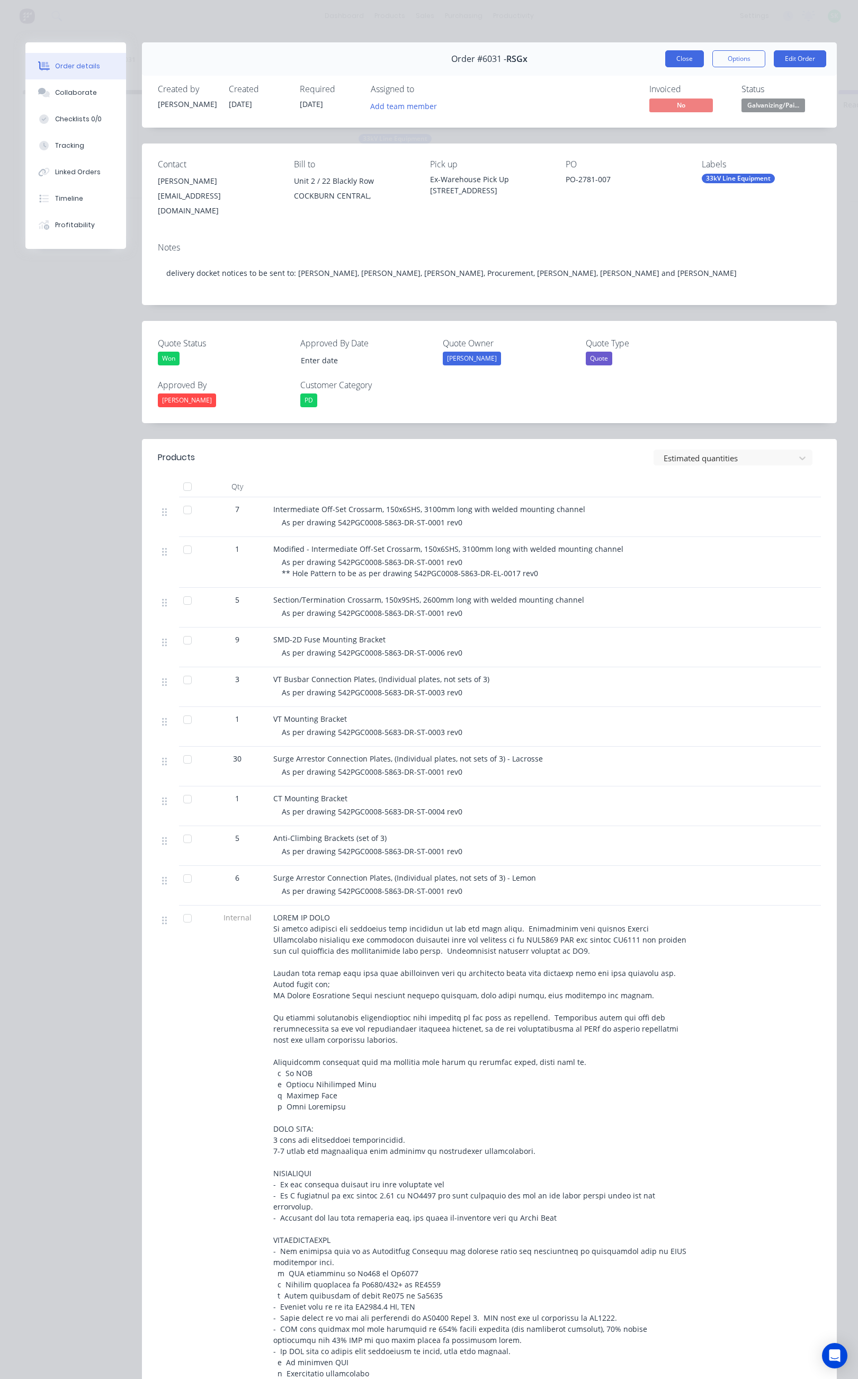
click at [665, 57] on button "Close" at bounding box center [684, 58] width 39 height 17
